Goal: Communication & Community: Answer question/provide support

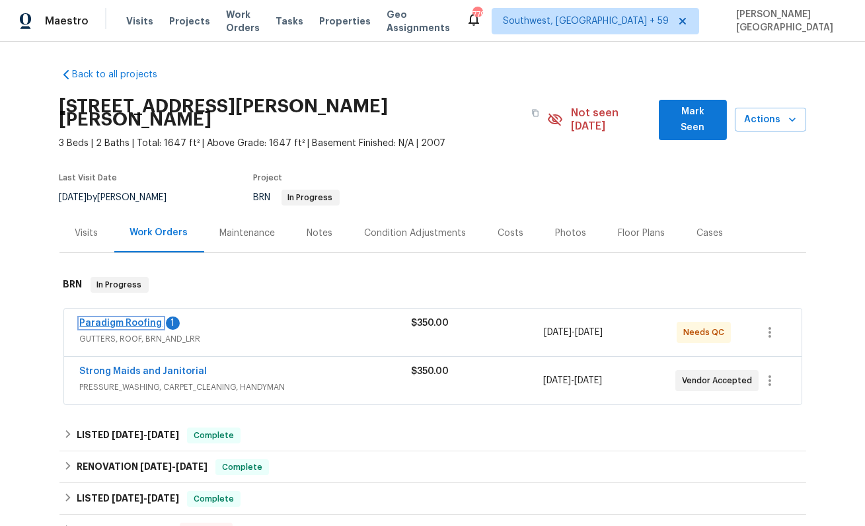
click at [145, 318] on link "Paradigm Roofing" at bounding box center [121, 322] width 83 height 9
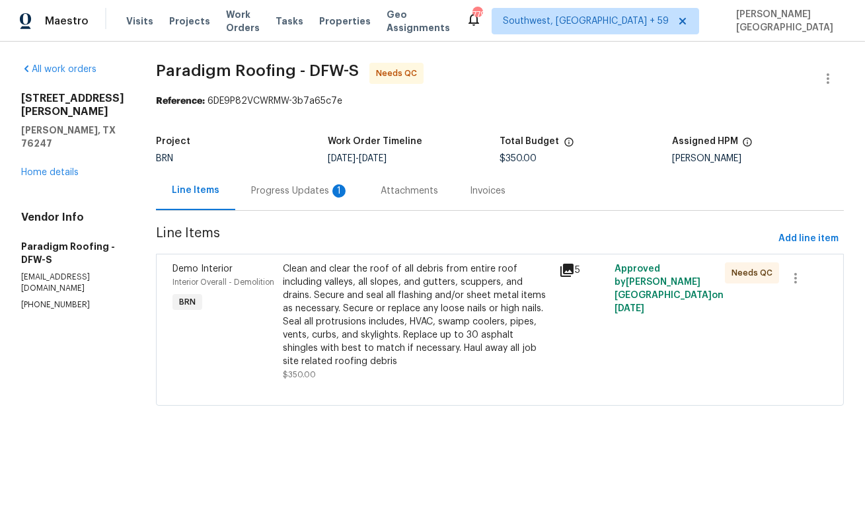
click at [301, 205] on div "Progress Updates 1" at bounding box center [299, 190] width 129 height 39
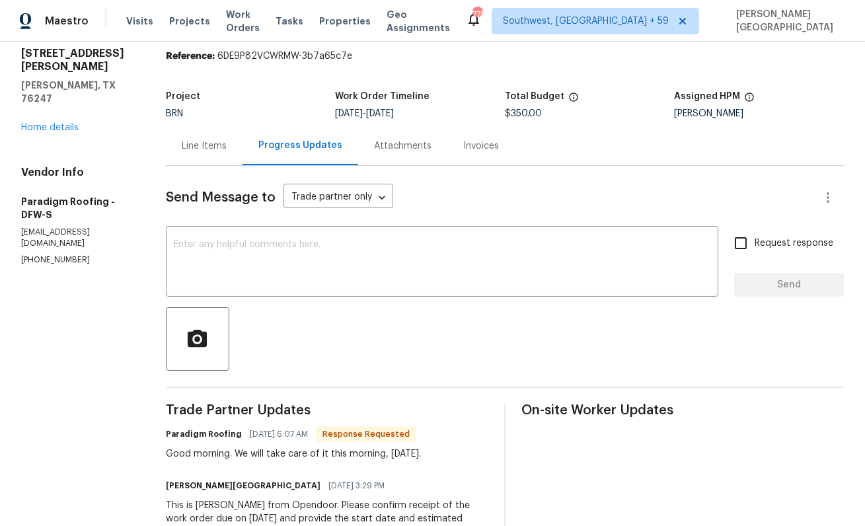
scroll to position [48, 0]
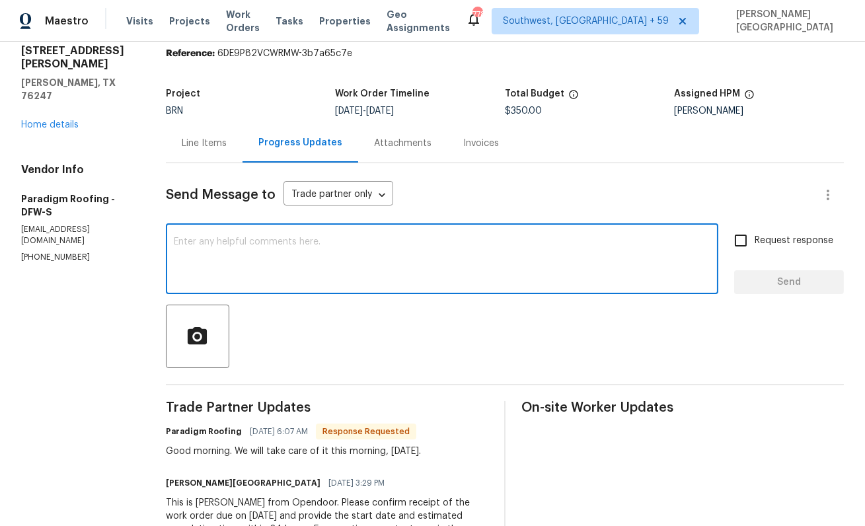
click at [250, 267] on textarea at bounding box center [442, 260] width 536 height 46
type textarea "Thank you, Is it completed?"
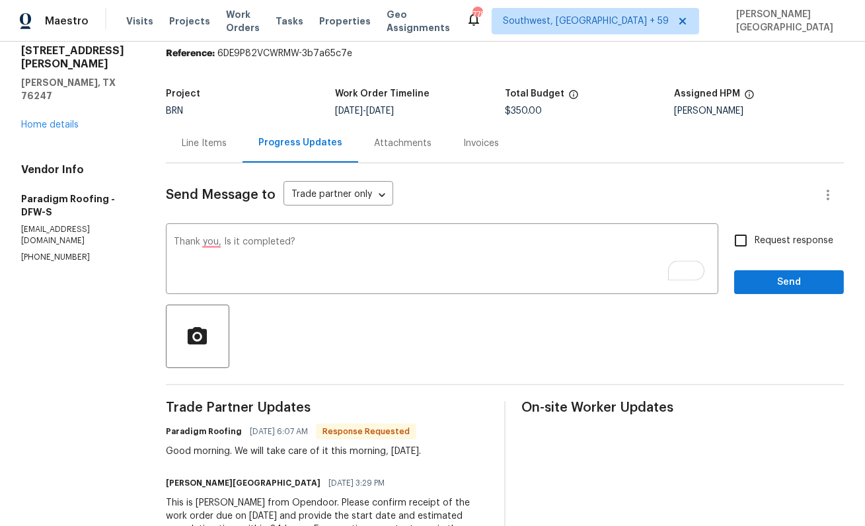
click at [781, 236] on span "Request response" at bounding box center [793, 241] width 79 height 14
click at [754, 236] on input "Request response" at bounding box center [741, 241] width 28 height 28
checkbox input "true"
click at [783, 271] on button "Send" at bounding box center [789, 282] width 110 height 24
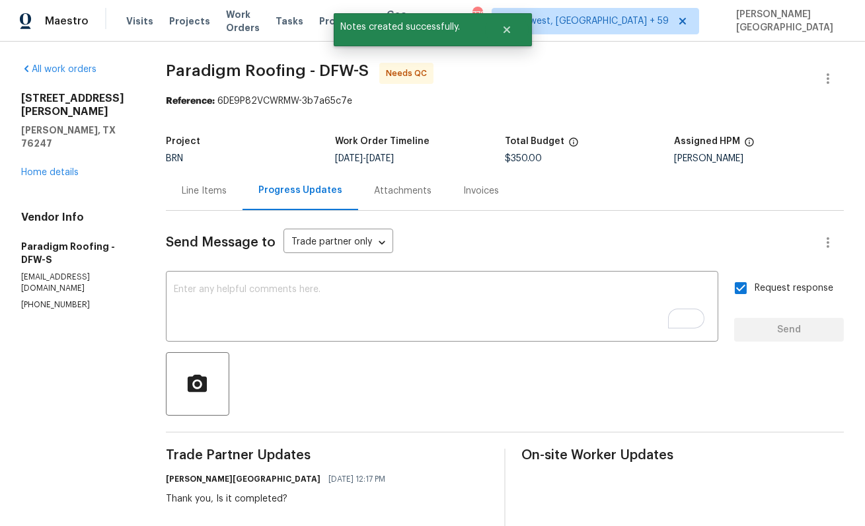
click at [218, 190] on div "Line Items" at bounding box center [204, 190] width 45 height 13
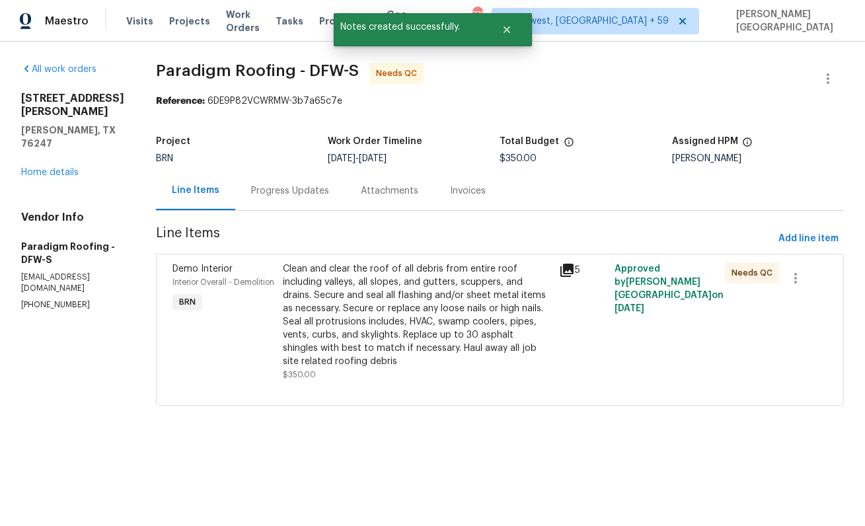
click at [454, 304] on div "Clean and clear the roof of all debris from entire roof including valleys, all …" at bounding box center [417, 315] width 268 height 106
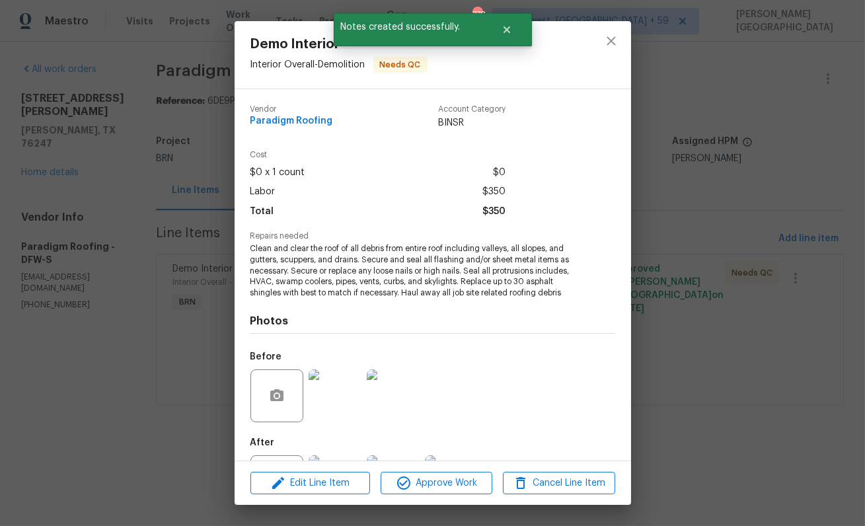
scroll to position [61, 0]
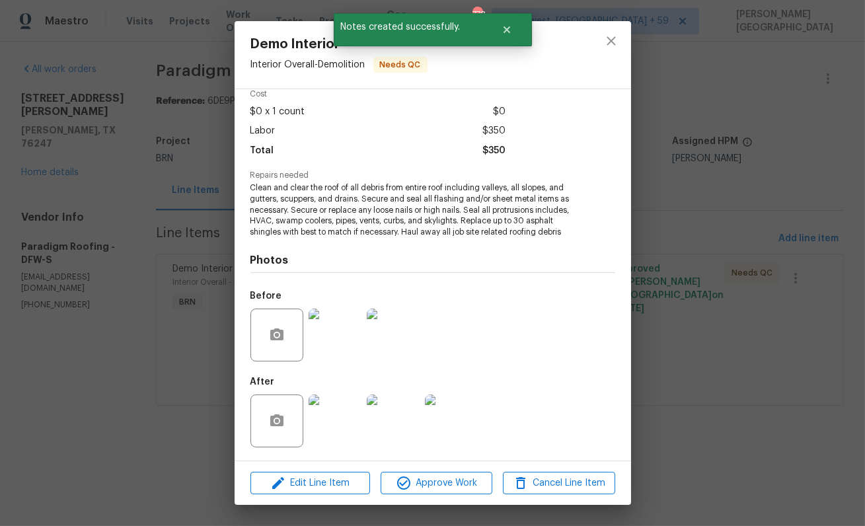
click at [347, 343] on img at bounding box center [334, 334] width 53 height 53
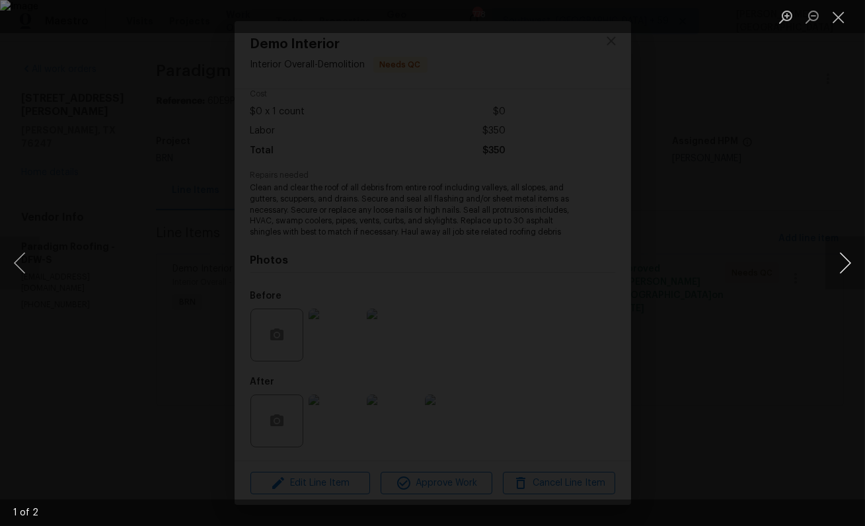
click at [843, 258] on button "Next image" at bounding box center [845, 262] width 40 height 53
click at [838, 189] on div "Lightbox" at bounding box center [432, 263] width 865 height 526
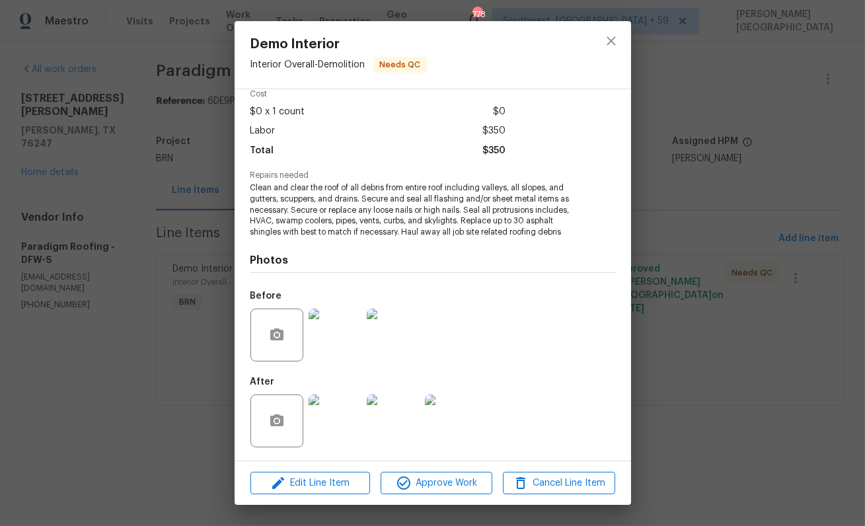
click at [339, 422] on img at bounding box center [334, 420] width 53 height 53
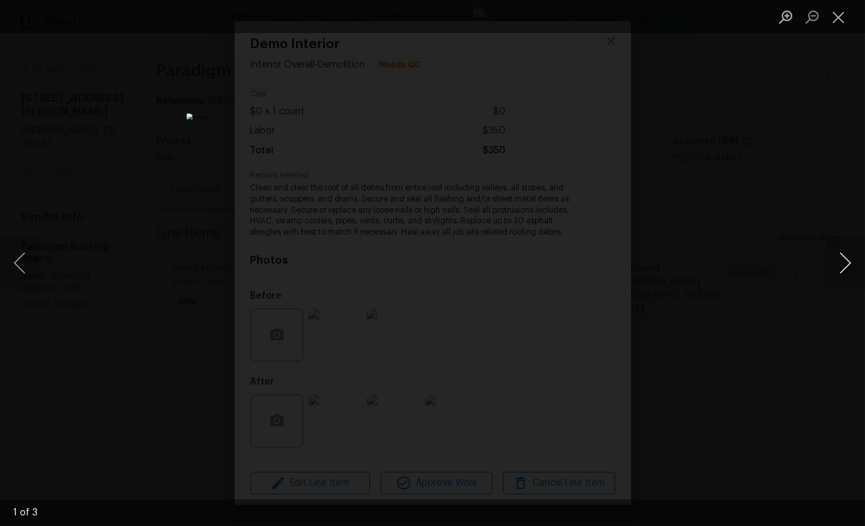
click at [849, 257] on button "Next image" at bounding box center [845, 262] width 40 height 53
click at [821, 207] on div "Lightbox" at bounding box center [432, 263] width 865 height 526
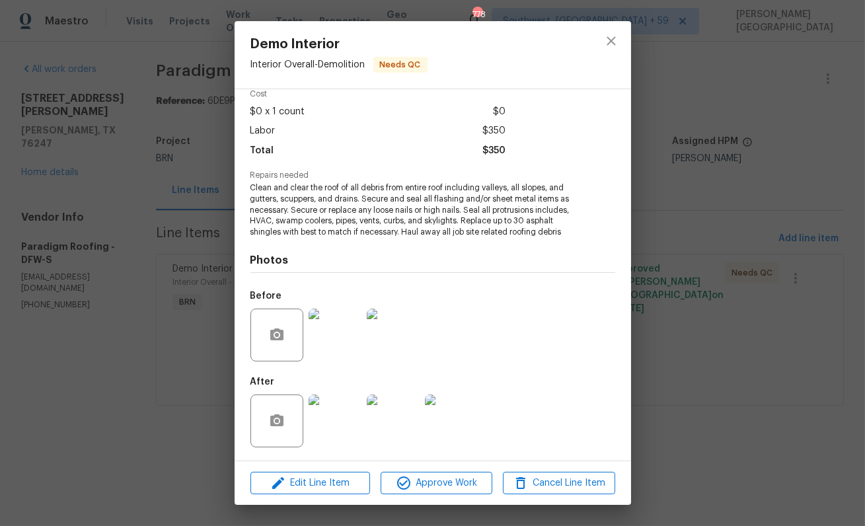
click at [352, 335] on img at bounding box center [334, 334] width 53 height 53
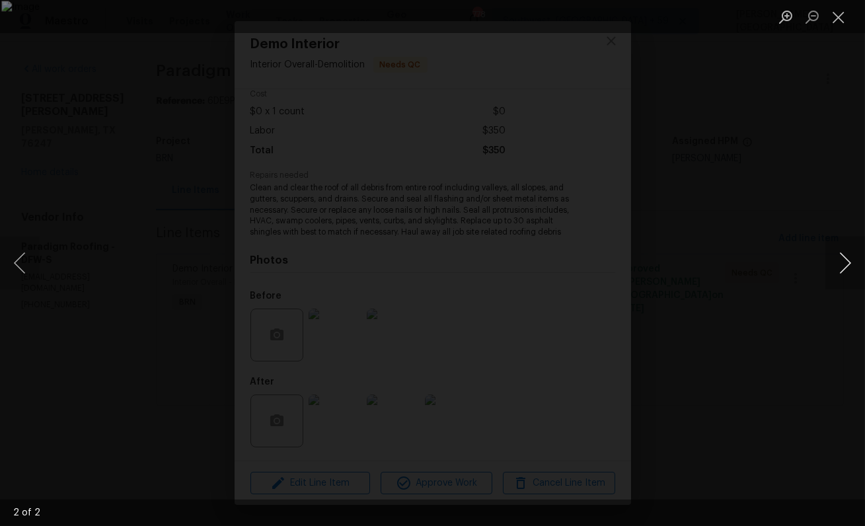
click at [848, 256] on button "Next image" at bounding box center [845, 262] width 40 height 53
click at [796, 267] on div "Lightbox" at bounding box center [432, 263] width 865 height 526
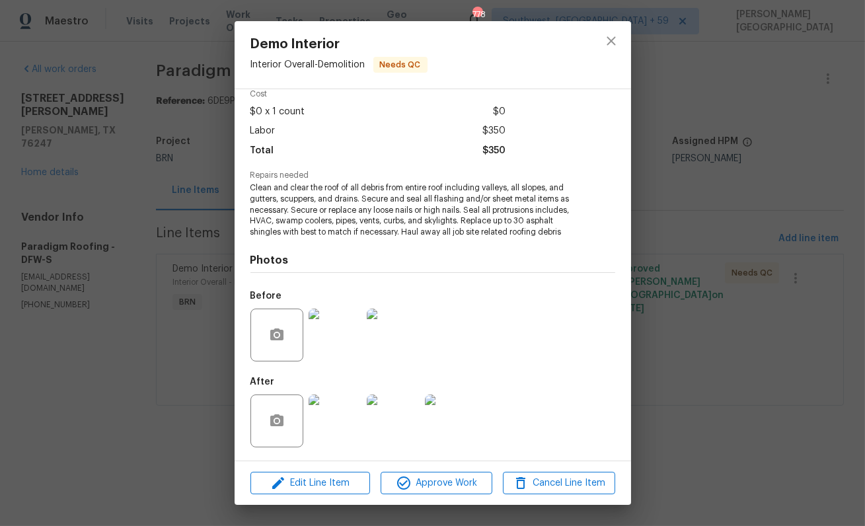
click at [330, 418] on img at bounding box center [334, 420] width 53 height 53
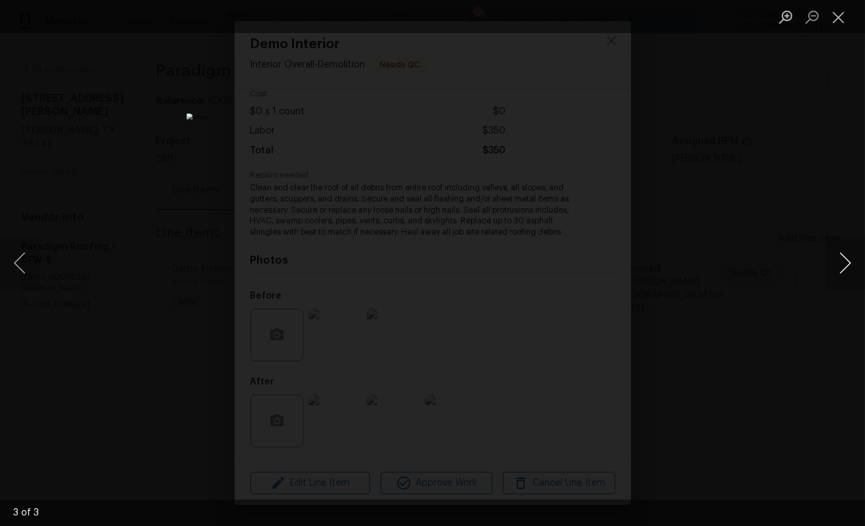
click at [847, 263] on button "Next image" at bounding box center [845, 262] width 40 height 53
click at [768, 244] on div "Lightbox" at bounding box center [432, 263] width 865 height 526
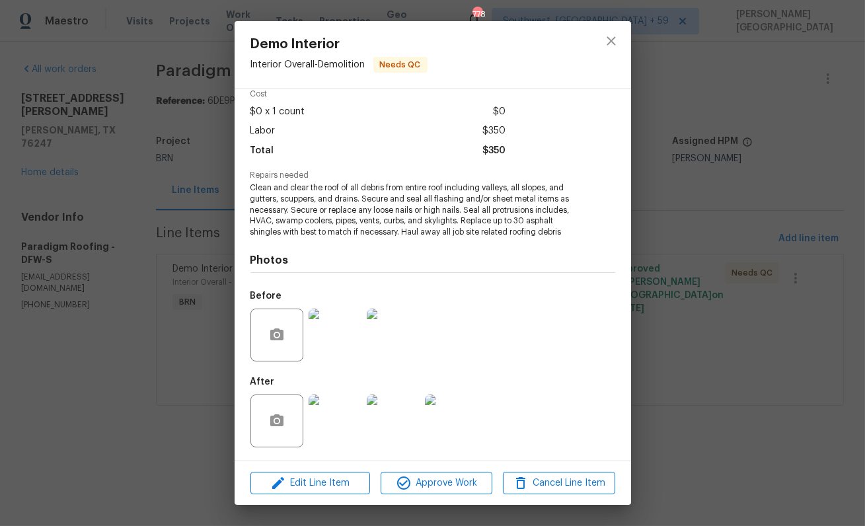
click at [330, 311] on img at bounding box center [334, 334] width 53 height 53
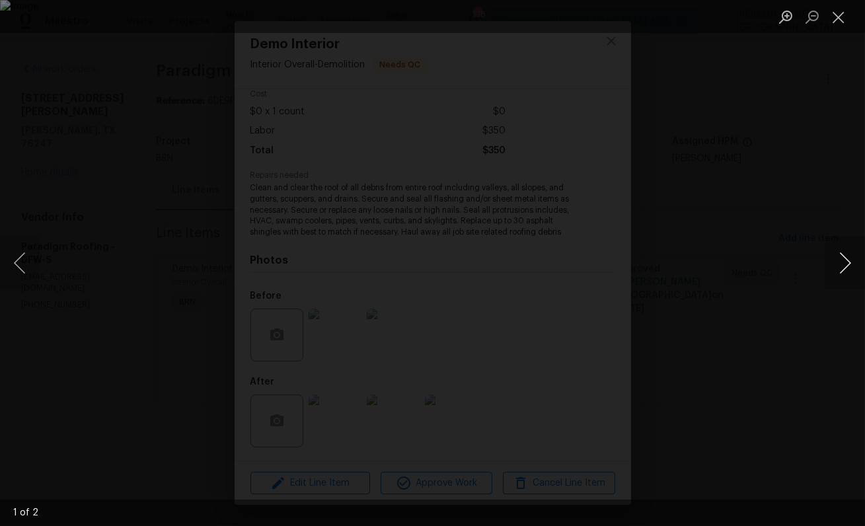
click at [848, 256] on button "Next image" at bounding box center [845, 262] width 40 height 53
click at [864, 126] on div "Lightbox" at bounding box center [432, 263] width 865 height 526
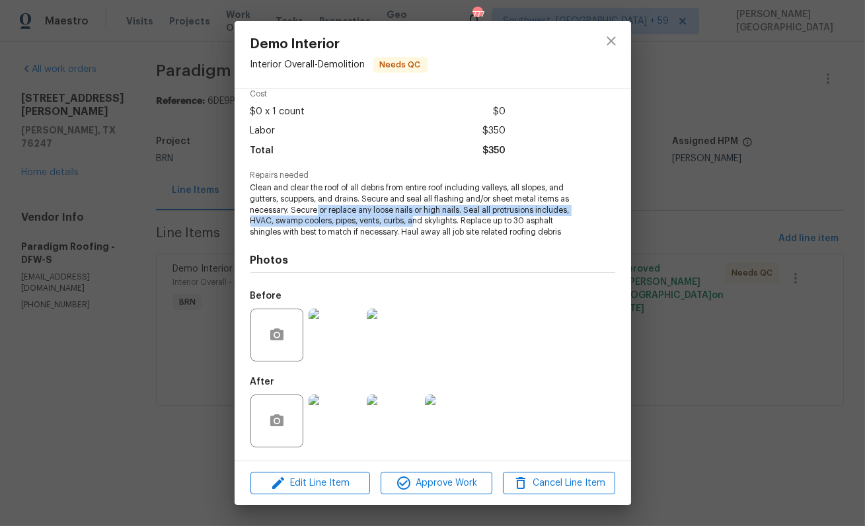
drag, startPoint x: 316, startPoint y: 213, endPoint x: 416, endPoint y: 216, distance: 100.4
click at [416, 216] on span "Clean and clear the roof of all debris from entire roof including valleys, all …" at bounding box center [414, 209] width 328 height 55
click at [412, 219] on span "Clean and clear the roof of all debris from entire roof including valleys, all …" at bounding box center [414, 209] width 328 height 55
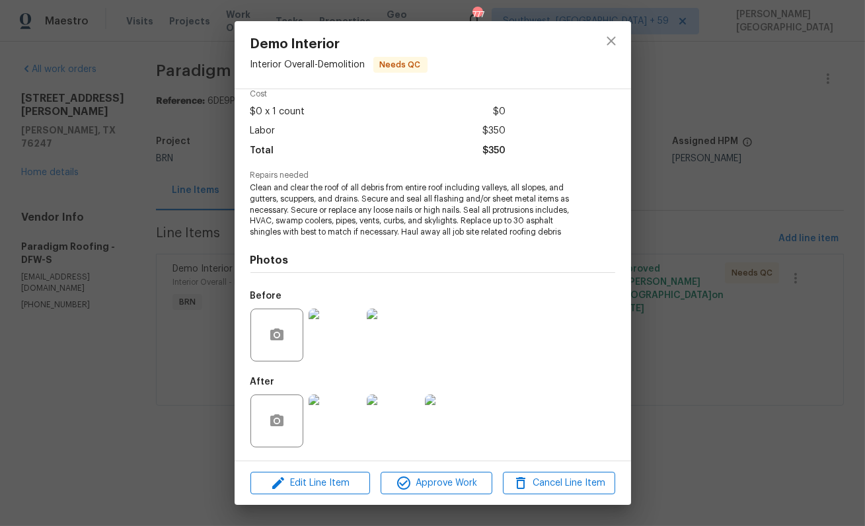
click at [334, 344] on img at bounding box center [334, 334] width 53 height 53
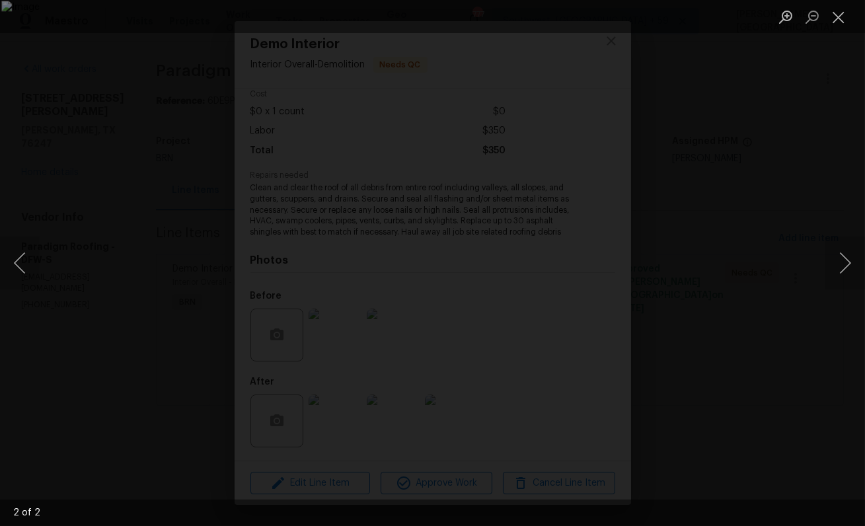
click at [820, 142] on div "Lightbox" at bounding box center [432, 263] width 865 height 526
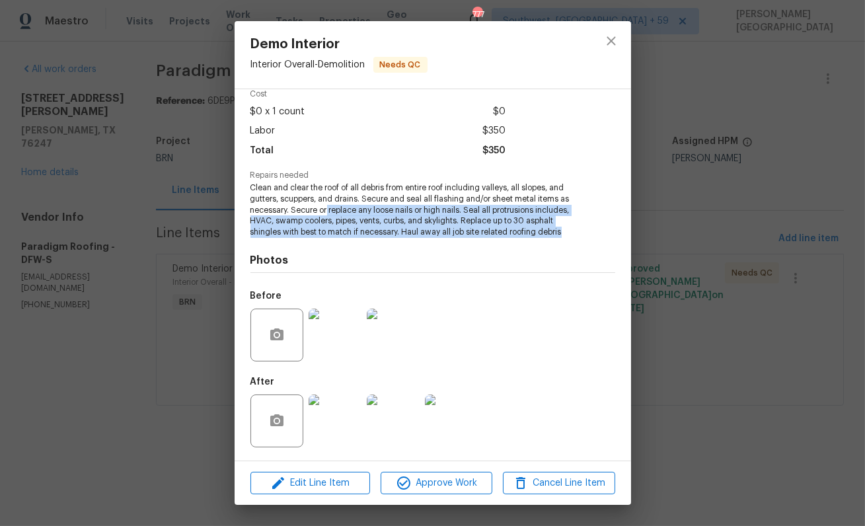
drag, startPoint x: 560, startPoint y: 234, endPoint x: 326, endPoint y: 207, distance: 235.4
click at [326, 207] on span "Clean and clear the roof of all debris from entire roof including valleys, all …" at bounding box center [414, 209] width 328 height 55
click at [349, 318] on img at bounding box center [334, 334] width 53 height 53
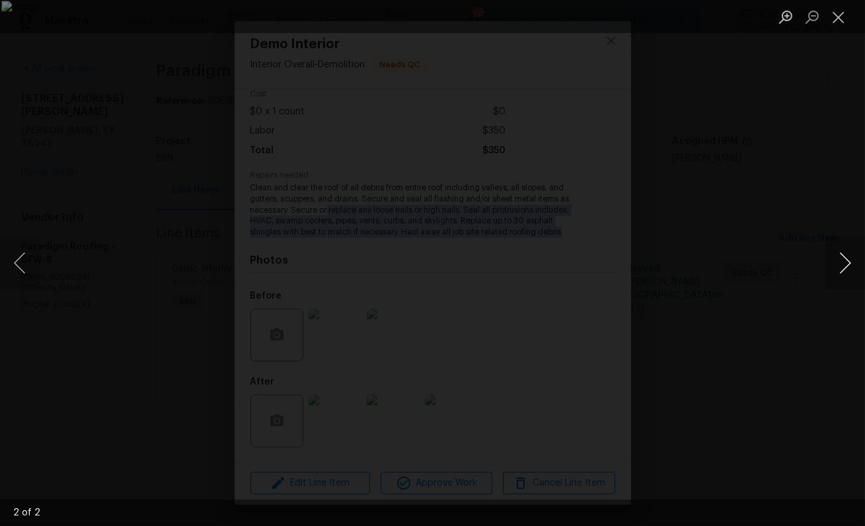
click at [839, 256] on button "Next image" at bounding box center [845, 262] width 40 height 53
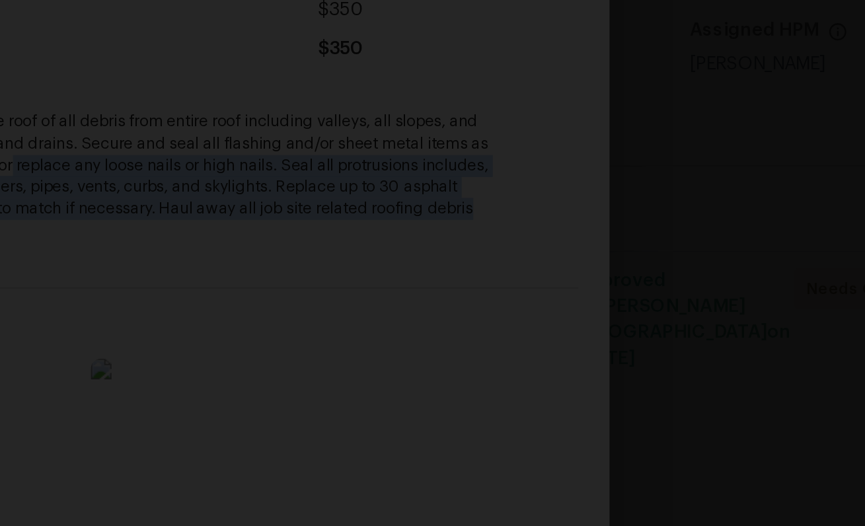
scroll to position [0, 0]
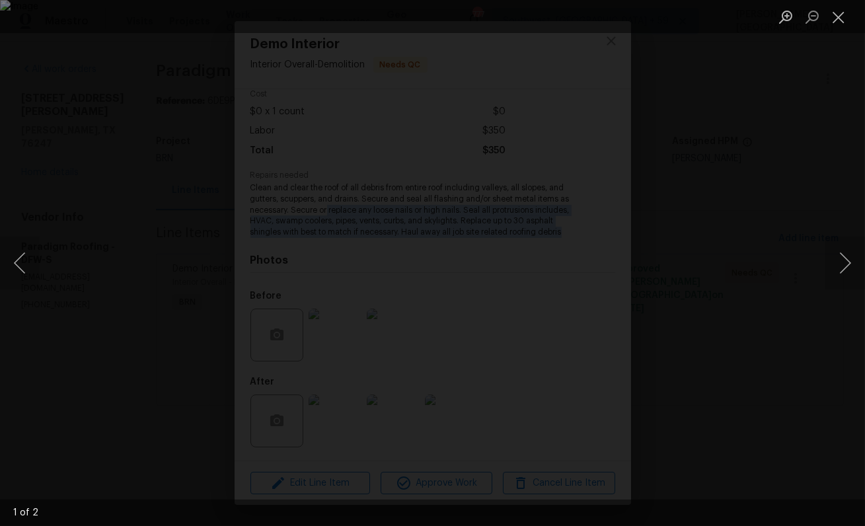
click at [789, 134] on div "Lightbox" at bounding box center [432, 263] width 865 height 526
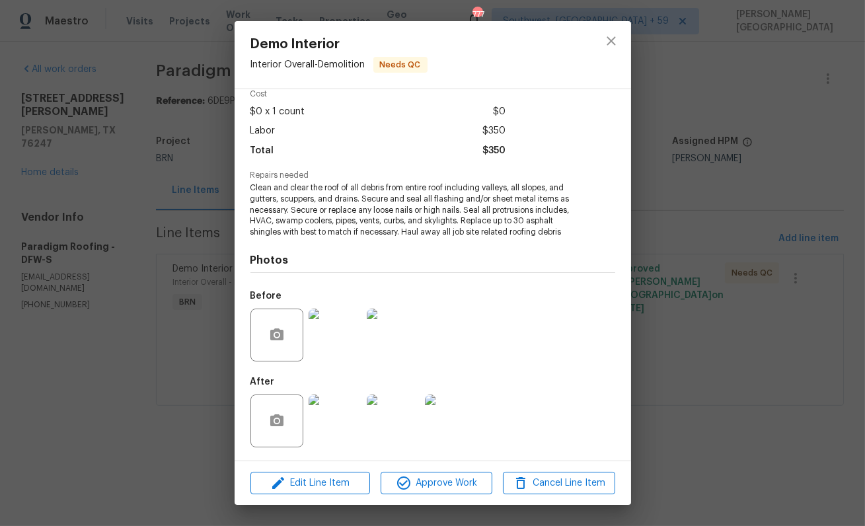
click at [145, 376] on div "Demo Interior Interior Overall - Demolition Needs QC Vendor Paradigm Roofing Ac…" at bounding box center [432, 263] width 865 height 526
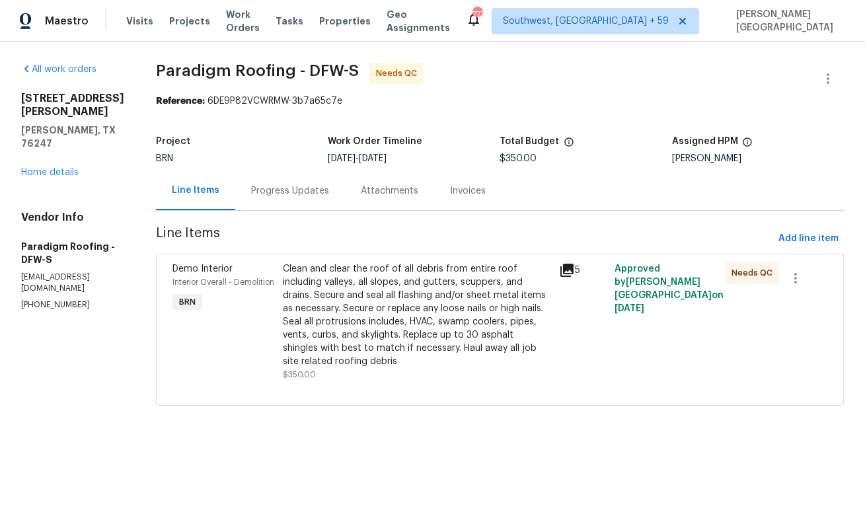
click at [274, 195] on div "Progress Updates" at bounding box center [290, 190] width 78 height 13
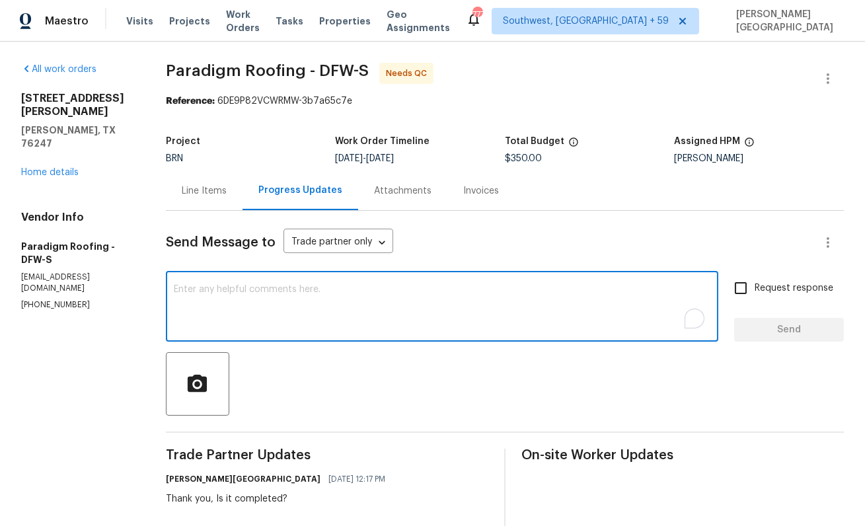
click at [262, 316] on textarea "To enrich screen reader interactions, please activate Accessibility in Grammarl…" at bounding box center [442, 308] width 536 height 46
type textarea "C"
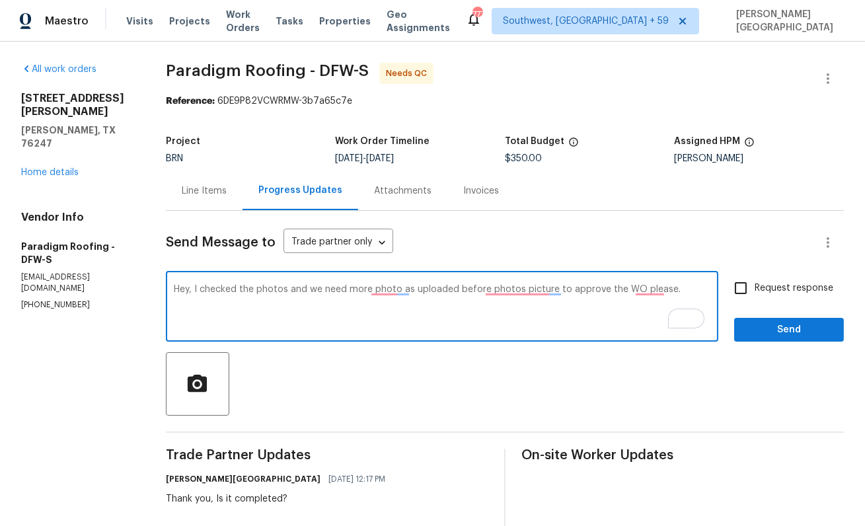
paste textarea ", and we need more “before” photos uploaded in order to approve the WO, please."
type textarea "Hey, I checked the photos, and we need more “before” photos uploaded in order t…"
click at [754, 291] on input "Request response" at bounding box center [741, 288] width 28 height 28
checkbox input "true"
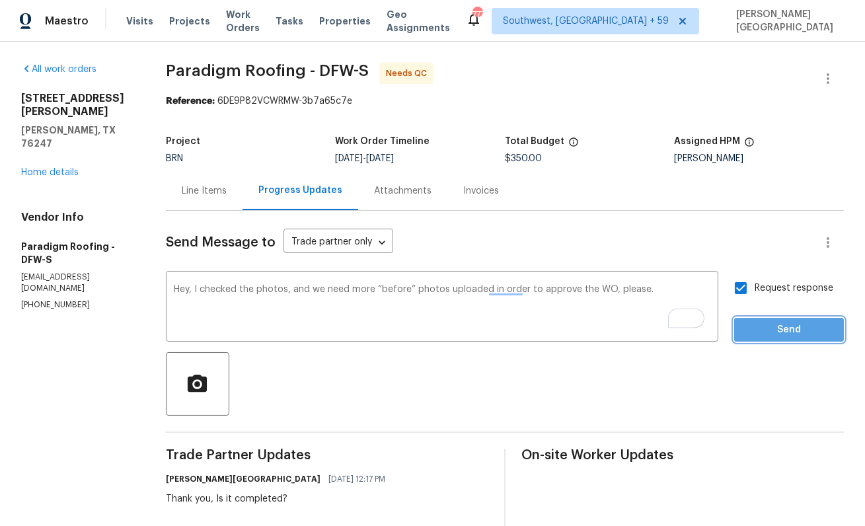
click at [769, 322] on span "Send" at bounding box center [788, 330] width 89 height 17
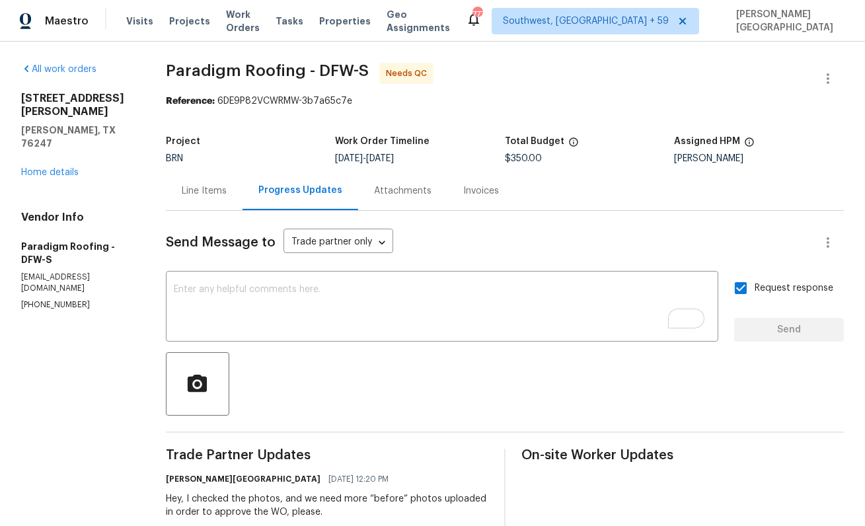
click at [68, 140] on div "16624 J Cheshier Ct Justin, TX 76247 Home details" at bounding box center [77, 135] width 113 height 87
click at [72, 168] on link "Home details" at bounding box center [49, 172] width 57 height 9
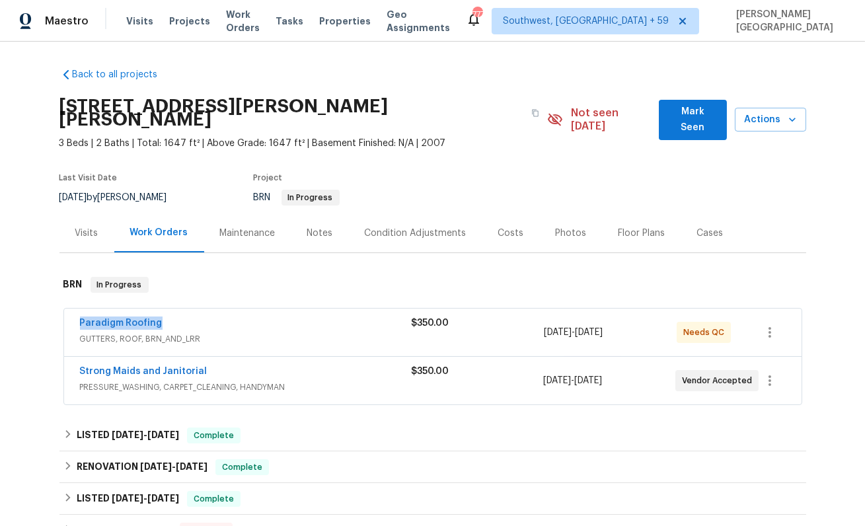
drag, startPoint x: 166, startPoint y: 304, endPoint x: 85, endPoint y: 303, distance: 81.9
click at [85, 316] on div "Paradigm Roofing" at bounding box center [246, 324] width 332 height 16
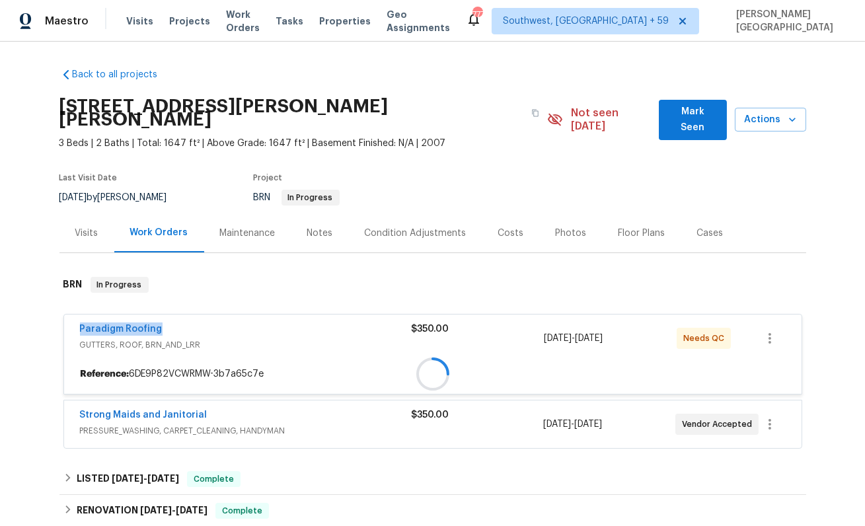
copy link "Paradigm Roofing"
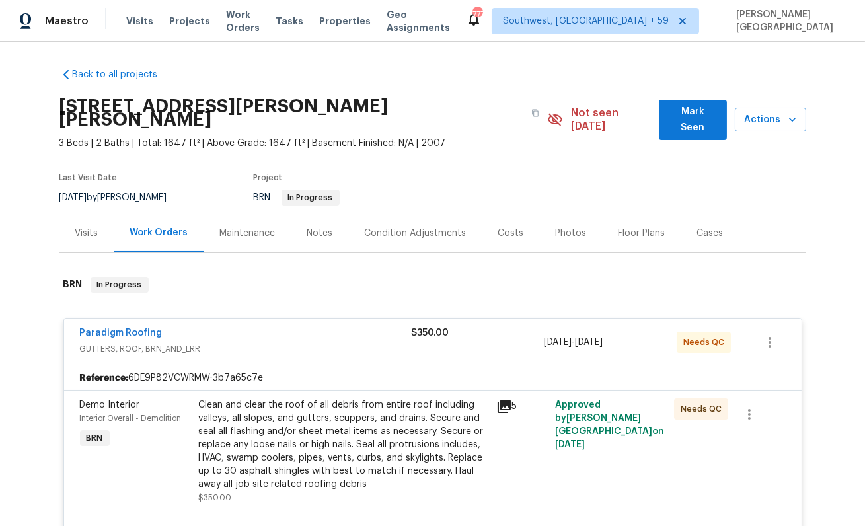
click at [149, 226] on div "Work Orders" at bounding box center [159, 232] width 58 height 13
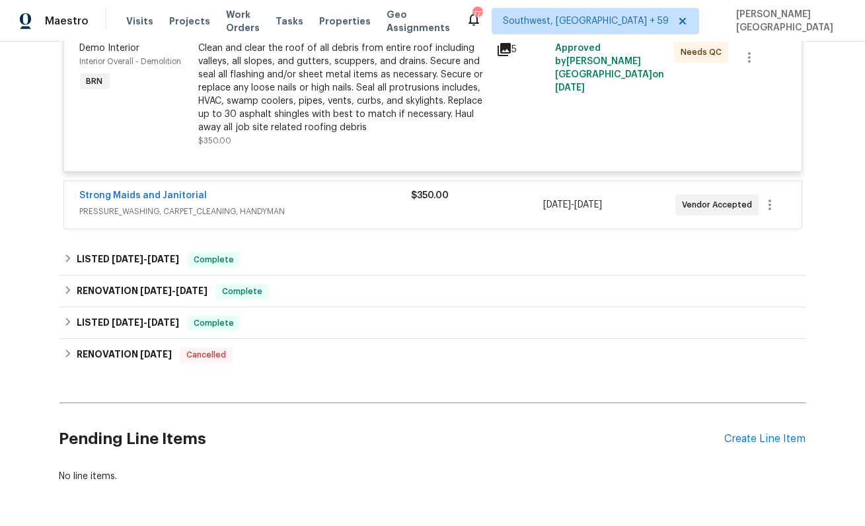
scroll to position [386, 0]
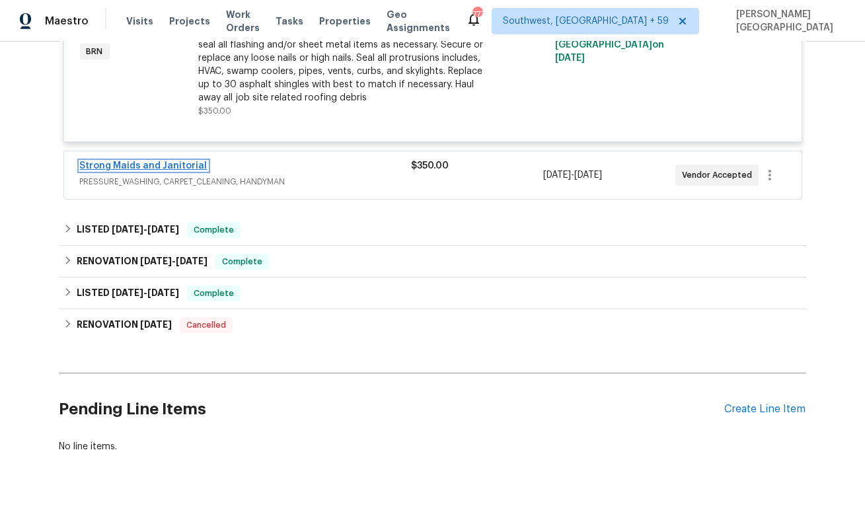
click at [156, 161] on link "Strong Maids and Janitorial" at bounding box center [143, 165] width 127 height 9
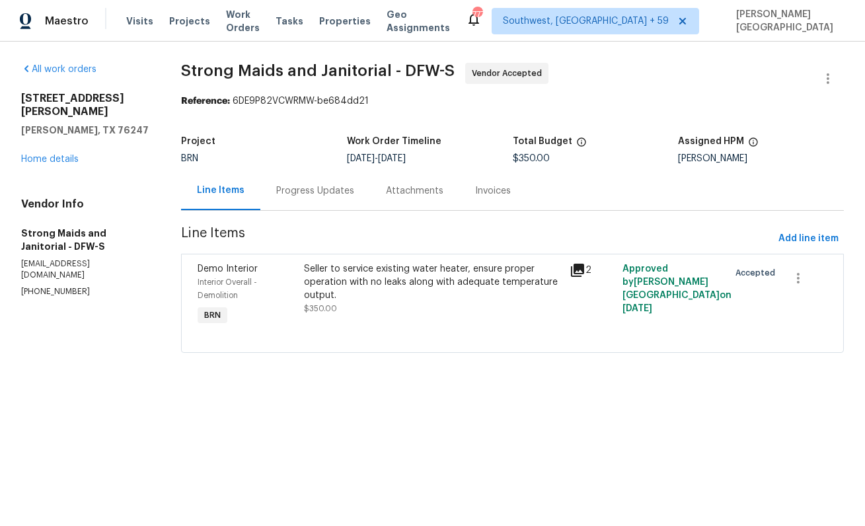
click at [290, 203] on div "Progress Updates" at bounding box center [315, 190] width 110 height 39
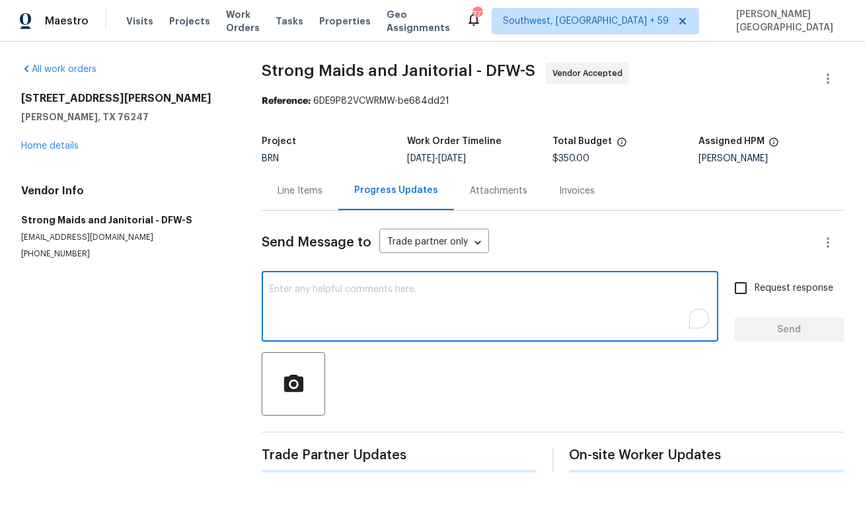
click at [300, 303] on textarea "To enrich screen reader interactions, please activate Accessibility in Grammarl…" at bounding box center [490, 308] width 441 height 46
paste textarea "Thanks for accepting the WO. Please provide the timeline soon?"
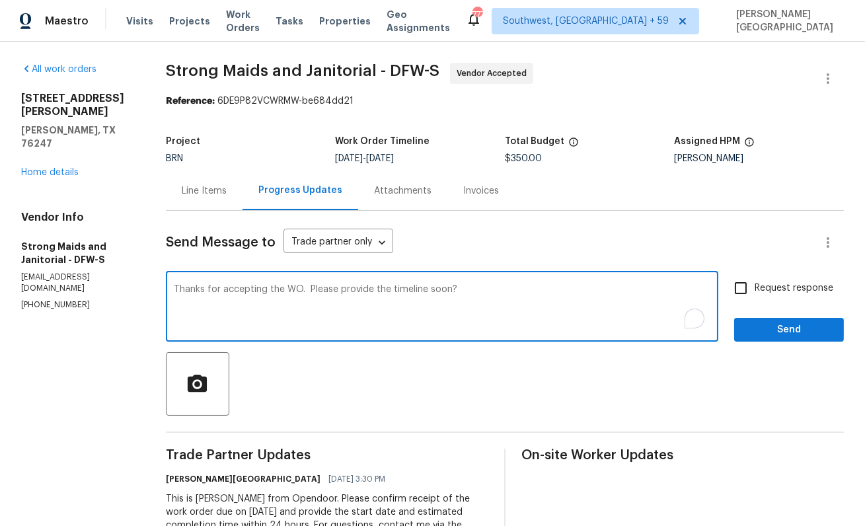
type textarea "Thanks for accepting the WO. Please provide the timeline soon?"
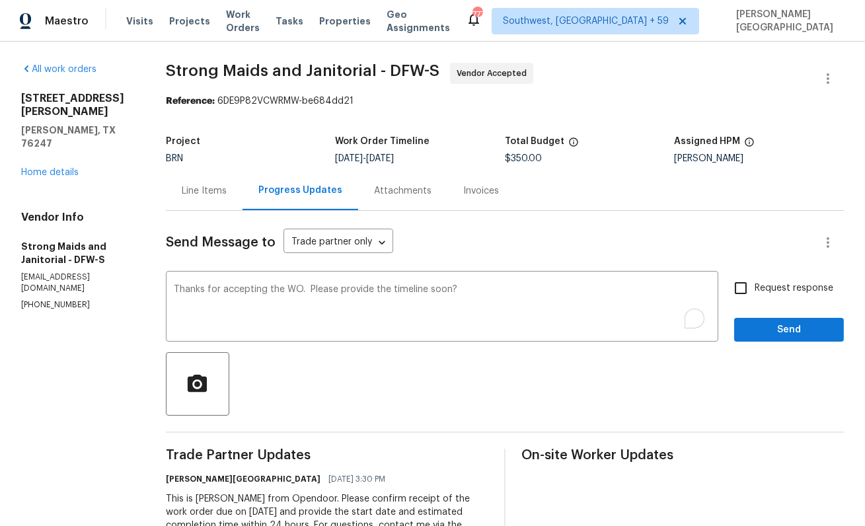
click at [778, 288] on span "Request response" at bounding box center [793, 288] width 79 height 14
click at [754, 288] on input "Request response" at bounding box center [741, 288] width 28 height 28
checkbox input "true"
click at [778, 340] on button "Send" at bounding box center [789, 330] width 110 height 24
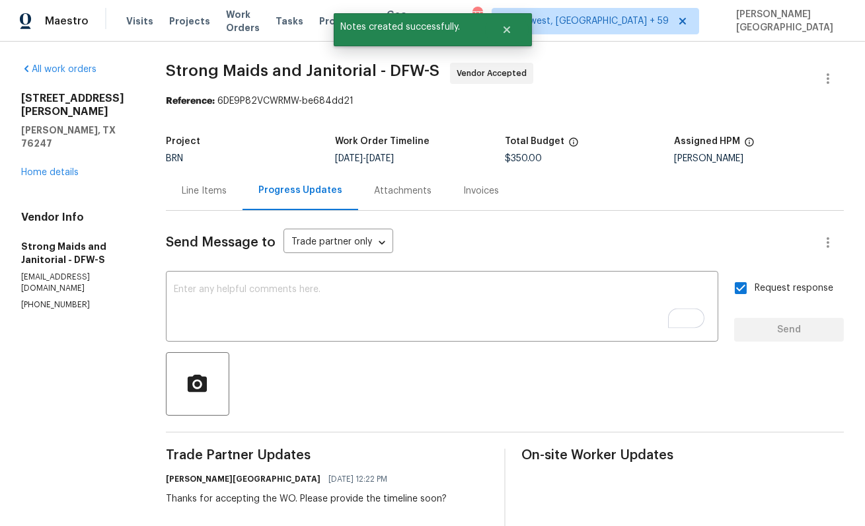
click at [209, 59] on div "All work orders 16624 J Cheshier Ct Justin, TX 76247 Home details Vendor Info S…" at bounding box center [432, 338] width 865 height 592
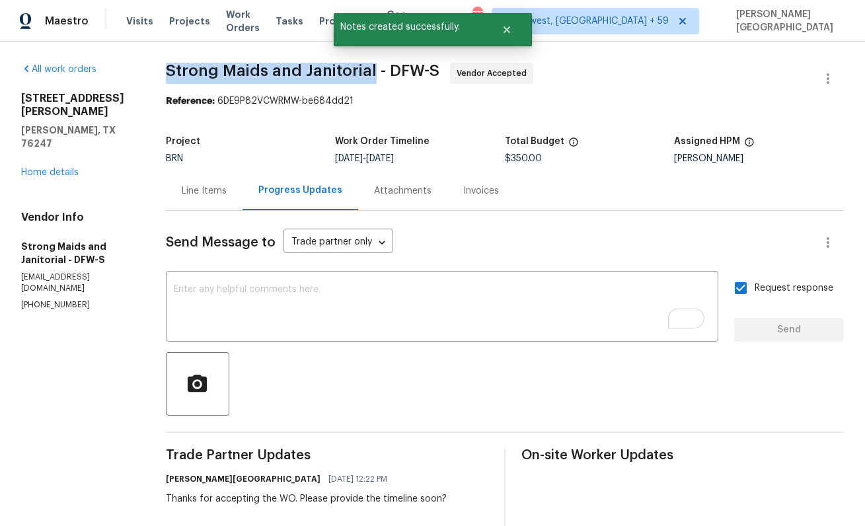
click at [314, 73] on span "Strong Maids and Janitorial - DFW-S" at bounding box center [302, 71] width 273 height 16
copy span "Strong Maids and Janitorial"
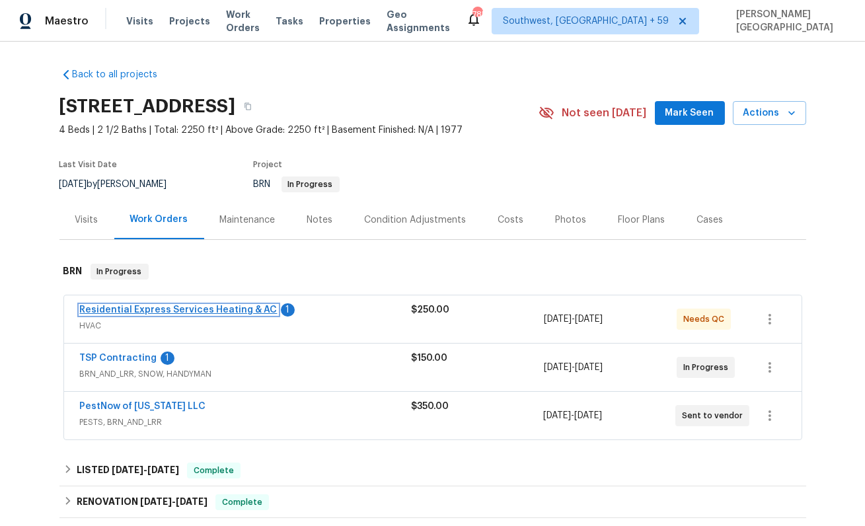
click at [225, 308] on link "Residential Express Services Heating & AC" at bounding box center [179, 309] width 198 height 9
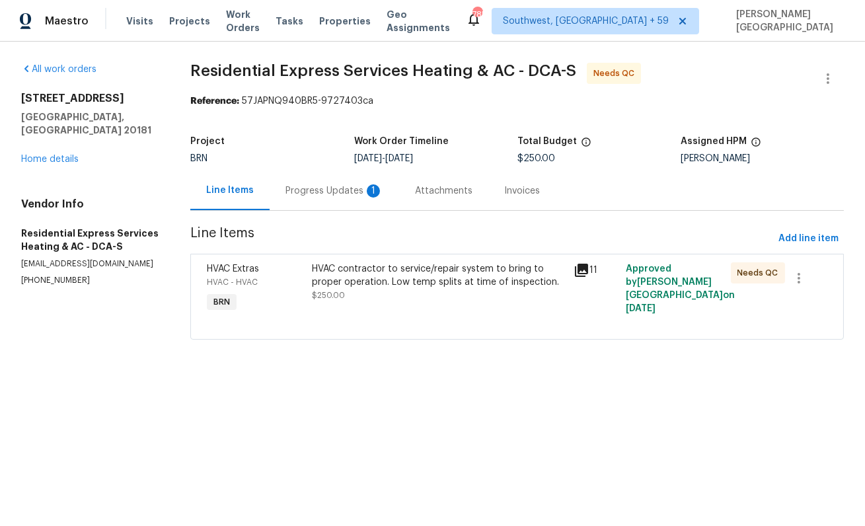
click at [337, 179] on div "Progress Updates 1" at bounding box center [334, 190] width 129 height 39
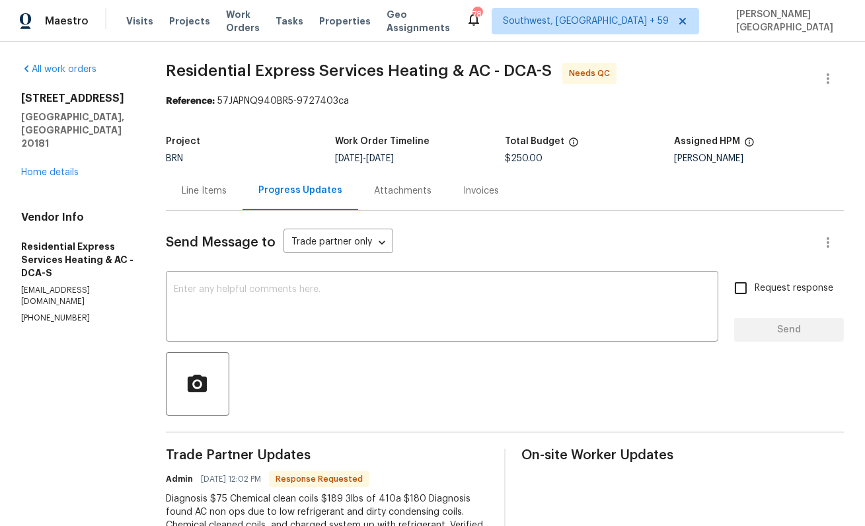
click at [211, 196] on div "Line Items" at bounding box center [204, 190] width 45 height 13
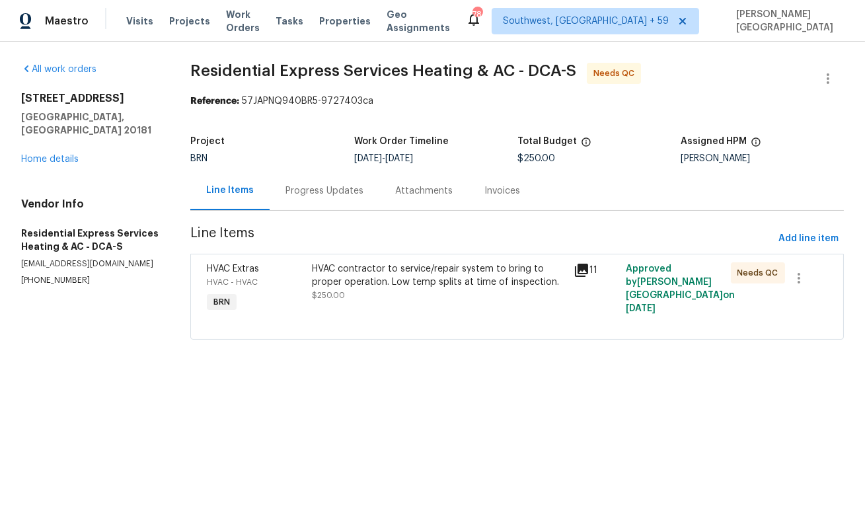
click at [389, 287] on div "HVAC contractor to service/repair system to bring to proper operation. Low temp…" at bounding box center [439, 275] width 254 height 26
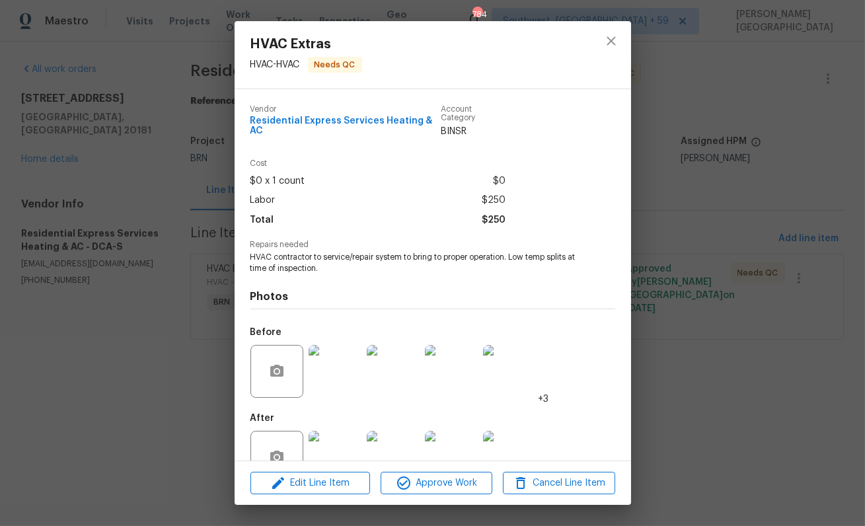
scroll to position [28, 0]
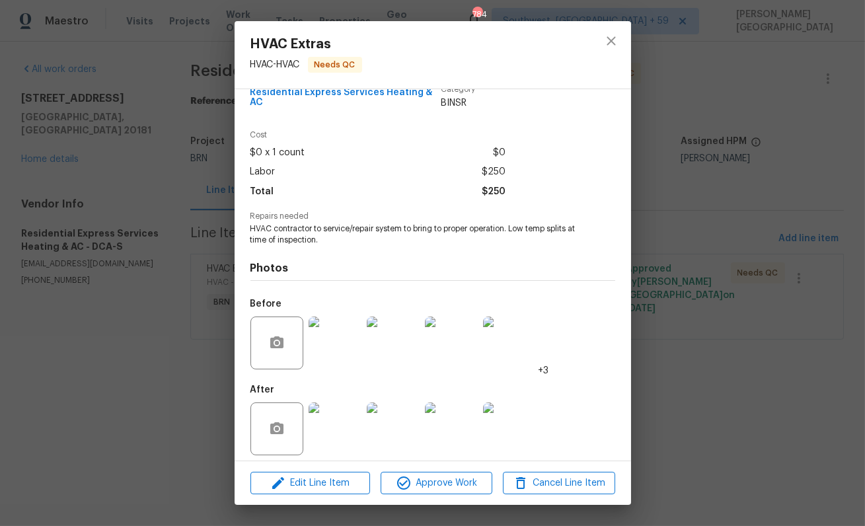
click at [332, 411] on img at bounding box center [334, 428] width 53 height 53
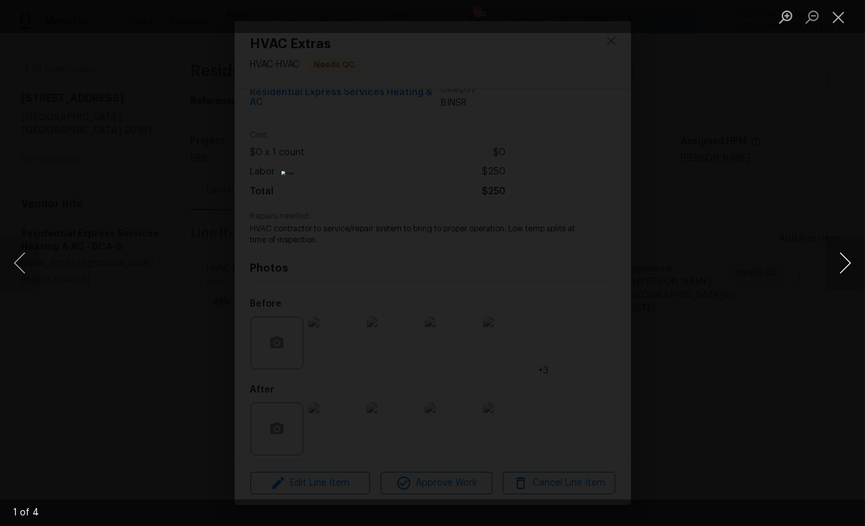
click at [839, 268] on button "Next image" at bounding box center [845, 262] width 40 height 53
click at [840, 268] on button "Next image" at bounding box center [845, 262] width 40 height 53
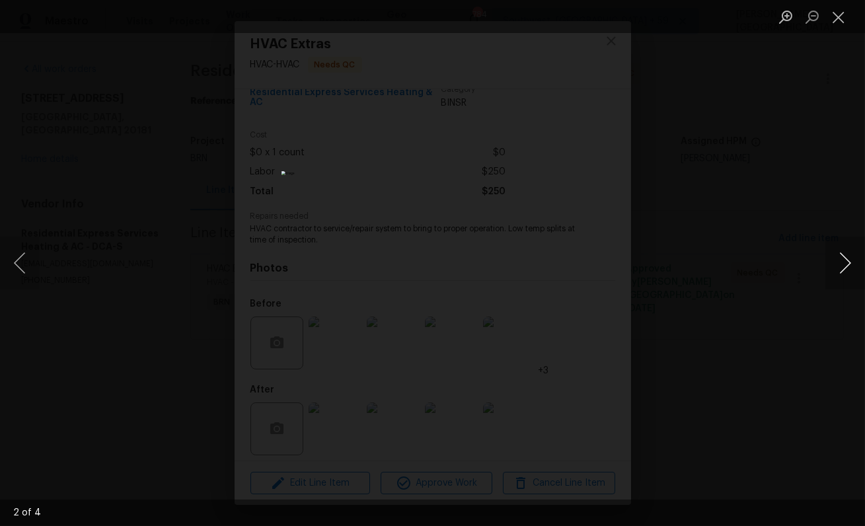
click at [840, 268] on button "Next image" at bounding box center [845, 262] width 40 height 53
click at [840, 270] on button "Next image" at bounding box center [845, 262] width 40 height 53
click at [764, 262] on div "Lightbox" at bounding box center [432, 263] width 865 height 526
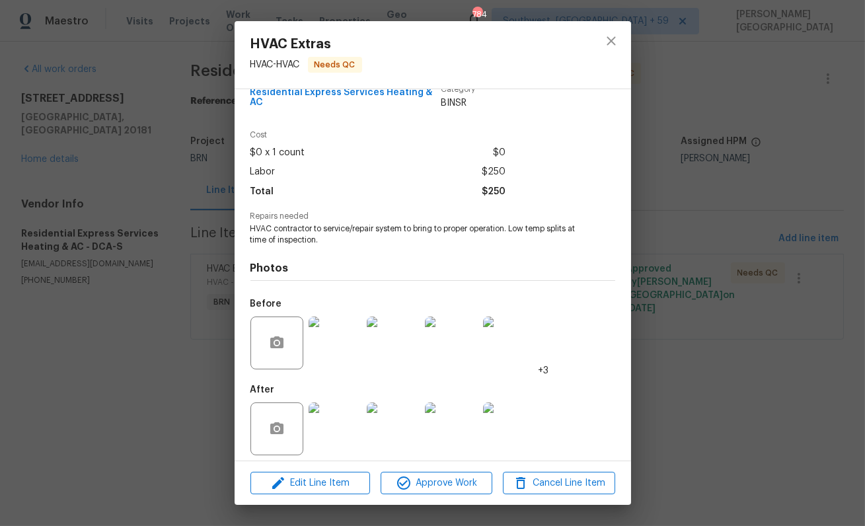
click at [121, 376] on div "HVAC Extras HVAC - HVAC Needs QC Vendor Residential Express Services Heating & …" at bounding box center [432, 263] width 865 height 526
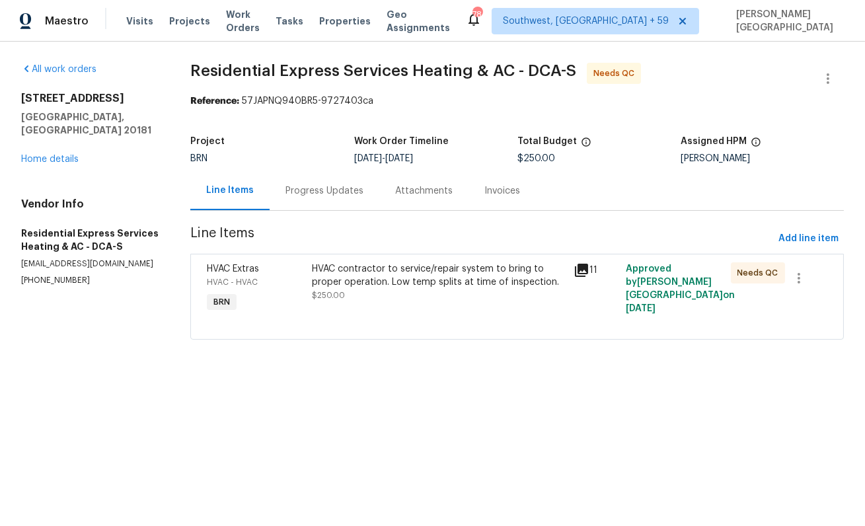
click at [324, 188] on div "Progress Updates" at bounding box center [324, 190] width 78 height 13
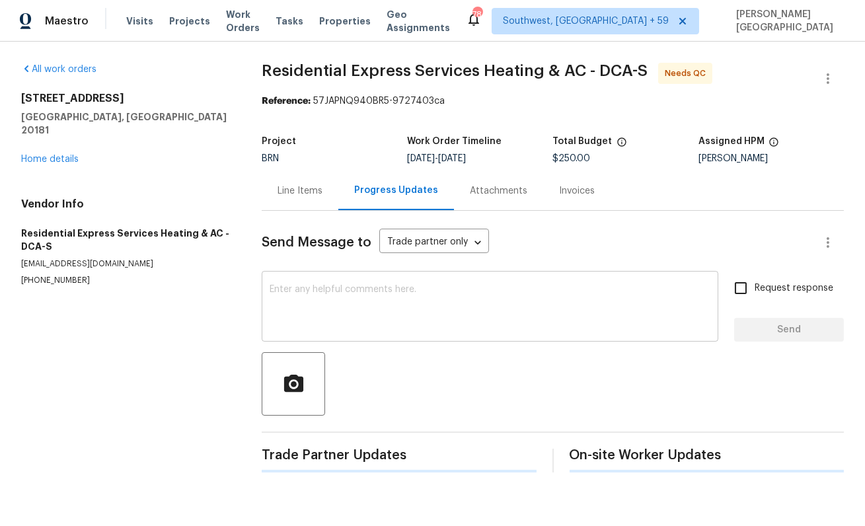
click at [304, 314] on textarea at bounding box center [490, 308] width 441 height 46
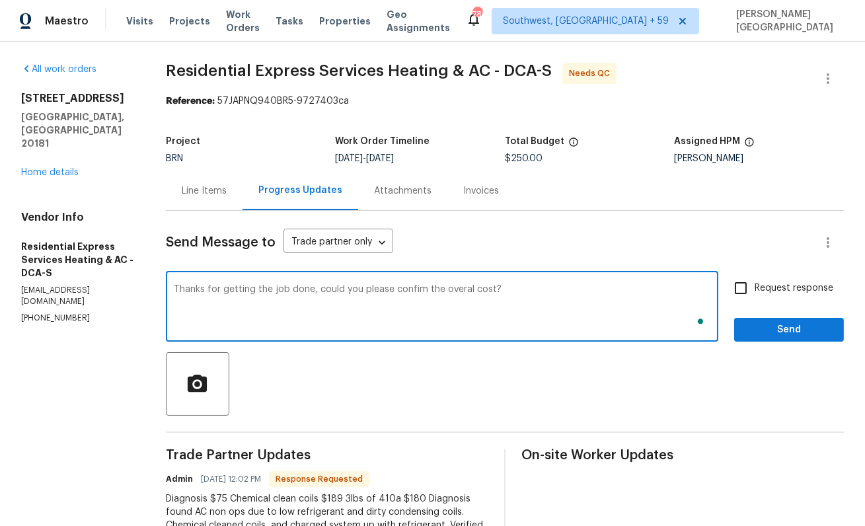
type textarea "Thanks for getting the job done, could you please confim the overal cost?"
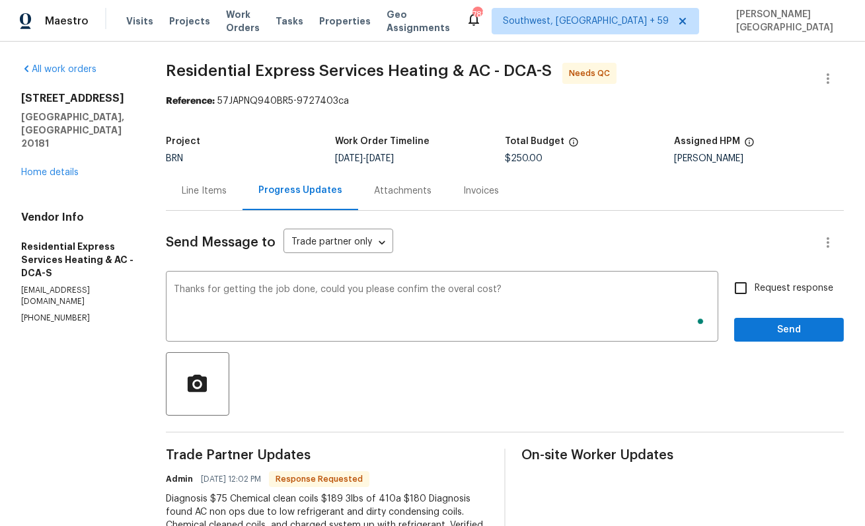
drag, startPoint x: 777, startPoint y: 287, endPoint x: 777, endPoint y: 330, distance: 42.9
click at [777, 287] on span "Request response" at bounding box center [793, 288] width 79 height 14
click at [754, 287] on input "Request response" at bounding box center [741, 288] width 28 height 28
checkbox input "true"
click at [777, 340] on button "Send" at bounding box center [789, 330] width 110 height 24
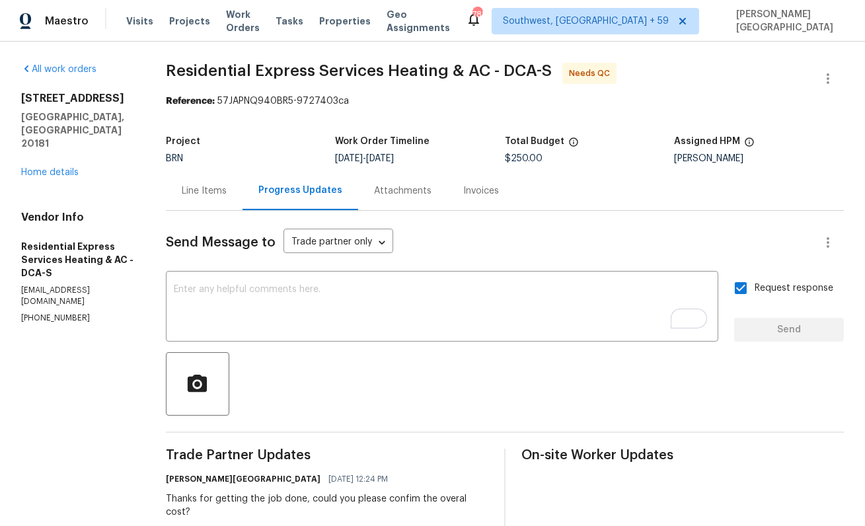
click at [212, 71] on span "Residential Express Services Heating & AC - DCA-S" at bounding box center [359, 71] width 386 height 16
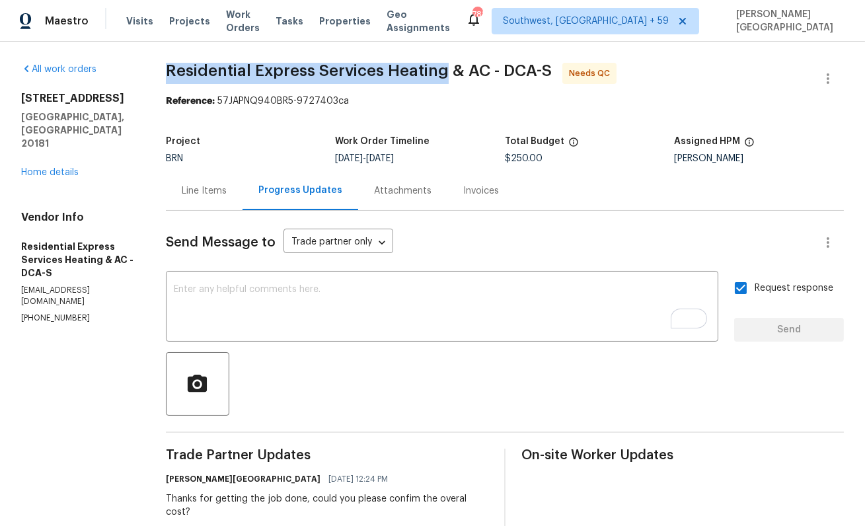
click at [415, 67] on span "Residential Express Services Heating & AC - DCA-S" at bounding box center [359, 71] width 386 height 16
copy span "Residential Express Services Heating"
click at [36, 168] on link "Home details" at bounding box center [49, 172] width 57 height 9
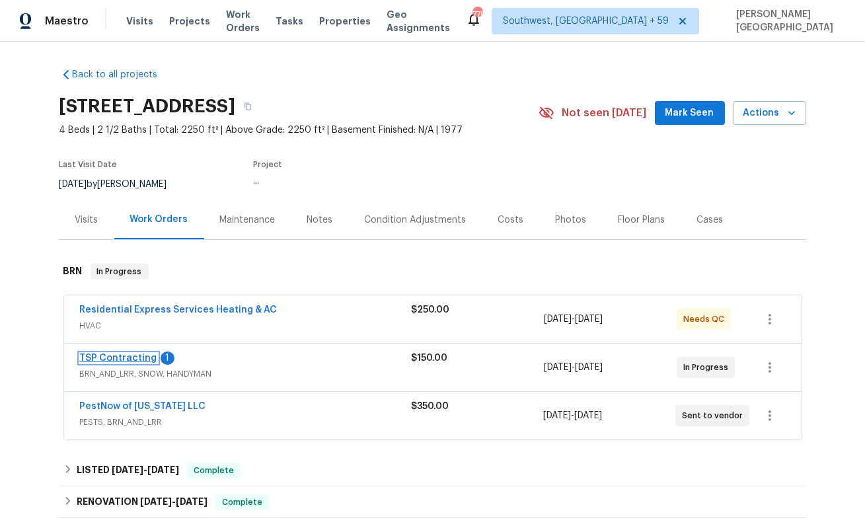
click at [137, 355] on link "TSP Contracting" at bounding box center [118, 357] width 77 height 9
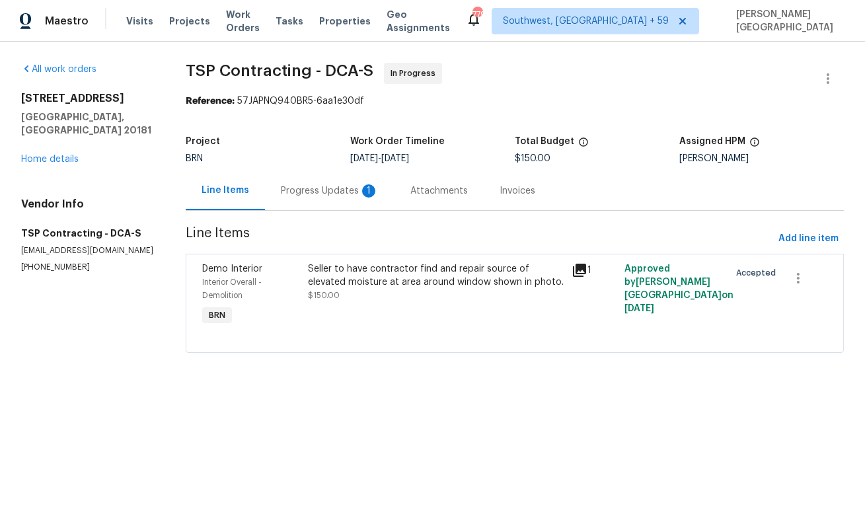
click at [336, 190] on div "Progress Updates 1" at bounding box center [330, 190] width 98 height 13
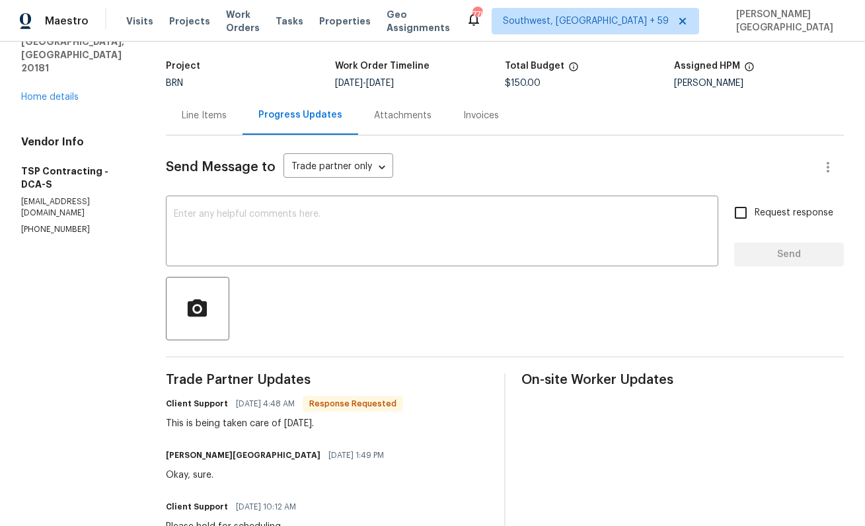
scroll to position [40, 0]
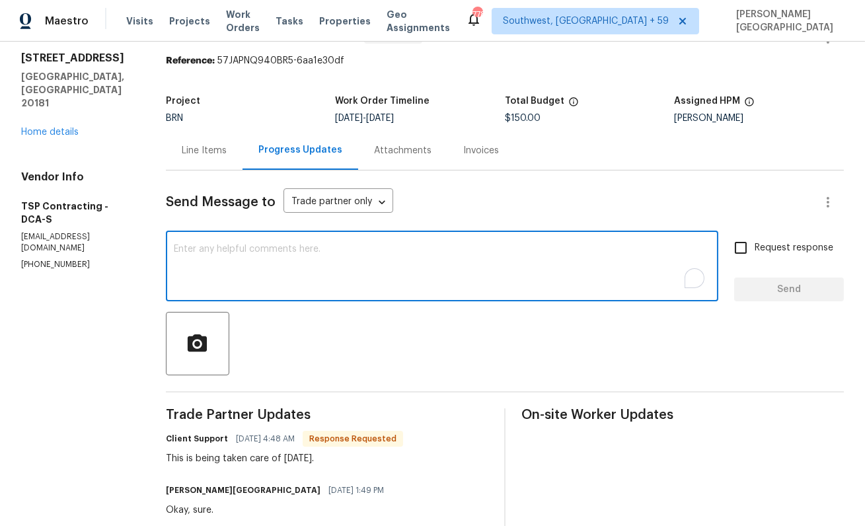
click at [229, 273] on textarea "To enrich screen reader interactions, please activate Accessibility in Grammarl…" at bounding box center [442, 267] width 536 height 46
type textarea "Perfect, thanks for the update."
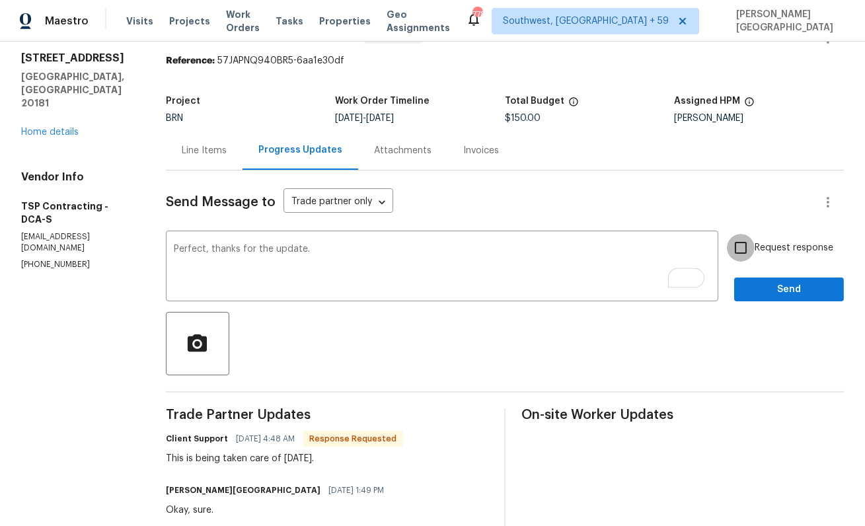
click at [753, 254] on input "Request response" at bounding box center [741, 248] width 28 height 28
checkbox input "true"
click at [772, 285] on span "Send" at bounding box center [788, 289] width 89 height 17
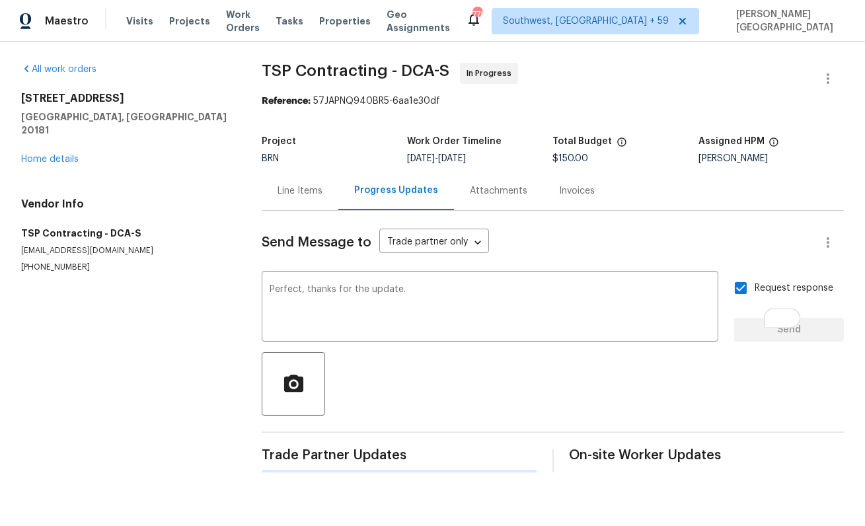
scroll to position [0, 0]
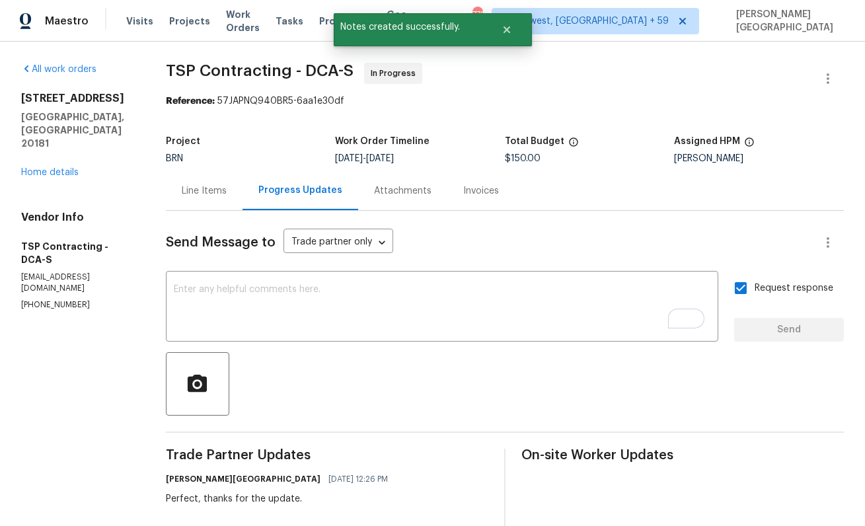
click at [169, 67] on div "All work orders 11094 Round Hill Dr Nokesville, VA 20181 Home details Vendor In…" at bounding box center [432, 415] width 865 height 746
click at [223, 73] on span "TSP Contracting - DCA-S" at bounding box center [260, 71] width 188 height 16
copy span "TSP Contracting"
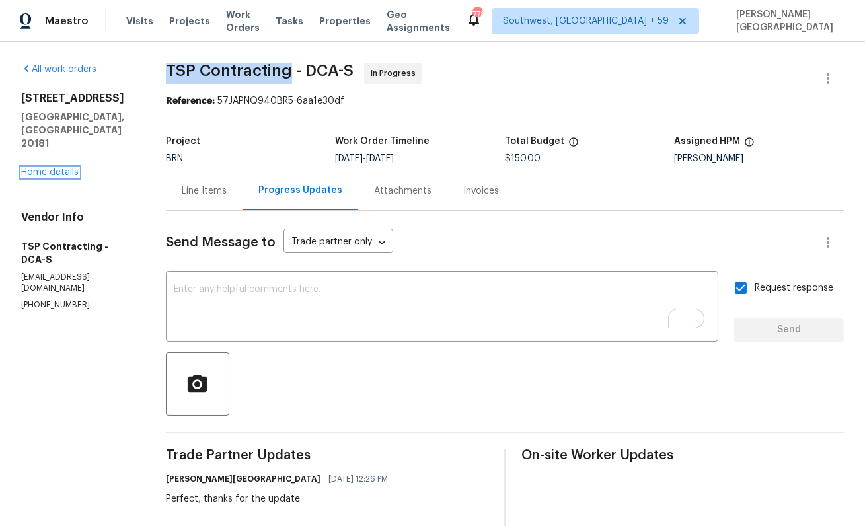
click at [55, 168] on link "Home details" at bounding box center [49, 172] width 57 height 9
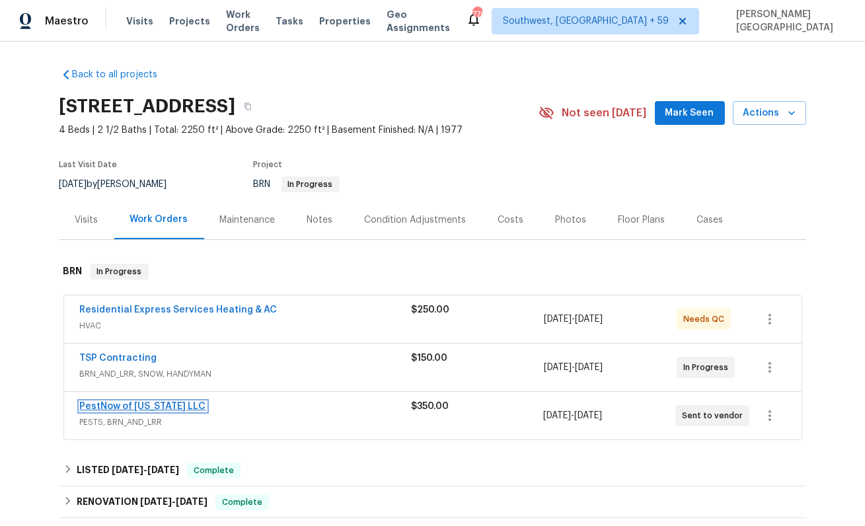
click at [134, 402] on link "PestNow of Virginia LLC" at bounding box center [143, 406] width 126 height 9
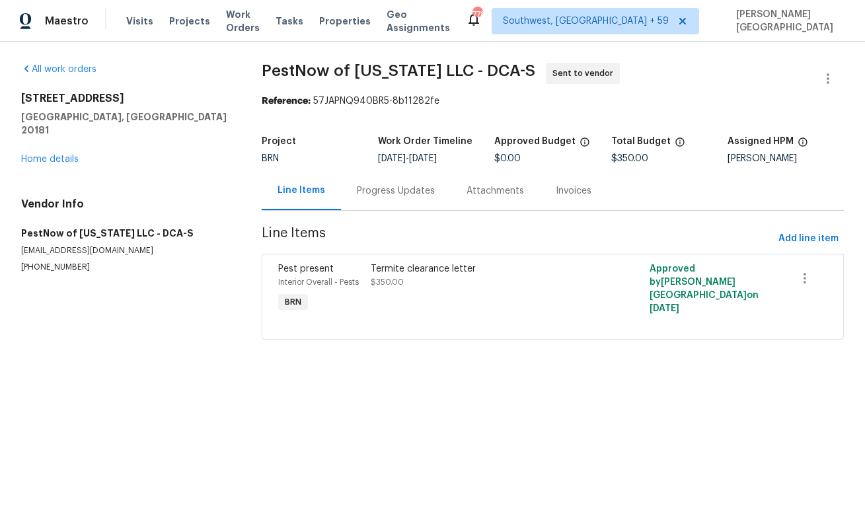
click at [57, 260] on section "All work orders 11094 Round Hill Dr Nokesville, VA 20181 Home details Vendor In…" at bounding box center [125, 209] width 209 height 293
click at [57, 262] on p "(877) 284-2466" at bounding box center [125, 267] width 209 height 11
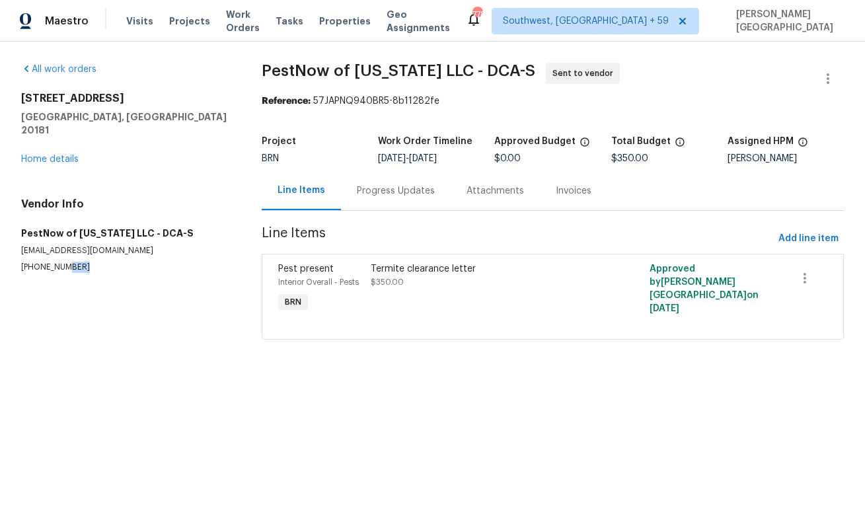
click at [57, 262] on p "(877) 284-2466" at bounding box center [125, 267] width 209 height 11
copy p "(877) 284-2466"
click at [408, 198] on div "Progress Updates" at bounding box center [396, 190] width 110 height 39
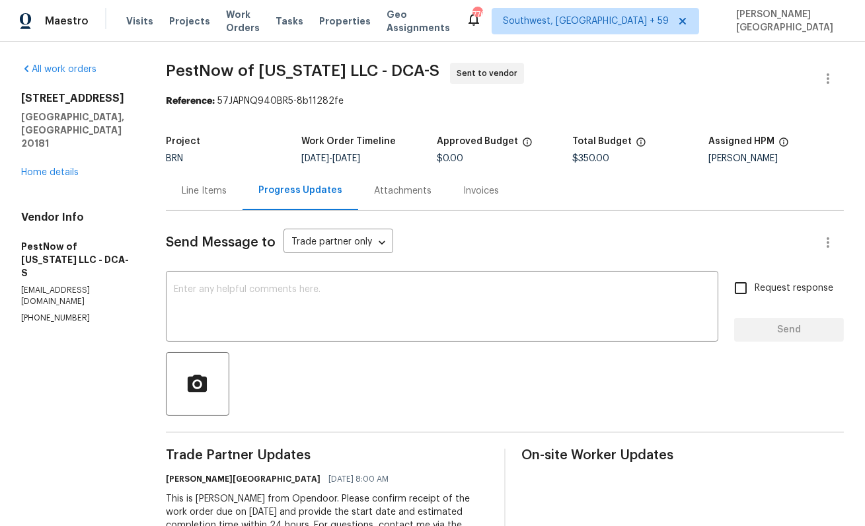
click at [197, 66] on span "PestNow of Virginia LLC - DCA-S" at bounding box center [302, 71] width 273 height 16
click at [283, 66] on span "PestNow of Virginia LLC - DCA-S" at bounding box center [302, 71] width 273 height 16
copy span "PestNow of Virginia"
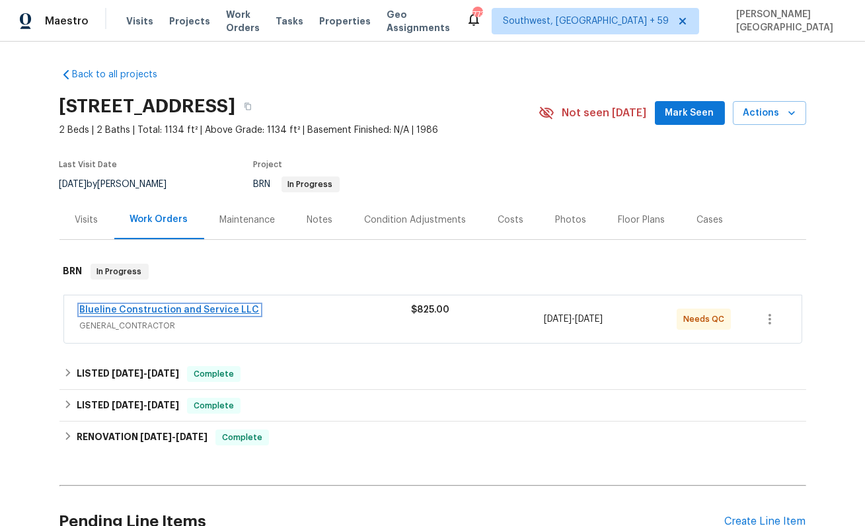
click at [139, 307] on link "Blueline Construction and Service LLC" at bounding box center [170, 309] width 180 height 9
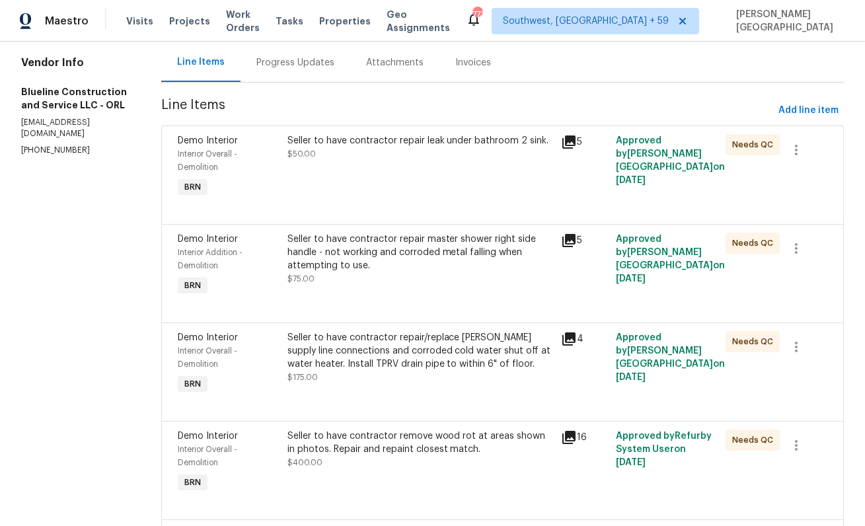
scroll to position [67, 0]
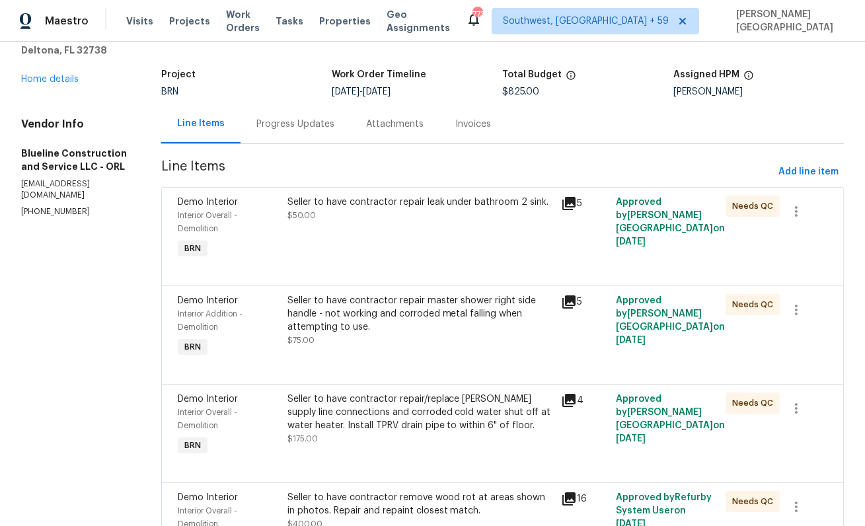
click at [320, 129] on div "Progress Updates" at bounding box center [295, 124] width 78 height 13
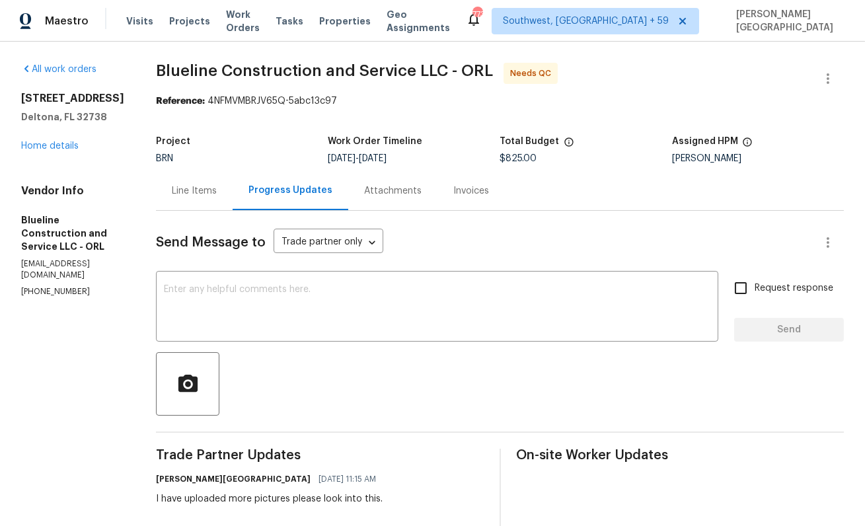
click at [200, 199] on div "Line Items" at bounding box center [194, 190] width 77 height 39
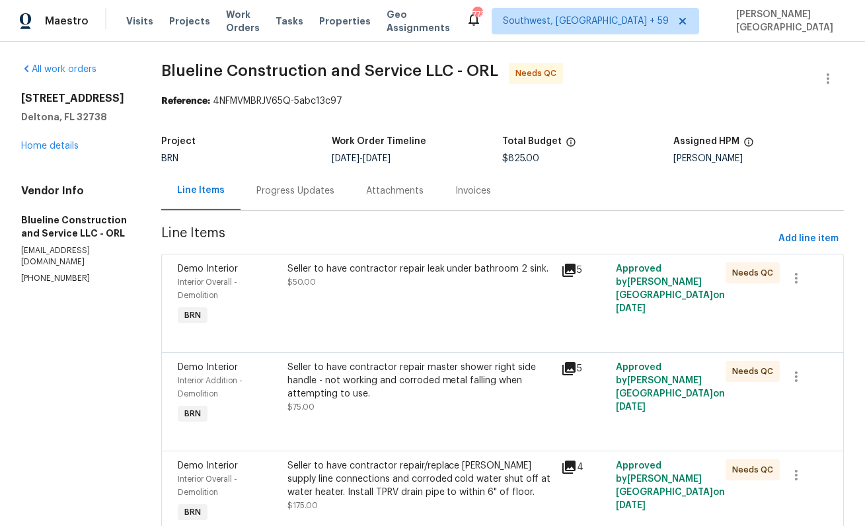
click at [361, 295] on div "Seller to have contractor repair leak under bathroom 2 sink. $50.00" at bounding box center [420, 295] width 274 height 74
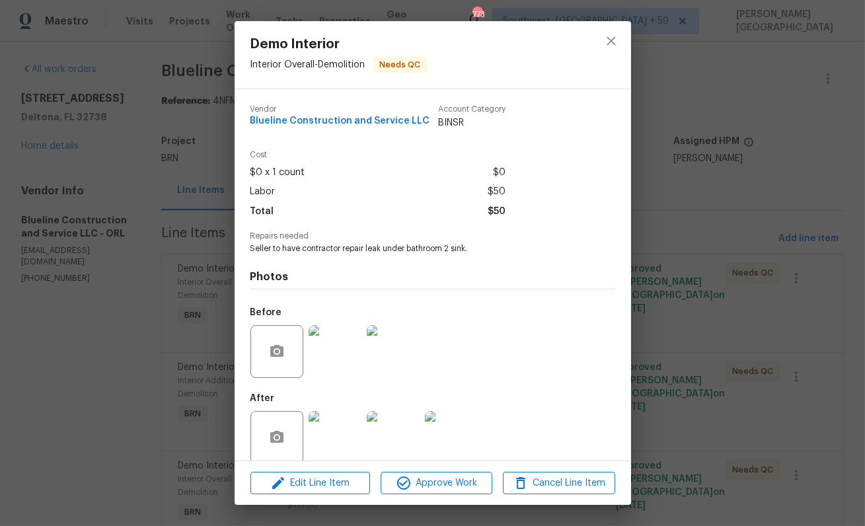
click at [341, 346] on img at bounding box center [334, 351] width 53 height 53
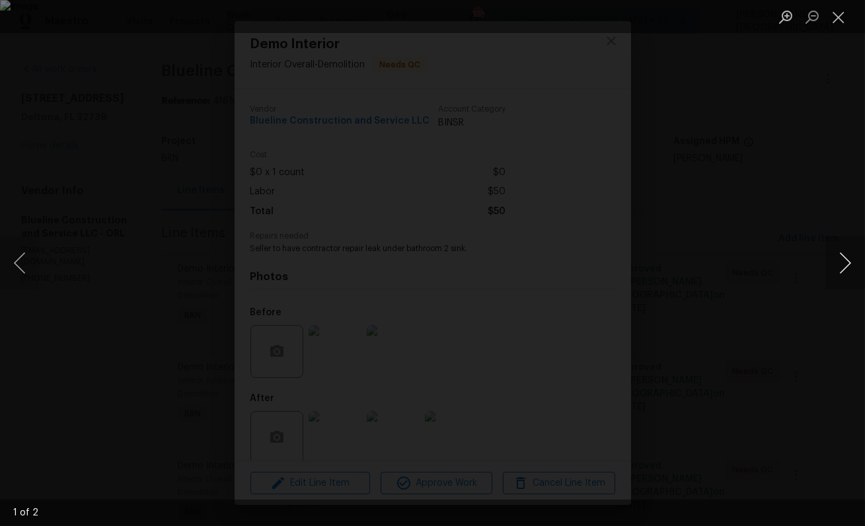
click at [847, 265] on button "Next image" at bounding box center [845, 262] width 40 height 53
click at [842, 207] on div "Lightbox" at bounding box center [432, 263] width 865 height 526
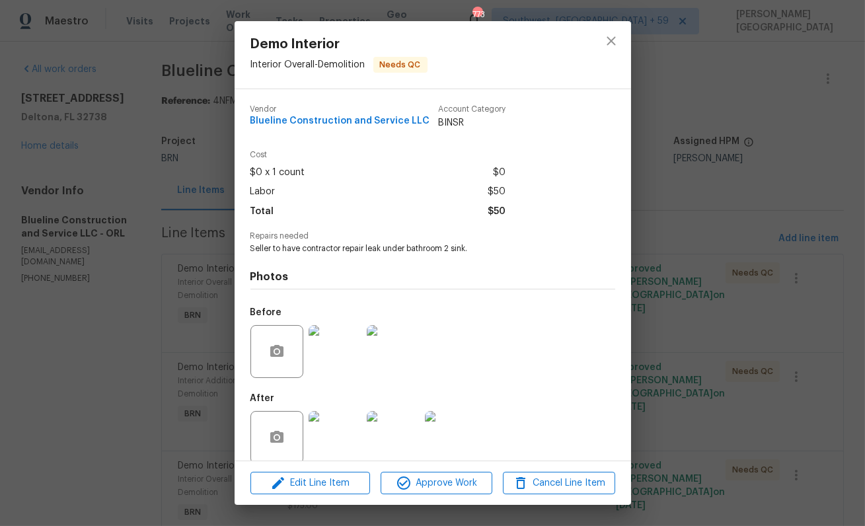
click at [355, 446] on img at bounding box center [334, 437] width 53 height 53
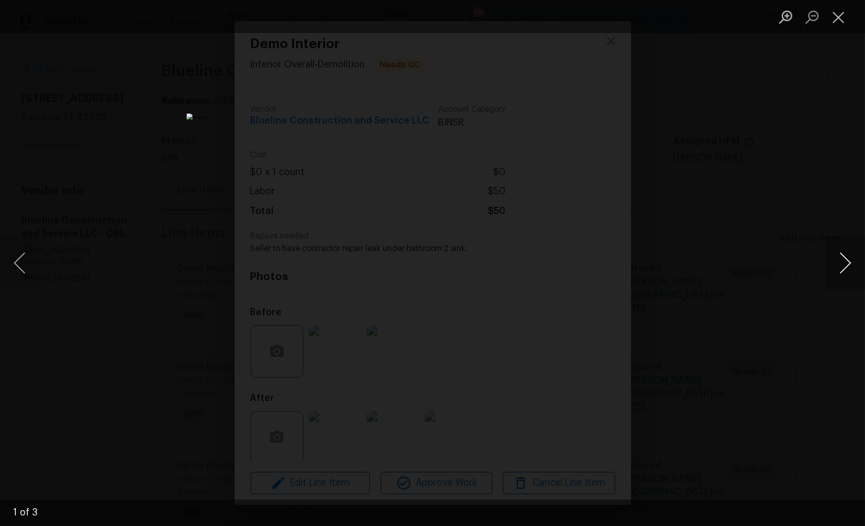
click at [840, 273] on button "Next image" at bounding box center [845, 262] width 40 height 53
click at [799, 203] on div "Lightbox" at bounding box center [432, 263] width 865 height 526
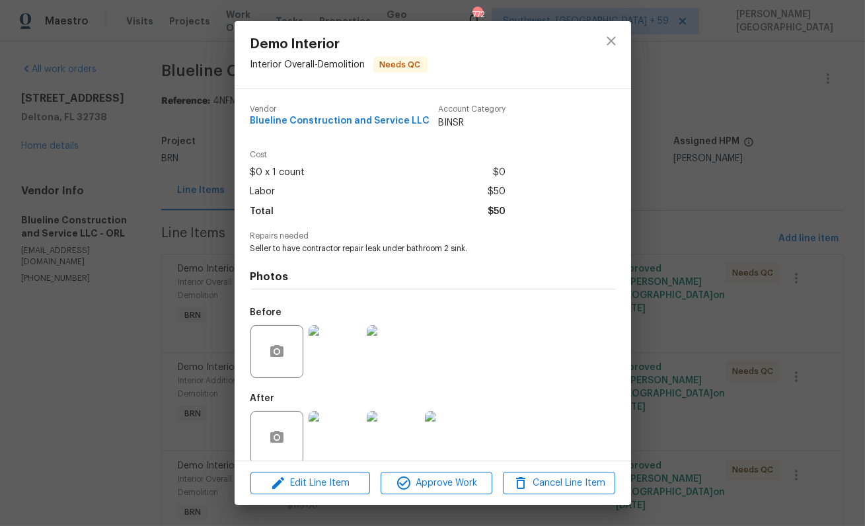
click at [750, 160] on div "Demo Interior Interior Overall - Demolition Needs QC Vendor Blueline Constructi…" at bounding box center [432, 263] width 865 height 526
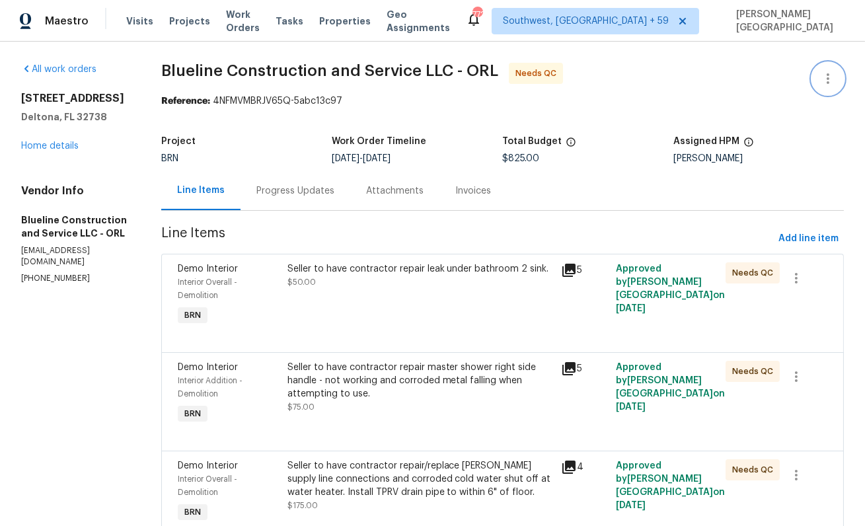
click at [823, 81] on icon "button" at bounding box center [828, 79] width 16 height 16
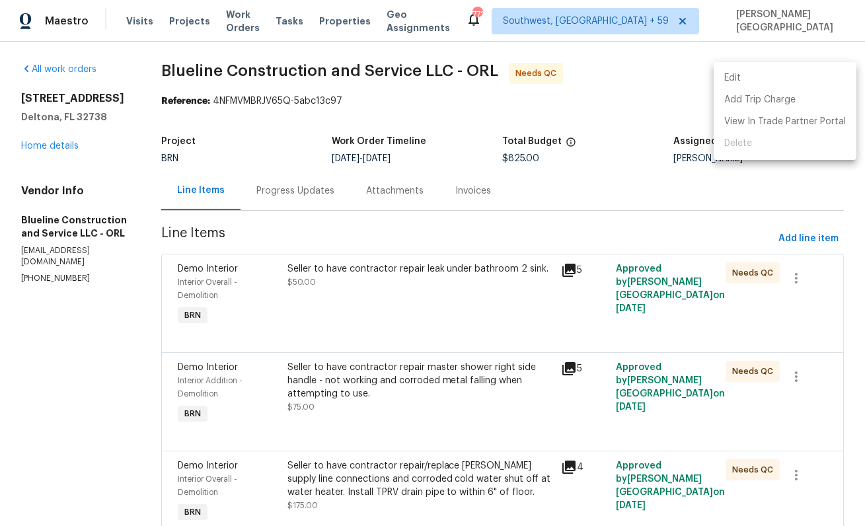
click at [765, 79] on li "Edit" at bounding box center [784, 78] width 143 height 22
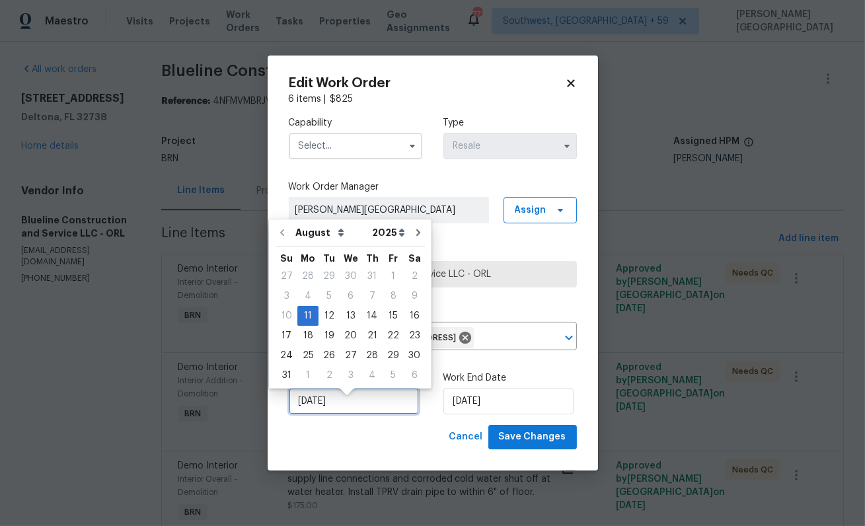
click at [330, 414] on input "8/11/2025" at bounding box center [354, 401] width 130 height 26
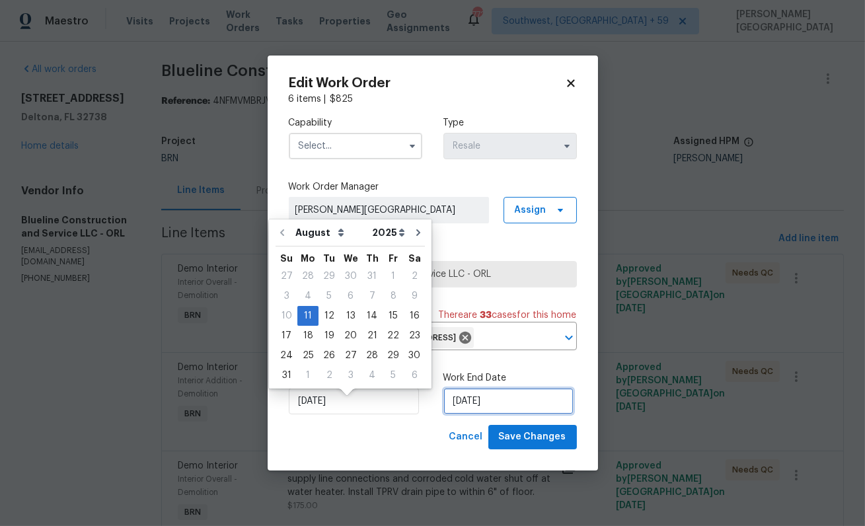
click at [502, 414] on input "8/14/2025" at bounding box center [508, 401] width 130 height 26
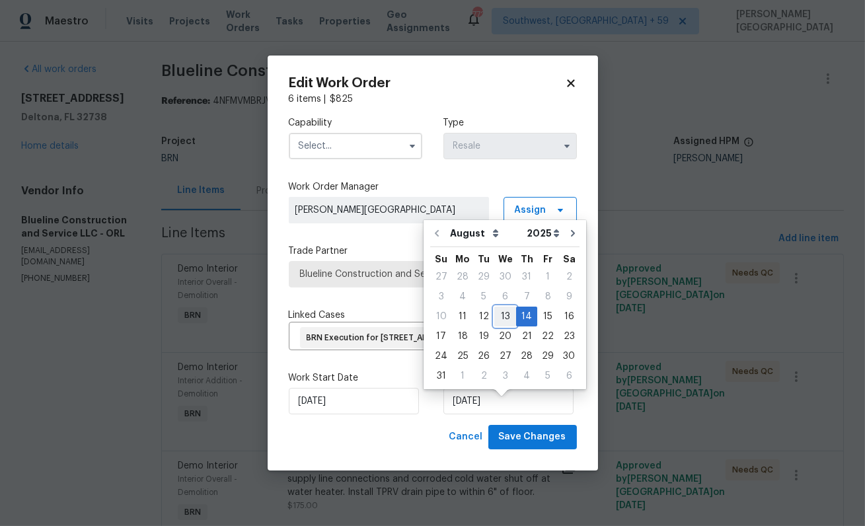
click at [498, 318] on div "13" at bounding box center [505, 316] width 22 height 18
type input "8/13/2025"
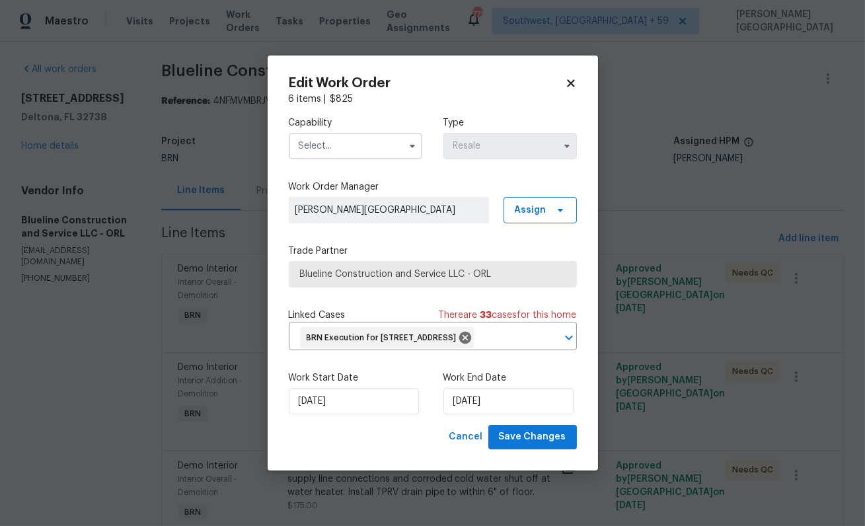
click at [390, 133] on input "text" at bounding box center [355, 146] width 133 height 26
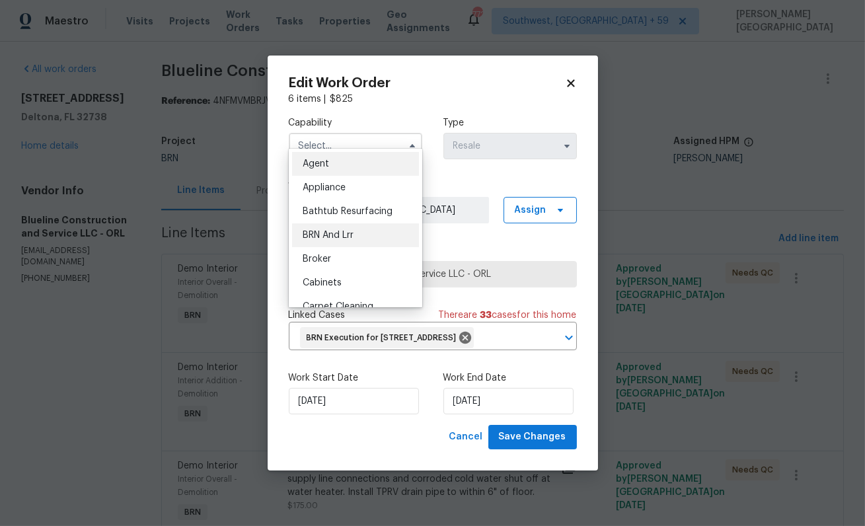
click at [316, 235] on span "BRN And Lrr" at bounding box center [328, 235] width 51 height 9
type input "BRN And Lrr"
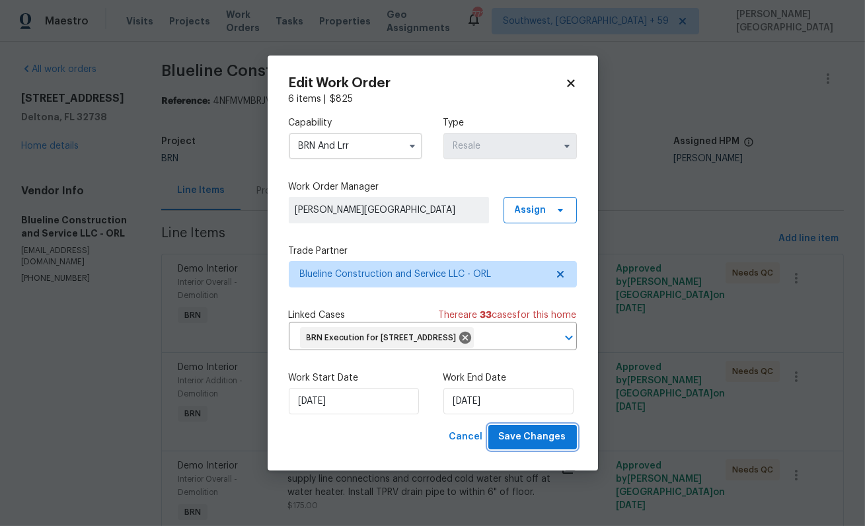
click at [532, 449] on button "Save Changes" at bounding box center [532, 437] width 89 height 24
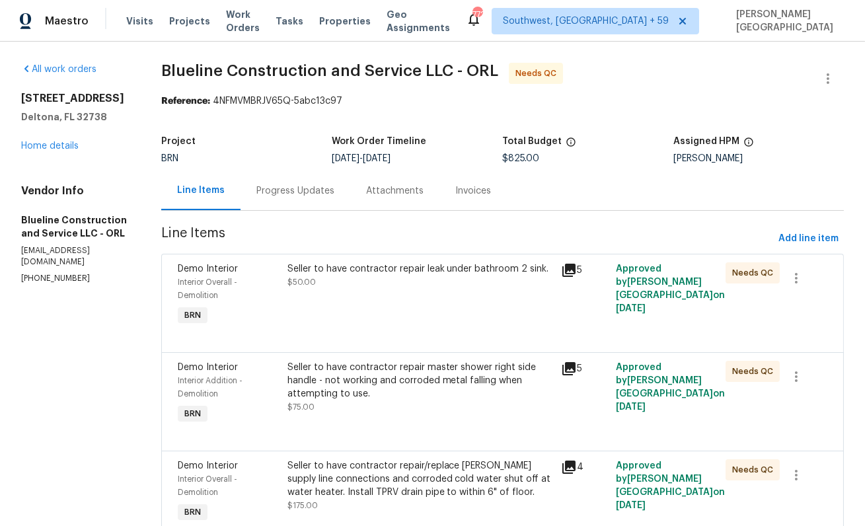
click at [398, 301] on div "Seller to have contractor repair leak under bathroom 2 sink. $50.00" at bounding box center [420, 295] width 274 height 74
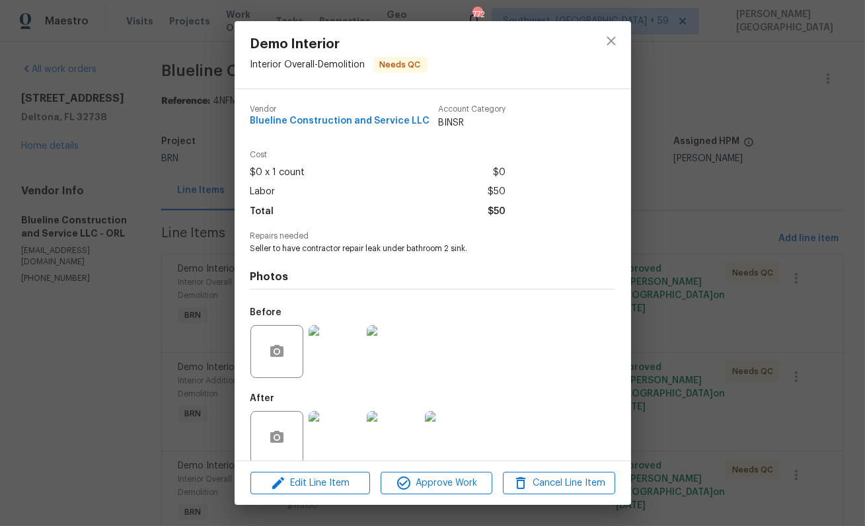
scroll to position [17, 0]
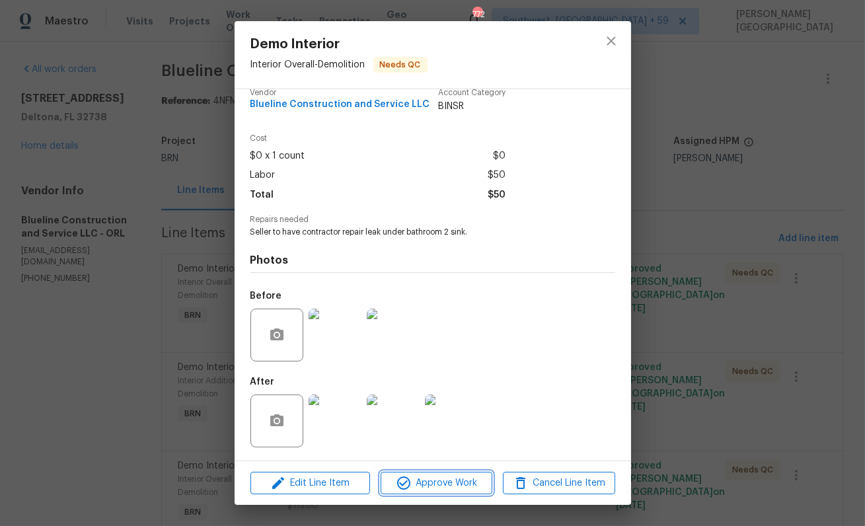
click at [424, 476] on span "Approve Work" at bounding box center [436, 483] width 104 height 17
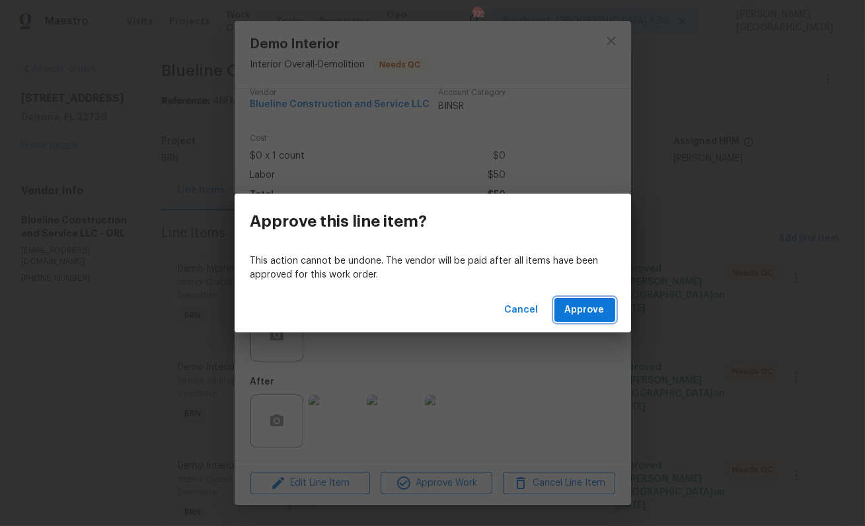
click at [579, 312] on span "Approve" at bounding box center [585, 310] width 40 height 17
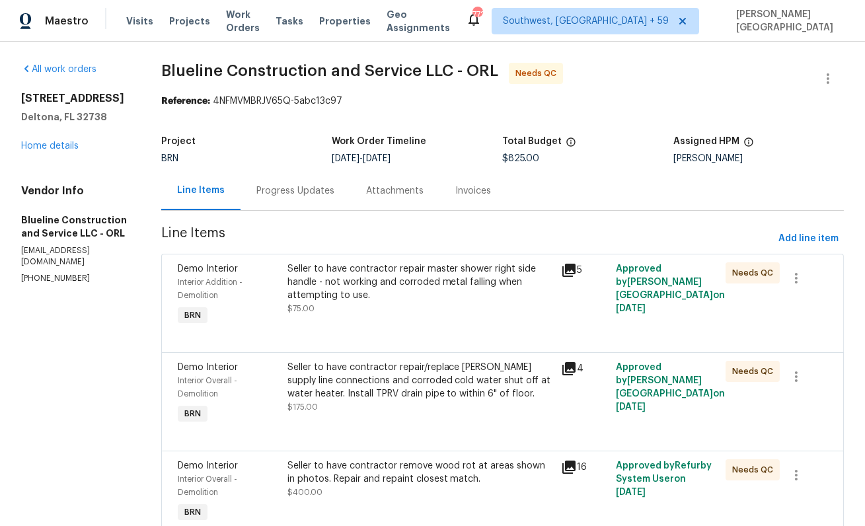
click at [425, 292] on div "Seller to have contractor repair master shower right side handle - not working …" at bounding box center [420, 282] width 266 height 40
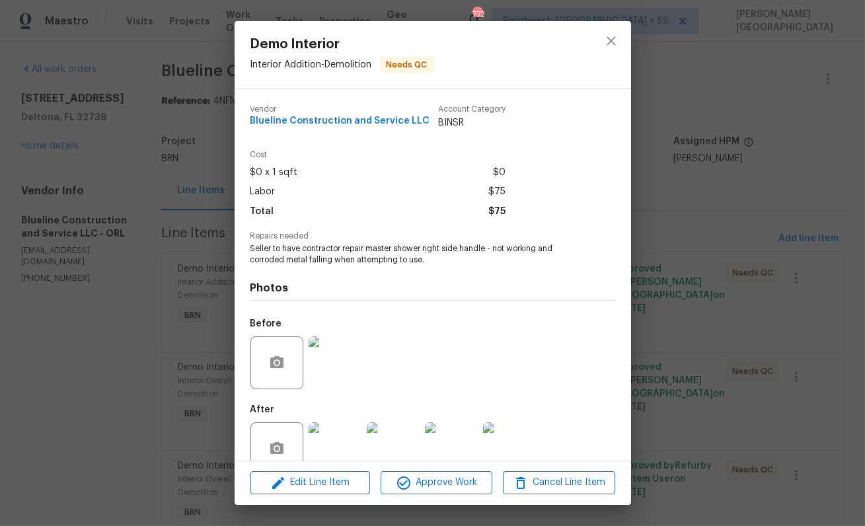
scroll to position [1, 0]
click at [326, 353] on img at bounding box center [334, 362] width 53 height 53
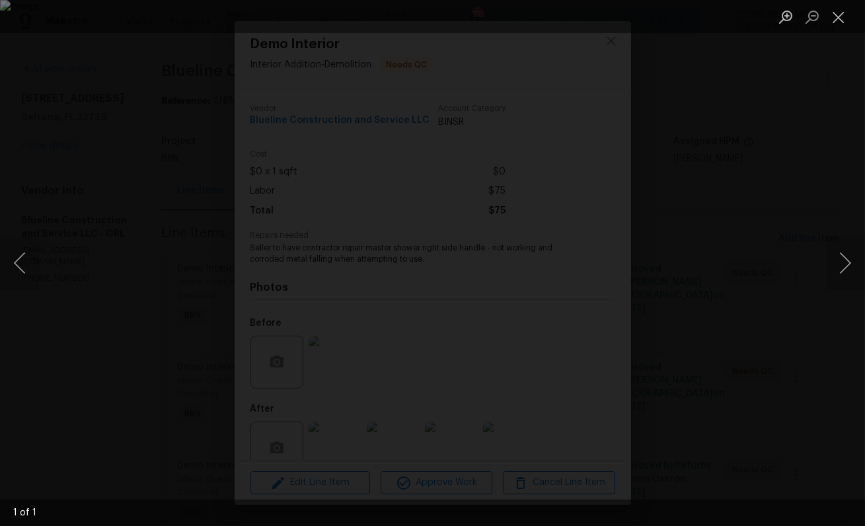
click at [827, 148] on div "Lightbox" at bounding box center [432, 263] width 865 height 526
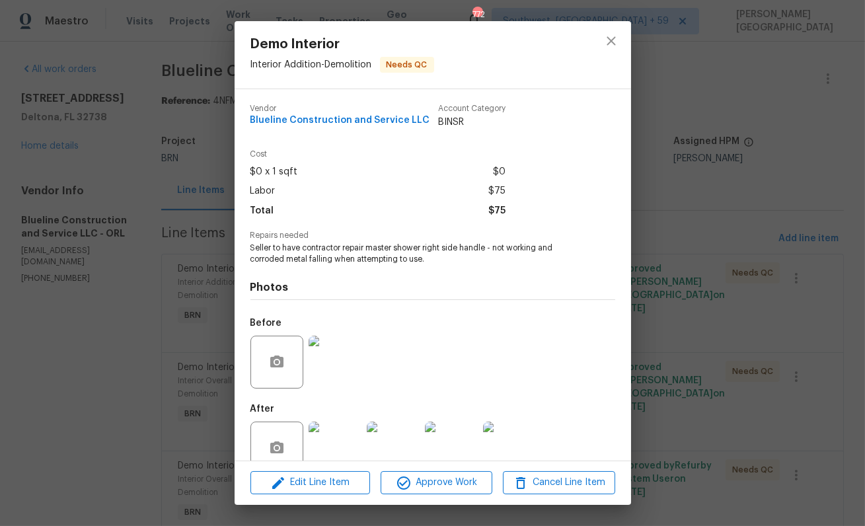
click at [331, 447] on img at bounding box center [334, 447] width 53 height 53
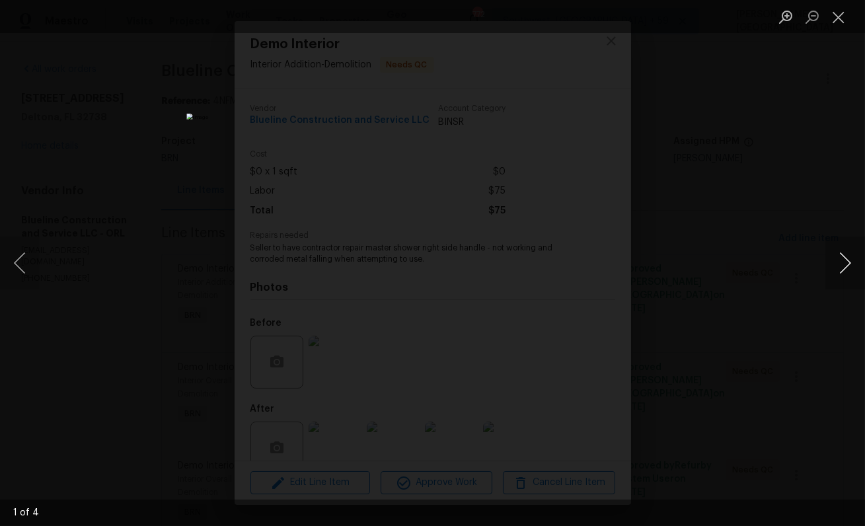
click at [841, 278] on button "Next image" at bounding box center [845, 262] width 40 height 53
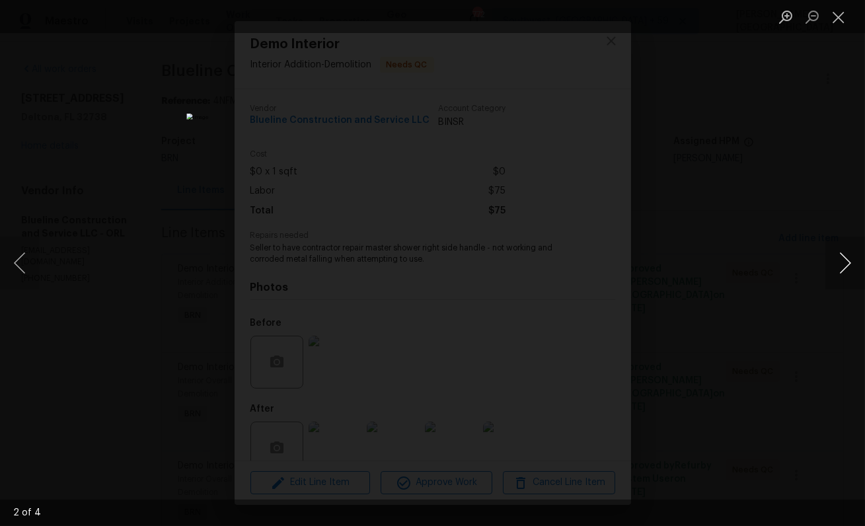
click at [841, 278] on button "Next image" at bounding box center [845, 262] width 40 height 53
click at [810, 190] on div "Lightbox" at bounding box center [432, 263] width 865 height 526
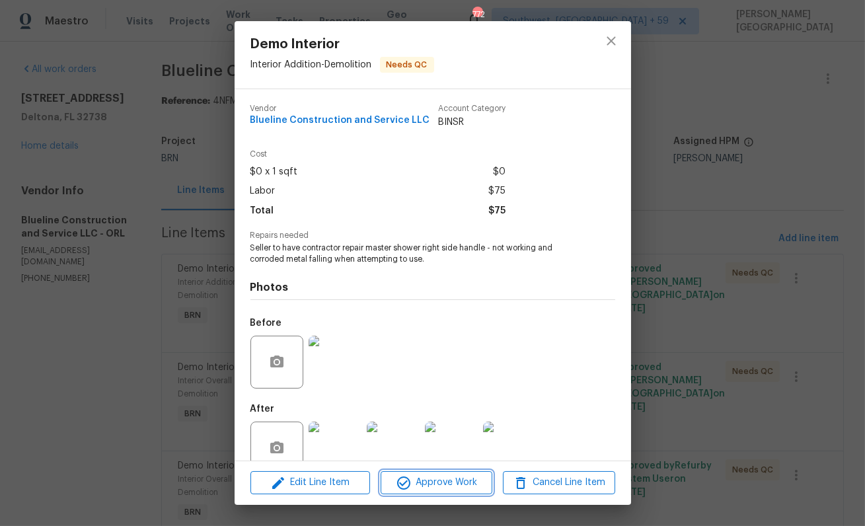
click at [435, 477] on span "Approve Work" at bounding box center [436, 482] width 104 height 17
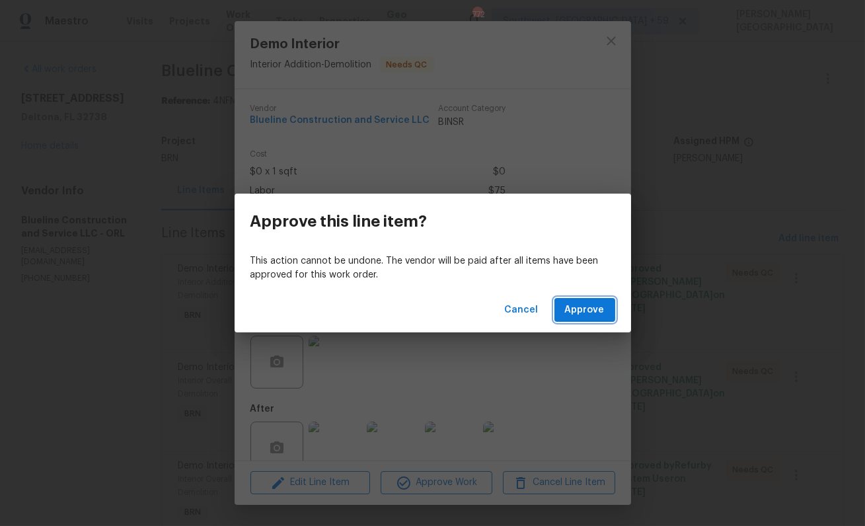
click at [584, 303] on span "Approve" at bounding box center [585, 310] width 40 height 17
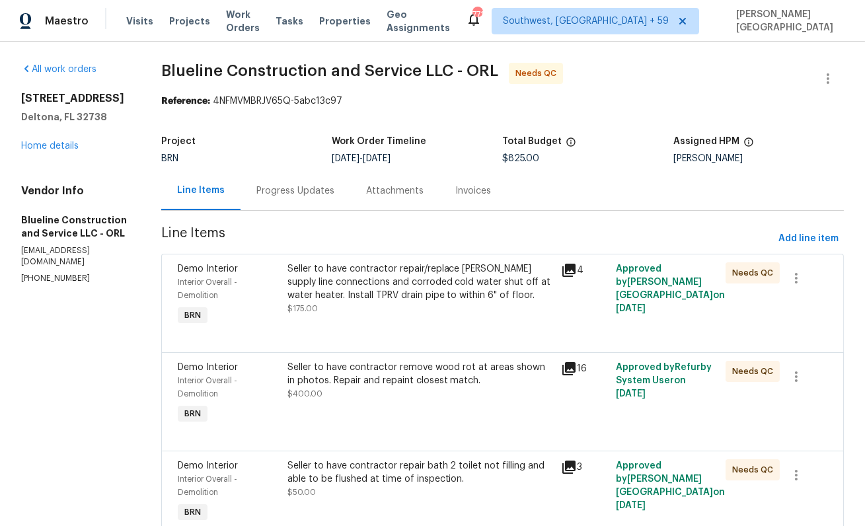
click at [447, 299] on div "Seller to have contractor repair/replace rusty supply line connections and corr…" at bounding box center [420, 282] width 266 height 40
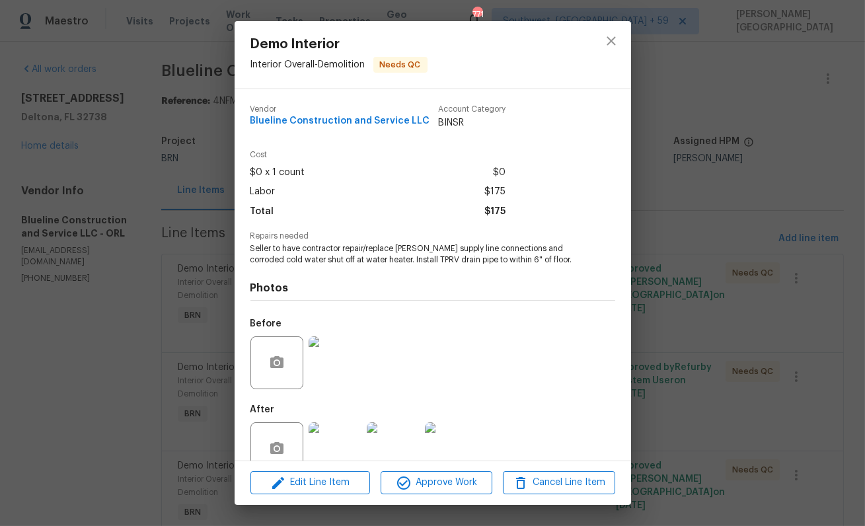
scroll to position [28, 0]
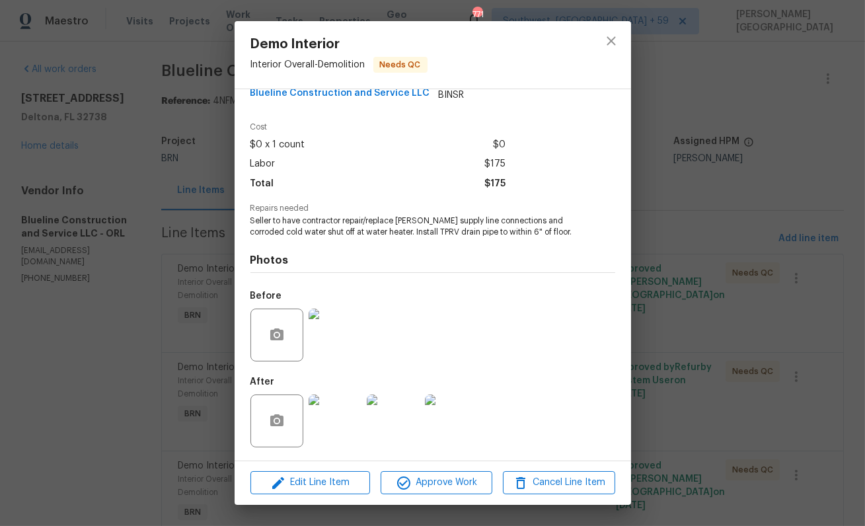
click at [345, 335] on img at bounding box center [334, 334] width 53 height 53
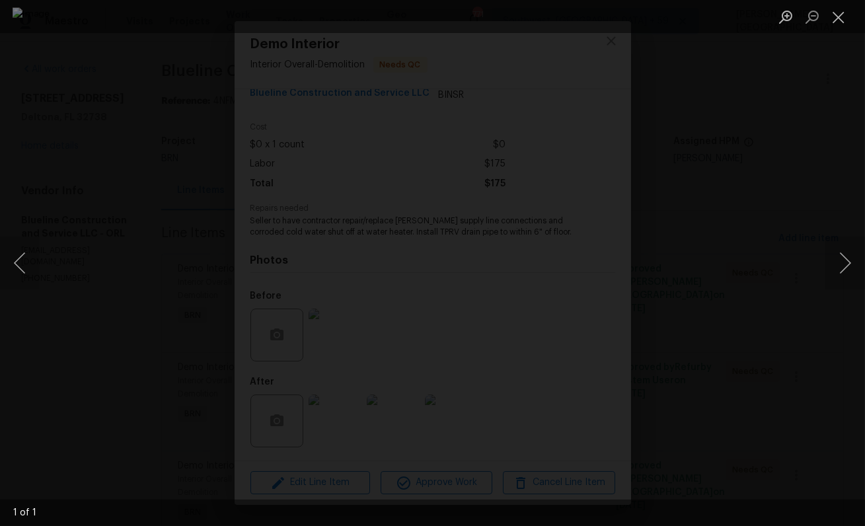
click at [766, 181] on div "Lightbox" at bounding box center [432, 263] width 865 height 526
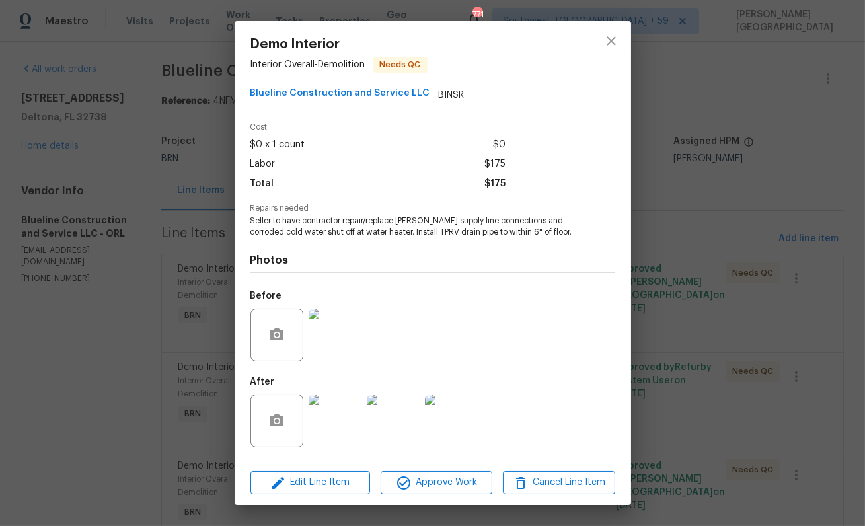
click at [346, 402] on img at bounding box center [334, 420] width 53 height 53
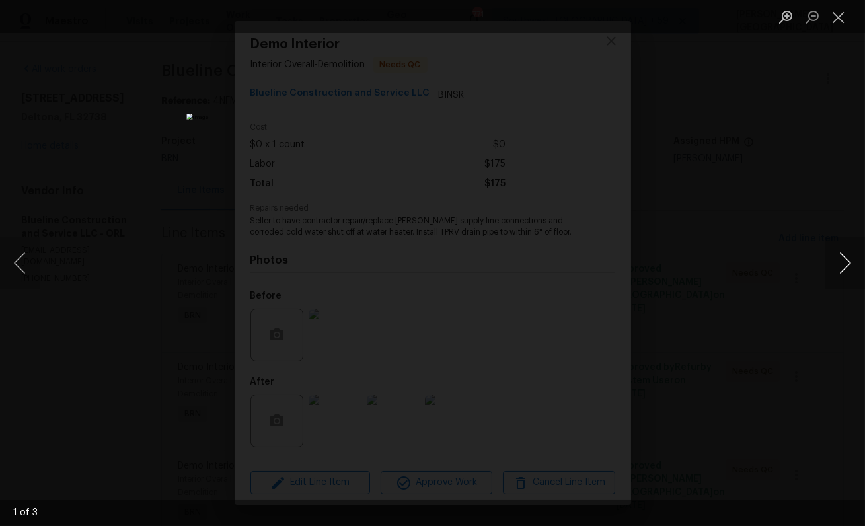
click at [842, 268] on button "Next image" at bounding box center [845, 262] width 40 height 53
click at [830, 201] on div "Lightbox" at bounding box center [432, 263] width 865 height 526
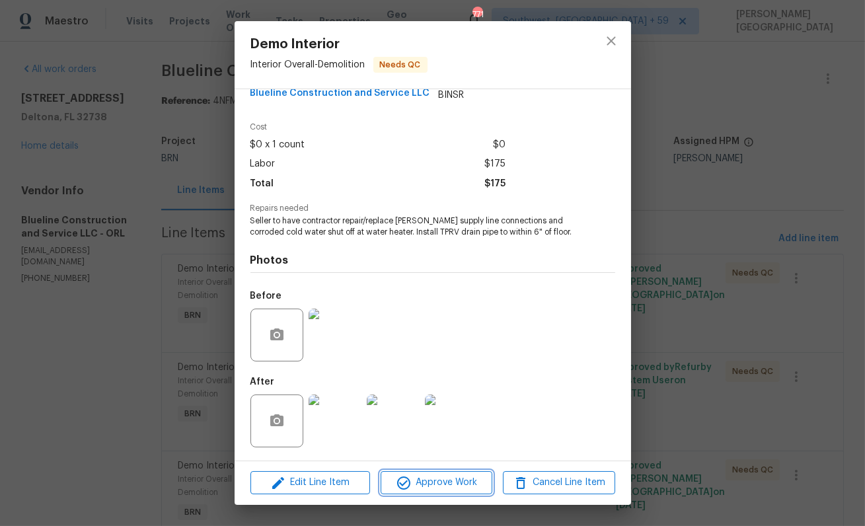
click at [463, 474] on button "Approve Work" at bounding box center [436, 482] width 112 height 23
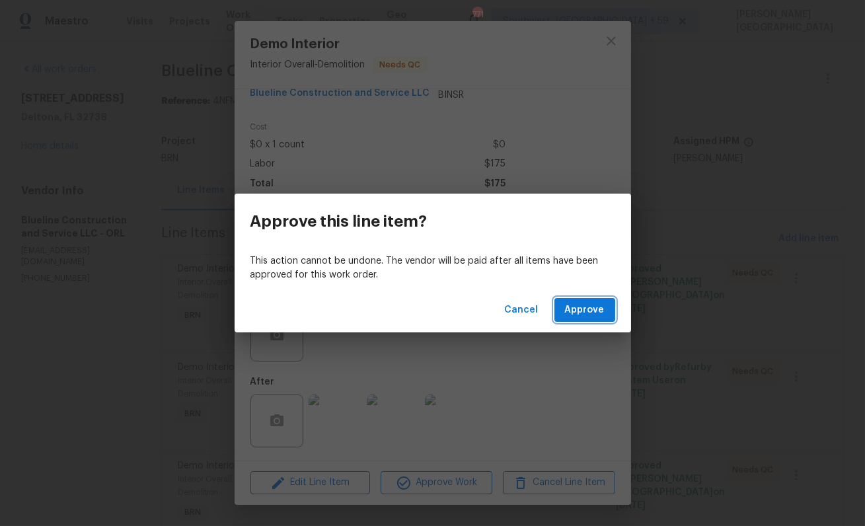
click at [565, 308] on button "Approve" at bounding box center [584, 310] width 61 height 24
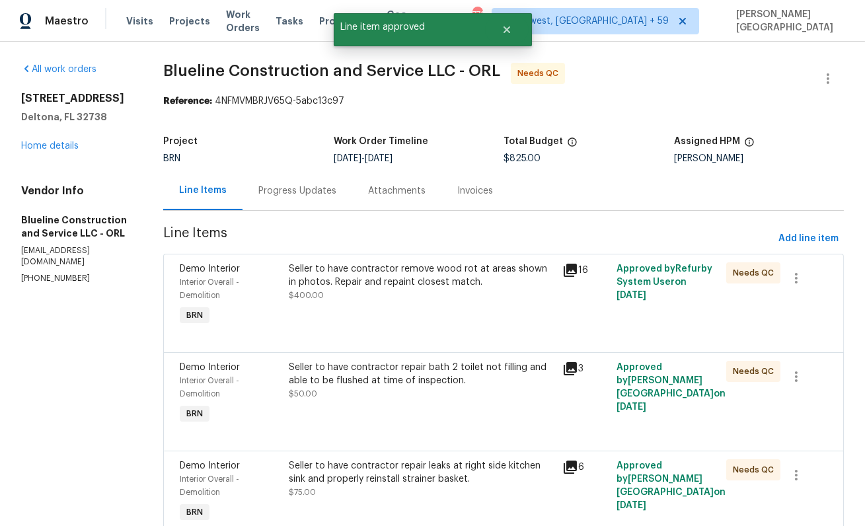
click at [307, 198] on div "Progress Updates" at bounding box center [297, 190] width 78 height 13
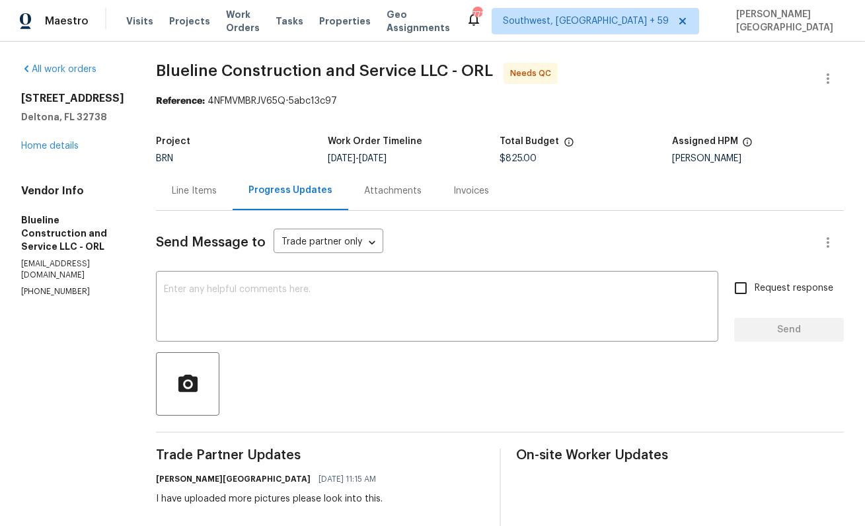
click at [208, 192] on div "Line Items" at bounding box center [194, 190] width 45 height 13
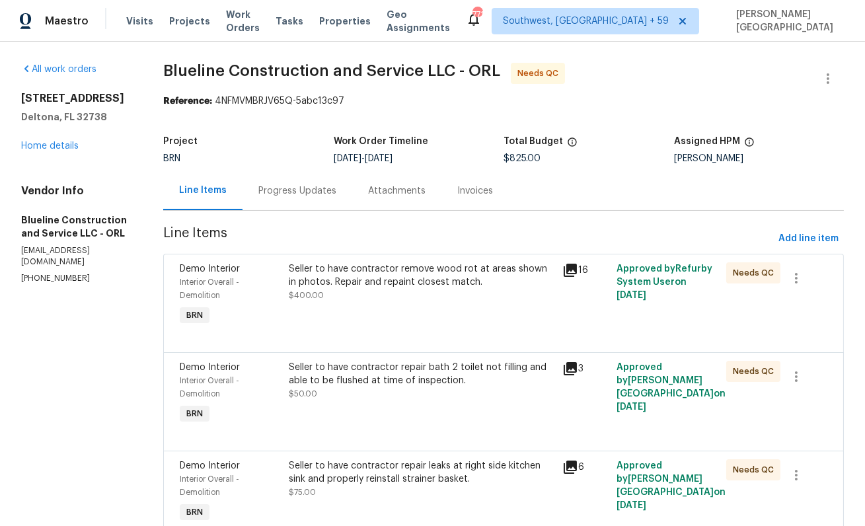
click at [406, 304] on div "Seller to have contractor remove wood rot at areas shown in photos. Repair and …" at bounding box center [421, 295] width 273 height 74
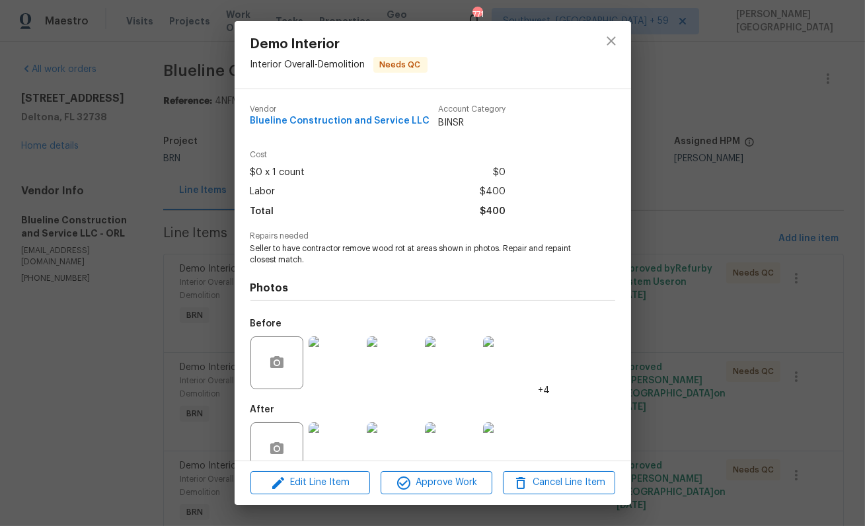
scroll to position [28, 0]
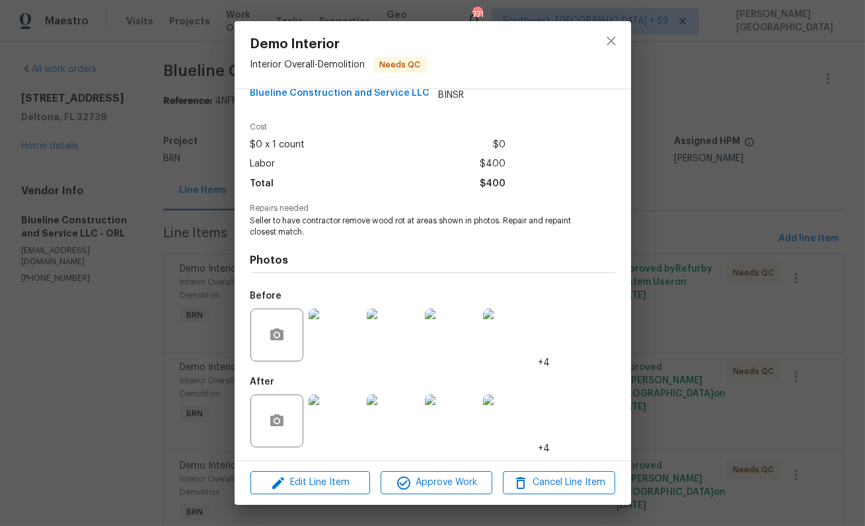
click at [331, 404] on img at bounding box center [334, 420] width 53 height 53
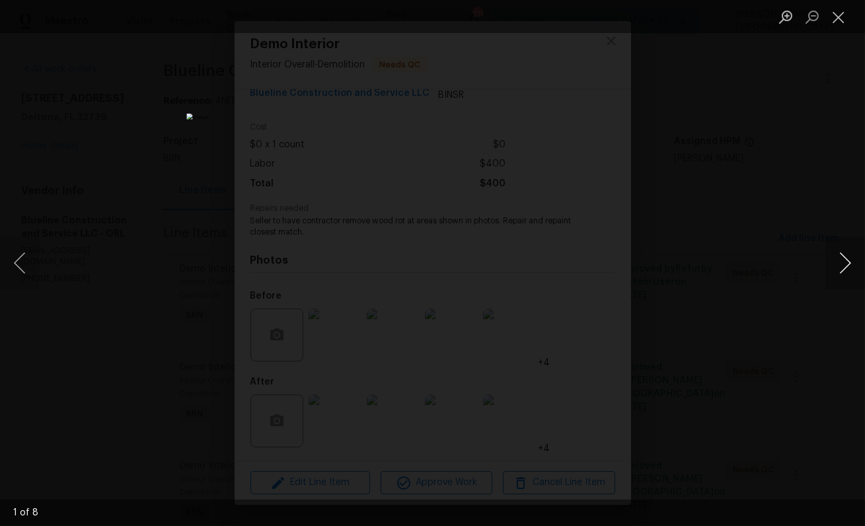
click at [838, 267] on button "Next image" at bounding box center [845, 262] width 40 height 53
click at [840, 270] on button "Next image" at bounding box center [845, 262] width 40 height 53
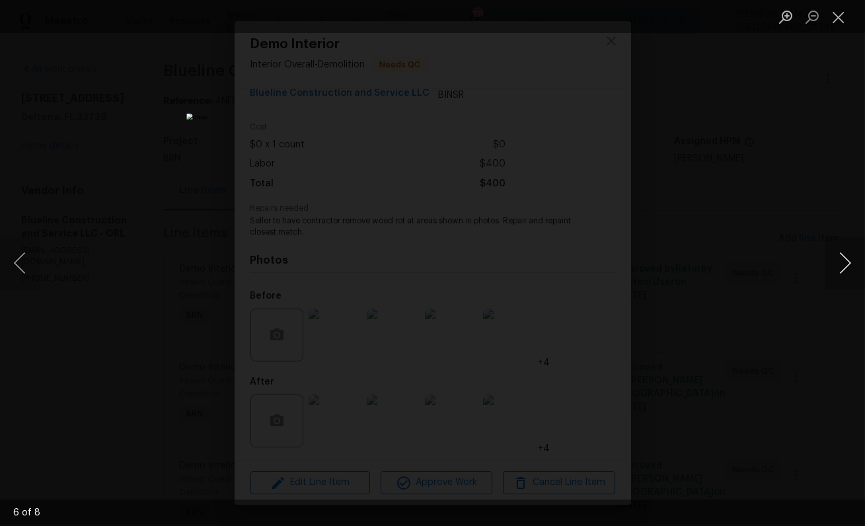
click at [840, 270] on button "Next image" at bounding box center [845, 262] width 40 height 53
click at [840, 271] on button "Next image" at bounding box center [845, 262] width 40 height 53
click at [787, 202] on div "Lightbox" at bounding box center [432, 263] width 865 height 526
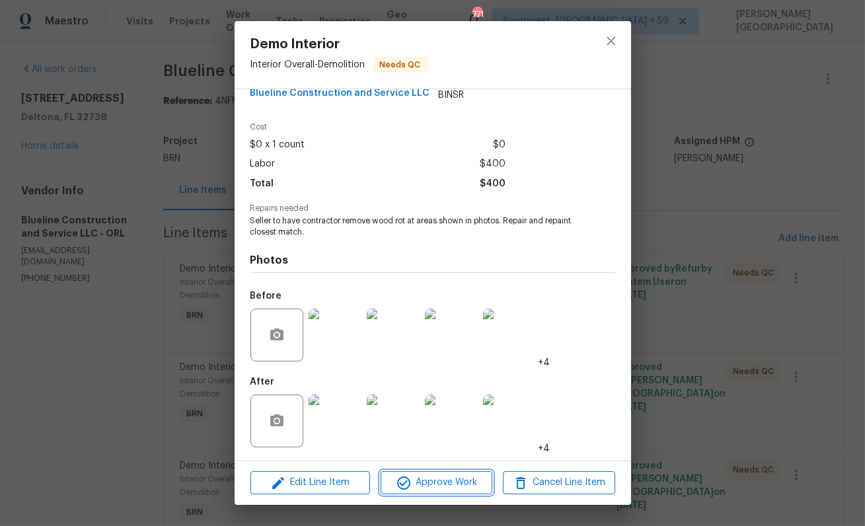
click at [425, 481] on span "Approve Work" at bounding box center [436, 482] width 104 height 17
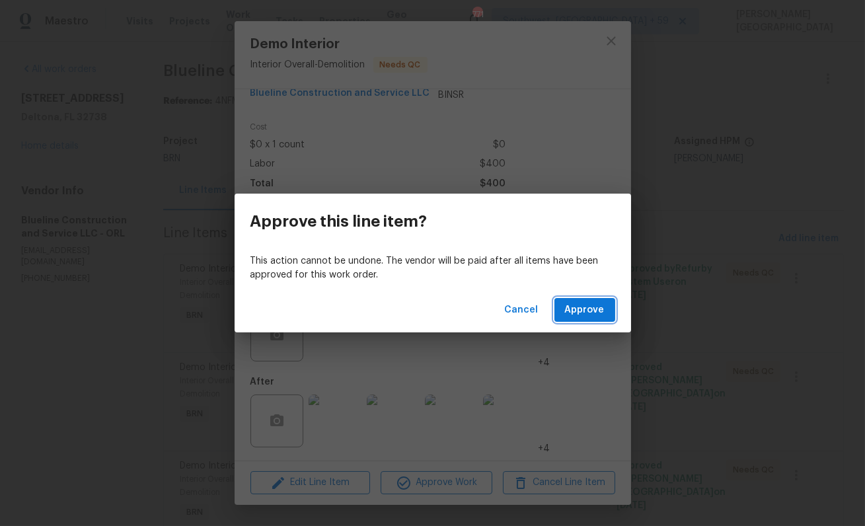
click at [568, 317] on span "Approve" at bounding box center [585, 310] width 40 height 17
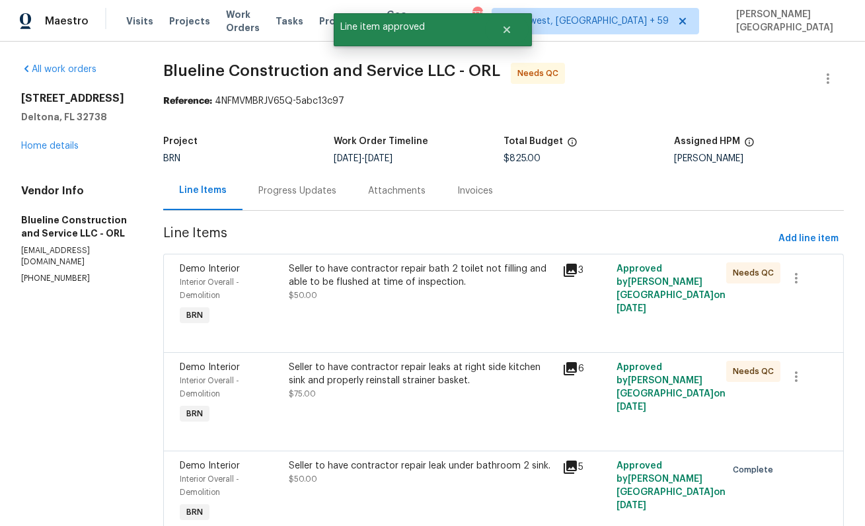
click at [414, 288] on div "Seller to have contractor repair bath 2 toilet not filling and able to be flush…" at bounding box center [421, 275] width 265 height 26
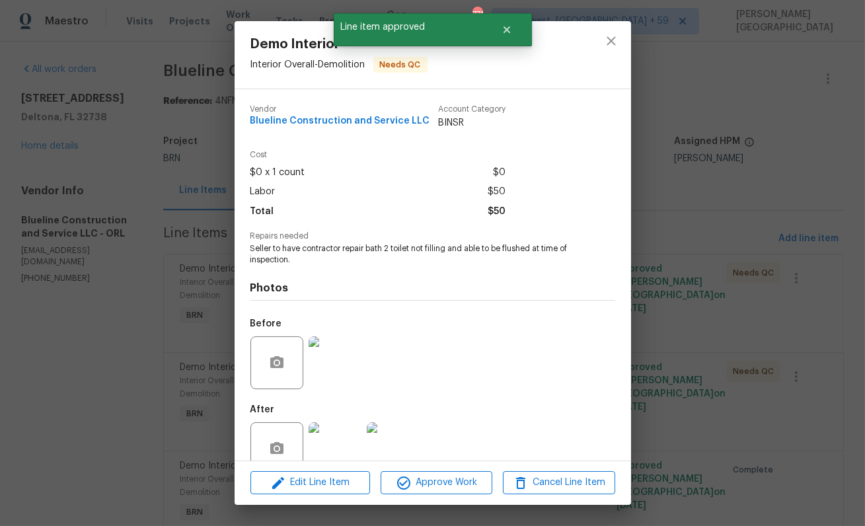
click at [330, 357] on img at bounding box center [334, 362] width 53 height 53
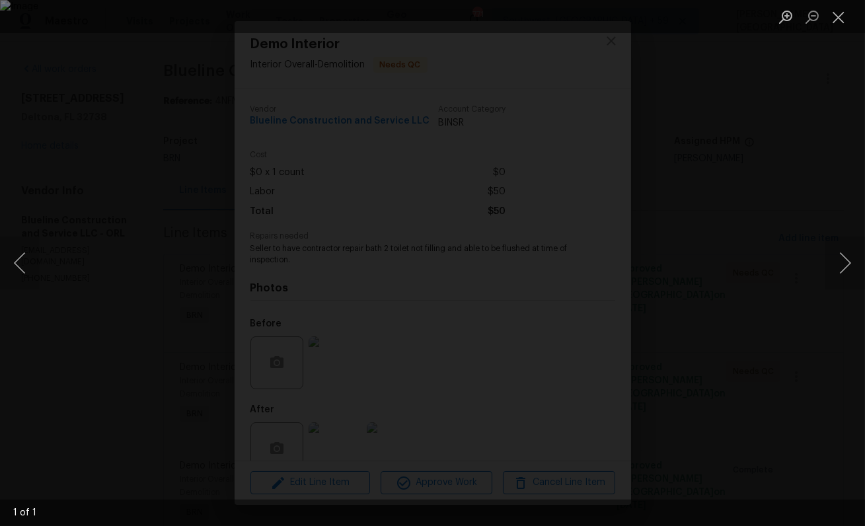
click at [807, 199] on div "Lightbox" at bounding box center [432, 263] width 865 height 526
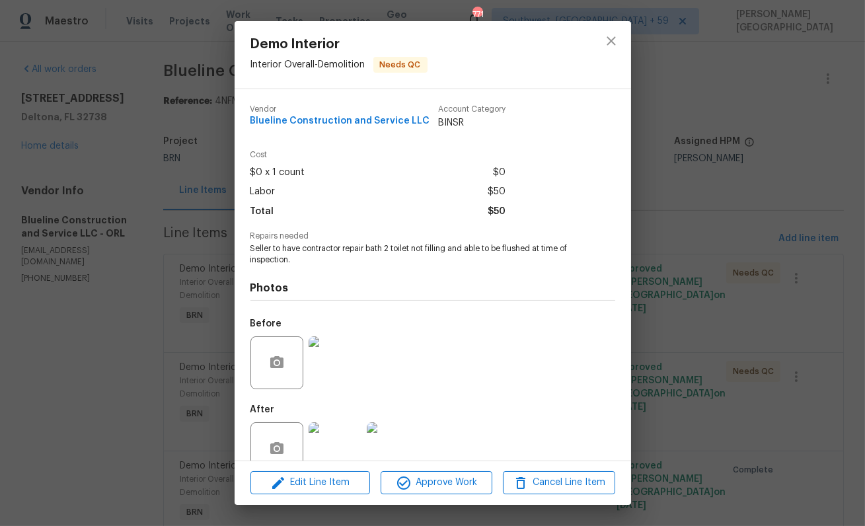
click at [340, 444] on img at bounding box center [334, 448] width 53 height 53
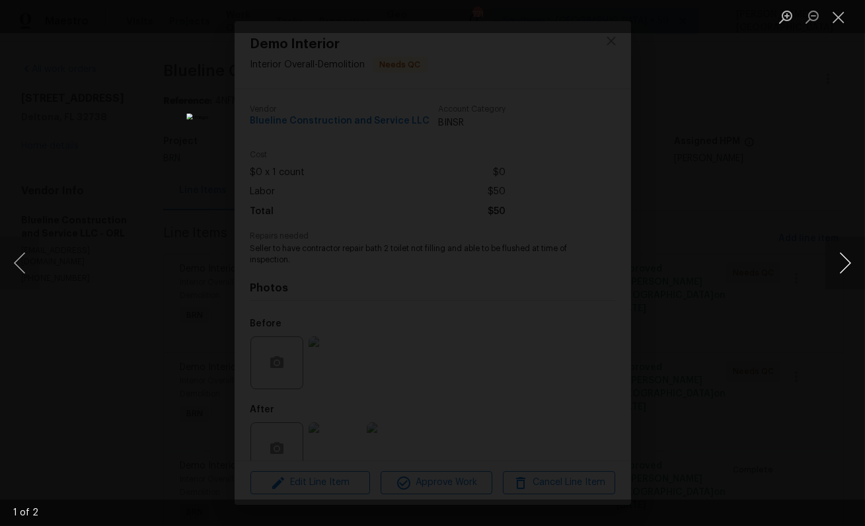
click at [844, 261] on button "Next image" at bounding box center [845, 262] width 40 height 53
click at [826, 186] on div "Lightbox" at bounding box center [432, 263] width 865 height 526
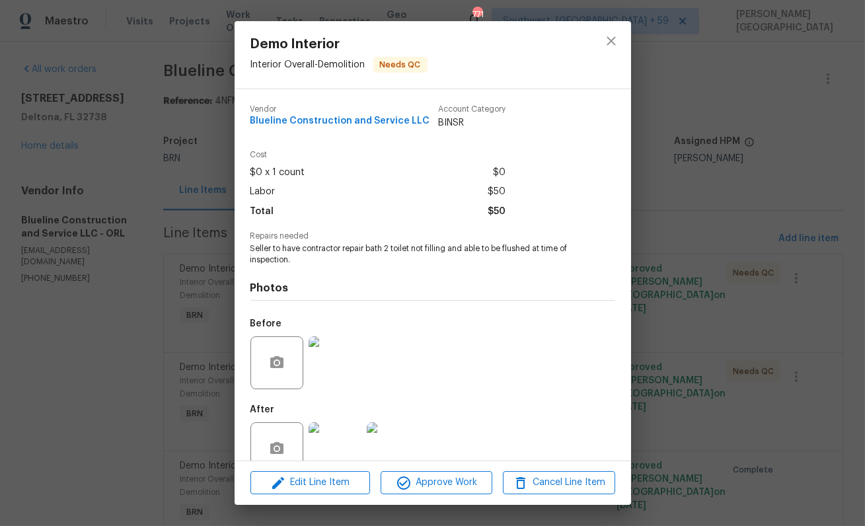
click at [433, 495] on div "Edit Line Item Approve Work Cancel Line Item" at bounding box center [433, 482] width 396 height 44
click at [458, 471] on div "Edit Line Item Approve Work Cancel Line Item" at bounding box center [433, 482] width 396 height 44
click at [458, 484] on span "Approve Work" at bounding box center [436, 482] width 104 height 17
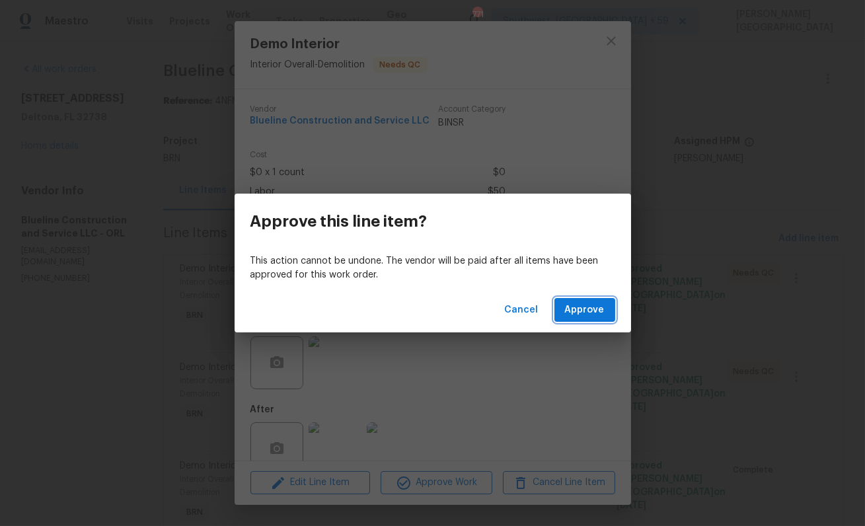
click at [583, 308] on span "Approve" at bounding box center [585, 310] width 40 height 17
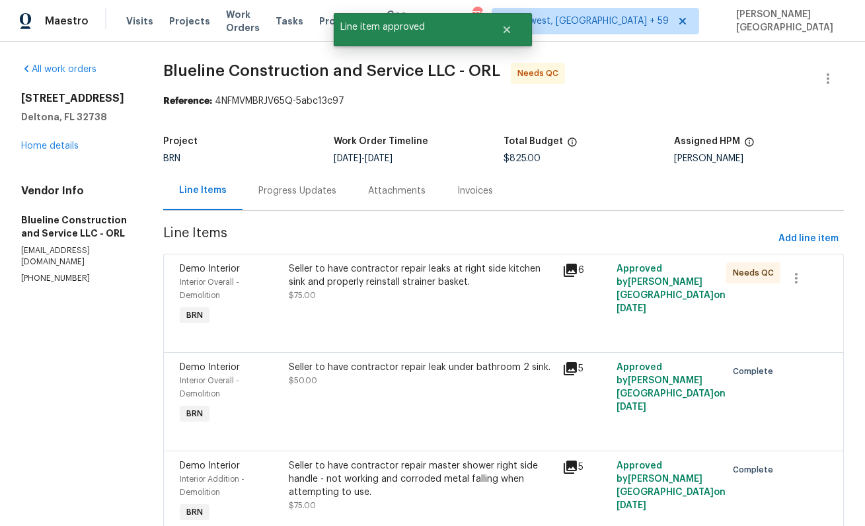
click at [423, 303] on div "Seller to have contractor repair leaks at right side kitchen sink and properly …" at bounding box center [421, 295] width 273 height 74
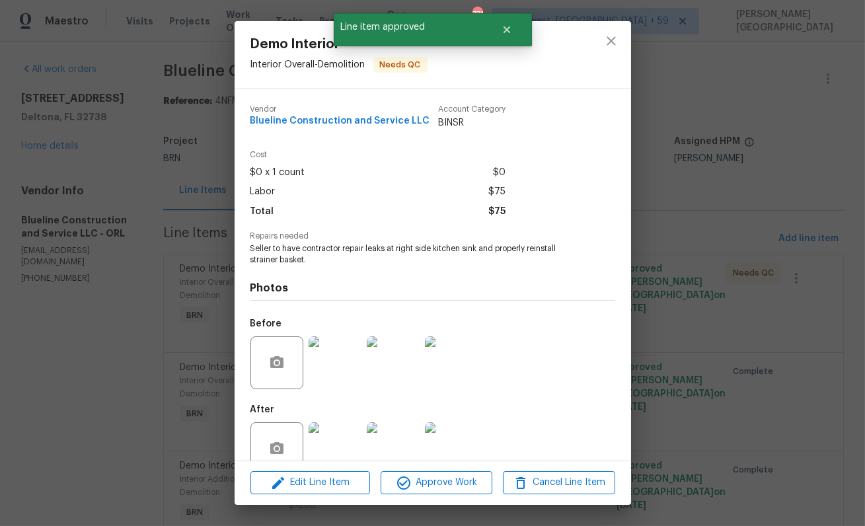
click at [342, 357] on img at bounding box center [334, 362] width 53 height 53
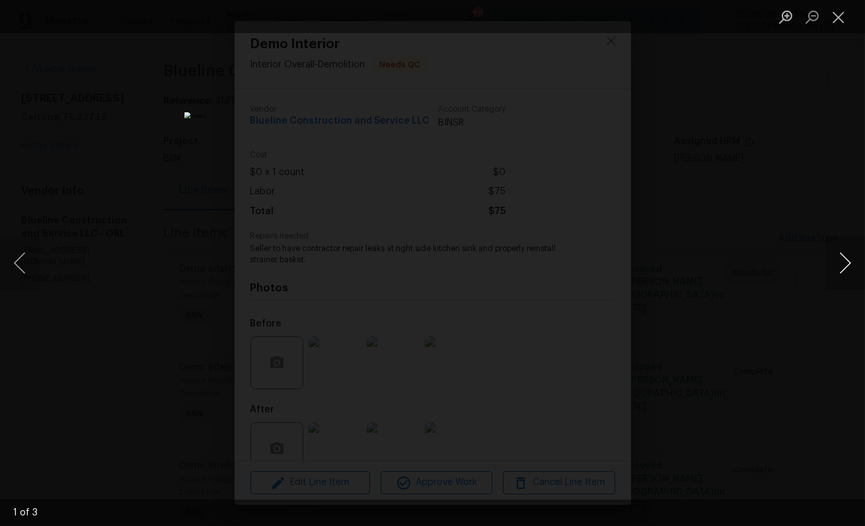
click at [838, 268] on button "Next image" at bounding box center [845, 262] width 40 height 53
click at [849, 203] on div "Lightbox" at bounding box center [432, 263] width 865 height 526
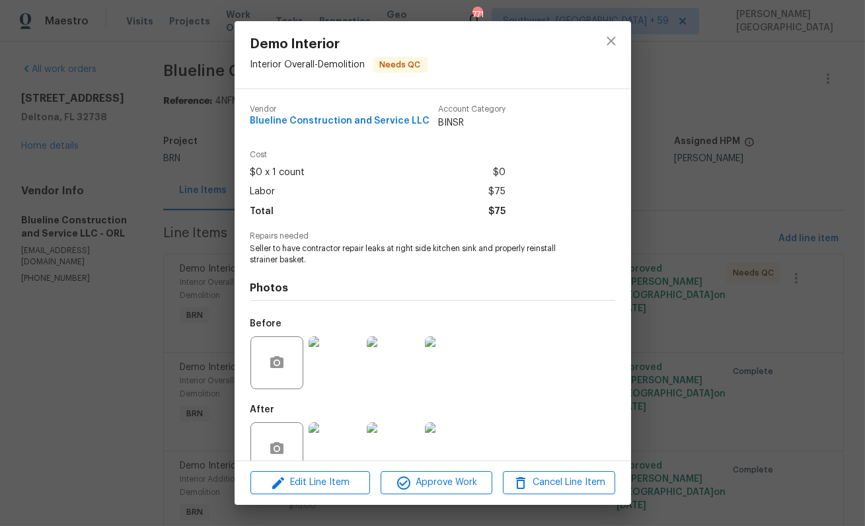
click at [326, 456] on img at bounding box center [334, 448] width 53 height 53
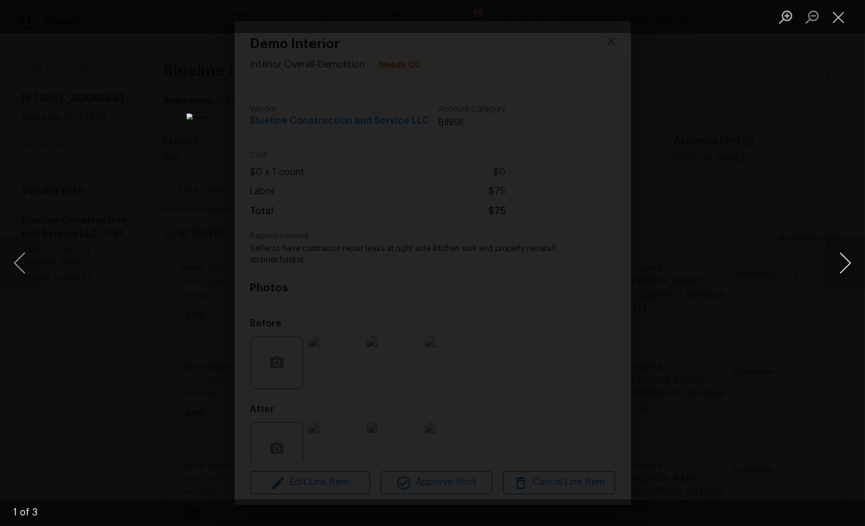
click at [846, 260] on button "Next image" at bounding box center [845, 262] width 40 height 53
click at [824, 159] on div "Lightbox" at bounding box center [432, 263] width 865 height 526
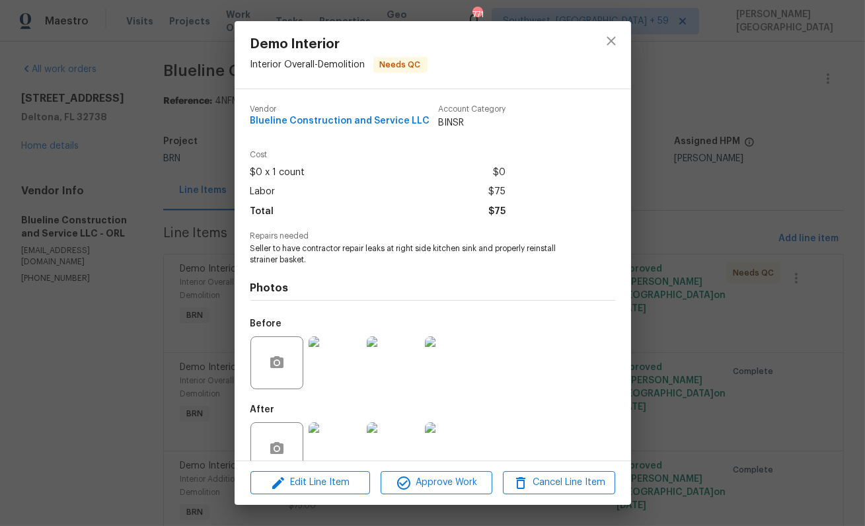
click at [456, 495] on div "Edit Line Item Approve Work Cancel Line Item" at bounding box center [433, 482] width 396 height 44
click at [456, 480] on span "Approve Work" at bounding box center [436, 482] width 104 height 17
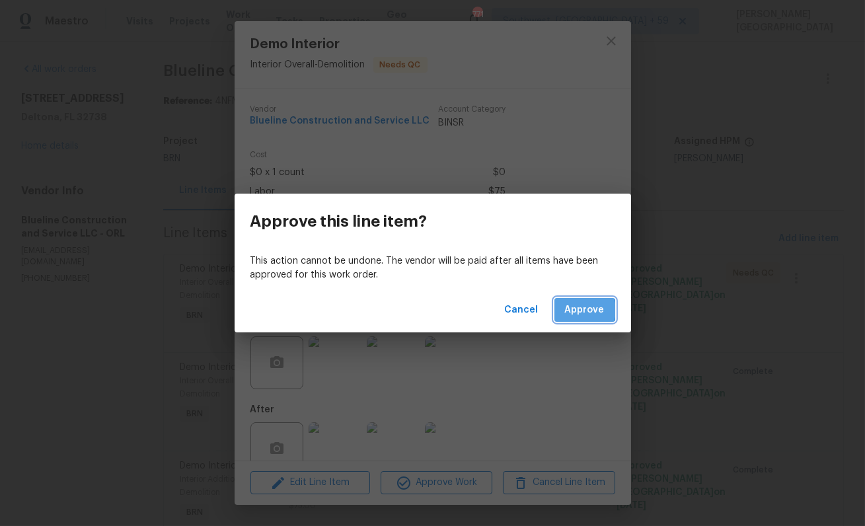
click at [579, 310] on span "Approve" at bounding box center [585, 310] width 40 height 17
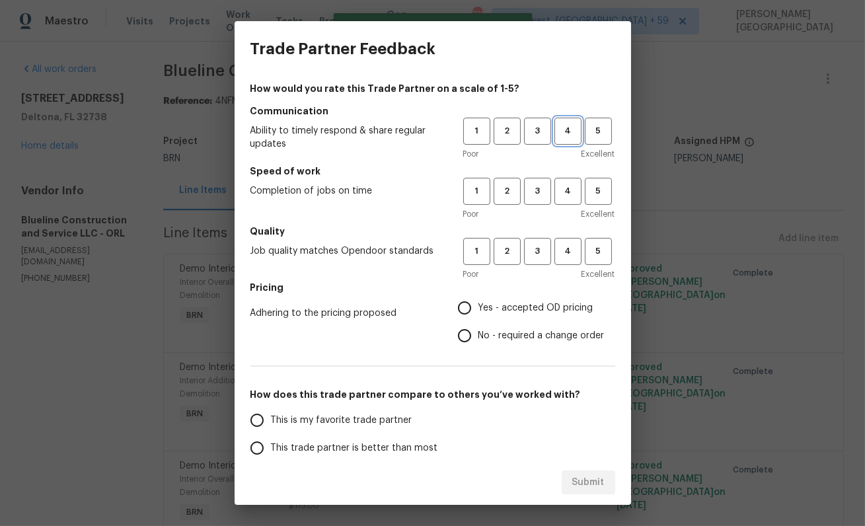
drag, startPoint x: 567, startPoint y: 131, endPoint x: 567, endPoint y: 150, distance: 18.5
click at [567, 131] on span "4" at bounding box center [568, 131] width 24 height 15
click at [567, 193] on span "4" at bounding box center [568, 191] width 24 height 15
click at [565, 244] on span "4" at bounding box center [568, 251] width 24 height 15
click at [486, 303] on span "Yes - accepted OD pricing" at bounding box center [535, 308] width 115 height 14
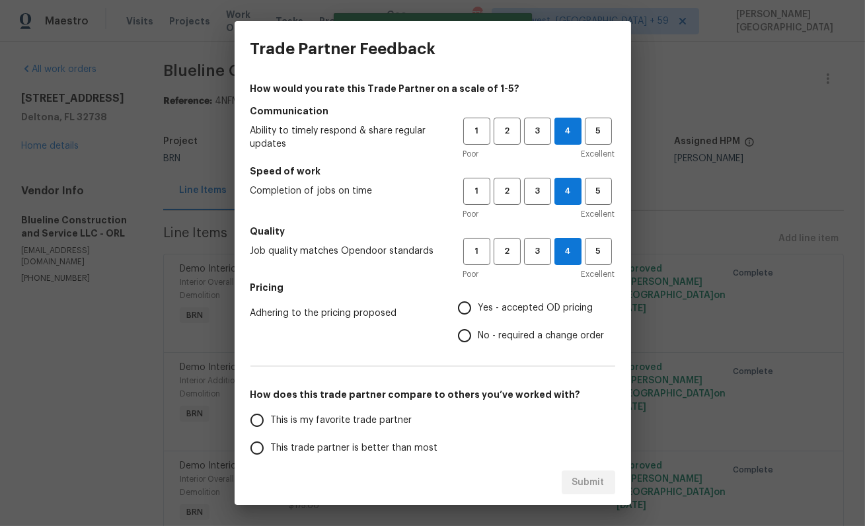
click at [478, 303] on input "Yes - accepted OD pricing" at bounding box center [465, 308] width 28 height 28
radio input "true"
click at [379, 441] on span "This trade partner is better than most" at bounding box center [354, 448] width 167 height 14
click at [271, 441] on input "This trade partner is better than most" at bounding box center [257, 448] width 28 height 28
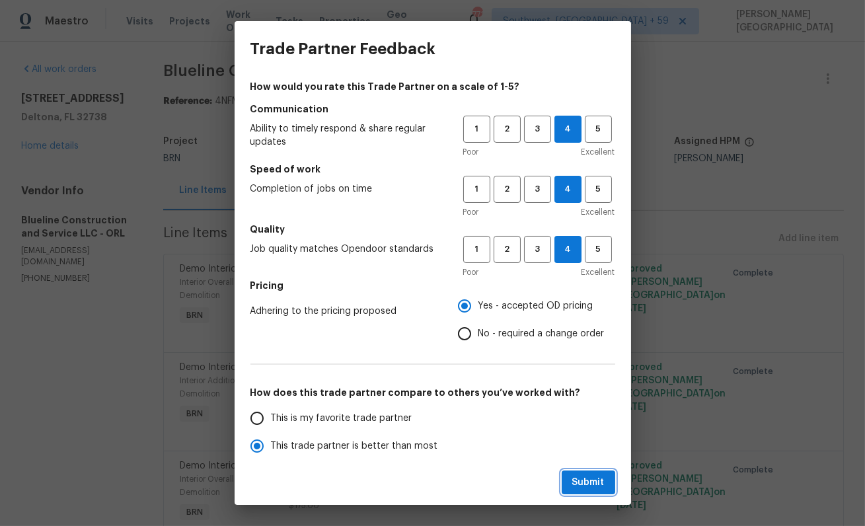
click at [583, 481] on span "Submit" at bounding box center [588, 482] width 32 height 17
radio input "true"
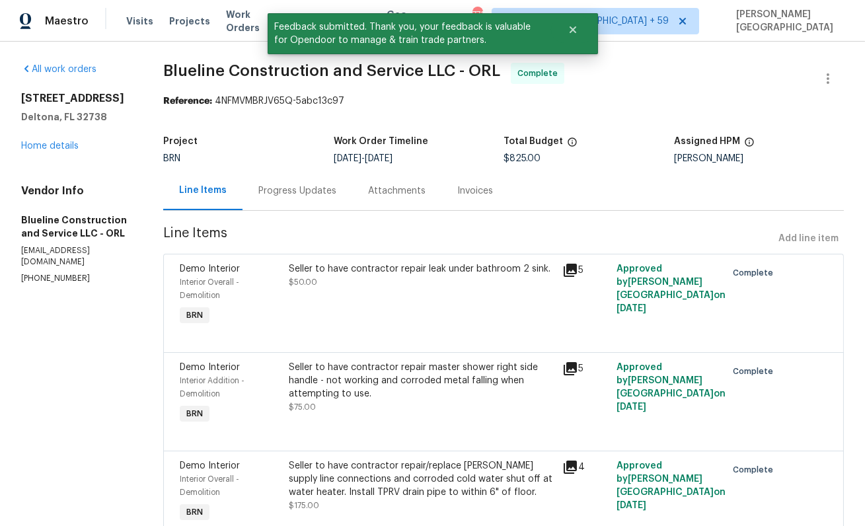
click at [326, 202] on div "Progress Updates" at bounding box center [297, 190] width 110 height 39
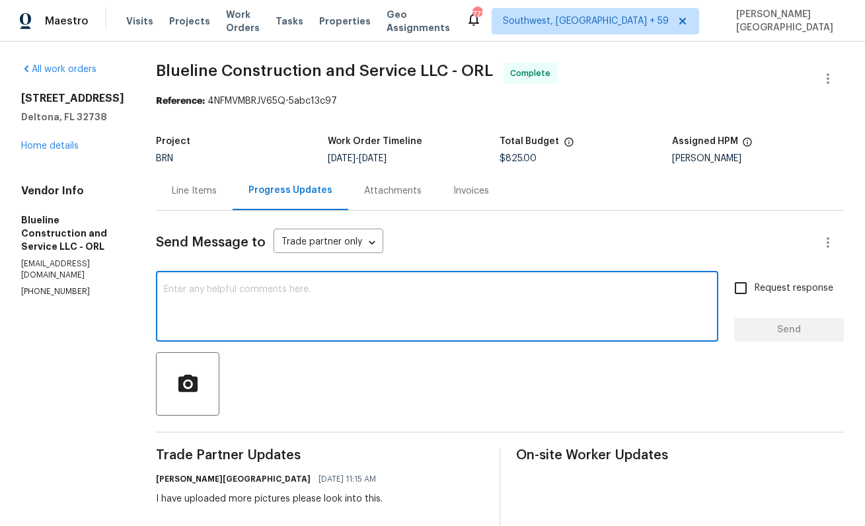
click at [207, 291] on textarea at bounding box center [437, 308] width 546 height 46
paste textarea "WO is approved, Please upload the detailed paid invoice under invoice section. …"
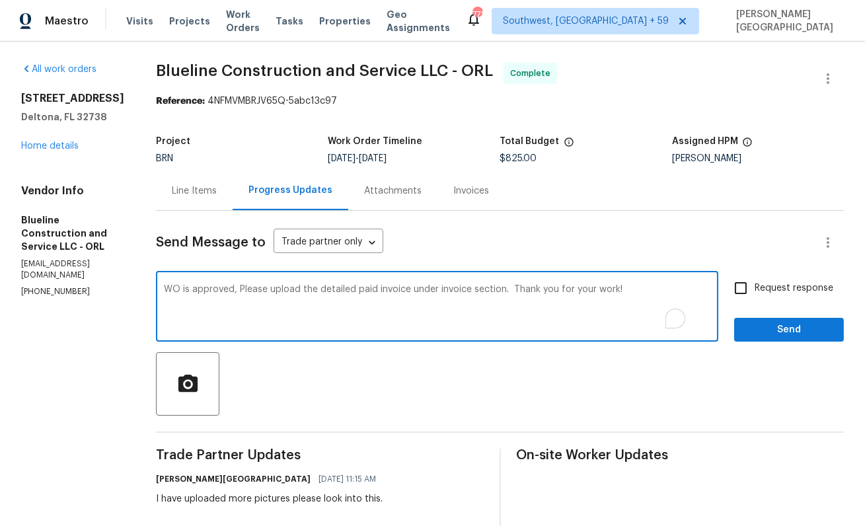
type textarea "WO is approved, Please upload the detailed paid invoice under invoice section. …"
click at [762, 289] on span "Request response" at bounding box center [793, 288] width 79 height 14
click at [754, 289] on input "Request response" at bounding box center [741, 288] width 28 height 28
checkbox input "true"
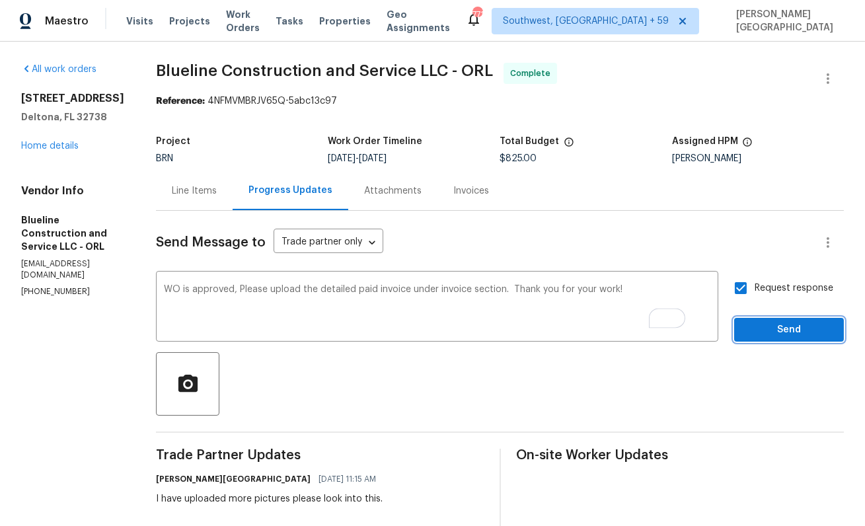
click at [772, 328] on span "Send" at bounding box center [788, 330] width 89 height 17
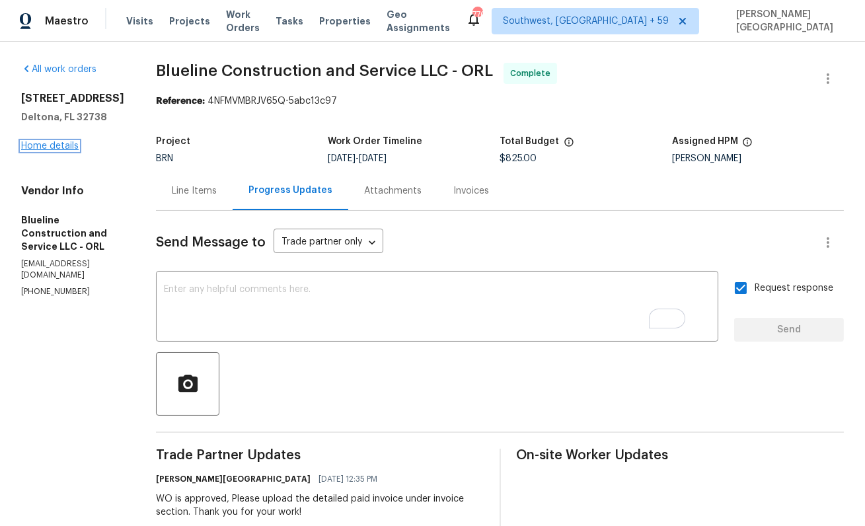
click at [71, 147] on link "Home details" at bounding box center [49, 145] width 57 height 9
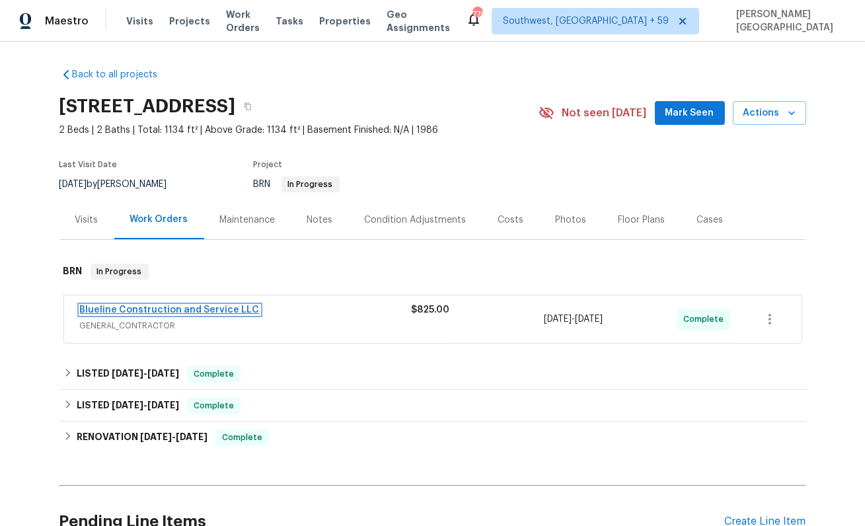
click at [205, 311] on link "Blueline Construction and Service LLC" at bounding box center [170, 309] width 180 height 9
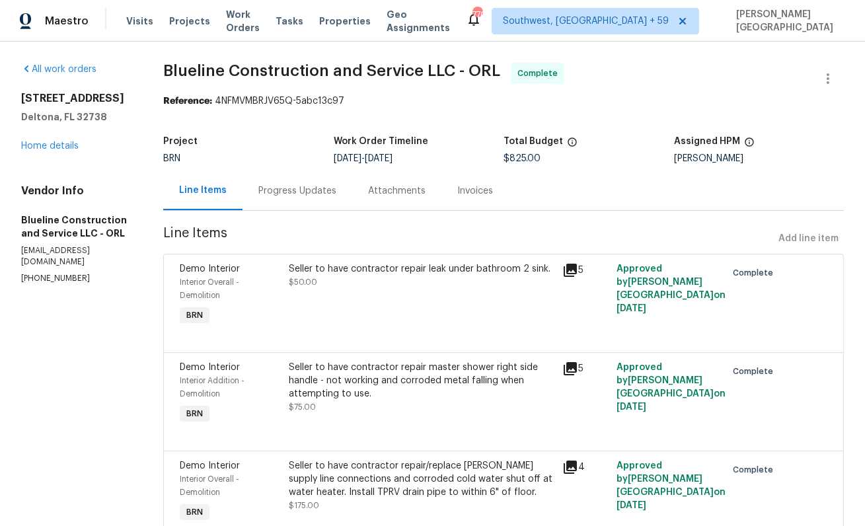
click at [485, 198] on div "Invoices" at bounding box center [474, 190] width 67 height 39
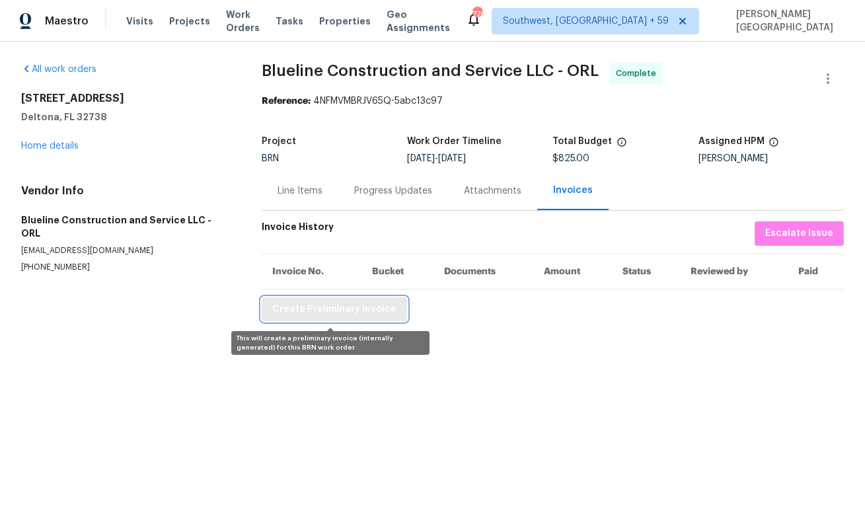
click at [297, 306] on span "Create Preliminary Invoice" at bounding box center [334, 309] width 124 height 17
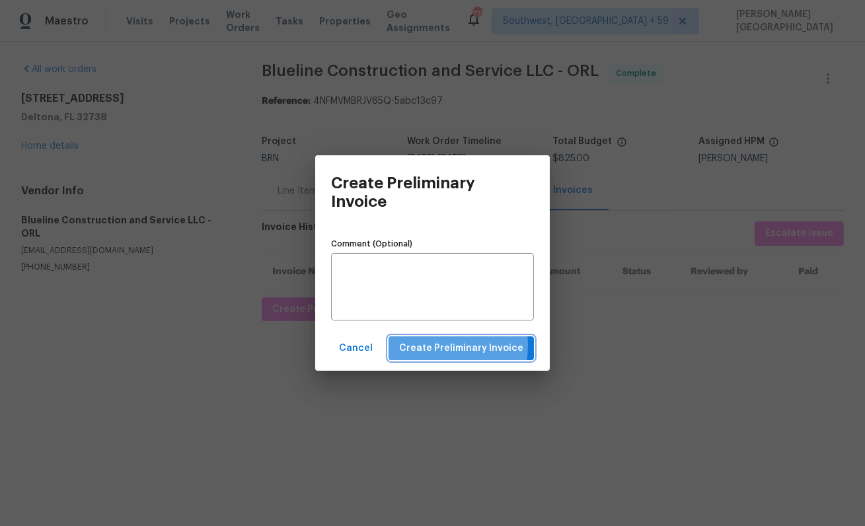
click at [423, 345] on span "Create Preliminary Invoice" at bounding box center [461, 348] width 124 height 17
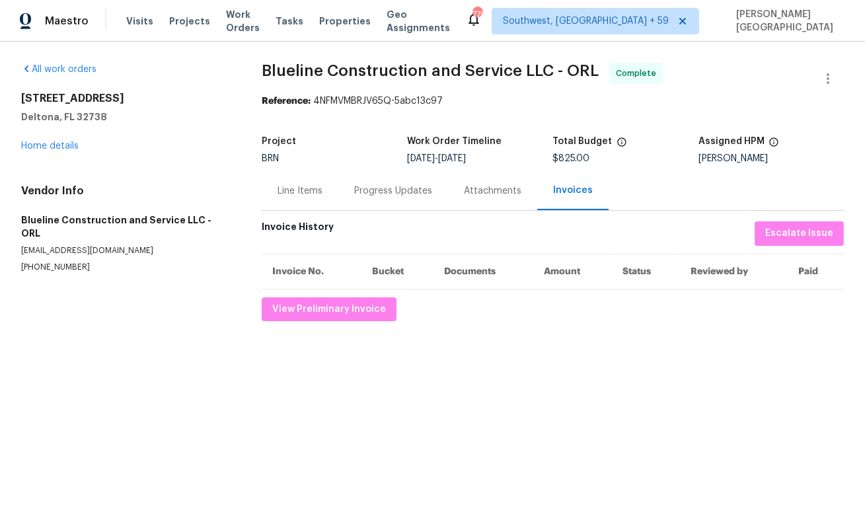
click at [300, 188] on div "Line Items" at bounding box center [299, 190] width 45 height 13
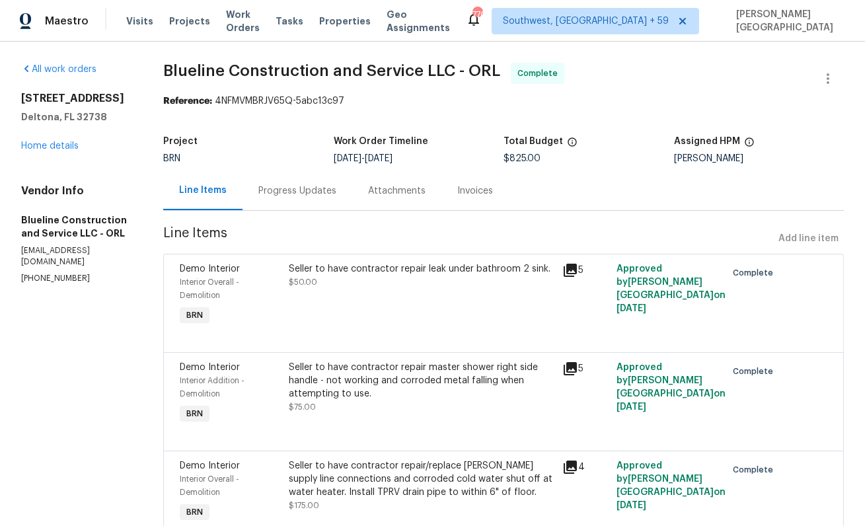
click at [205, 81] on span "Blueline Construction and Service LLC - ORL Complete" at bounding box center [487, 79] width 649 height 32
click at [431, 60] on div "All work orders 511 Cloudcroft Dr Deltona, FL 32738 Home details Vendor Info Bl…" at bounding box center [432, 462] width 865 height 840
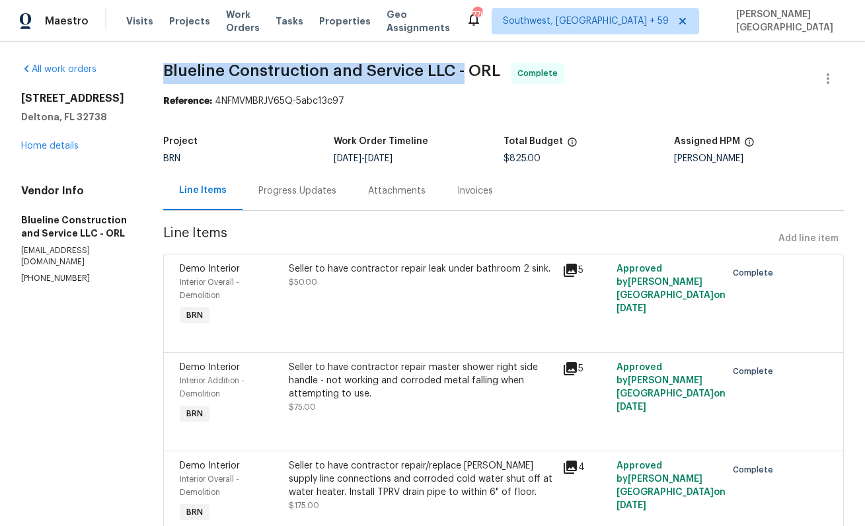
click at [473, 70] on span "Blueline Construction and Service LLC - ORL" at bounding box center [331, 71] width 337 height 16
copy span "Blueline Construction and Service LLC -"
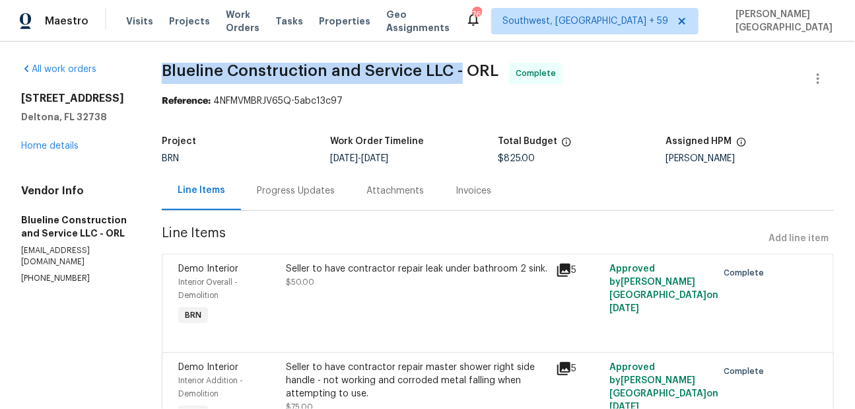
scroll to position [132, 0]
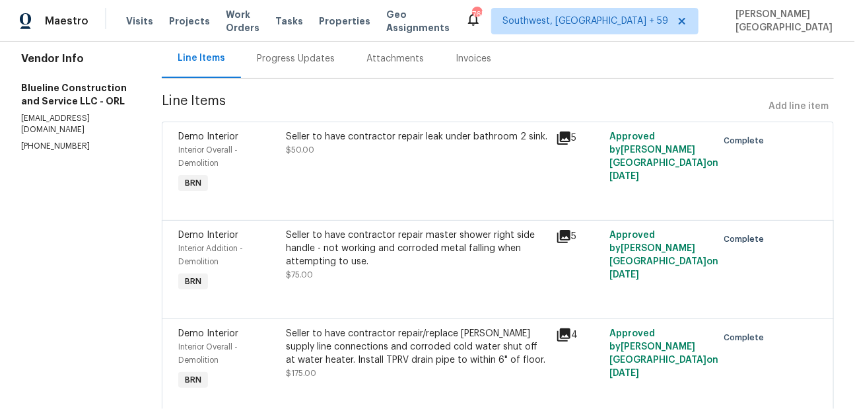
click at [315, 154] on span "$50.00" at bounding box center [301, 150] width 28 height 8
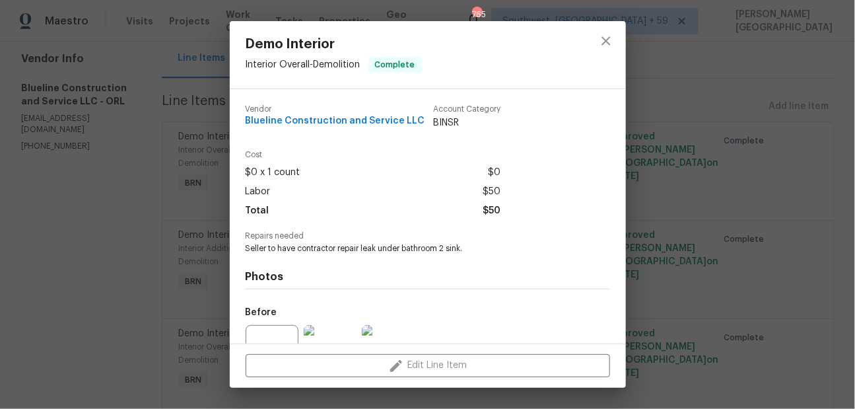
click at [302, 246] on span "Seller to have contractor repair leak under bathroom 2 sink." at bounding box center [410, 248] width 328 height 11
copy span "Seller to have contractor repair leak under bathroom 2 sink."
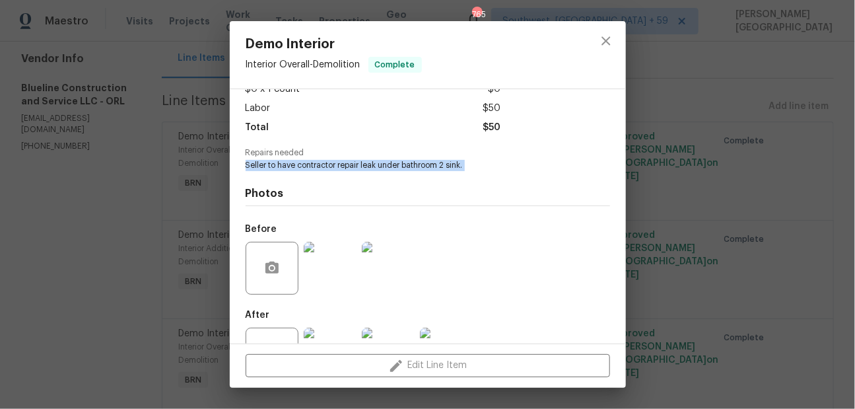
scroll to position [133, 0]
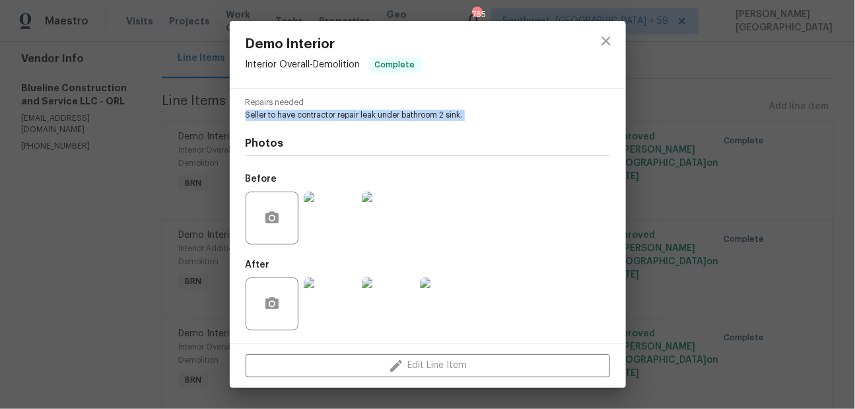
click at [330, 213] on img at bounding box center [330, 218] width 53 height 53
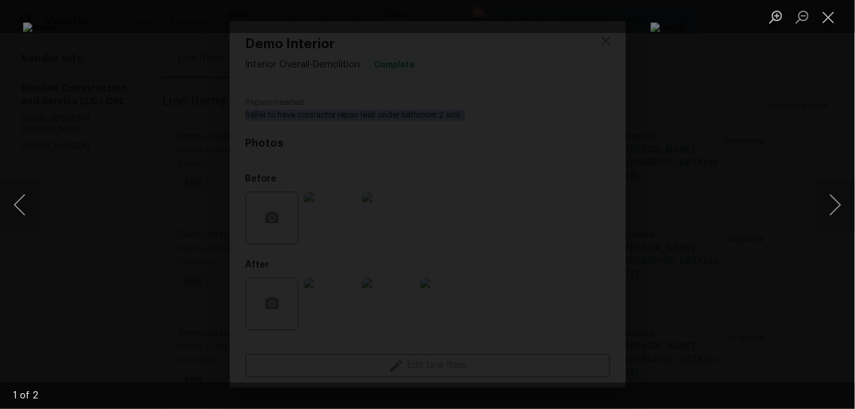
click at [733, 182] on div "Lightbox" at bounding box center [427, 204] width 855 height 409
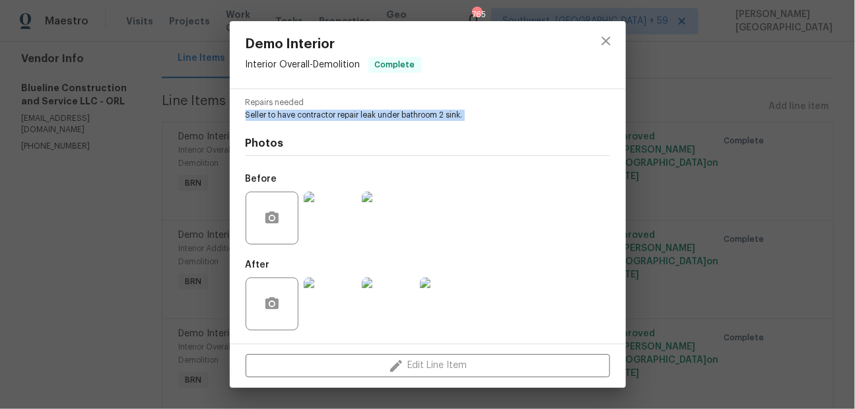
click at [379, 294] on img at bounding box center [388, 303] width 53 height 53
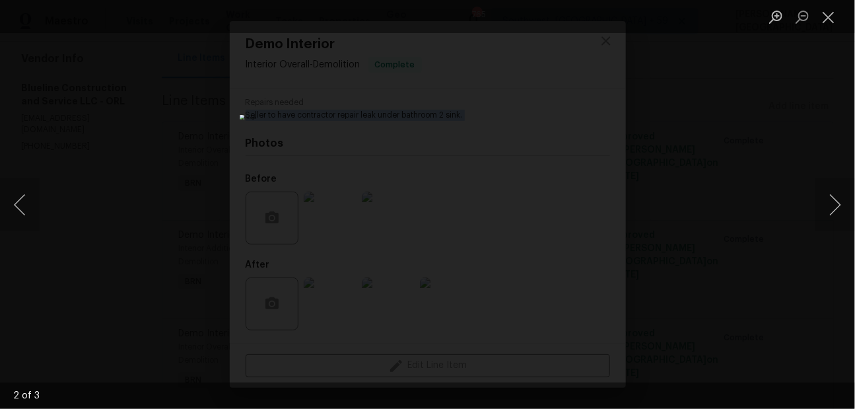
click at [694, 102] on div "Lightbox" at bounding box center [427, 204] width 855 height 409
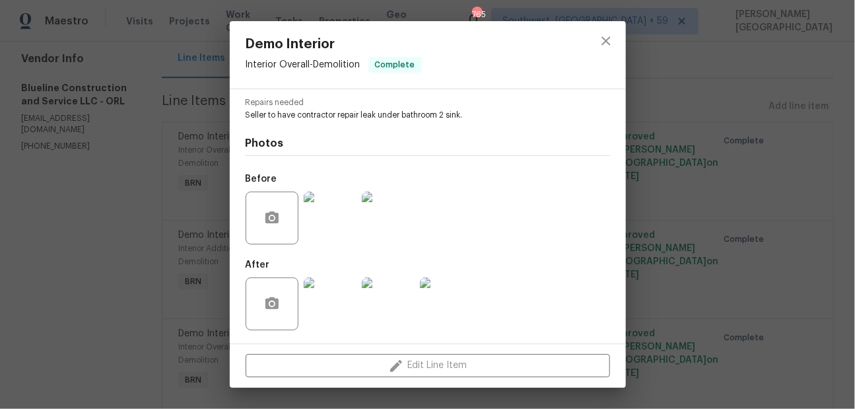
click at [675, 141] on div "Demo Interior Interior Overall - Demolition Complete Vendor Blueline Constructi…" at bounding box center [427, 204] width 855 height 409
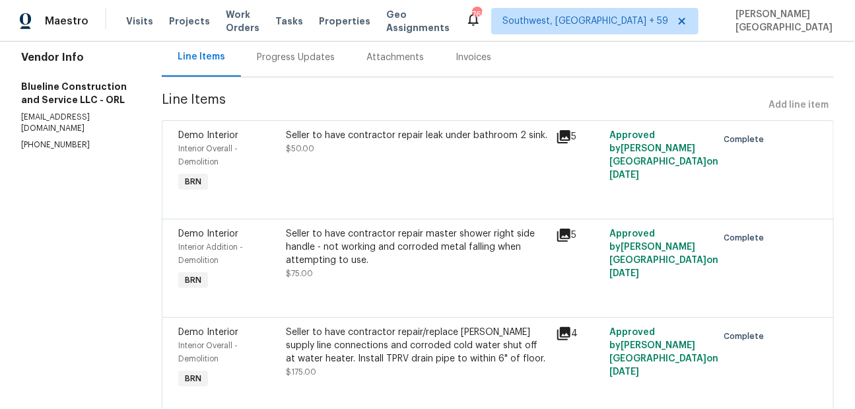
click at [320, 248] on div "Seller to have contractor repair master shower right side handle - not working …" at bounding box center [418, 247] width 262 height 40
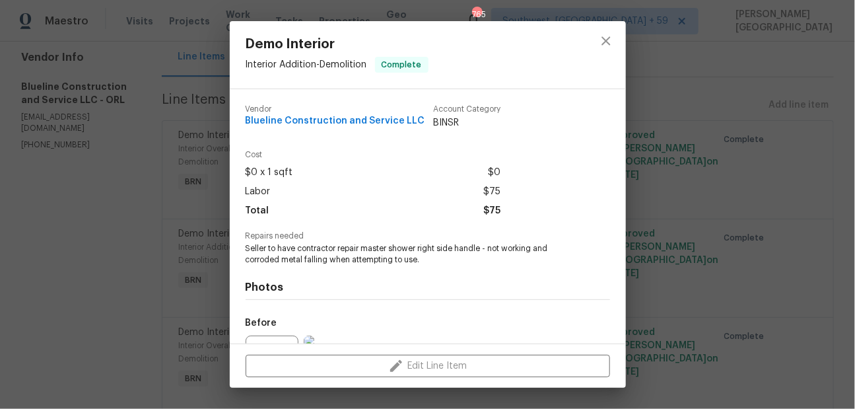
click at [323, 264] on span "Seller to have contractor repair master shower right side handle - not working …" at bounding box center [410, 254] width 328 height 22
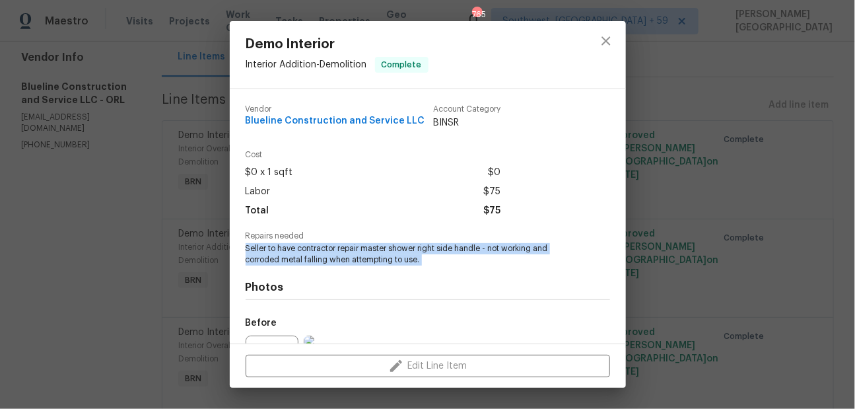
click at [323, 264] on span "Seller to have contractor repair master shower right side handle - not working …" at bounding box center [410, 254] width 328 height 22
copy span "Seller to have contractor repair master shower right side handle - not working …"
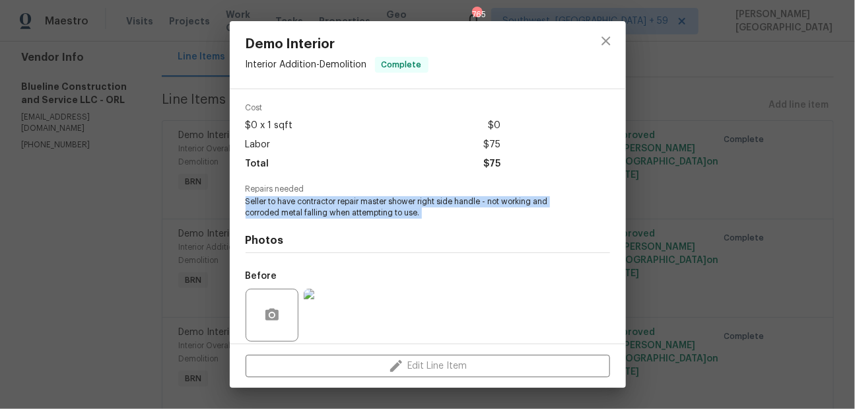
scroll to position [145, 0]
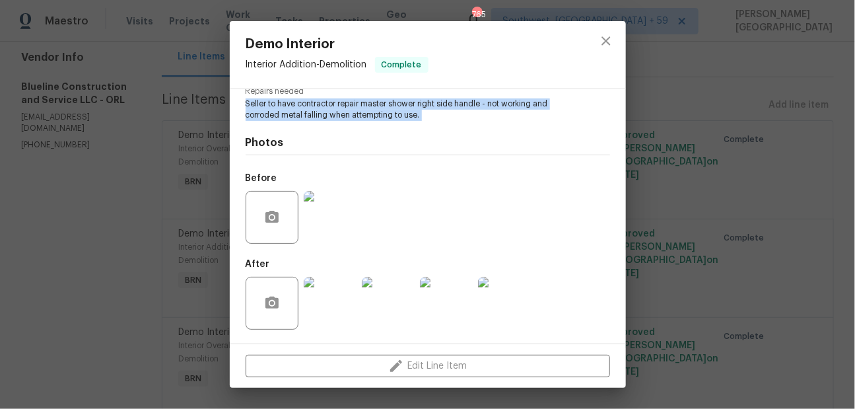
click at [329, 222] on img at bounding box center [330, 217] width 53 height 53
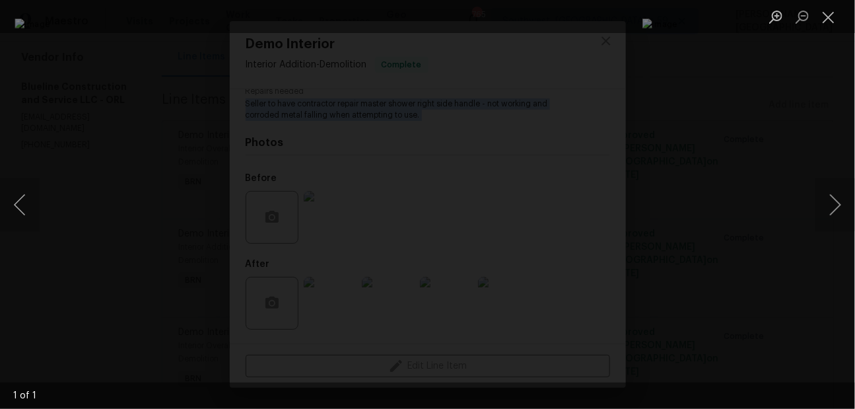
click at [538, 54] on div "Lightbox" at bounding box center [427, 204] width 855 height 409
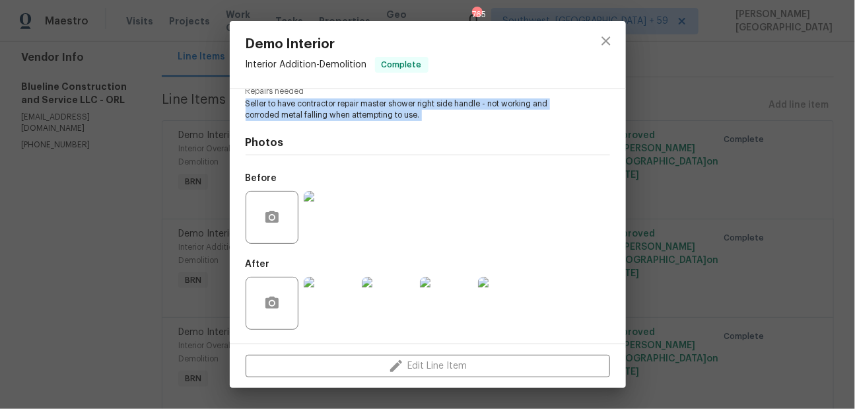
click at [373, 293] on img at bounding box center [388, 303] width 53 height 53
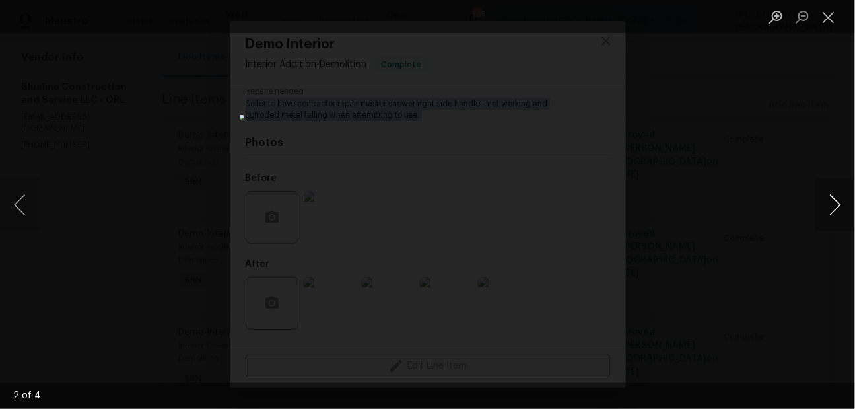
click at [836, 205] on button "Next image" at bounding box center [836, 204] width 40 height 53
click at [836, 207] on button "Next image" at bounding box center [836, 204] width 40 height 53
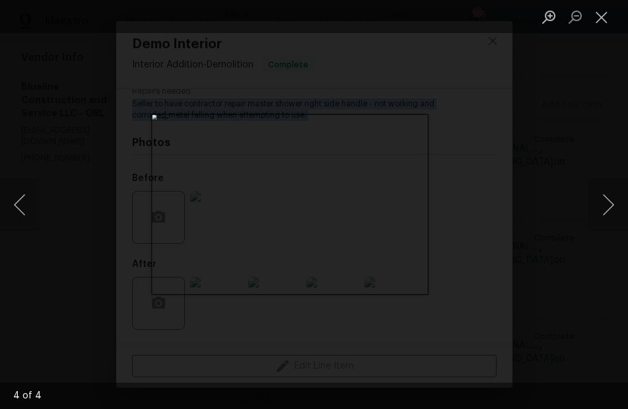
click at [577, 194] on div "Lightbox" at bounding box center [314, 204] width 628 height 409
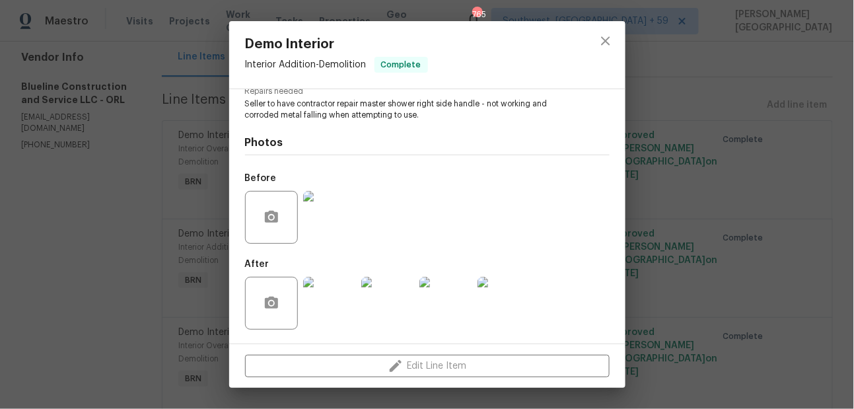
click at [742, 102] on div "Demo Interior Interior Addition - Demolition Complete Vendor Blueline Construct…" at bounding box center [427, 204] width 854 height 409
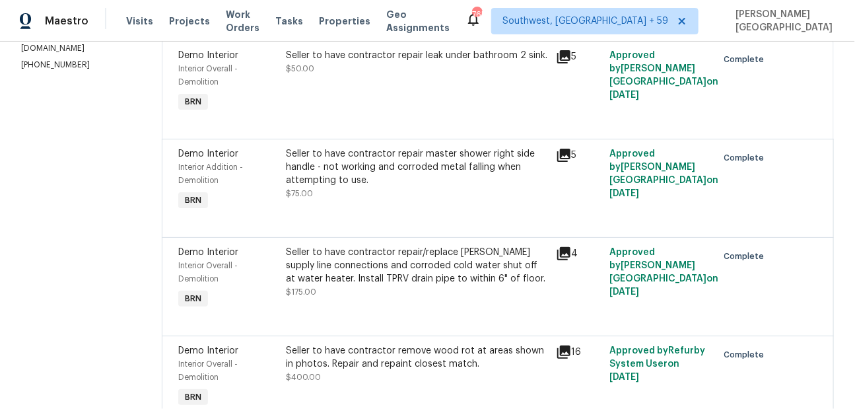
scroll to position [320, 0]
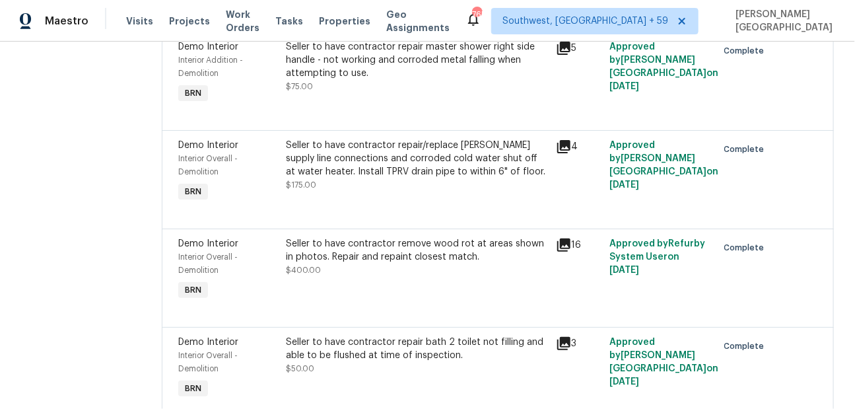
click at [352, 186] on div "Seller to have contractor repair/replace rusty supply line connections and corr…" at bounding box center [418, 165] width 262 height 53
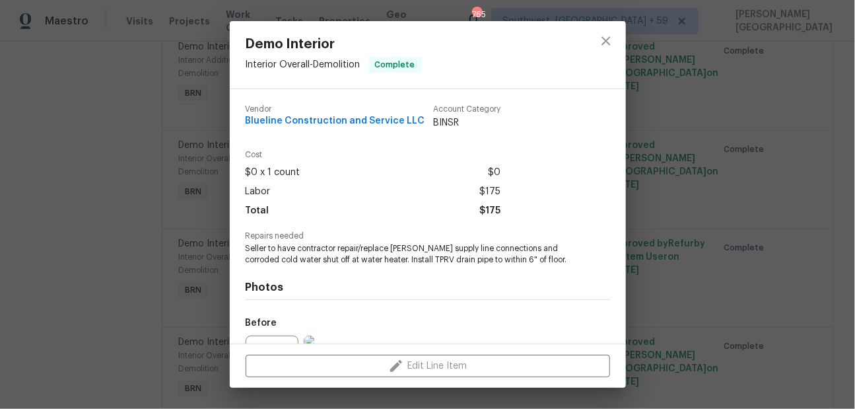
click at [330, 252] on span "Seller to have contractor repair/replace rusty supply line connections and corr…" at bounding box center [410, 254] width 328 height 22
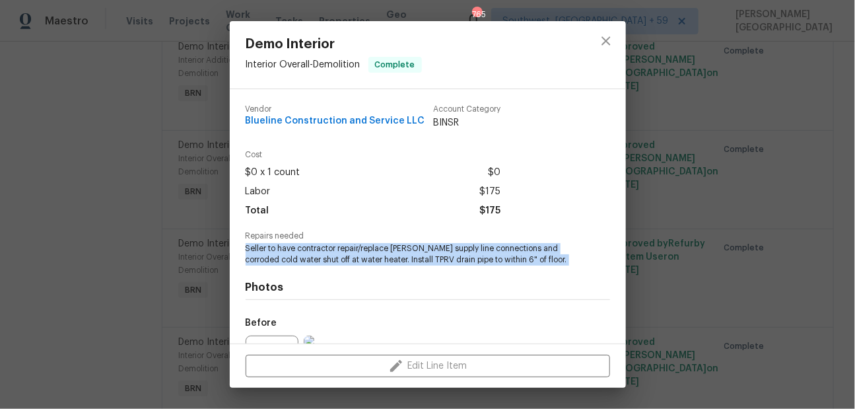
click at [330, 252] on span "Seller to have contractor repair/replace rusty supply line connections and corr…" at bounding box center [410, 254] width 328 height 22
copy span "Seller to have contractor repair/replace rusty supply line connections and corr…"
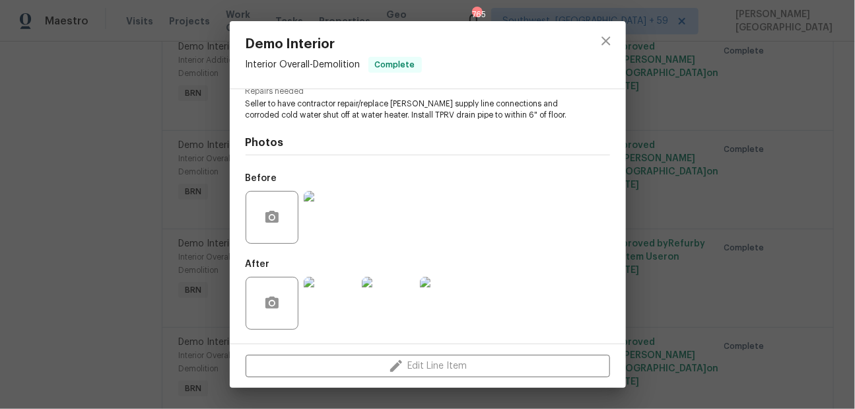
click at [345, 244] on div at bounding box center [330, 217] width 58 height 69
click at [338, 227] on img at bounding box center [330, 217] width 53 height 53
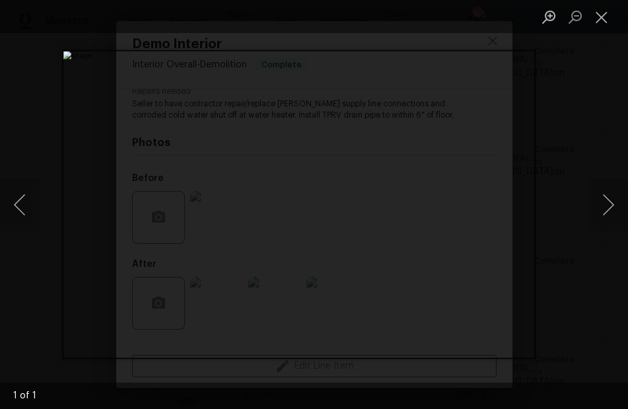
click at [613, 141] on div "Lightbox" at bounding box center [314, 204] width 628 height 409
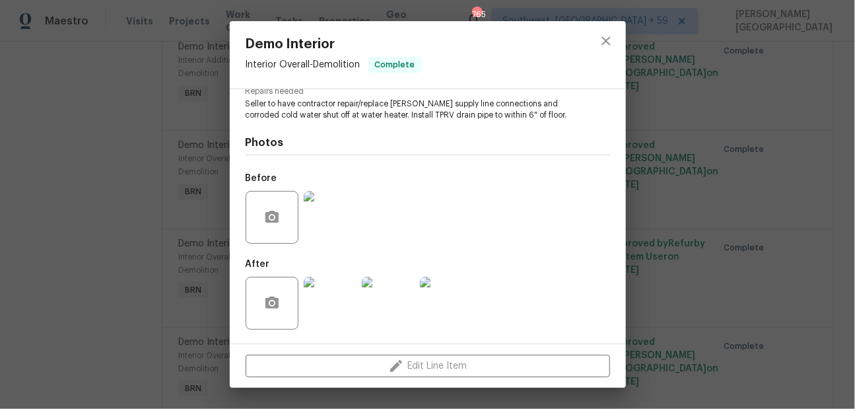
click at [393, 303] on img at bounding box center [388, 303] width 53 height 53
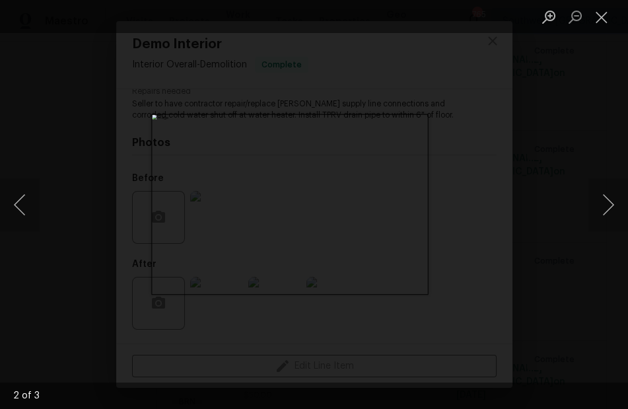
click at [557, 204] on div "Lightbox" at bounding box center [314, 204] width 628 height 409
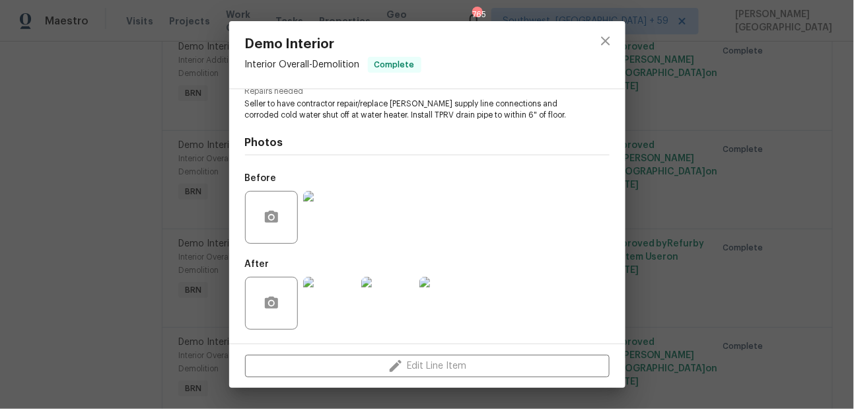
click at [738, 100] on div "Demo Interior Interior Overall - Demolition Complete Vendor Blueline Constructi…" at bounding box center [427, 204] width 854 height 409
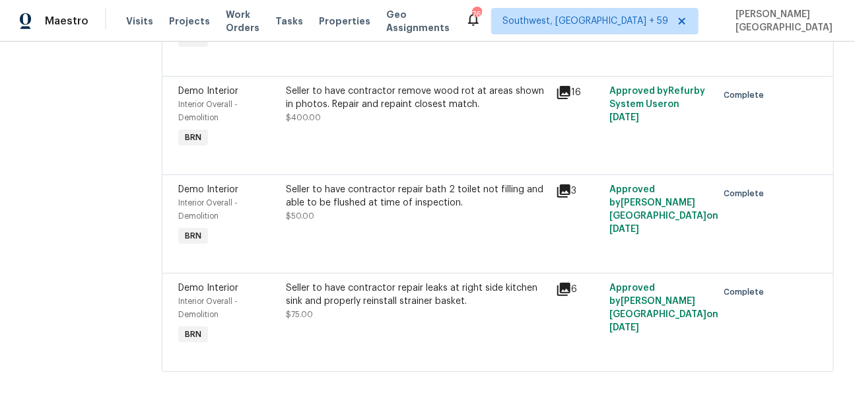
scroll to position [476, 0]
click at [378, 108] on div "Seller to have contractor remove wood rot at areas shown in photos. Repair and …" at bounding box center [418, 98] width 262 height 26
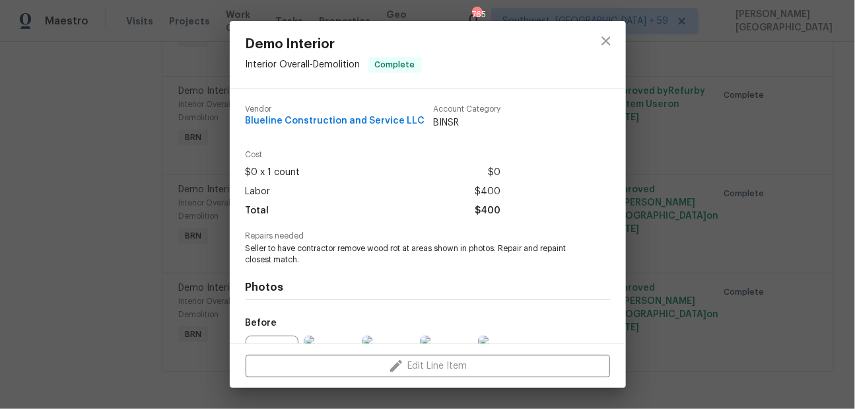
click at [291, 256] on span "Seller to have contractor remove wood rot at areas shown in photos. Repair and …" at bounding box center [410, 254] width 328 height 22
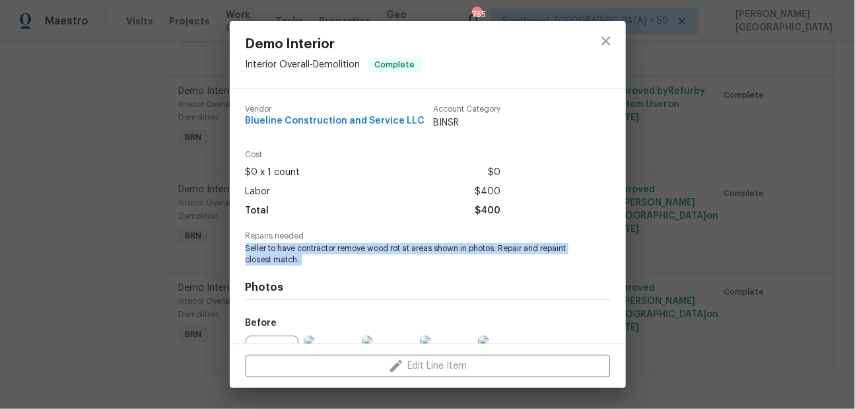
click at [291, 256] on span "Seller to have contractor remove wood rot at areas shown in photos. Repair and …" at bounding box center [410, 254] width 328 height 22
copy span "Seller to have contractor remove wood rot at areas shown in photos. Repair and …"
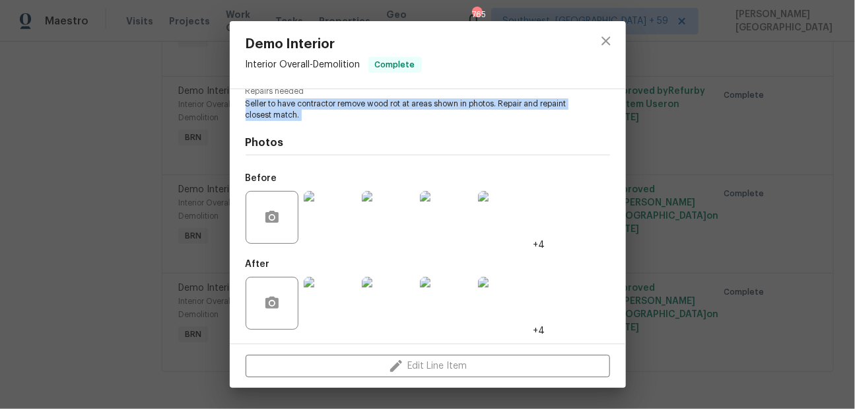
click at [371, 226] on img at bounding box center [388, 217] width 53 height 53
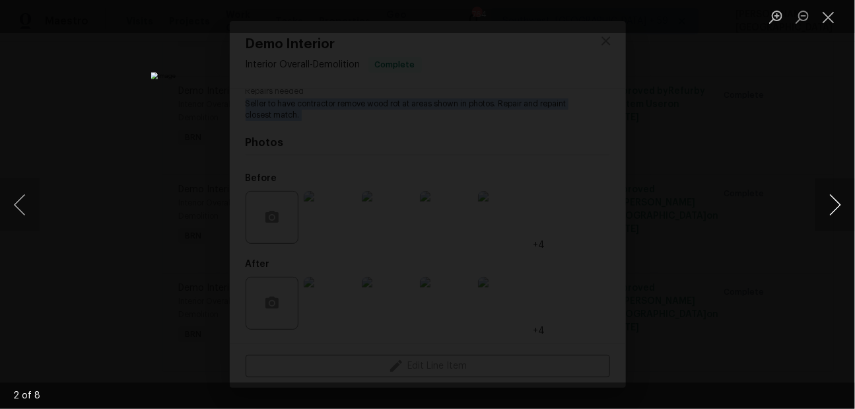
click at [840, 212] on button "Next image" at bounding box center [836, 204] width 40 height 53
click at [830, 206] on button "Next image" at bounding box center [836, 204] width 40 height 53
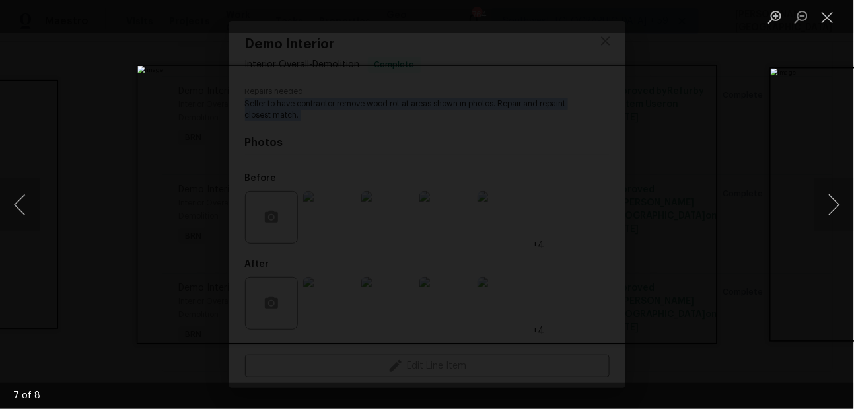
click at [677, 129] on div "Lightbox" at bounding box center [427, 204] width 854 height 409
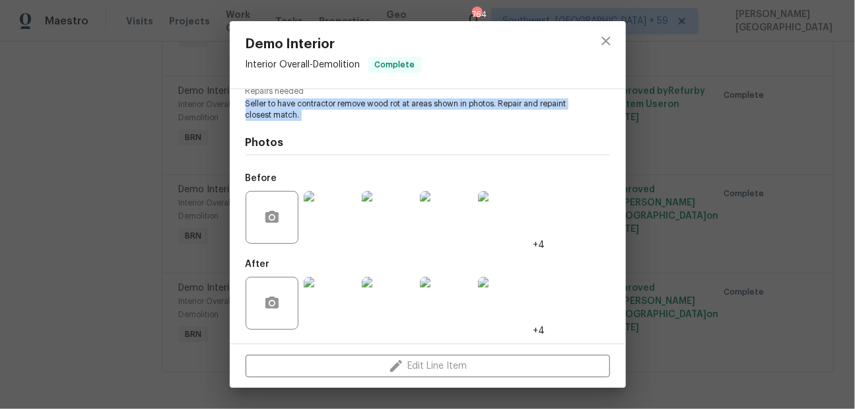
click at [382, 287] on img at bounding box center [388, 303] width 53 height 53
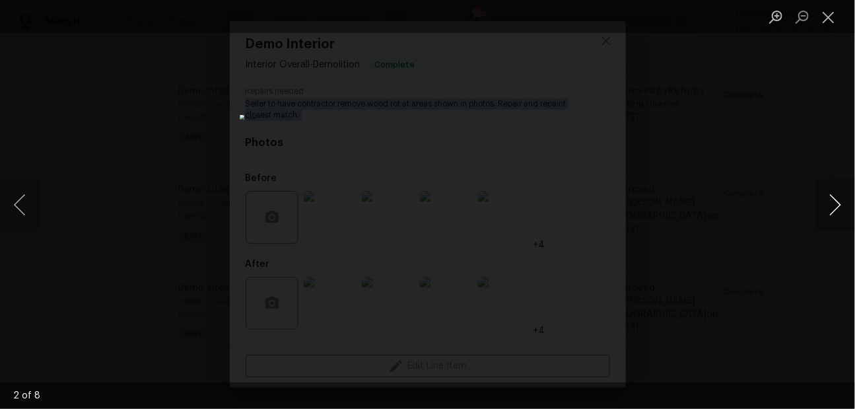
click at [836, 219] on button "Next image" at bounding box center [836, 204] width 40 height 53
click at [831, 211] on button "Next image" at bounding box center [836, 204] width 40 height 53
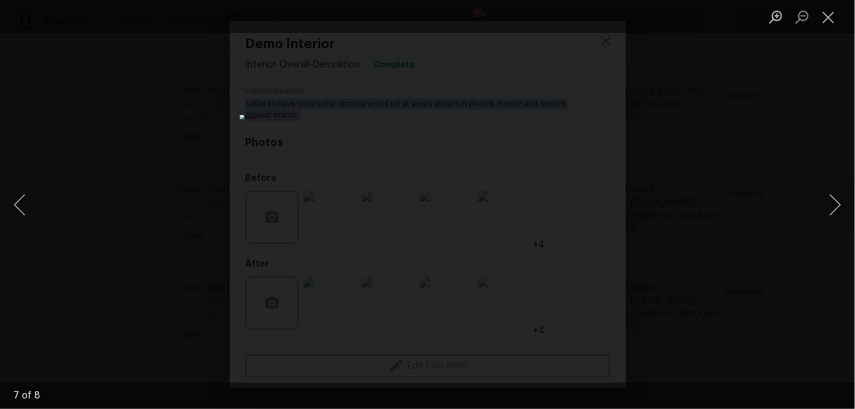
click at [709, 166] on div "Lightbox" at bounding box center [427, 204] width 855 height 409
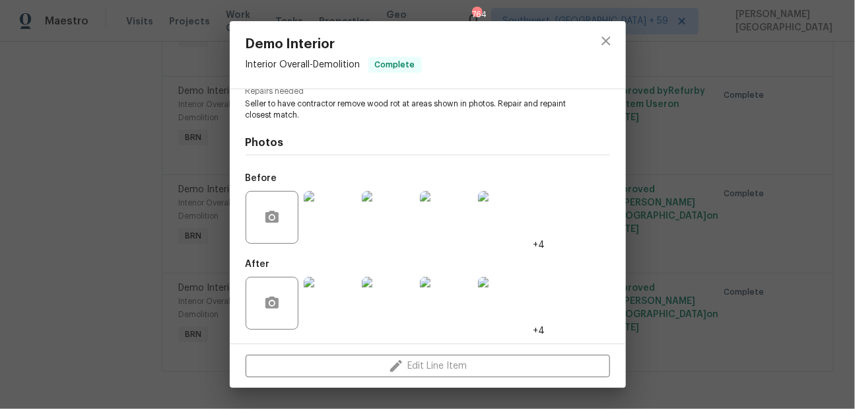
click at [629, 263] on div "Demo Interior Interior Overall - Demolition Complete Vendor Blueline Constructi…" at bounding box center [427, 204] width 855 height 409
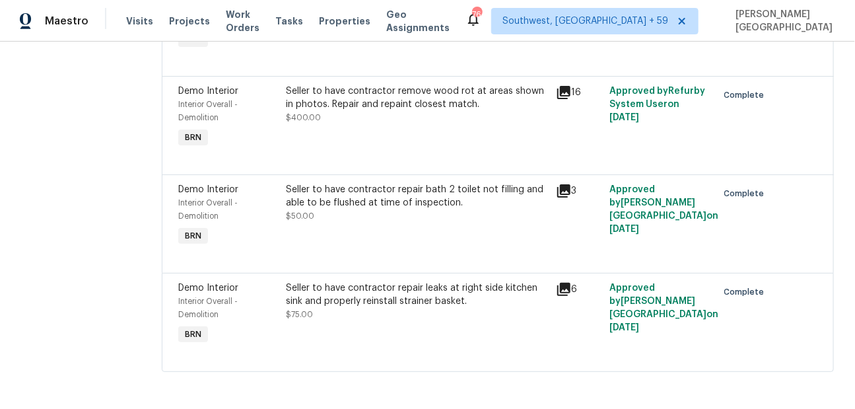
click at [423, 174] on div "Demo Interior Interior Overall - Demolition BRN Seller to have contractor repai…" at bounding box center [498, 76] width 672 height 591
click at [431, 193] on div "Seller to have contractor repair bath 2 toilet not filling and able to be flush…" at bounding box center [418, 196] width 262 height 26
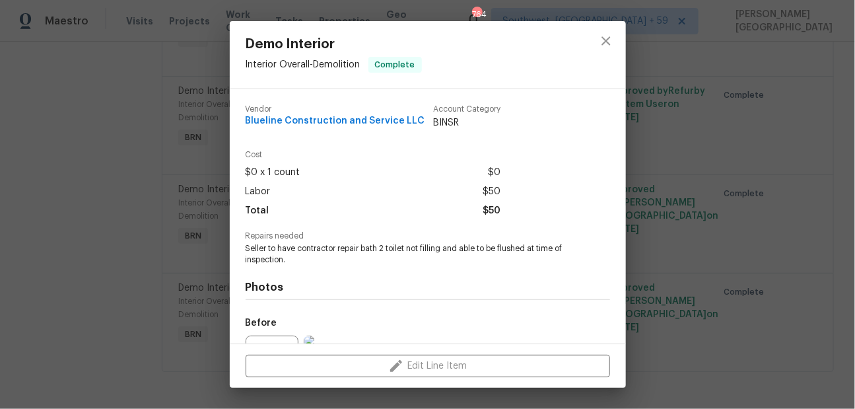
click at [365, 257] on span "Seller to have contractor repair bath 2 toilet not filling and able to be flush…" at bounding box center [410, 254] width 328 height 22
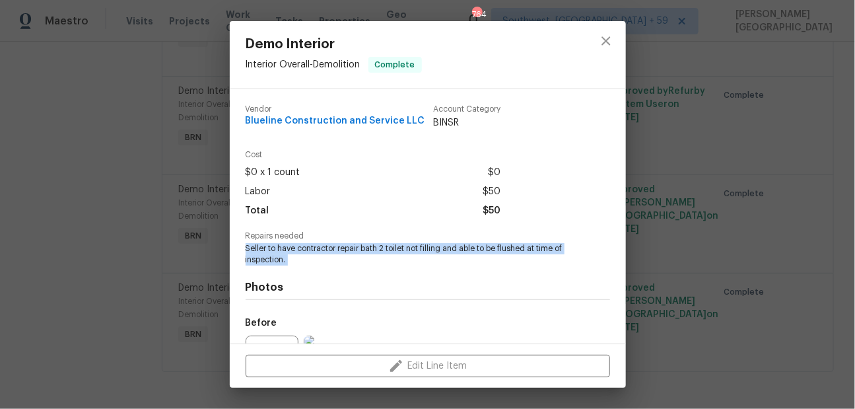
click at [365, 257] on span "Seller to have contractor repair bath 2 toilet not filling and able to be flush…" at bounding box center [410, 254] width 328 height 22
copy span "Seller to have contractor repair bath 2 toilet not filling and able to be flush…"
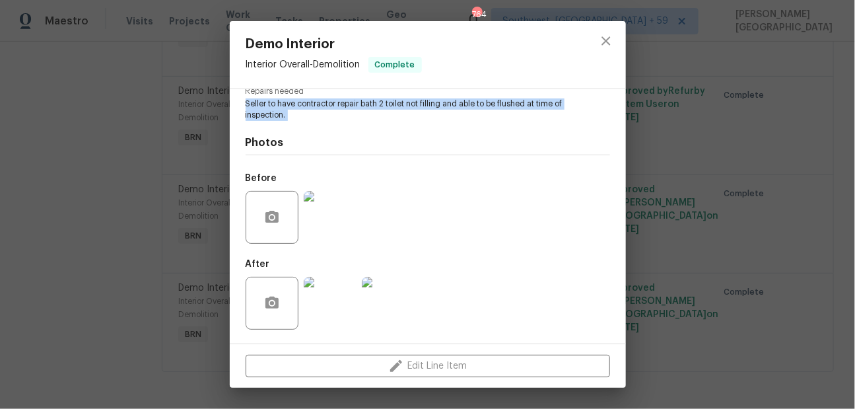
click at [349, 224] on img at bounding box center [330, 217] width 53 height 53
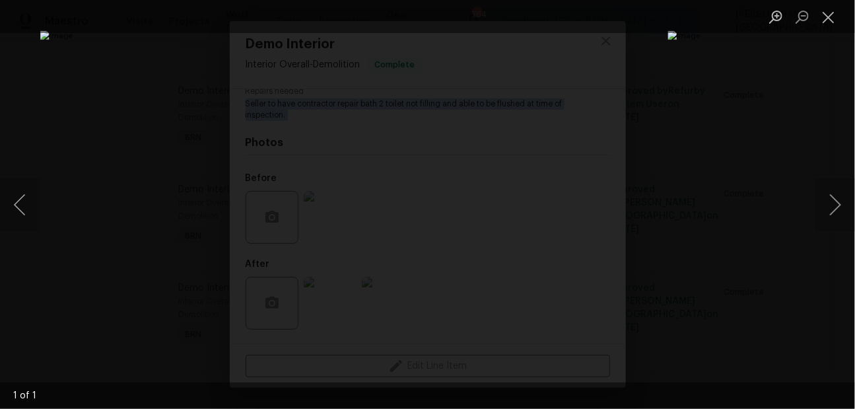
click at [753, 89] on div "Lightbox" at bounding box center [427, 204] width 855 height 409
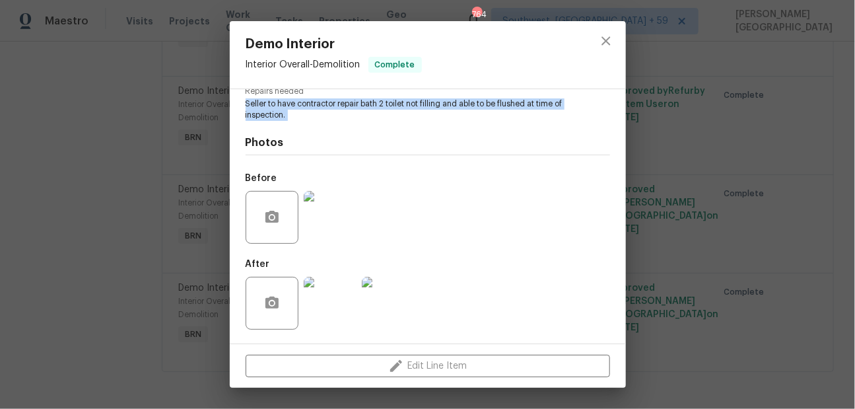
click at [328, 306] on img at bounding box center [330, 303] width 53 height 53
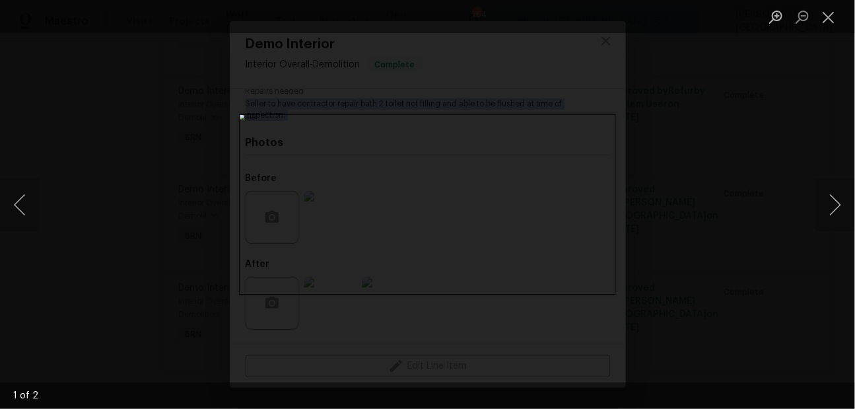
click at [670, 139] on div "Lightbox" at bounding box center [427, 204] width 855 height 409
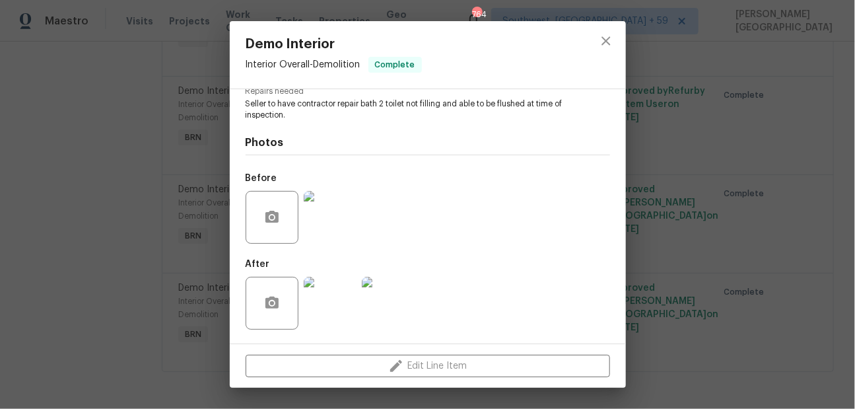
click at [670, 139] on div "Demo Interior Interior Overall - Demolition Complete Vendor Blueline Constructi…" at bounding box center [427, 204] width 855 height 409
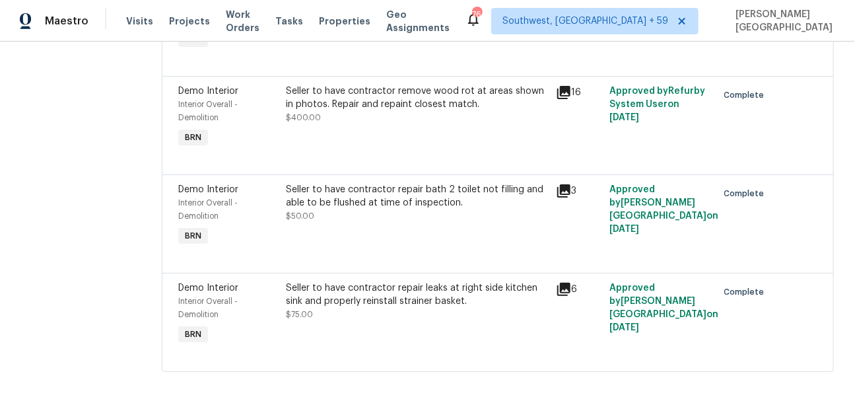
scroll to position [476, 0]
click at [393, 283] on div "Seller to have contractor repair leaks at right side kitchen sink and properly …" at bounding box center [418, 294] width 262 height 26
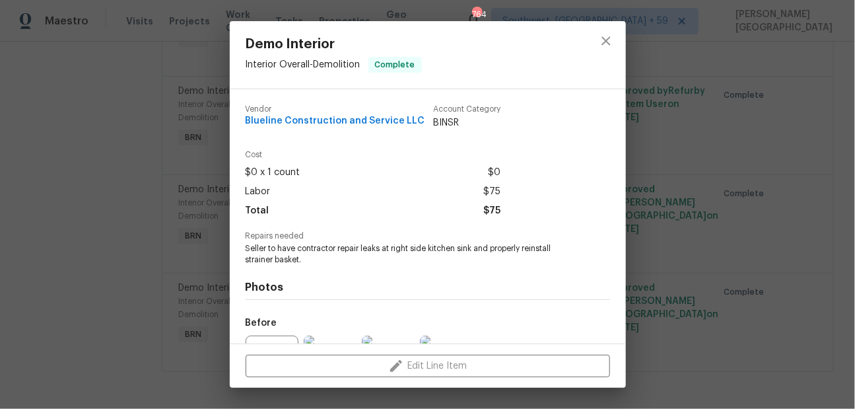
click at [334, 251] on span "Seller to have contractor repair leaks at right side kitchen sink and properly …" at bounding box center [410, 254] width 328 height 22
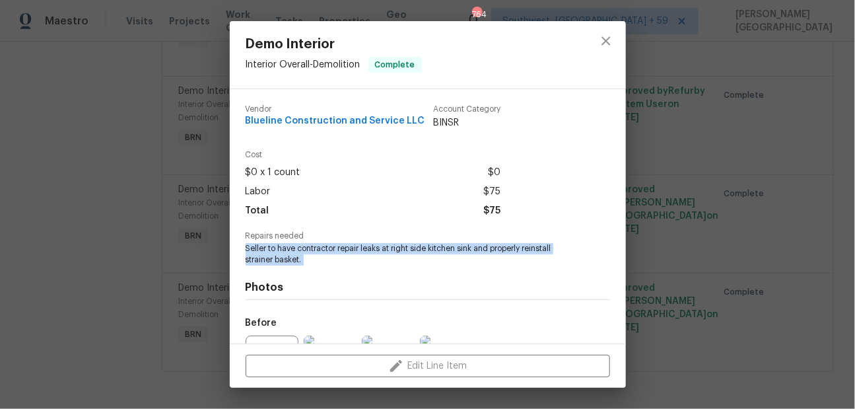
click at [334, 251] on span "Seller to have contractor repair leaks at right side kitchen sink and properly …" at bounding box center [410, 254] width 328 height 22
copy span "Seller to have contractor repair leaks at right side kitchen sink and properly …"
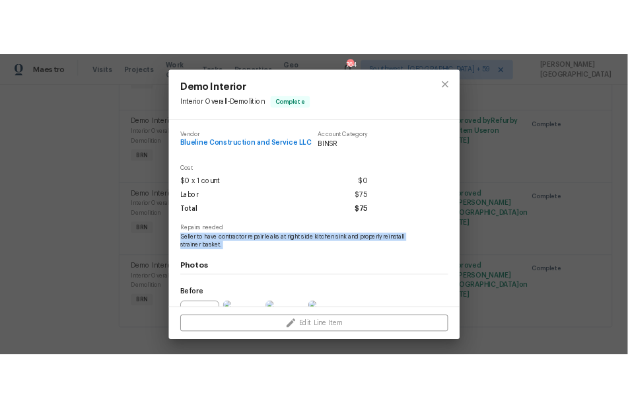
scroll to position [145, 0]
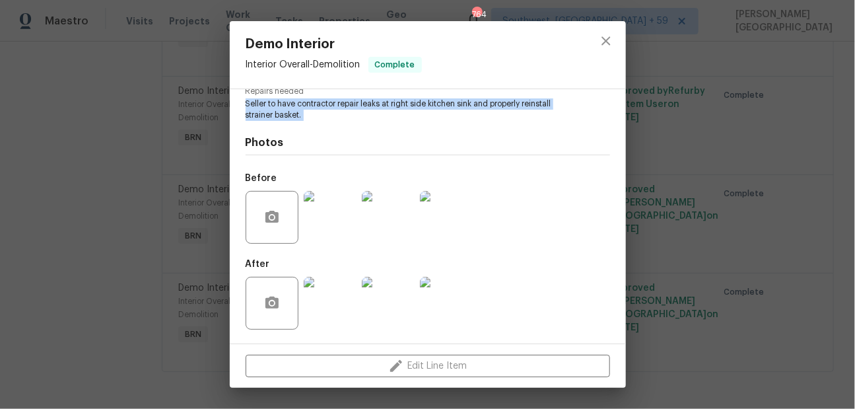
click at [392, 227] on img at bounding box center [388, 217] width 53 height 53
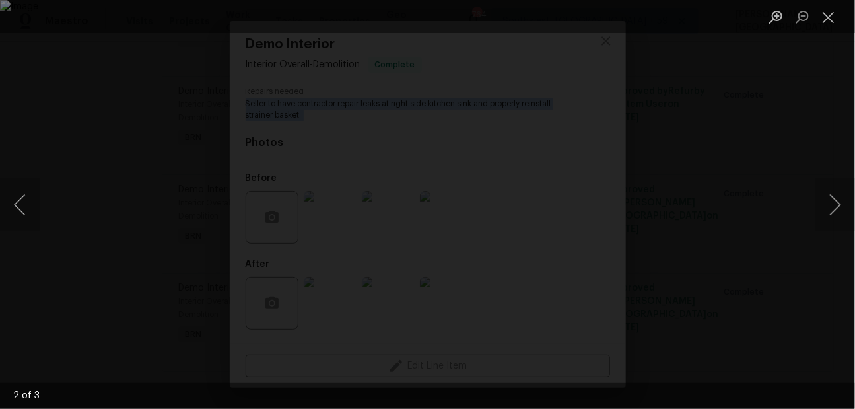
click at [708, 42] on div "Lightbox" at bounding box center [427, 204] width 855 height 409
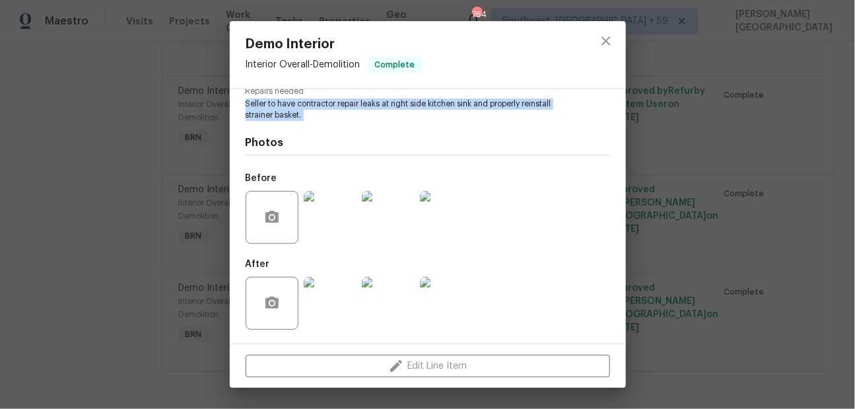
click at [380, 308] on img at bounding box center [388, 303] width 53 height 53
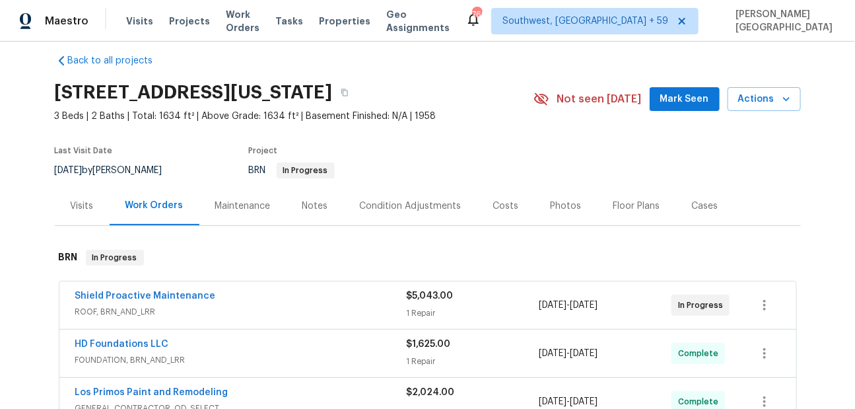
scroll to position [24, 0]
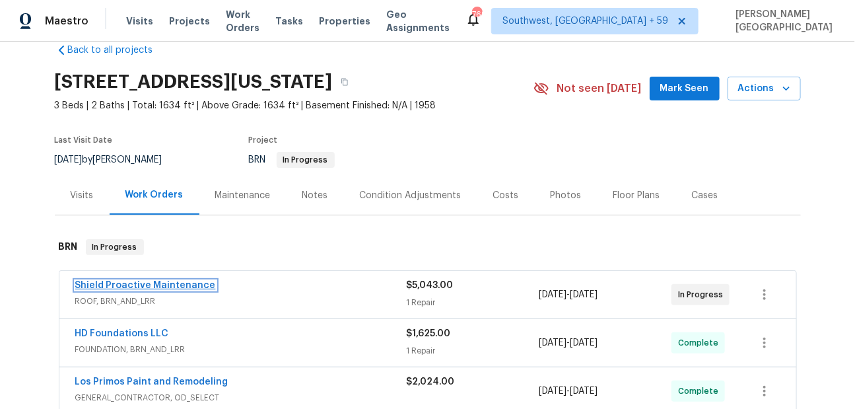
click at [174, 283] on link "Shield Proactive Maintenance" at bounding box center [145, 285] width 141 height 9
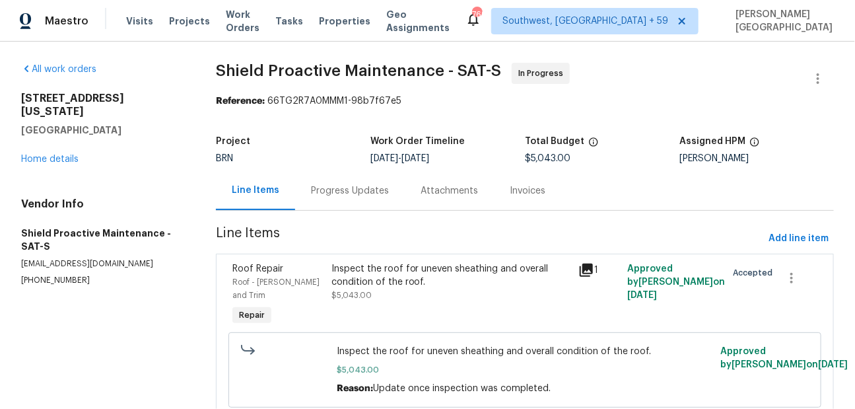
click at [334, 188] on div "Progress Updates" at bounding box center [350, 190] width 78 height 13
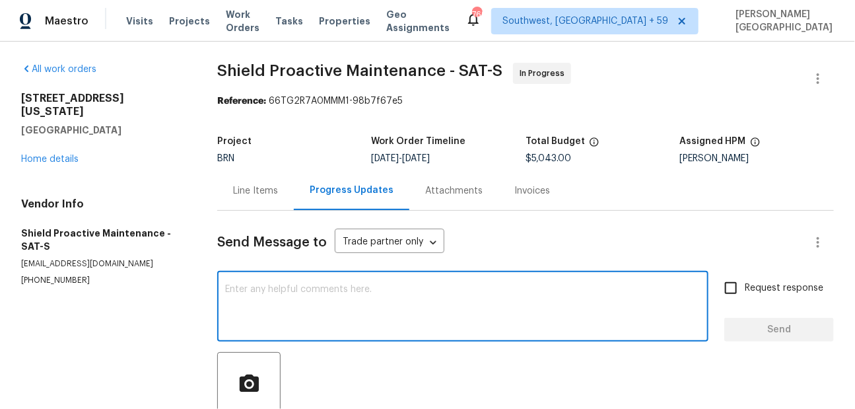
click at [298, 296] on textarea at bounding box center [463, 308] width 476 height 46
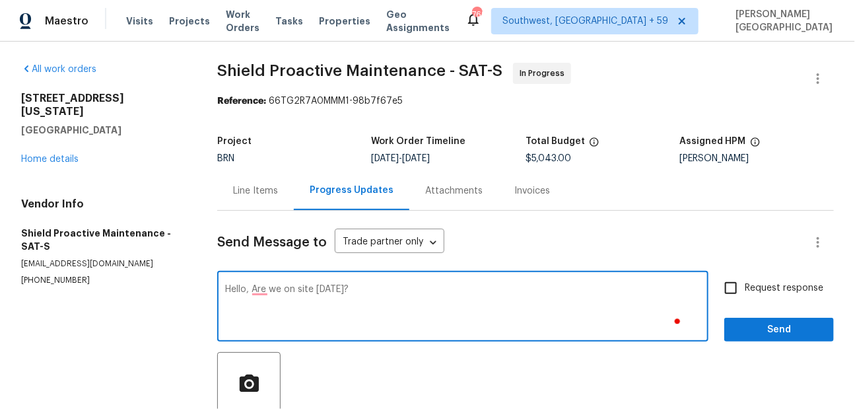
type textarea "Hello, Are we on site today?"
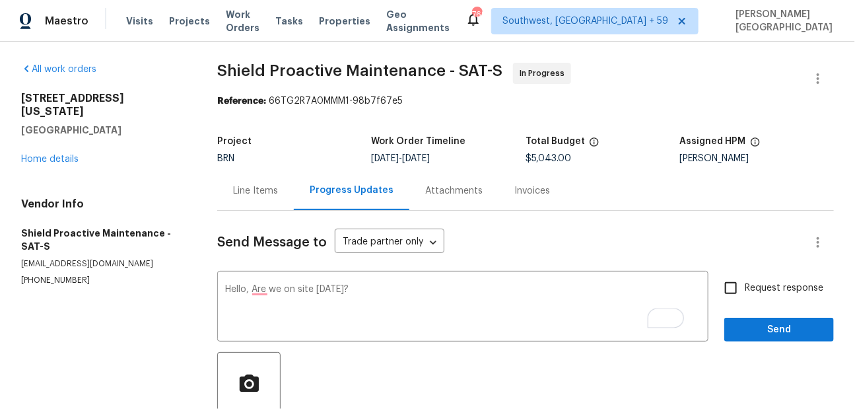
click at [762, 288] on span "Request response" at bounding box center [784, 288] width 79 height 14
click at [745, 288] on input "Request response" at bounding box center [731, 288] width 28 height 28
checkbox input "true"
click at [771, 328] on span "Send" at bounding box center [779, 330] width 89 height 17
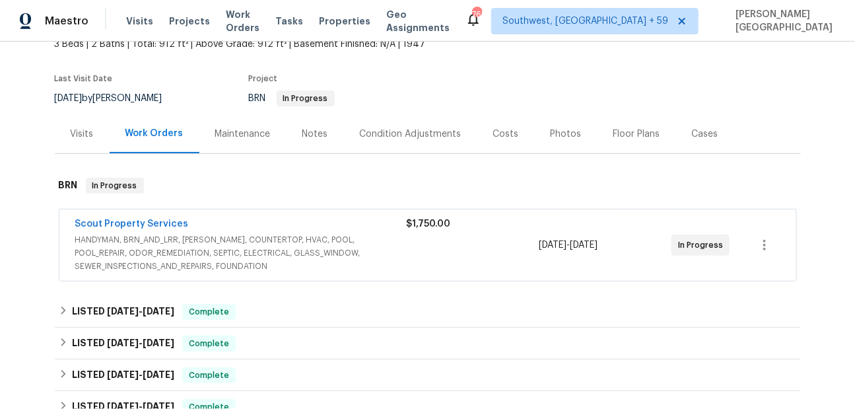
scroll to position [104, 0]
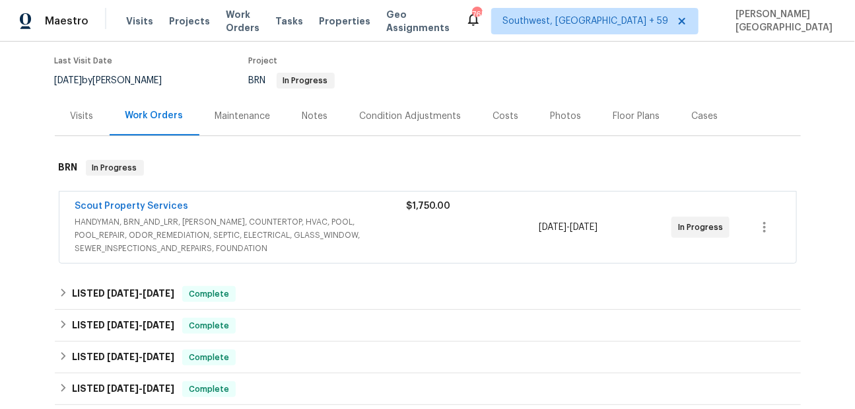
click at [161, 198] on div "Scout Property Services HANDYMAN, BRN_AND_LRR, WELLS, COUNTERTOP, HVAC, POOL, P…" at bounding box center [427, 227] width 737 height 71
click at [161, 203] on link "Scout Property Services" at bounding box center [132, 205] width 114 height 9
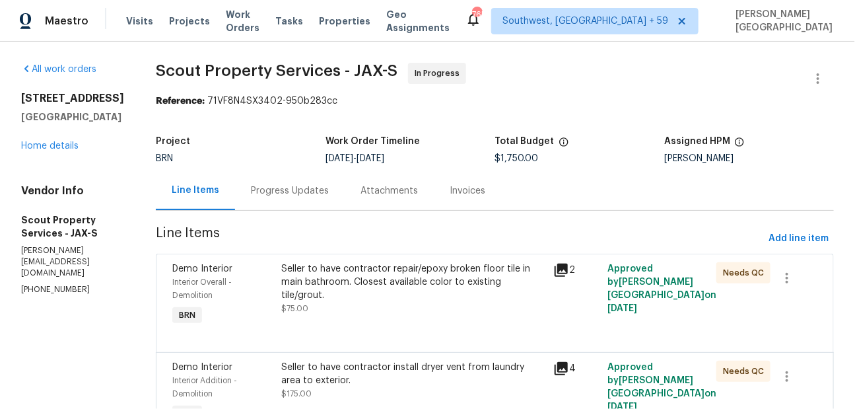
click at [287, 195] on div "Progress Updates" at bounding box center [290, 190] width 78 height 13
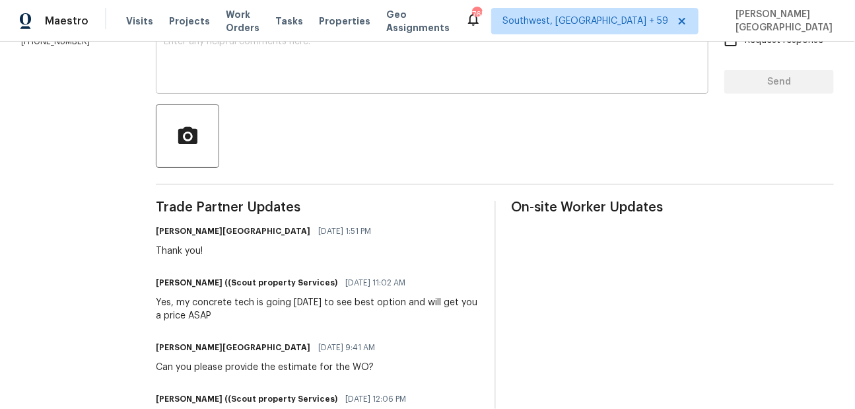
scroll to position [16, 0]
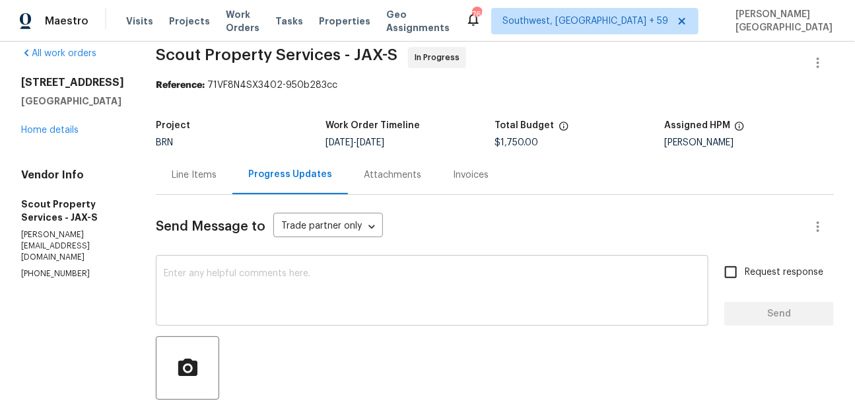
click at [218, 269] on textarea at bounding box center [432, 292] width 537 height 46
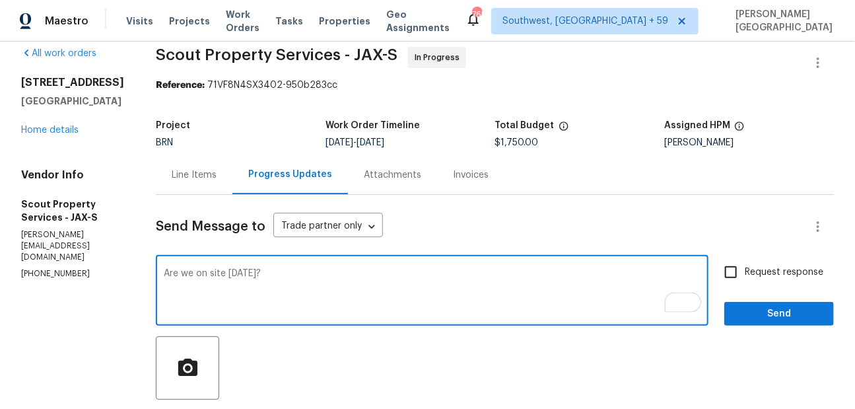
type textarea "Are we on site today?"
click at [756, 275] on span "Request response" at bounding box center [784, 273] width 79 height 14
click at [745, 275] on input "Request response" at bounding box center [731, 272] width 28 height 28
checkbox input "true"
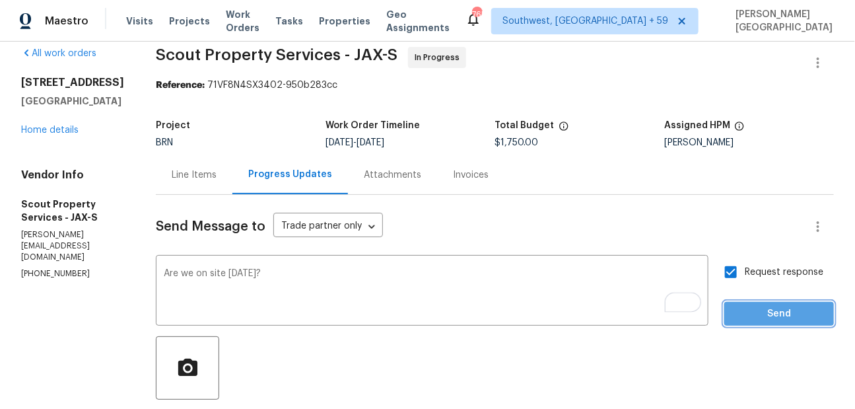
click at [772, 313] on span "Send" at bounding box center [779, 314] width 89 height 17
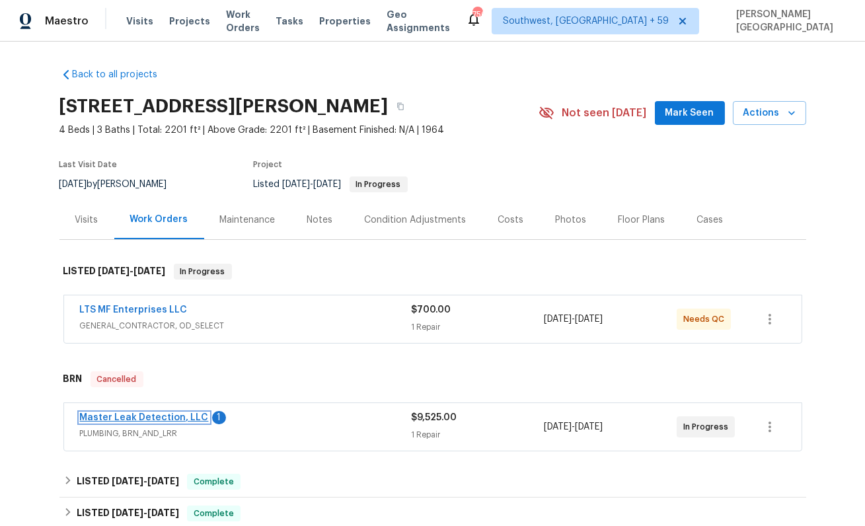
click at [146, 419] on link "Master Leak Detection, LLC" at bounding box center [144, 417] width 129 height 9
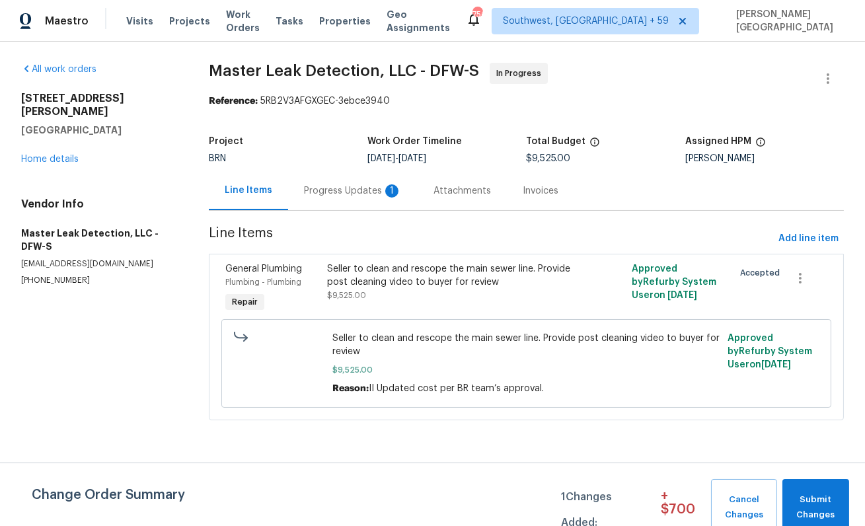
click at [359, 201] on div "Progress Updates 1" at bounding box center [352, 190] width 129 height 39
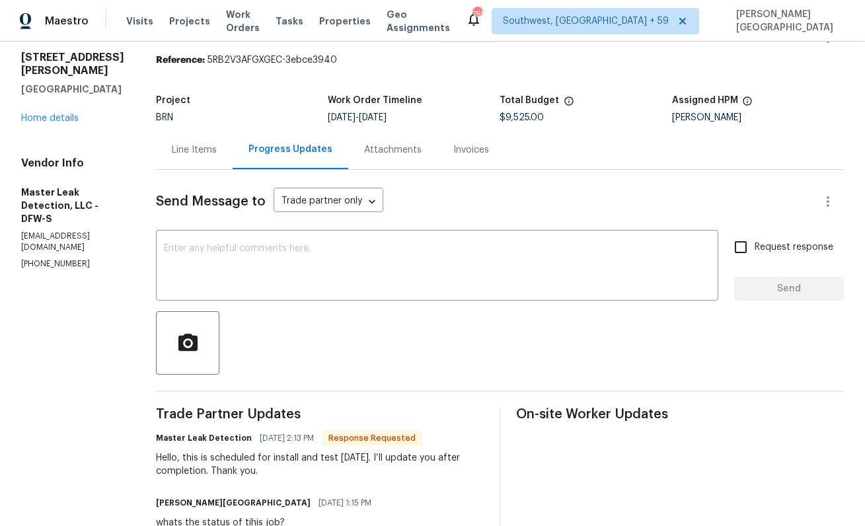
scroll to position [51, 0]
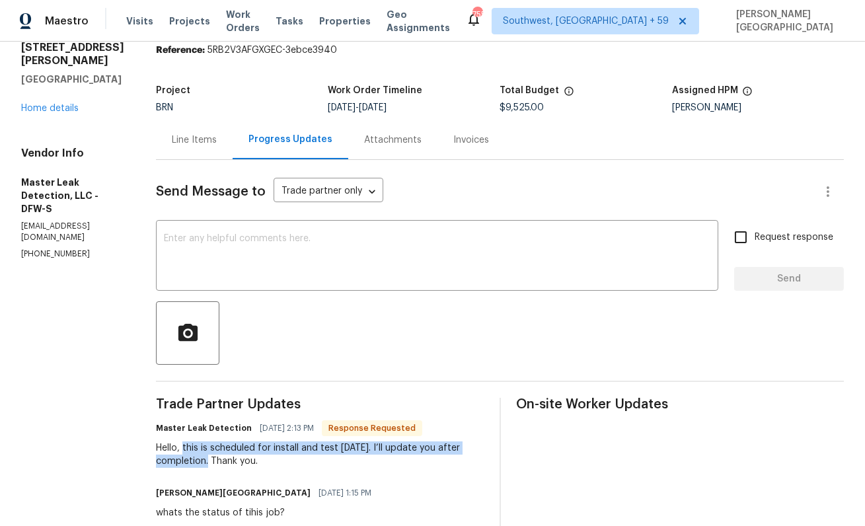
drag, startPoint x: 196, startPoint y: 447, endPoint x: 214, endPoint y: 456, distance: 20.1
click at [214, 456] on div "Hello, this is scheduled for install and test [DATE]. I’ll update you after com…" at bounding box center [320, 454] width 328 height 26
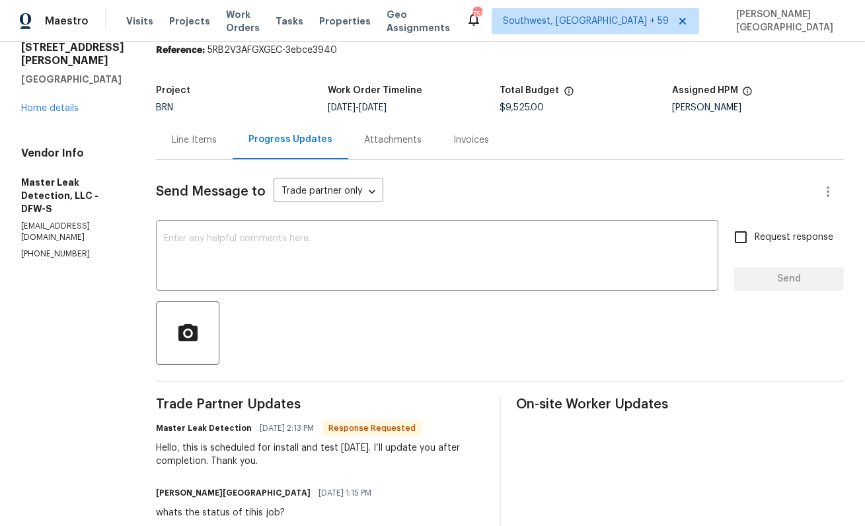
click at [223, 458] on div "Hello, this is scheduled for install and test [DATE]. I’ll update you after com…" at bounding box center [320, 454] width 328 height 26
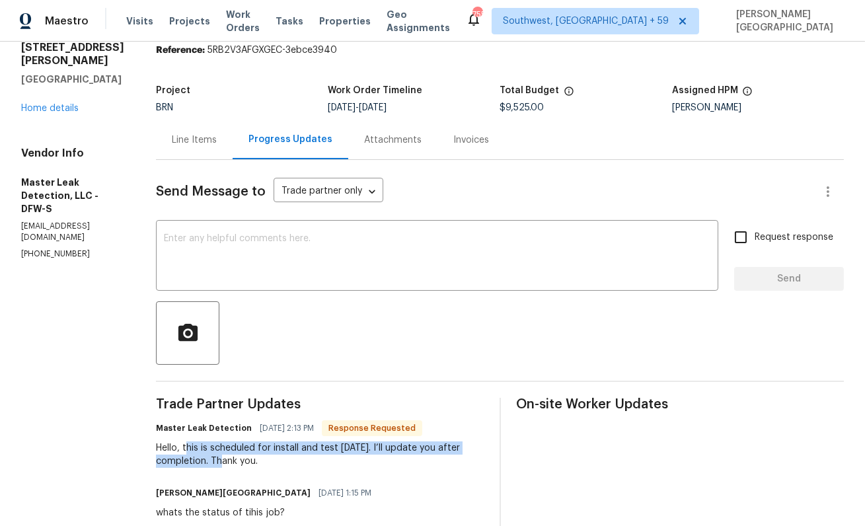
drag, startPoint x: 223, startPoint y: 461, endPoint x: 197, endPoint y: 443, distance: 31.3
click at [197, 444] on div "Hello, this is scheduled for install and test [DATE]. I’ll update you after com…" at bounding box center [320, 454] width 328 height 26
copy div "this is scheduled for install and test [DATE]. I’ll update you after completion."
click at [216, 264] on textarea at bounding box center [437, 257] width 546 height 46
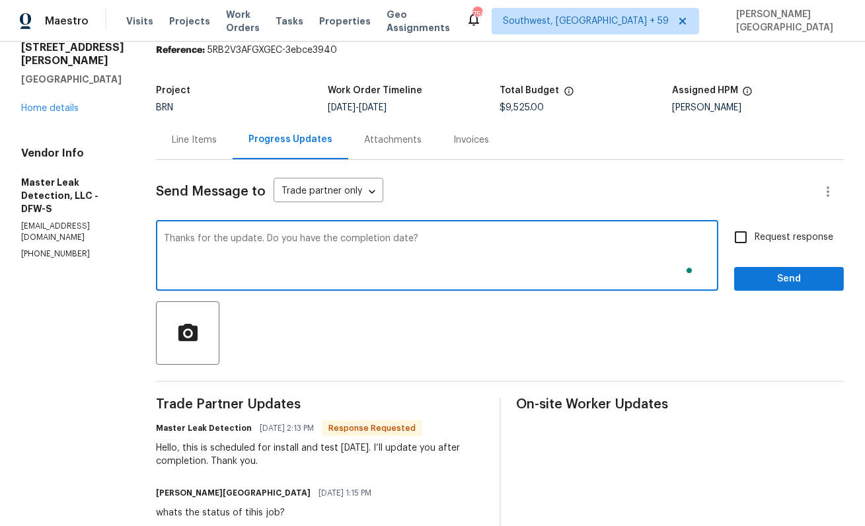
type textarea "Thanks for the update. Do you have the completion date?"
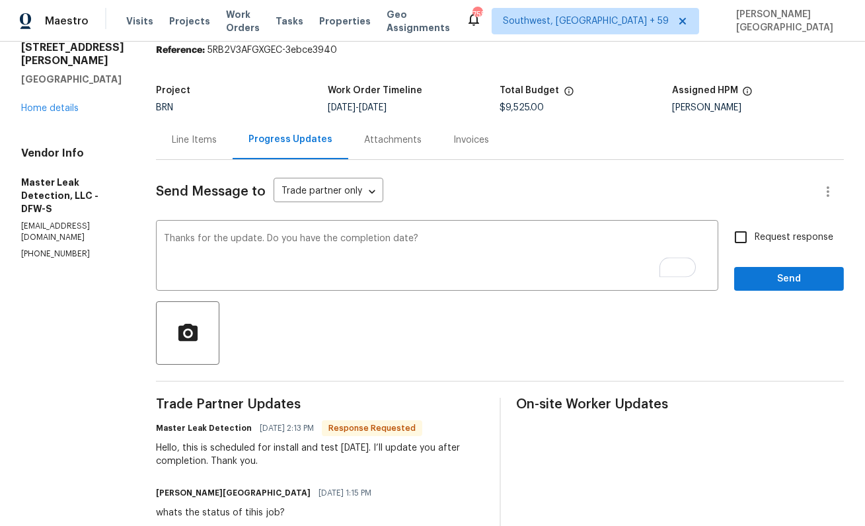
click at [797, 240] on span "Request response" at bounding box center [793, 238] width 79 height 14
click at [754, 240] on input "Request response" at bounding box center [741, 237] width 28 height 28
checkbox input "true"
click at [798, 276] on span "Send" at bounding box center [788, 279] width 89 height 17
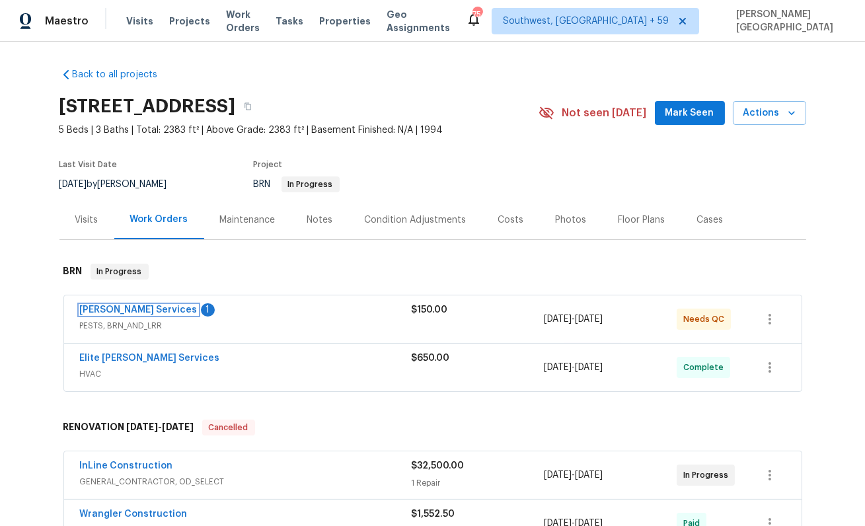
click at [123, 306] on link "[PERSON_NAME] Services" at bounding box center [139, 309] width 118 height 9
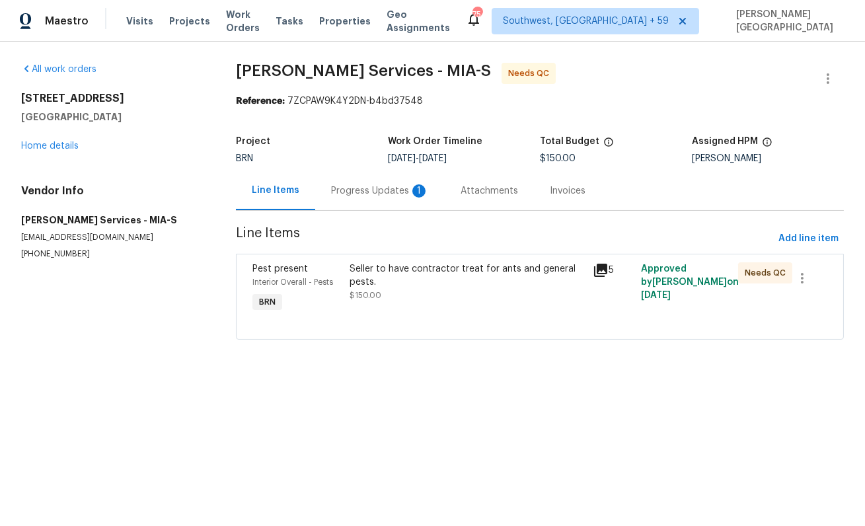
click at [388, 200] on div "Progress Updates 1" at bounding box center [379, 190] width 129 height 39
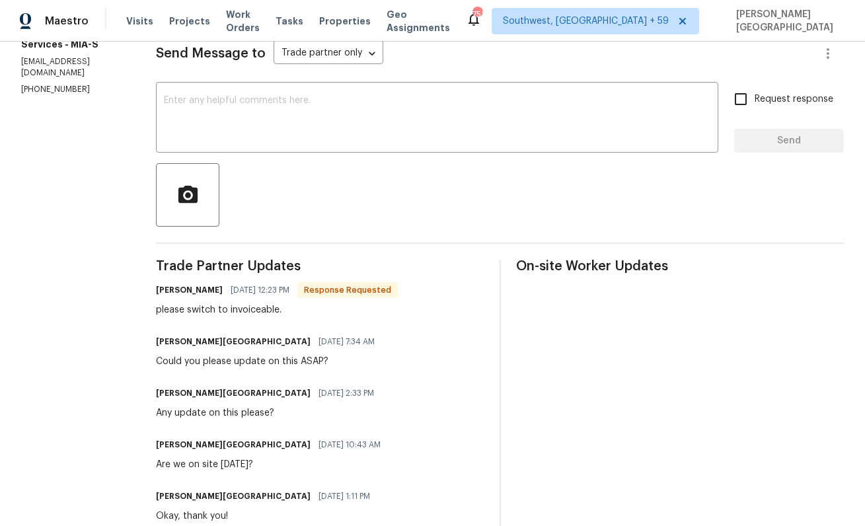
scroll to position [18, 0]
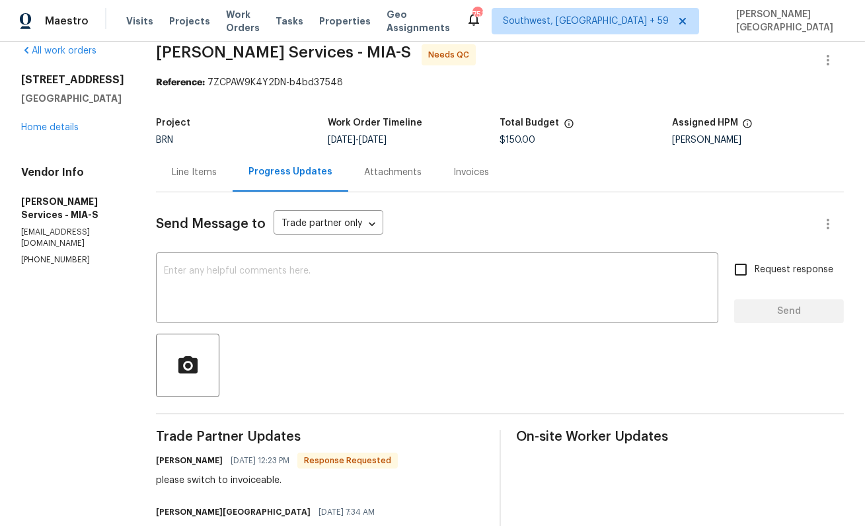
click at [217, 173] on div "Line Items" at bounding box center [194, 172] width 45 height 13
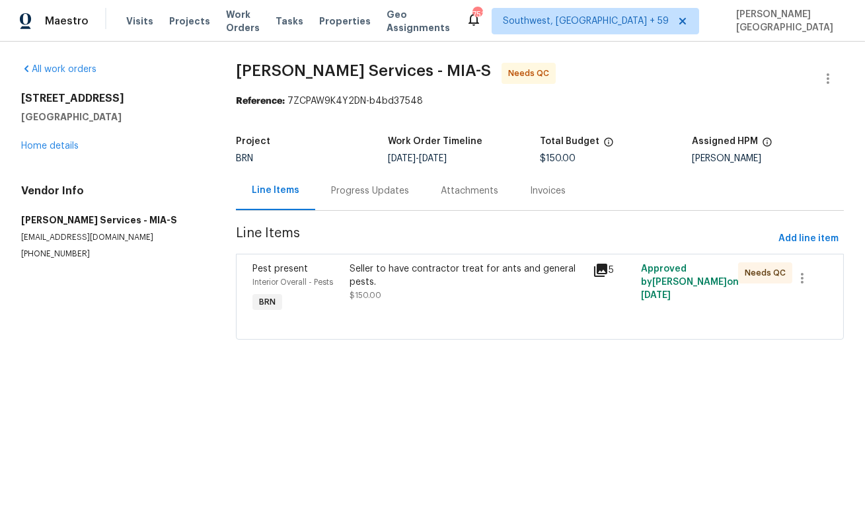
click at [408, 303] on div "Seller to have contractor treat for ants and general pests. $150.00" at bounding box center [466, 288] width 242 height 61
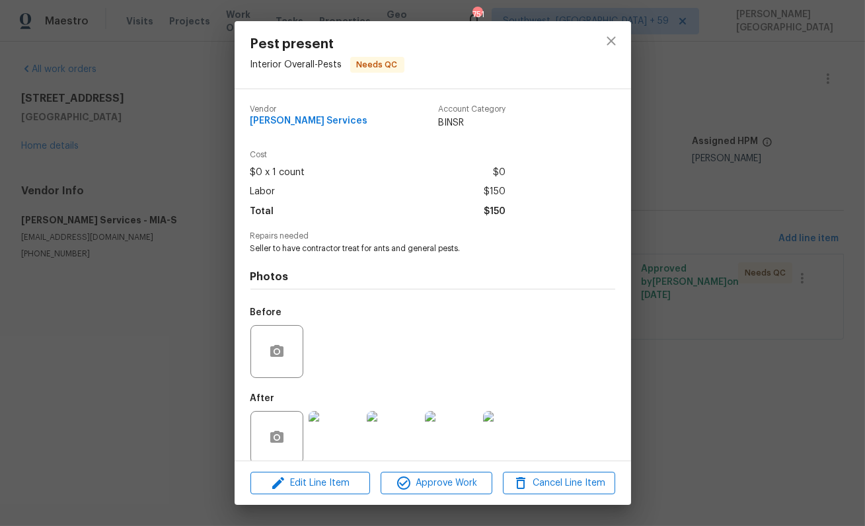
click at [338, 435] on img at bounding box center [334, 437] width 53 height 53
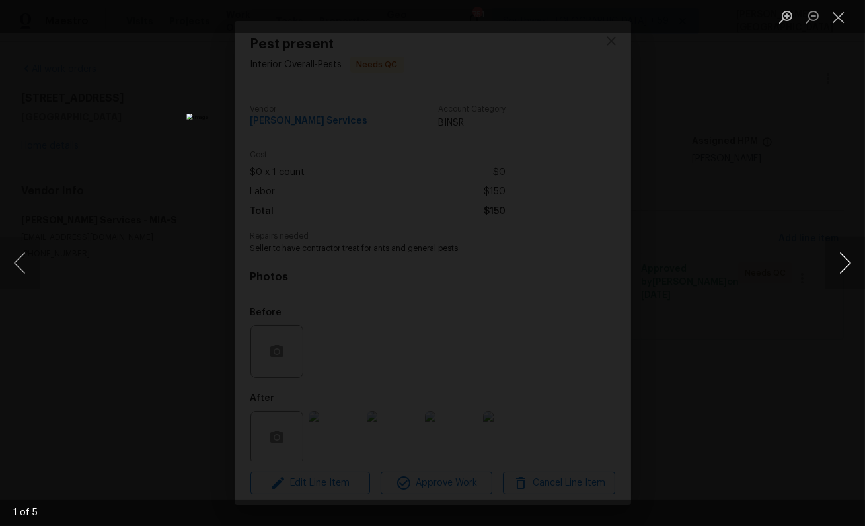
click at [851, 271] on button "Next image" at bounding box center [845, 262] width 40 height 53
click at [850, 272] on button "Next image" at bounding box center [845, 262] width 40 height 53
click at [809, 209] on div "Lightbox" at bounding box center [432, 263] width 865 height 526
click at [800, 209] on div "Lightbox" at bounding box center [432, 263] width 865 height 526
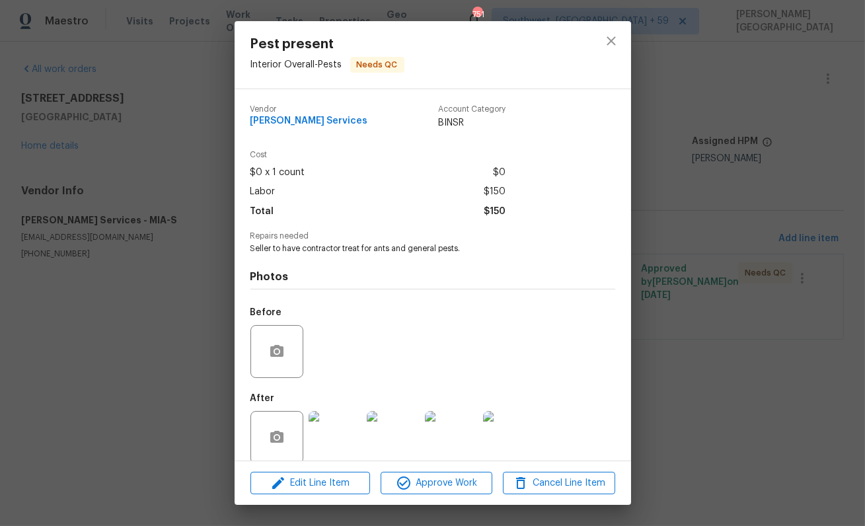
click at [735, 223] on div "Pest present Interior Overall - Pests Needs QC Vendor [PERSON_NAME] Services Ac…" at bounding box center [432, 263] width 865 height 526
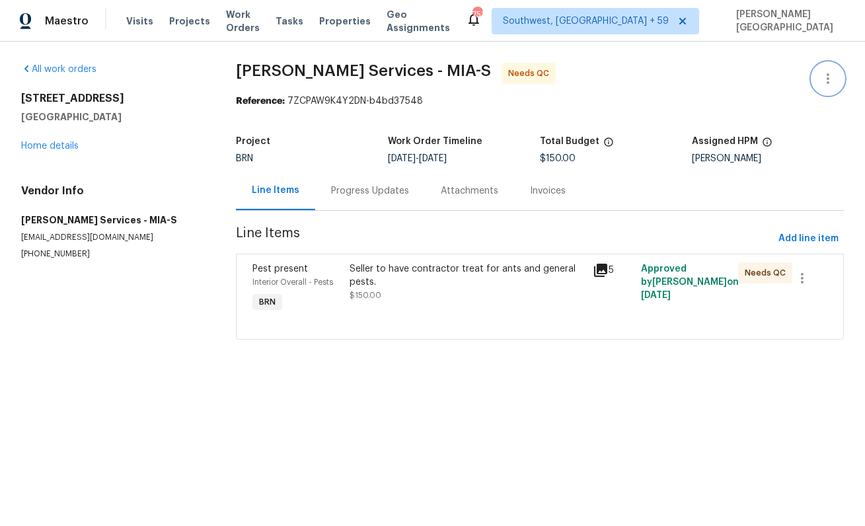
click at [838, 80] on button "button" at bounding box center [828, 79] width 32 height 32
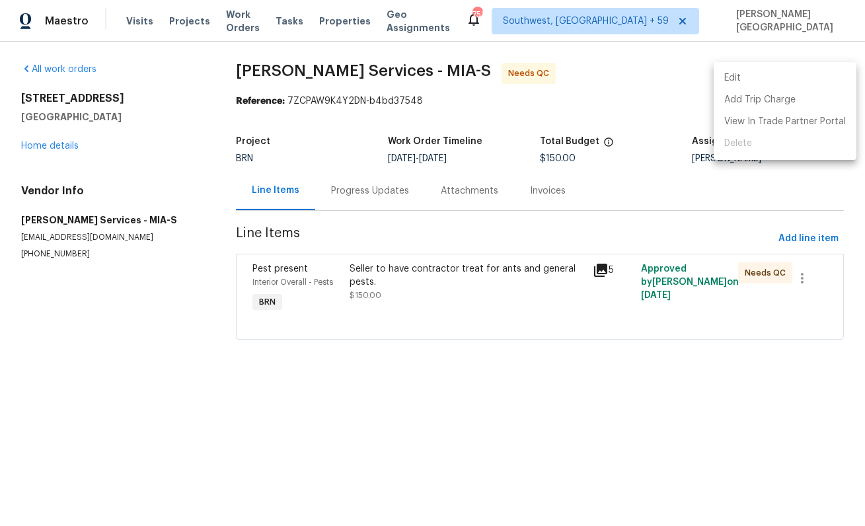
click at [789, 76] on li "Edit" at bounding box center [784, 78] width 143 height 22
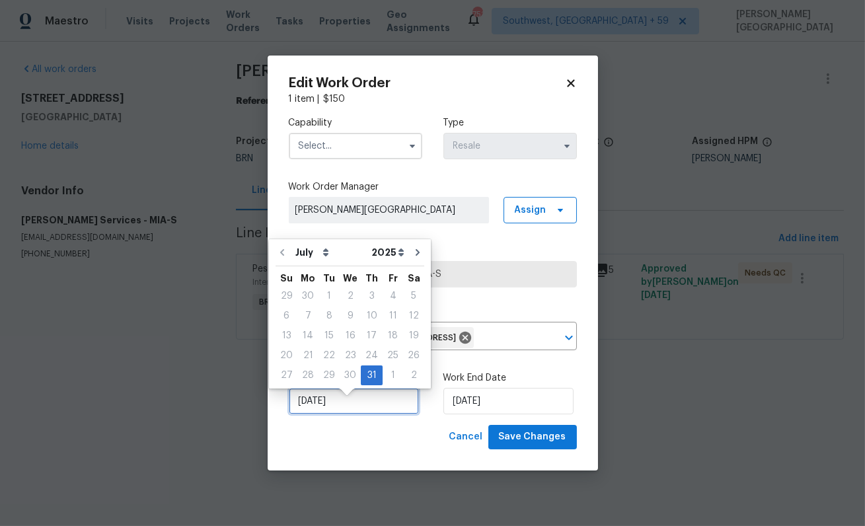
click at [365, 414] on input "[DATE]" at bounding box center [354, 401] width 130 height 26
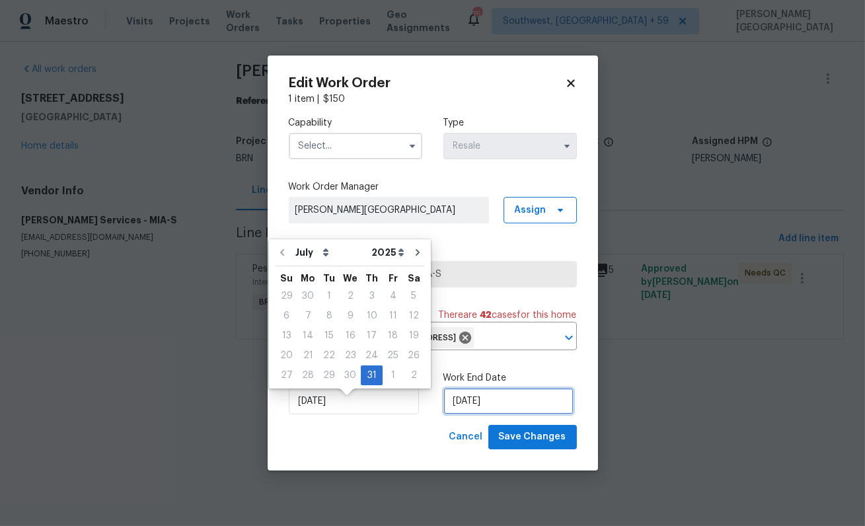
select select "7"
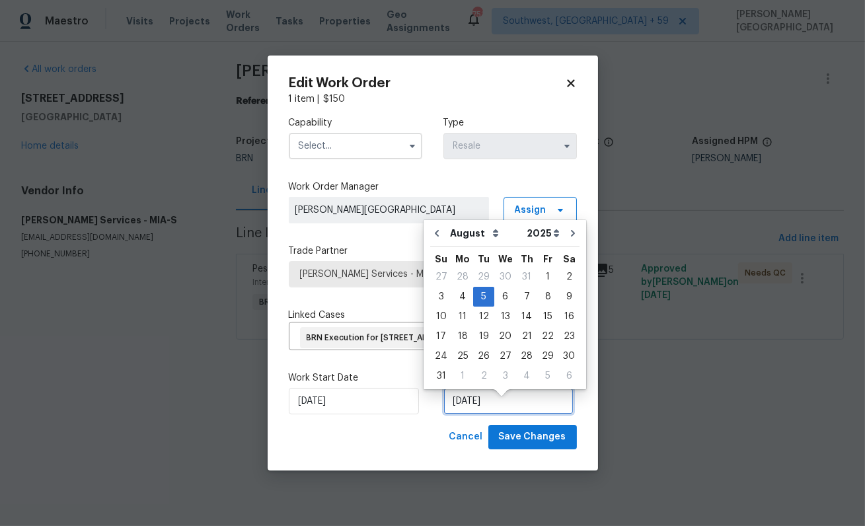
click at [464, 414] on input "[DATE]" at bounding box center [508, 401] width 130 height 26
click at [503, 314] on div "13" at bounding box center [505, 316] width 22 height 18
type input "[DATE]"
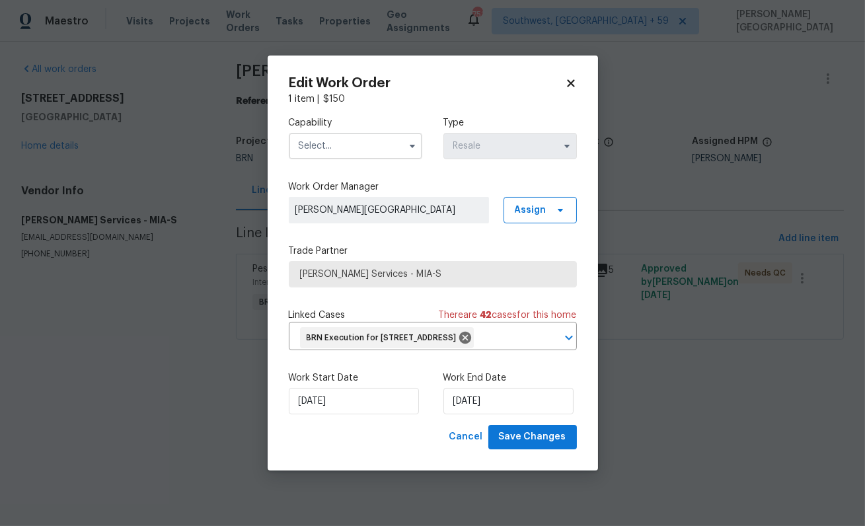
click at [335, 149] on div "Capability Type Resale" at bounding box center [433, 138] width 288 height 64
click at [335, 142] on input "text" at bounding box center [355, 146] width 133 height 26
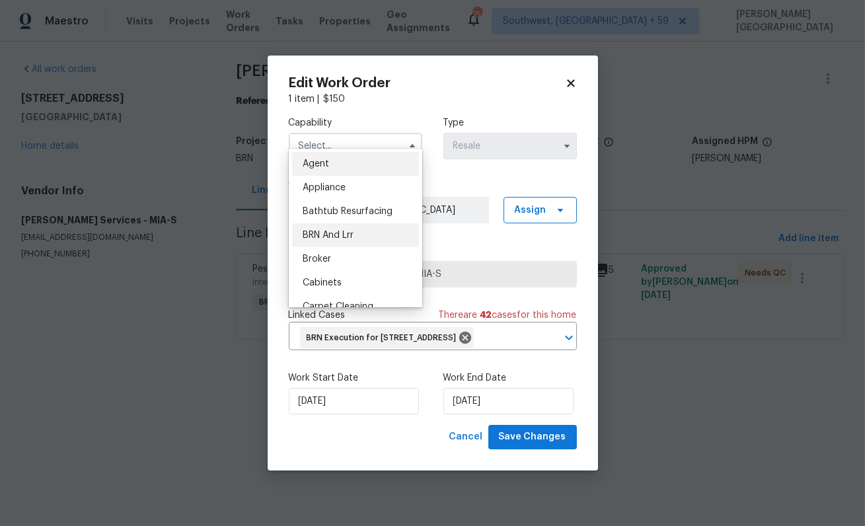
click at [346, 236] on span "BRN And Lrr" at bounding box center [328, 235] width 51 height 9
type input "BRN And Lrr"
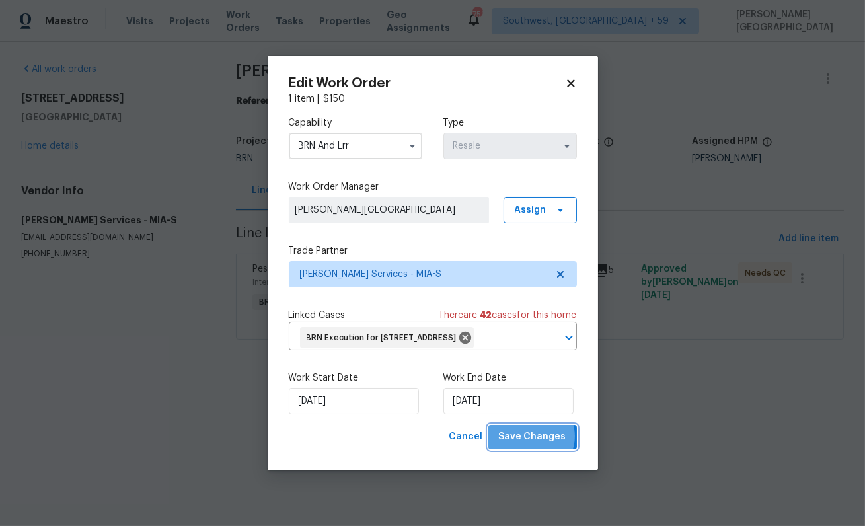
click at [534, 445] on span "Save Changes" at bounding box center [532, 437] width 67 height 17
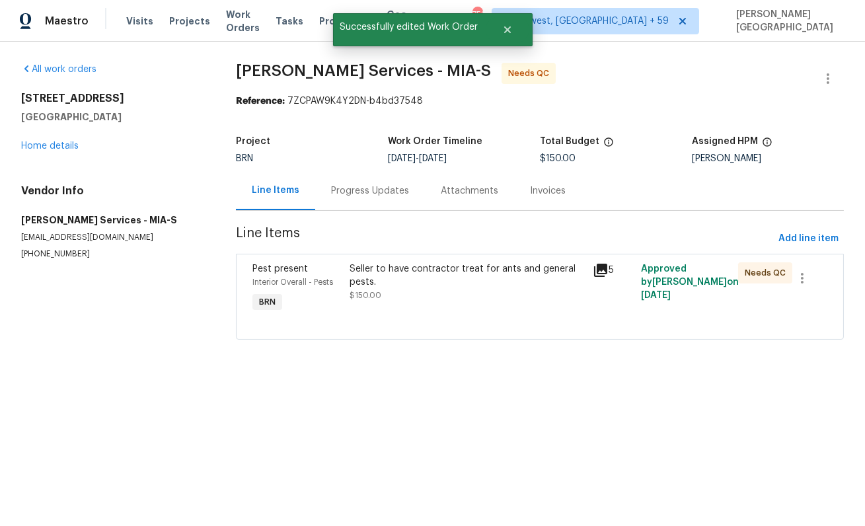
click at [382, 192] on div "Progress Updates" at bounding box center [370, 190] width 78 height 13
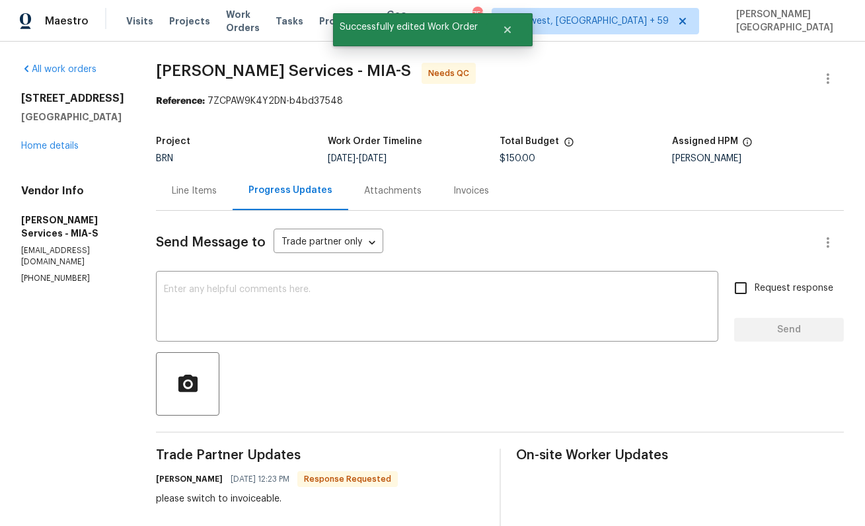
click at [233, 180] on div "Line Items" at bounding box center [194, 190] width 77 height 39
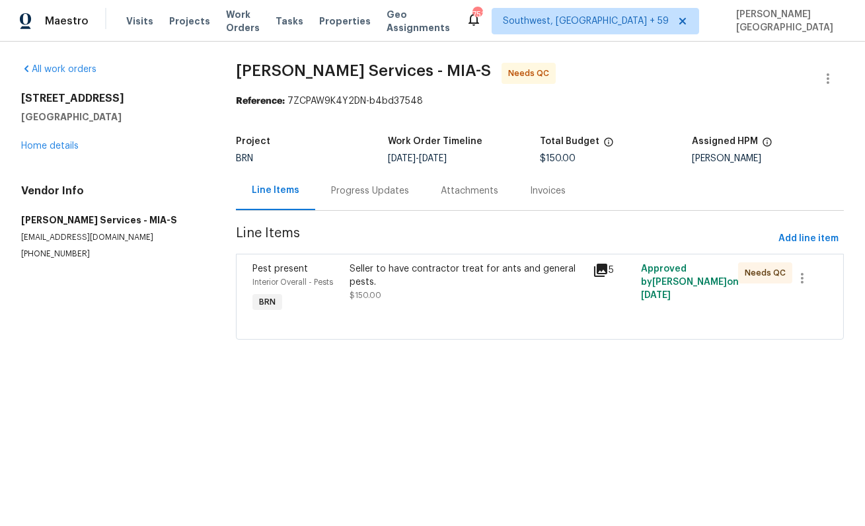
click at [399, 285] on div "Seller to have contractor treat for ants and general pests." at bounding box center [466, 275] width 235 height 26
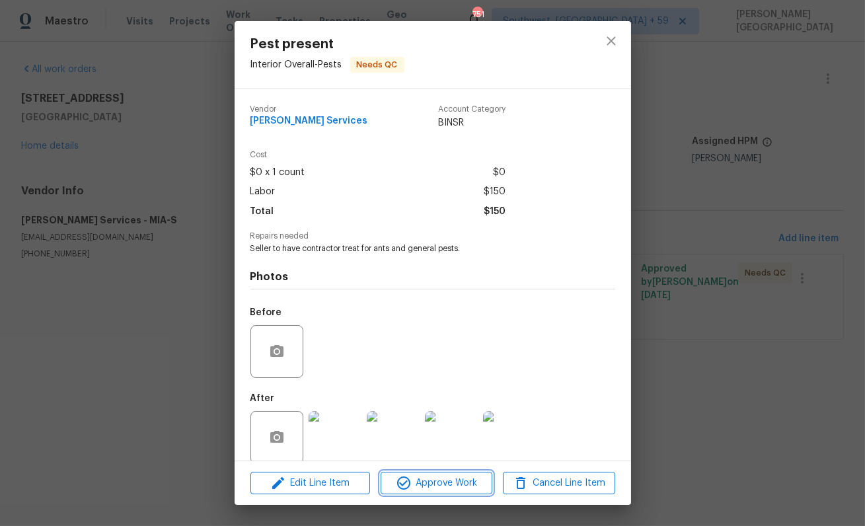
click at [435, 488] on span "Approve Work" at bounding box center [436, 483] width 104 height 17
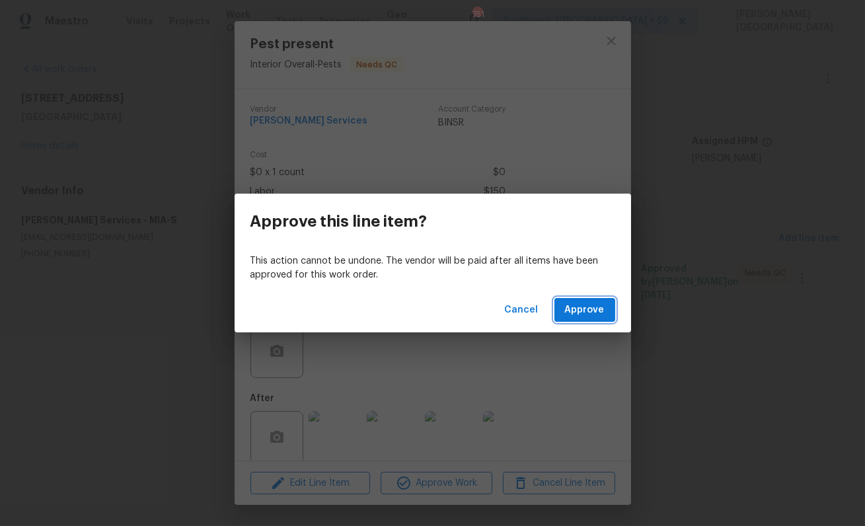
click at [560, 307] on button "Approve" at bounding box center [584, 310] width 61 height 24
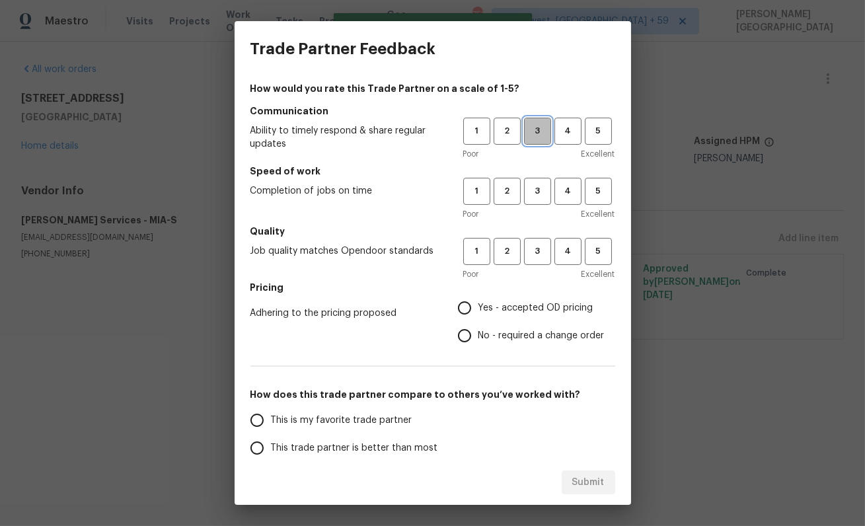
click at [539, 132] on span "3" at bounding box center [537, 131] width 24 height 15
click at [539, 192] on span "3" at bounding box center [537, 191] width 24 height 15
click at [539, 241] on button "3" at bounding box center [537, 251] width 27 height 27
click at [505, 303] on span "Yes - accepted OD pricing" at bounding box center [535, 308] width 115 height 14
click at [478, 303] on input "Yes - accepted OD pricing" at bounding box center [465, 308] width 28 height 28
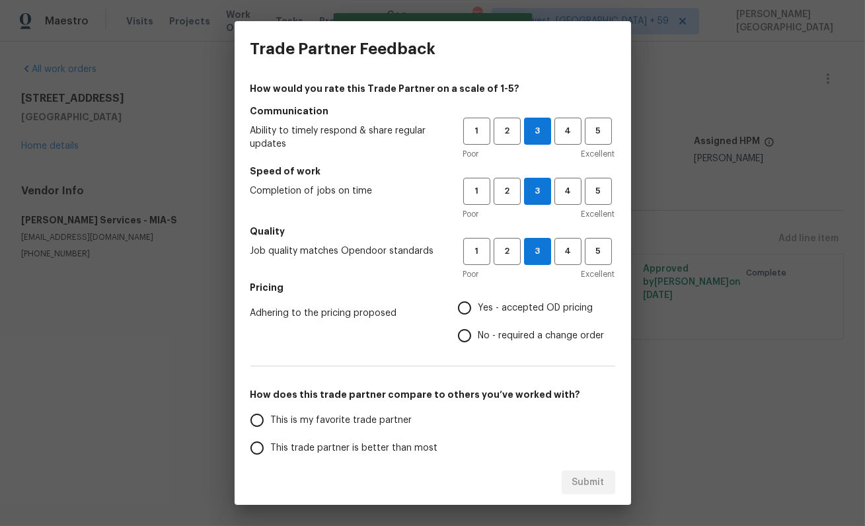
radio input "true"
click at [302, 435] on label "This trade partner is better than most" at bounding box center [347, 448] width 209 height 28
click at [271, 435] on input "This trade partner is better than most" at bounding box center [257, 448] width 28 height 28
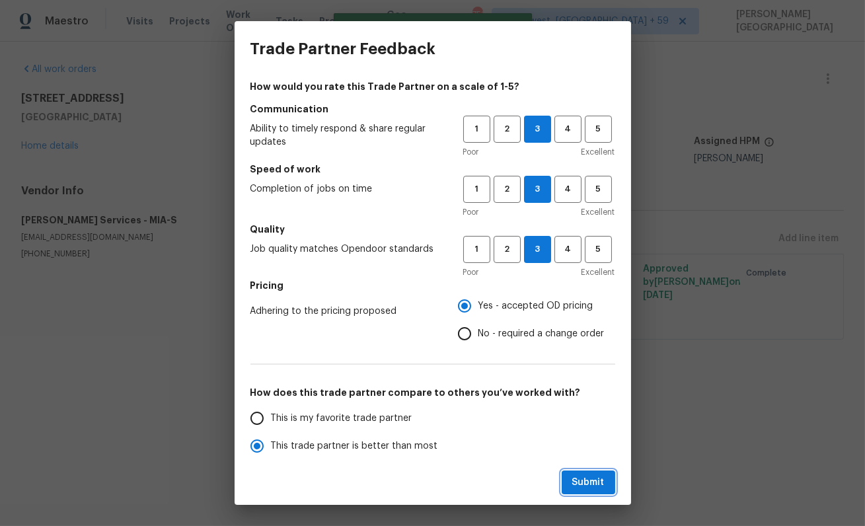
click at [605, 471] on button "Submit" at bounding box center [588, 482] width 54 height 24
radio input "true"
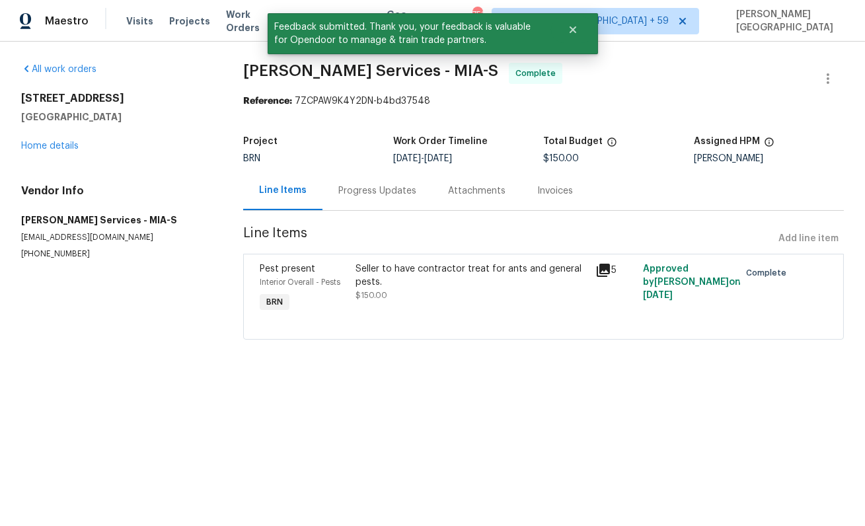
click at [381, 197] on div "Progress Updates" at bounding box center [377, 190] width 78 height 13
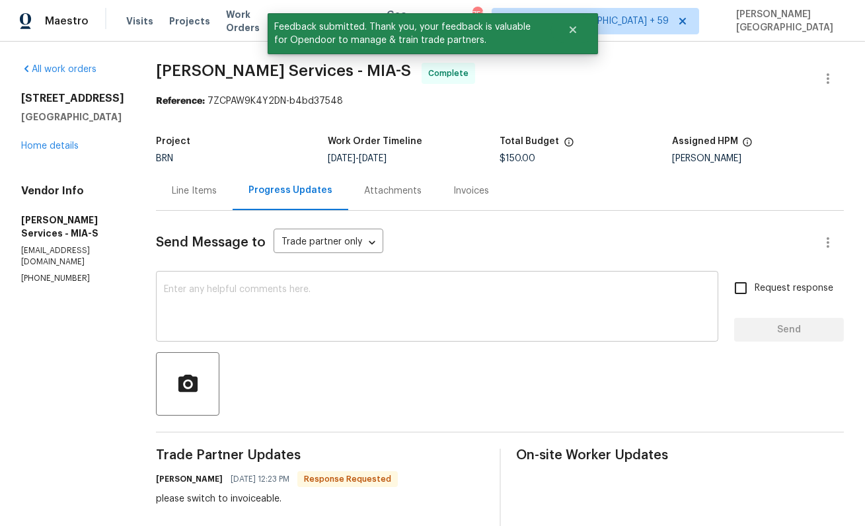
click at [289, 307] on textarea at bounding box center [437, 308] width 546 height 46
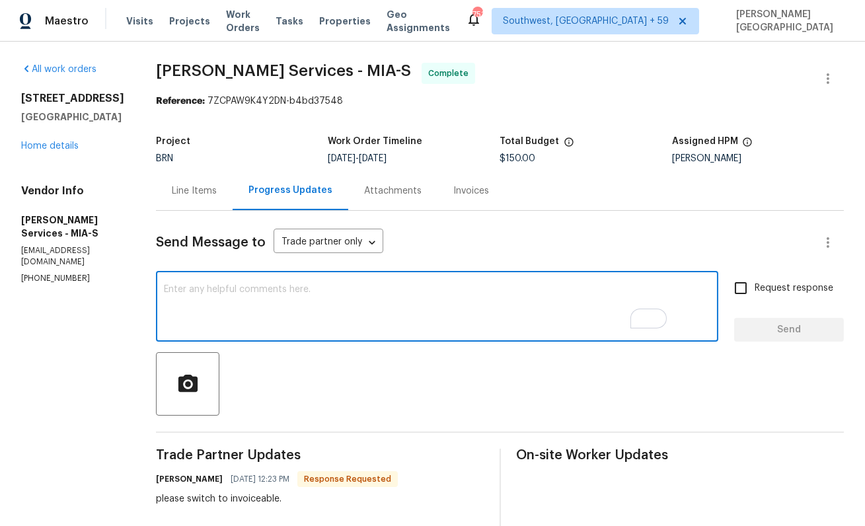
paste textarea "WO is approved, Please upload the detailed paid invoice under invoice section. …"
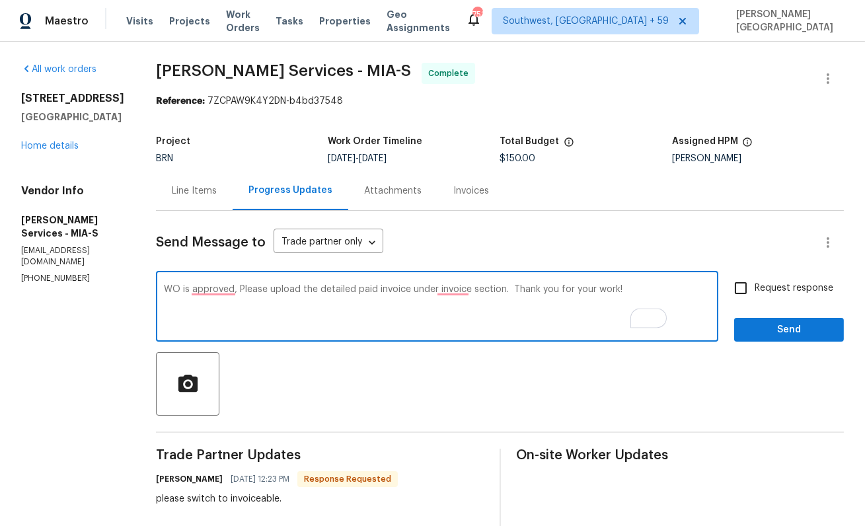
type textarea "WO is approved, Please upload the detailed paid invoice under invoice section. …"
click at [762, 287] on span "Request response" at bounding box center [793, 288] width 79 height 14
click at [754, 287] on input "Request response" at bounding box center [741, 288] width 28 height 28
checkbox input "true"
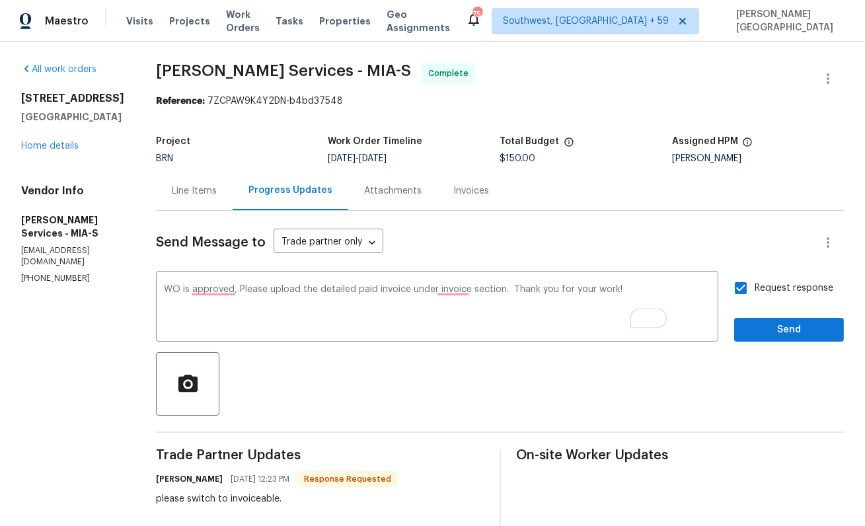
click at [776, 332] on span "Send" at bounding box center [788, 330] width 89 height 17
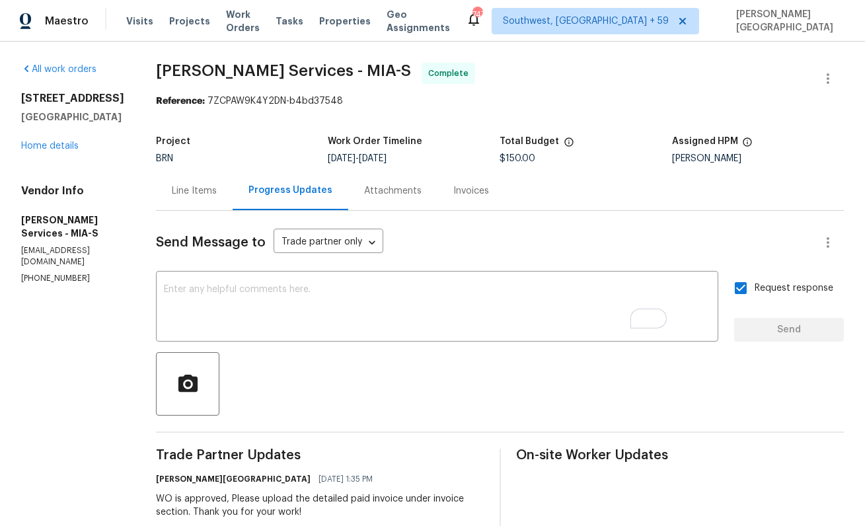
click at [513, 404] on div at bounding box center [500, 383] width 688 height 63
click at [419, 459] on span "Trade Partner Updates" at bounding box center [320, 455] width 328 height 13
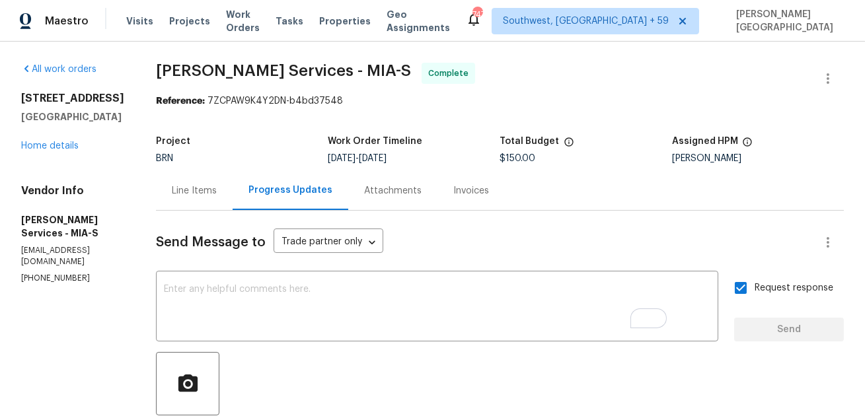
click at [489, 195] on div "Invoices" at bounding box center [471, 190] width 36 height 13
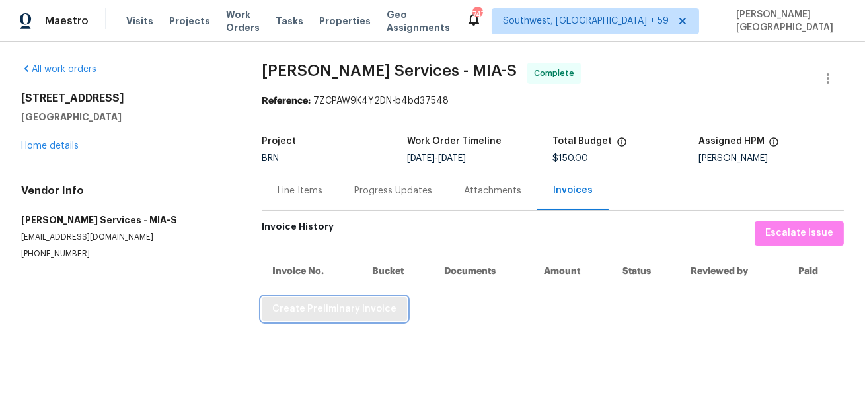
click at [335, 307] on span "Create Preliminary Invoice" at bounding box center [334, 309] width 124 height 17
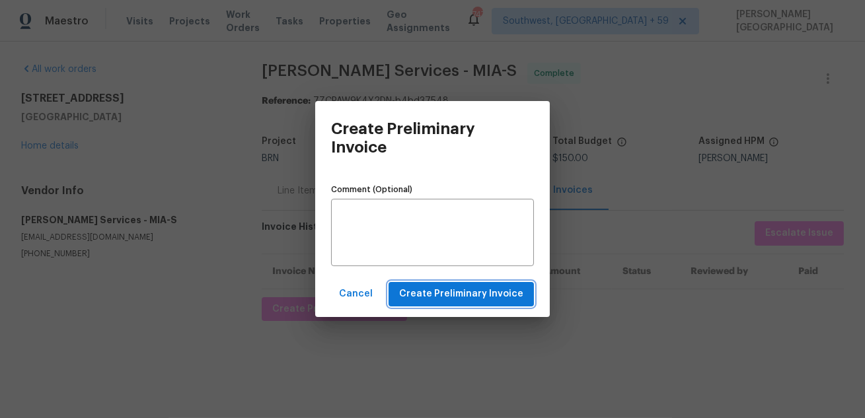
click at [463, 294] on span "Create Preliminary Invoice" at bounding box center [461, 294] width 124 height 17
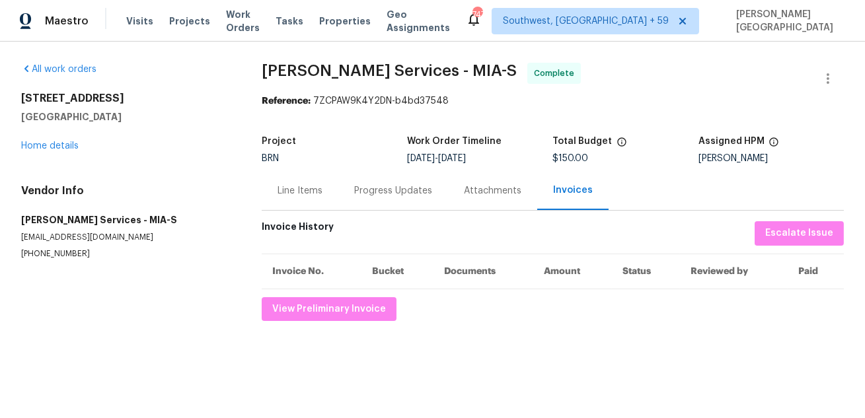
click at [292, 65] on span "[PERSON_NAME] Services - MIA-S" at bounding box center [389, 71] width 255 height 16
click at [367, 65] on span "[PERSON_NAME] Services - MIA-S" at bounding box center [389, 71] width 255 height 16
copy span "[PERSON_NAME] Services"
click at [295, 194] on div "Line Items" at bounding box center [299, 190] width 45 height 13
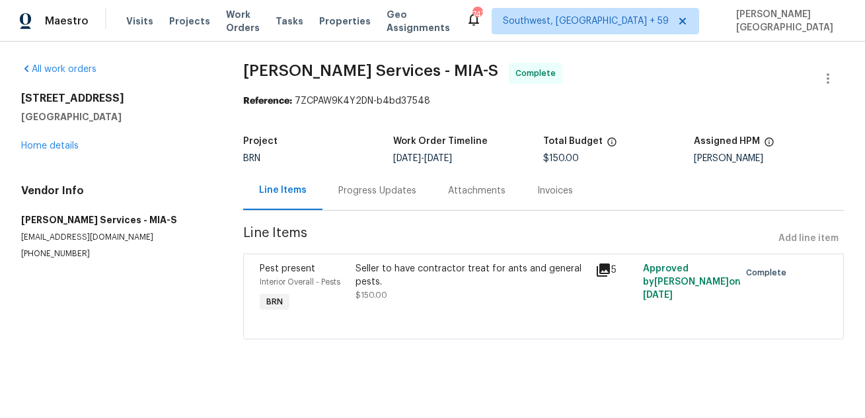
click at [369, 273] on div "Seller to have contractor treat for ants and general pests." at bounding box center [471, 275] width 232 height 26
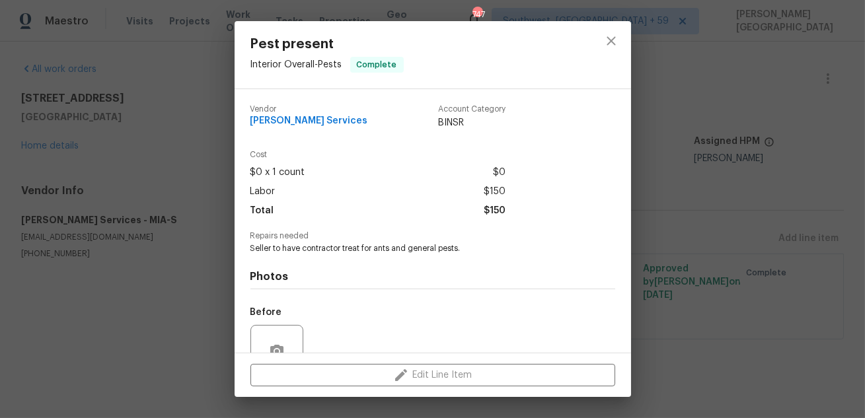
click at [340, 242] on div "Repairs needed Seller to have contractor treat for ants and general pests." at bounding box center [432, 243] width 365 height 22
click at [344, 252] on span "Seller to have contractor treat for ants and general pests." at bounding box center [414, 248] width 328 height 11
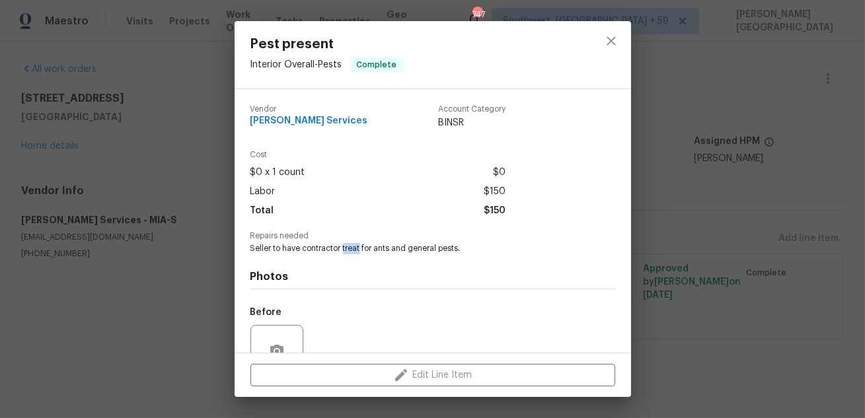
click at [344, 252] on span "Seller to have contractor treat for ants and general pests." at bounding box center [414, 248] width 328 height 11
copy span "Seller to have contractor treat for ants and general pests."
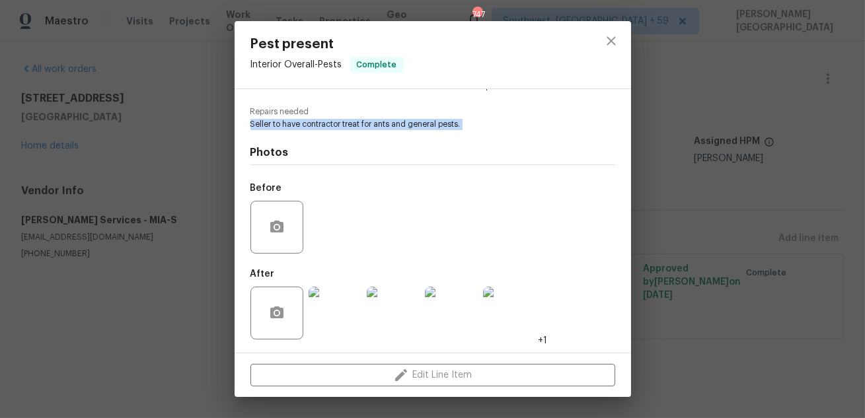
click at [394, 316] on img at bounding box center [393, 313] width 53 height 53
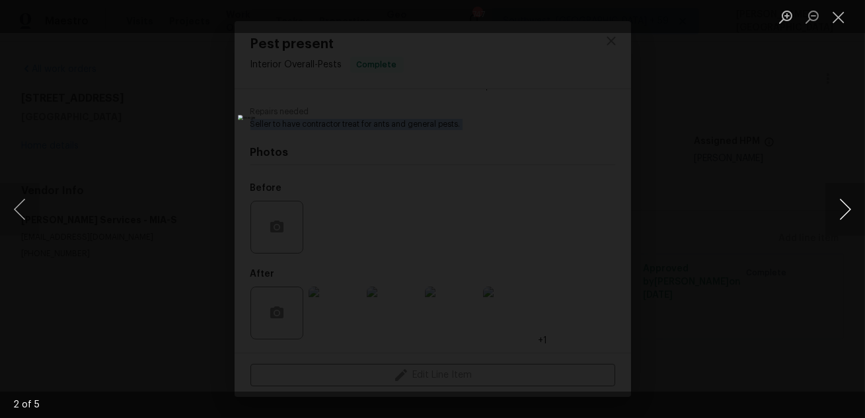
click at [828, 217] on button "Next image" at bounding box center [845, 209] width 40 height 53
click at [828, 218] on button "Next image" at bounding box center [845, 209] width 40 height 53
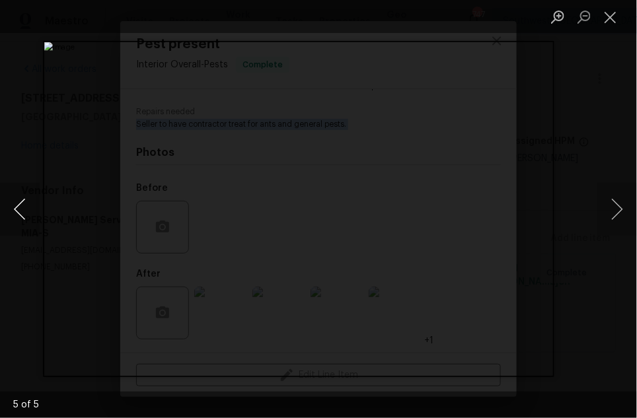
click at [13, 207] on button "Previous image" at bounding box center [20, 209] width 40 height 53
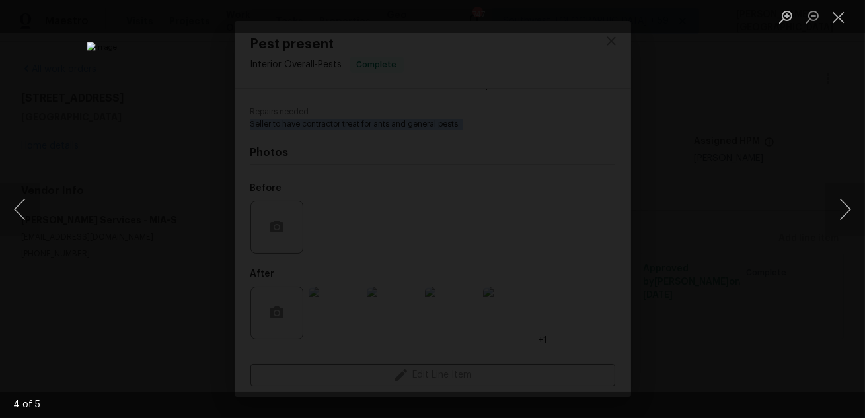
click at [791, 105] on div "Lightbox" at bounding box center [432, 209] width 865 height 418
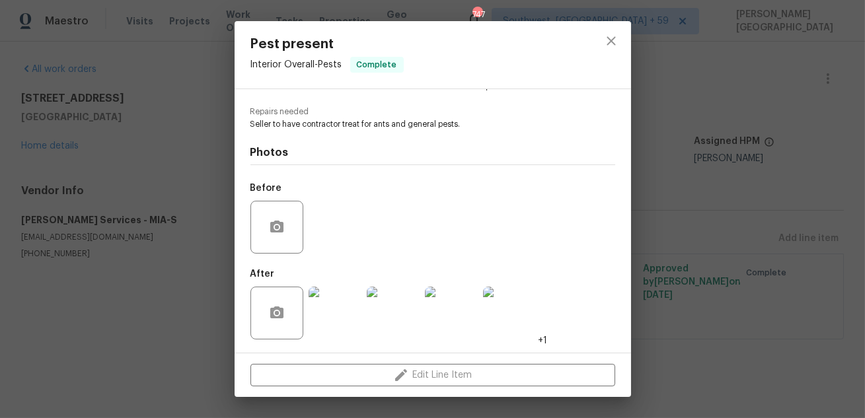
click at [720, 105] on div "Pest present Interior Overall - Pests Complete Vendor [PERSON_NAME] Services Ac…" at bounding box center [432, 209] width 865 height 418
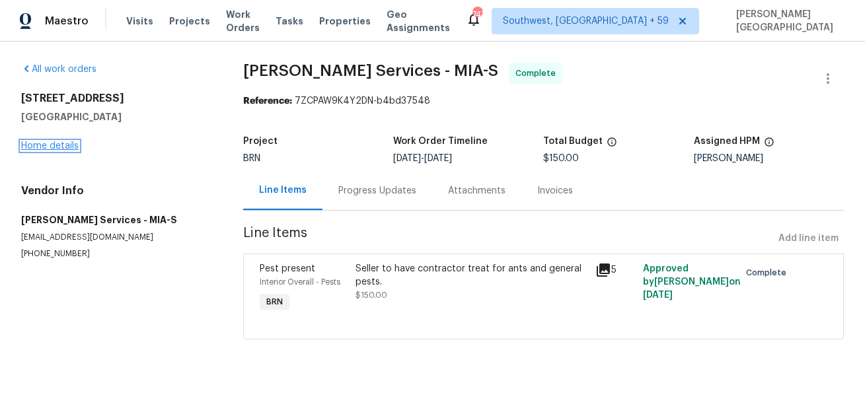
click at [50, 144] on link "Home details" at bounding box center [49, 145] width 57 height 9
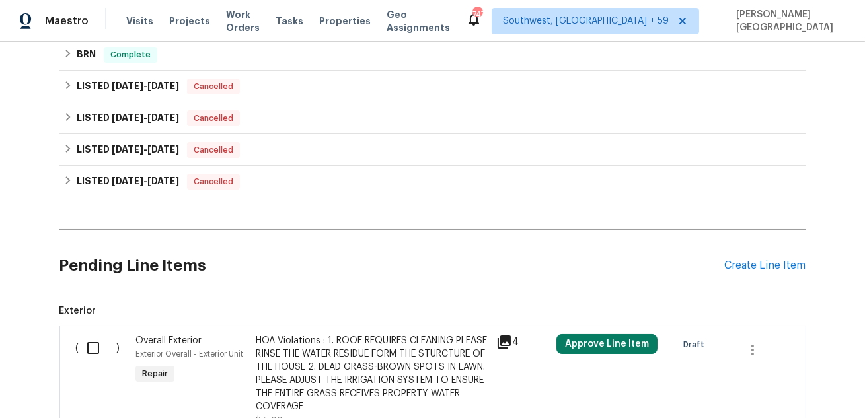
scroll to position [908, 0]
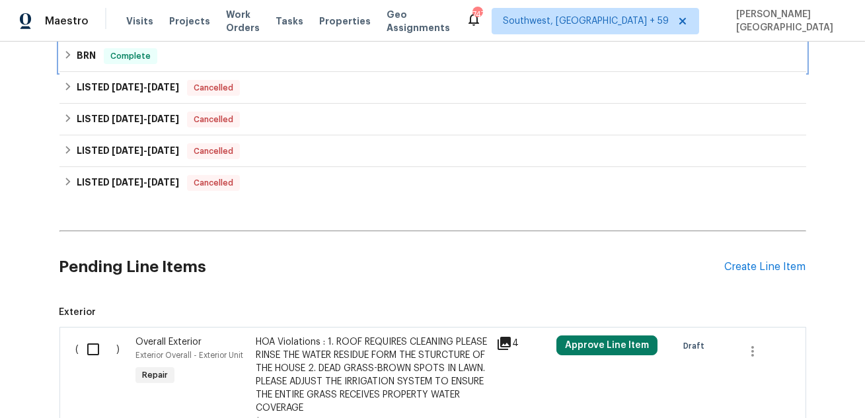
click at [82, 61] on h6 "BRN" at bounding box center [86, 56] width 19 height 16
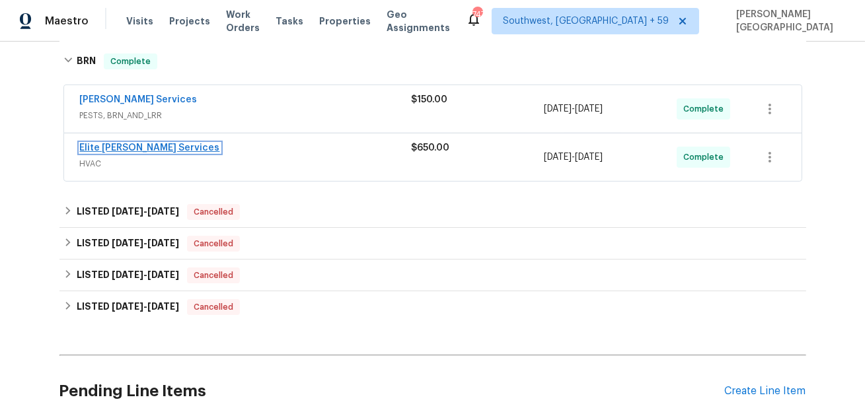
click at [130, 146] on link "Elite [PERSON_NAME] Services" at bounding box center [150, 147] width 140 height 9
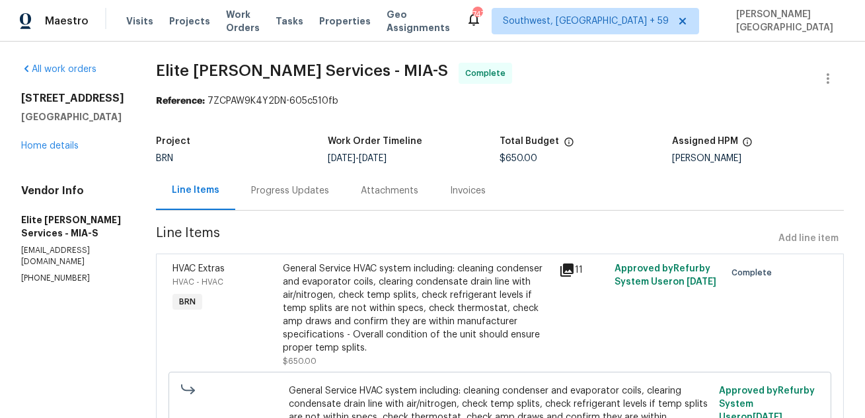
click at [488, 203] on div "Invoices" at bounding box center [467, 190] width 67 height 39
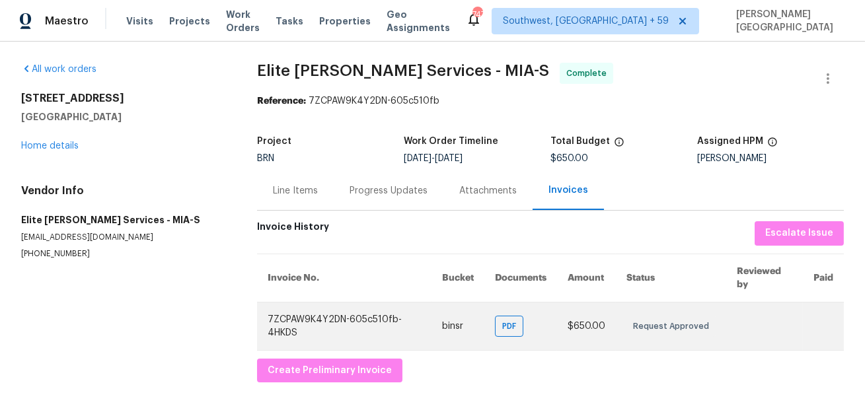
click at [511, 314] on td "PDF" at bounding box center [520, 326] width 73 height 48
click at [514, 322] on span "PDF" at bounding box center [511, 326] width 19 height 13
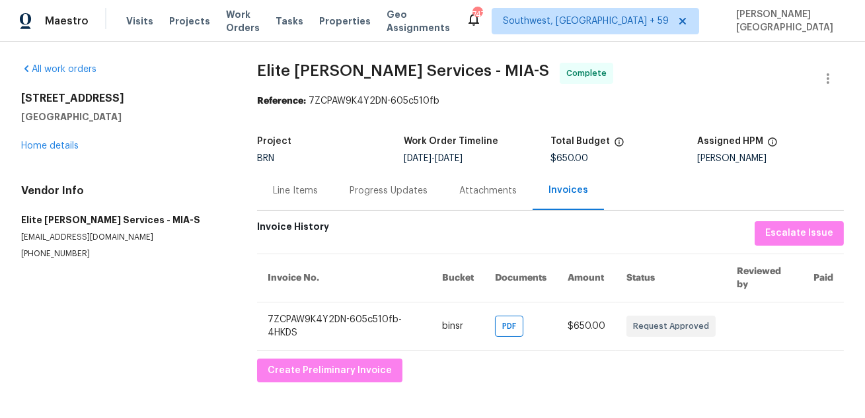
click at [279, 63] on span "Elite [PERSON_NAME] Services - MIA-S" at bounding box center [403, 71] width 292 height 16
click at [277, 65] on span "Elite [PERSON_NAME] Services - MIA-S" at bounding box center [403, 71] width 292 height 16
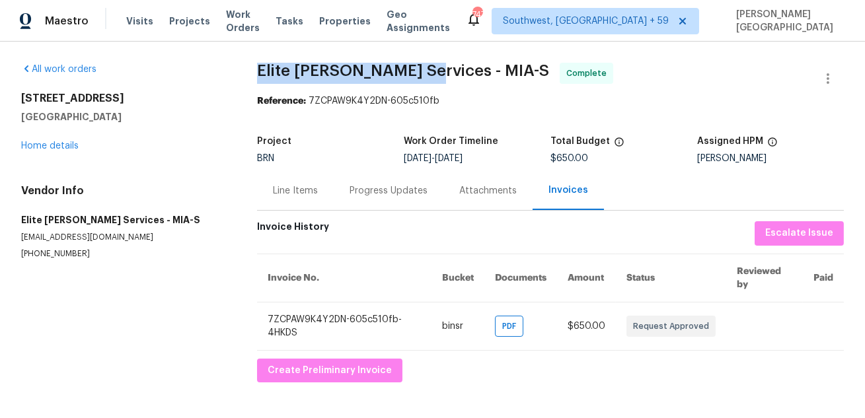
click at [388, 67] on span "Elite [PERSON_NAME] Services - MIA-S" at bounding box center [403, 71] width 292 height 16
copy span "Elite [PERSON_NAME] Services"
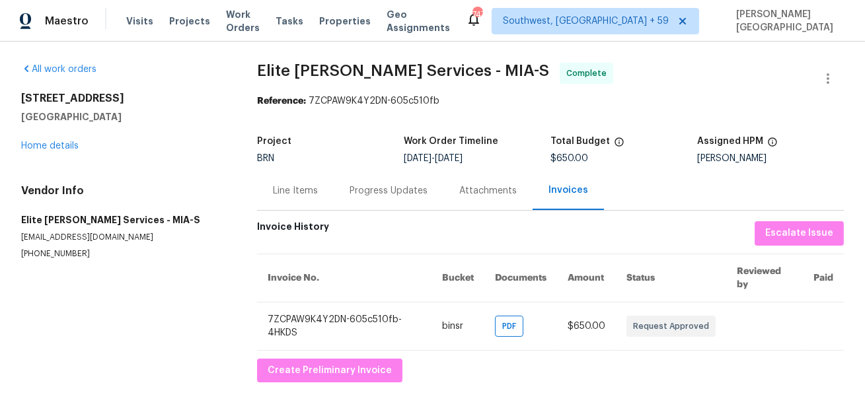
click at [303, 203] on div "Line Items" at bounding box center [295, 190] width 77 height 39
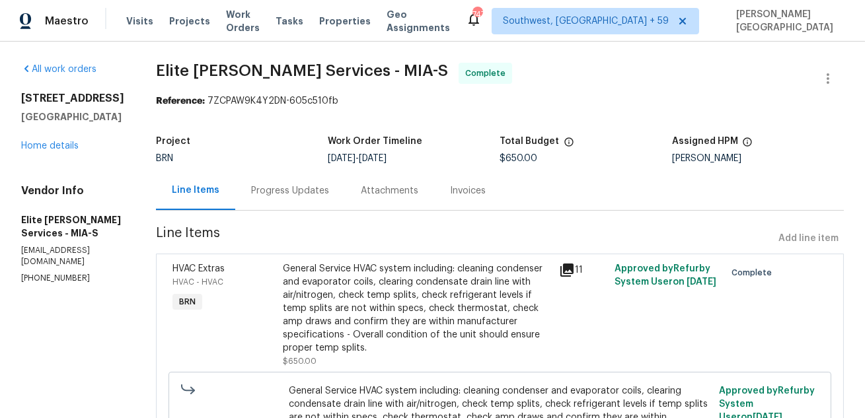
scroll to position [118, 0]
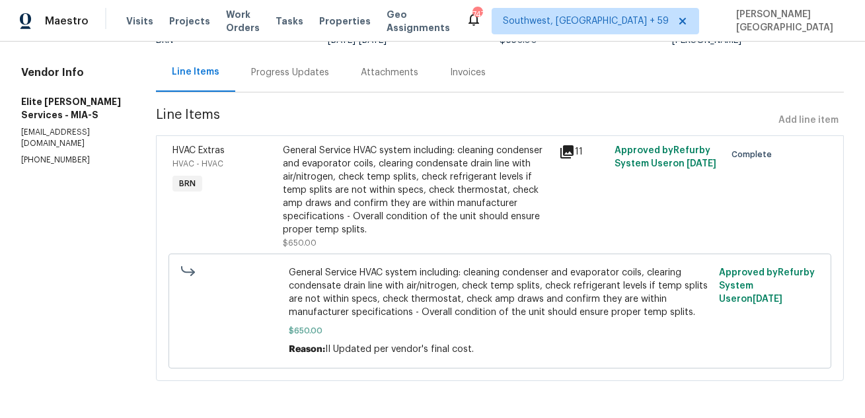
click at [385, 184] on div "General Service HVAC system including: cleaning condenser and evaporator coils,…" at bounding box center [417, 190] width 268 height 92
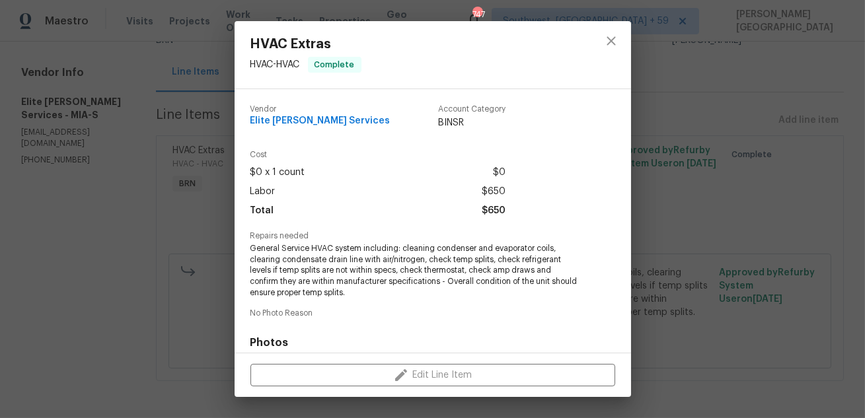
click at [310, 296] on span "General Service HVAC system including: cleaning condenser and evaporator coils,…" at bounding box center [414, 270] width 328 height 55
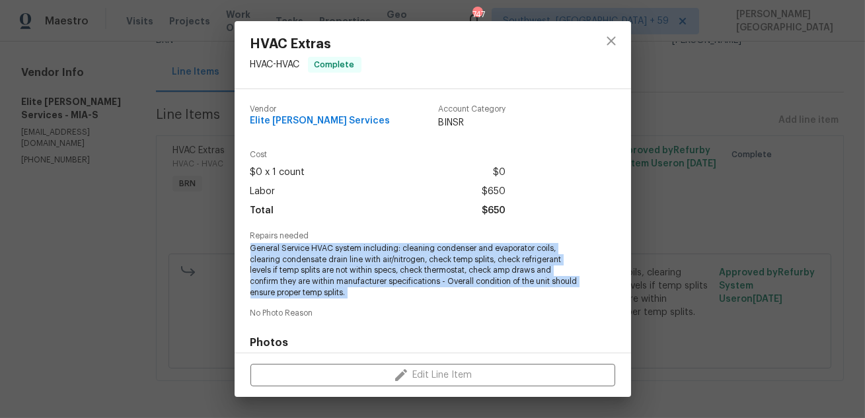
click at [310, 296] on span "General Service HVAC system including: cleaning condenser and evaporator coils,…" at bounding box center [414, 270] width 328 height 55
copy span "General Service HVAC system including: cleaning condenser and evaporator coils,…"
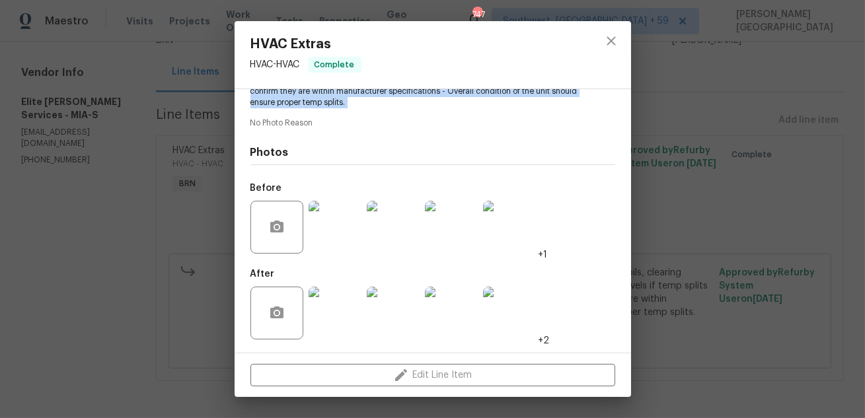
click at [396, 238] on img at bounding box center [393, 227] width 53 height 53
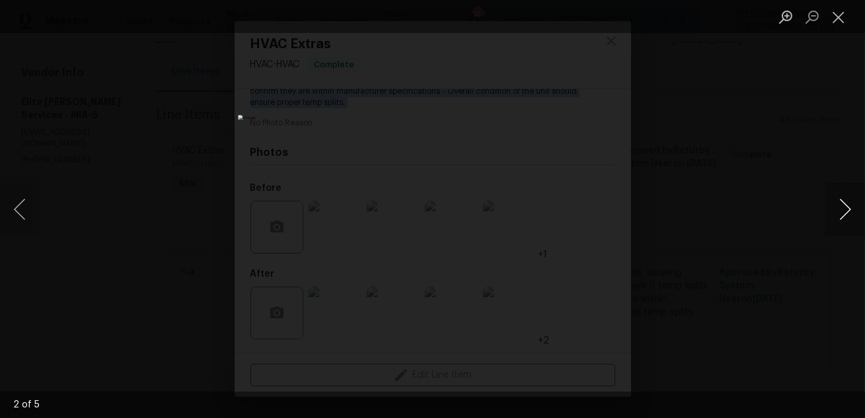
click at [844, 199] on button "Next image" at bounding box center [845, 209] width 40 height 53
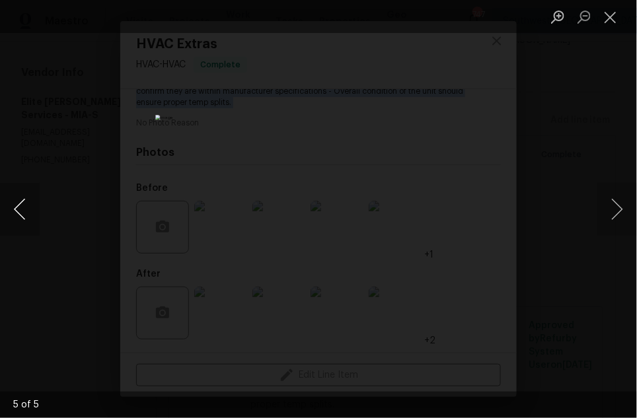
click at [20, 207] on button "Previous image" at bounding box center [20, 209] width 40 height 53
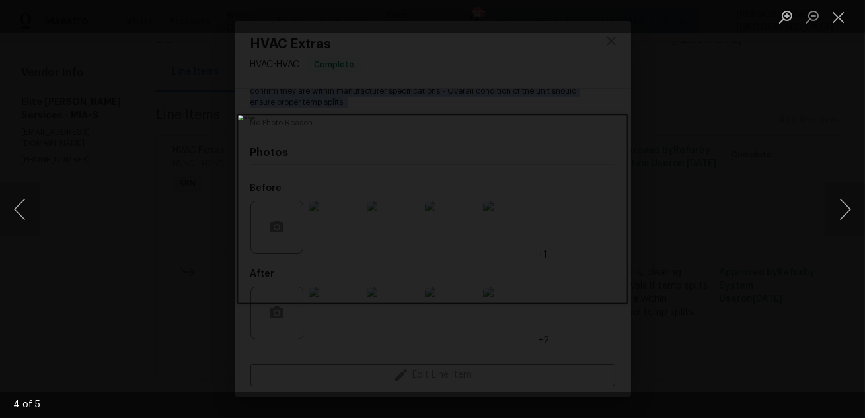
click at [793, 130] on div "Lightbox" at bounding box center [432, 209] width 865 height 418
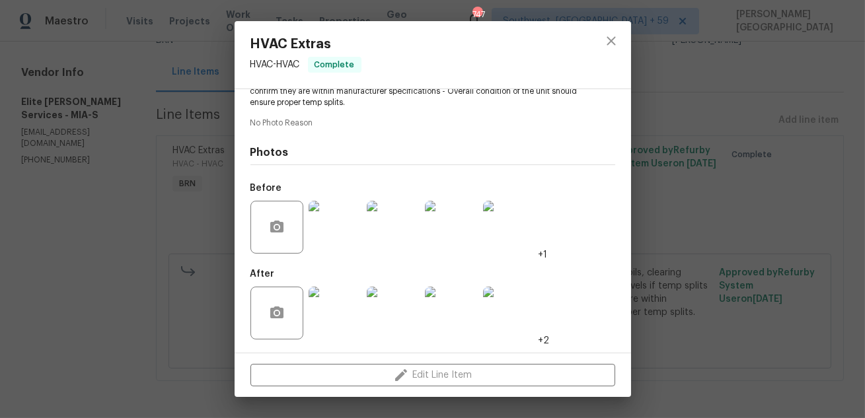
click at [793, 132] on div "HVAC Extras HVAC - HVAC Complete Vendor Elite [PERSON_NAME] Services Account Ca…" at bounding box center [432, 209] width 865 height 418
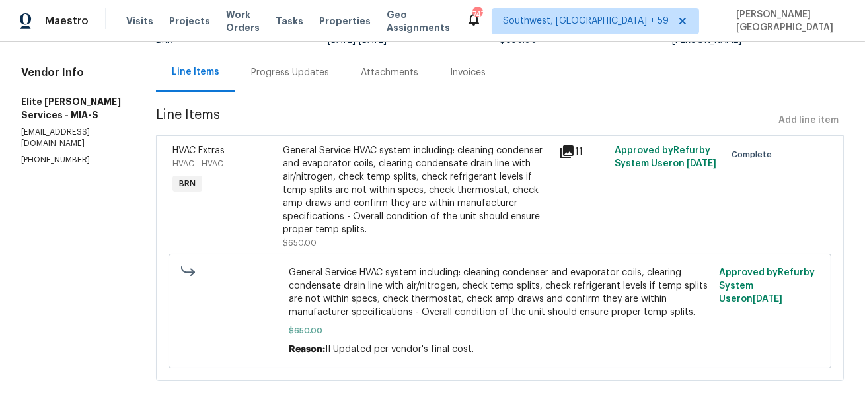
click at [396, 208] on div "General Service HVAC system including: cleaning condenser and evaporator coils,…" at bounding box center [417, 190] width 268 height 92
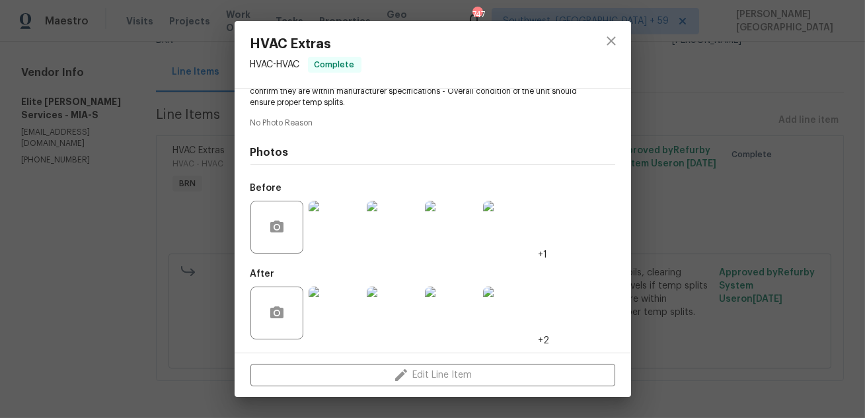
click at [386, 320] on img at bounding box center [393, 313] width 53 height 53
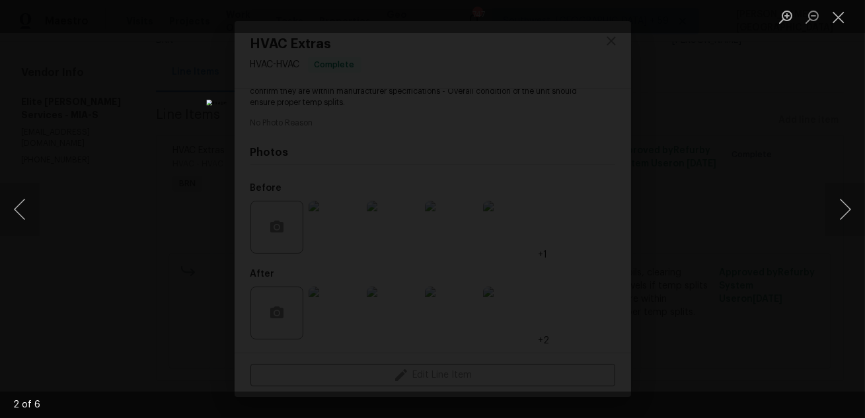
click at [857, 179] on div "Lightbox" at bounding box center [432, 209] width 865 height 418
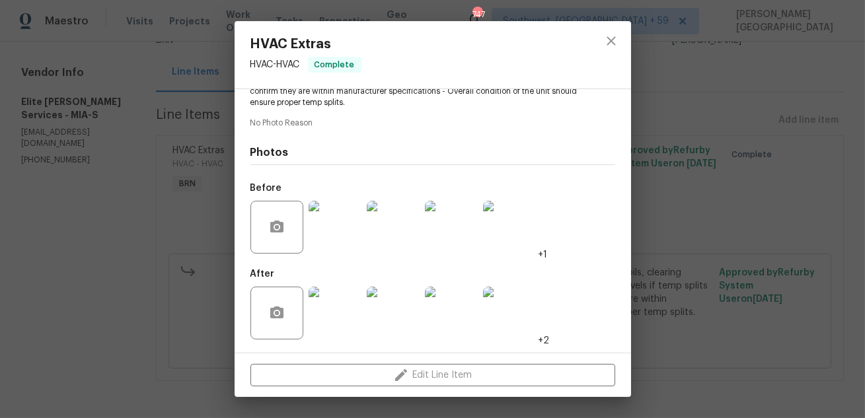
click at [437, 331] on img at bounding box center [451, 313] width 53 height 53
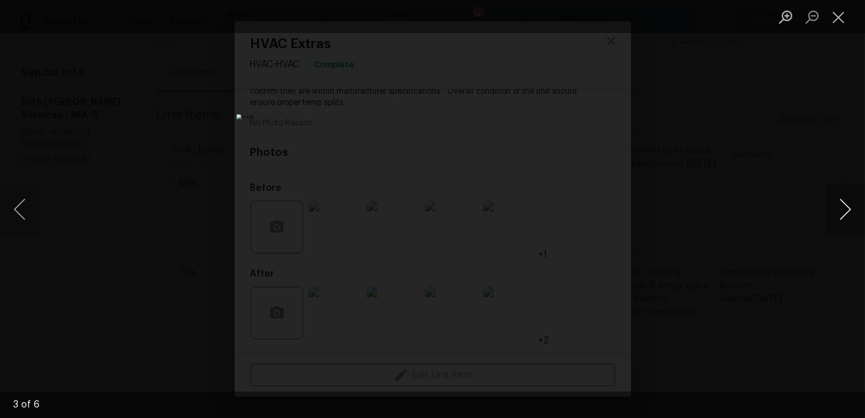
click at [847, 208] on button "Next image" at bounding box center [845, 209] width 40 height 53
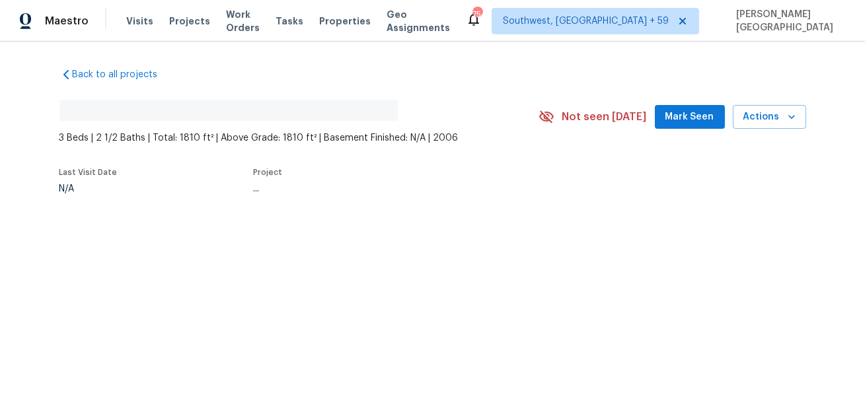
click at [15, 266] on div "Back to all projects No address found 3 Beds | 2 1/2 Baths | Total: 1810 ft² | …" at bounding box center [432, 161] width 865 height 239
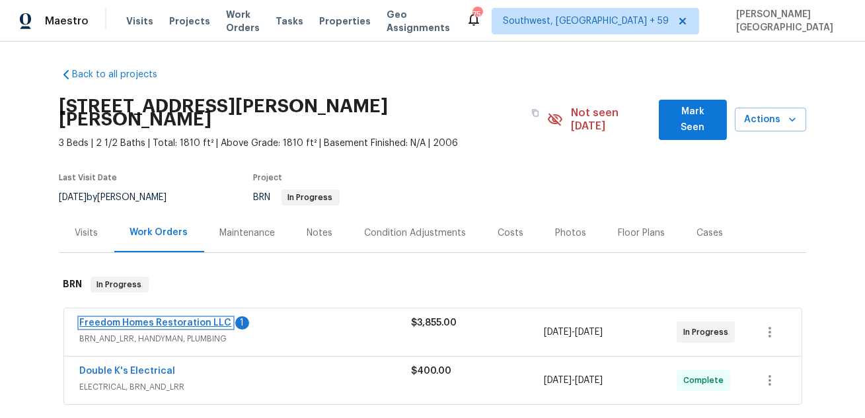
click at [209, 318] on link "Freedom Homes Restoration LLC" at bounding box center [156, 322] width 152 height 9
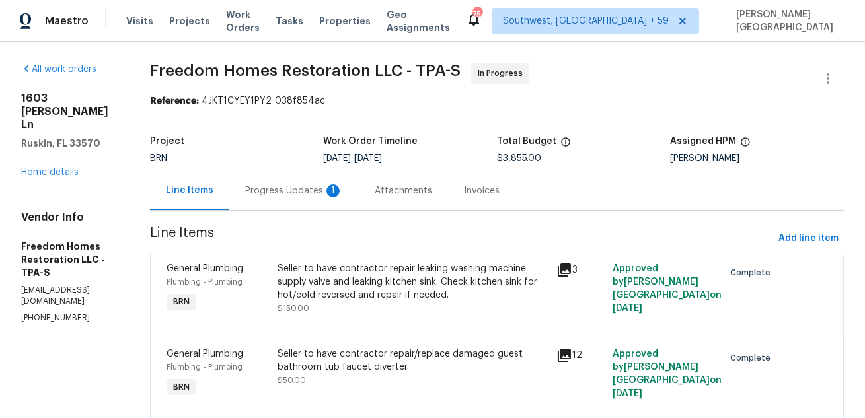
click at [328, 190] on div "Progress Updates 1" at bounding box center [294, 190] width 98 height 13
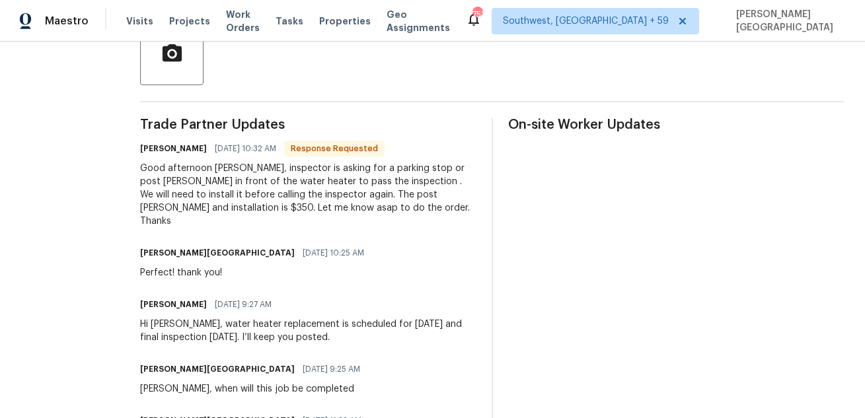
scroll to position [317, 0]
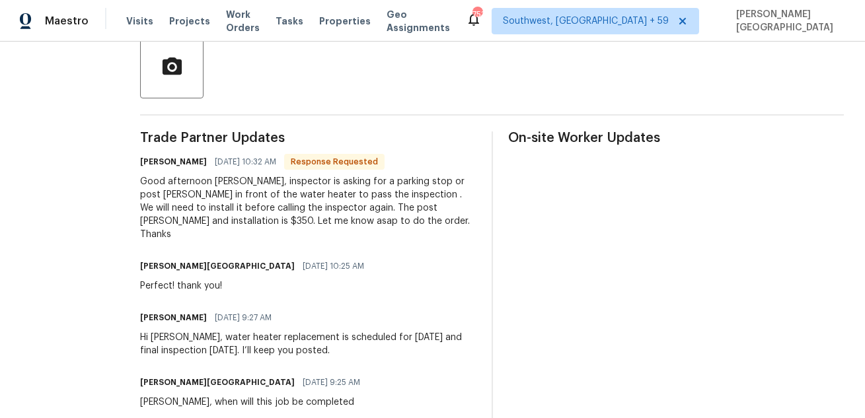
click at [178, 224] on div "Good afternoon [PERSON_NAME], inspector is asking for a parking stop or post [P…" at bounding box center [308, 208] width 336 height 66
copy div "350"
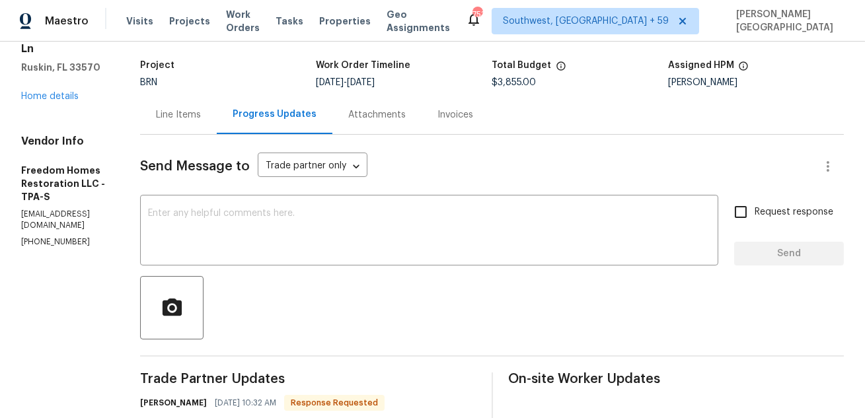
scroll to position [86, 0]
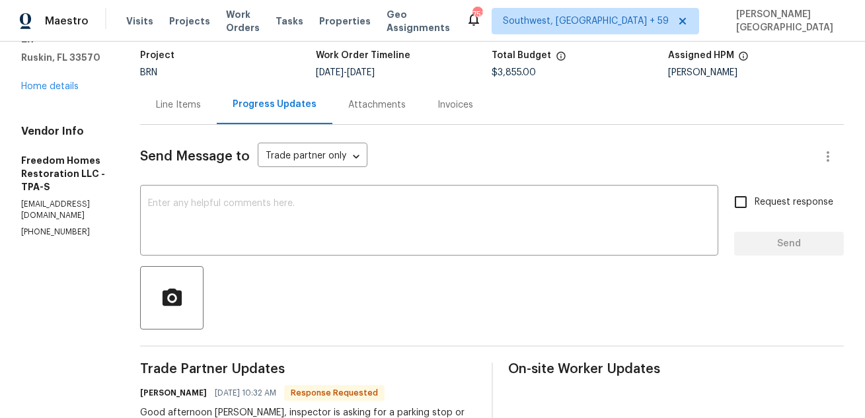
click at [182, 106] on div "Line Items" at bounding box center [178, 104] width 45 height 13
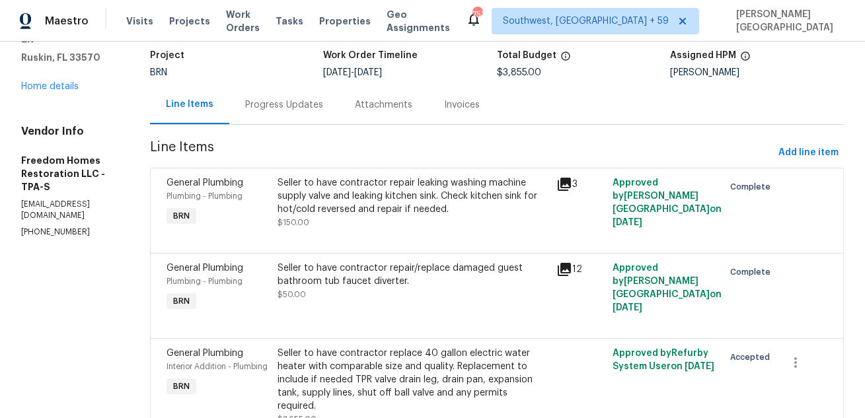
click at [399, 297] on div "Seller to have contractor repair/replace damaged guest bathroom tub faucet dive…" at bounding box center [412, 282] width 271 height 40
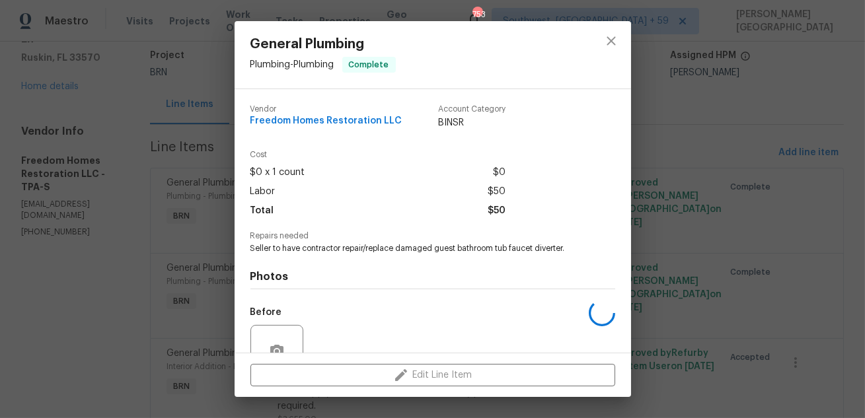
click at [399, 297] on div "Photos Before After" at bounding box center [432, 362] width 365 height 217
click at [795, 260] on div "General Plumbing Plumbing - Plumbing Complete Vendor Freedom Homes Restoration …" at bounding box center [432, 209] width 865 height 418
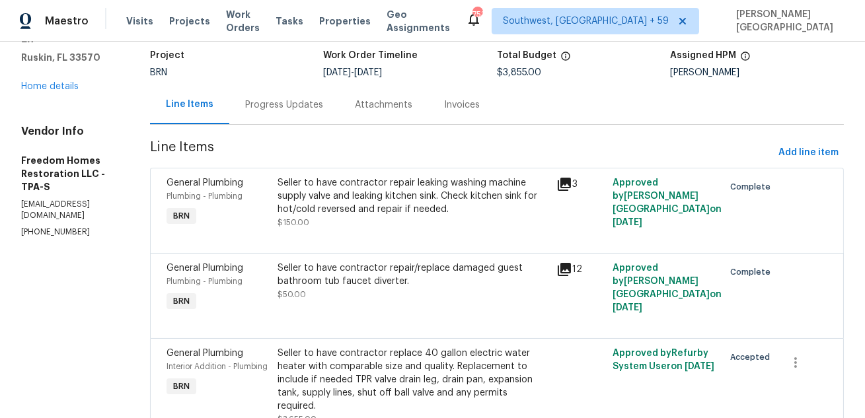
click at [380, 215] on div "Seller to have contractor repair leaking washing machine supply valve and leaki…" at bounding box center [412, 196] width 271 height 40
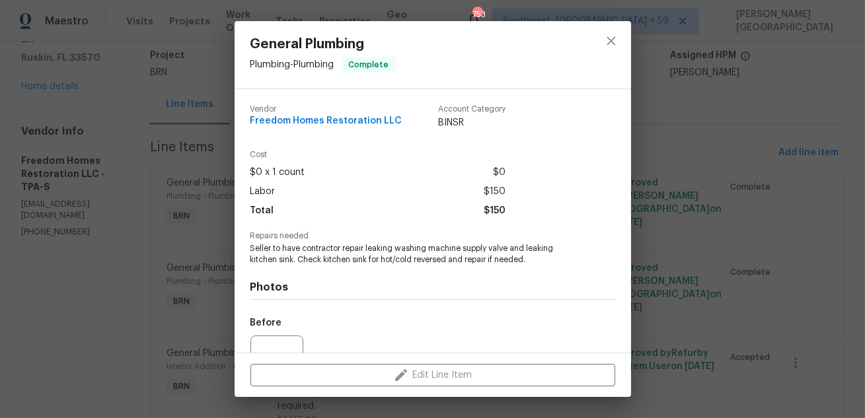
click at [183, 241] on div "General Plumbing Plumbing - Plumbing Complete Vendor Freedom Homes Restoration …" at bounding box center [432, 209] width 865 height 418
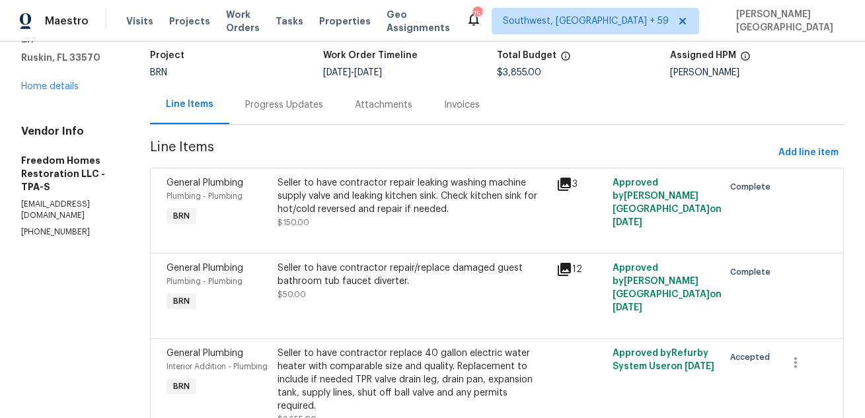
click at [402, 238] on div at bounding box center [496, 237] width 661 height 16
click at [328, 220] on div "Seller to have contractor repair leaking washing machine supply valve and leaki…" at bounding box center [412, 202] width 271 height 53
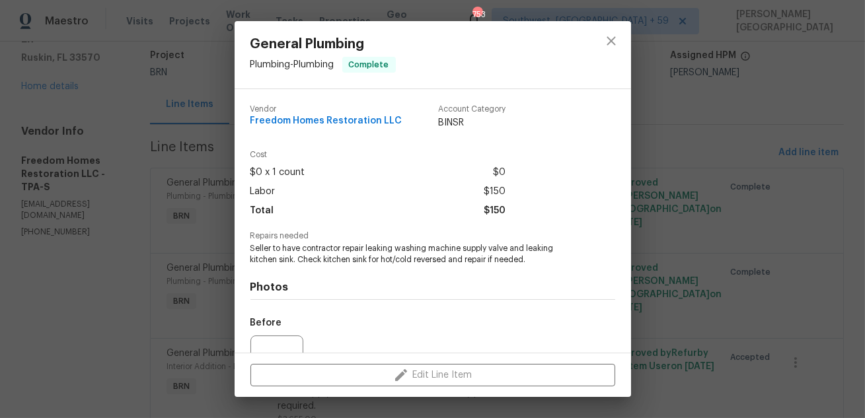
click at [729, 287] on div "General Plumbing Plumbing - Plumbing Complete Vendor Freedom Homes Restoration …" at bounding box center [432, 209] width 865 height 418
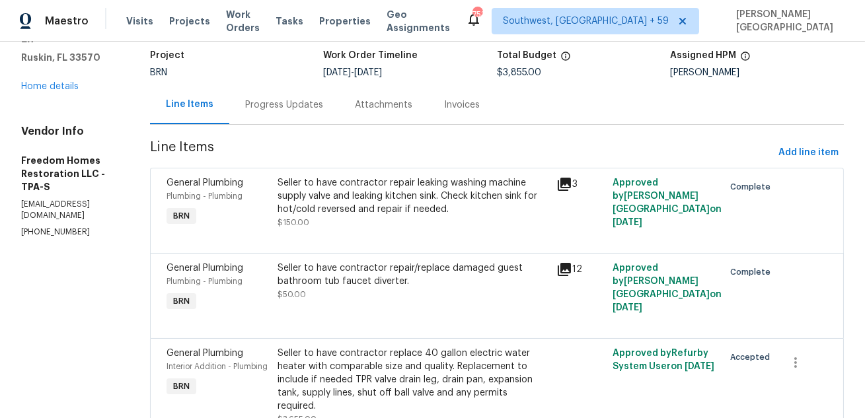
scroll to position [250, 0]
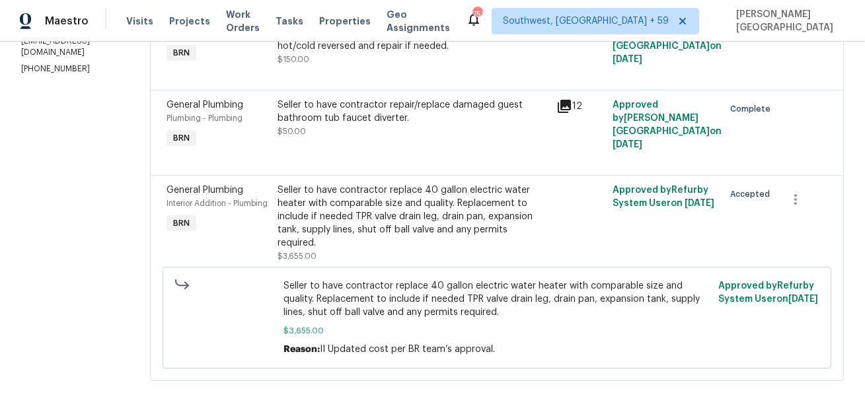
click at [423, 218] on div "Seller to have contractor replace 40 gallon electric water heater with comparab…" at bounding box center [412, 217] width 271 height 66
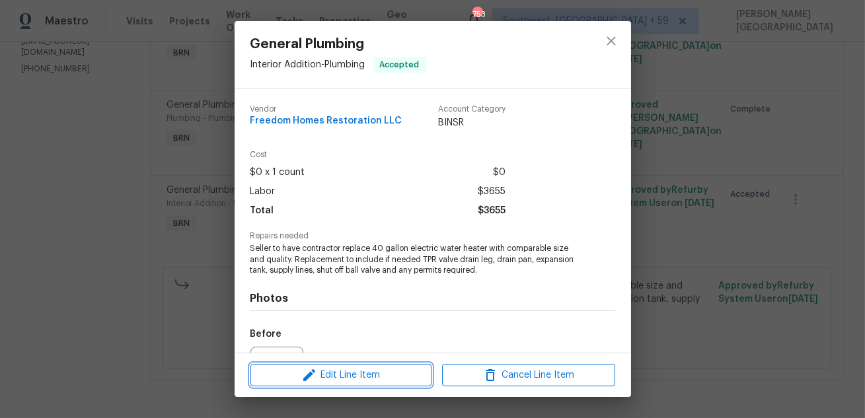
click at [385, 370] on span "Edit Line Item" at bounding box center [340, 375] width 173 height 17
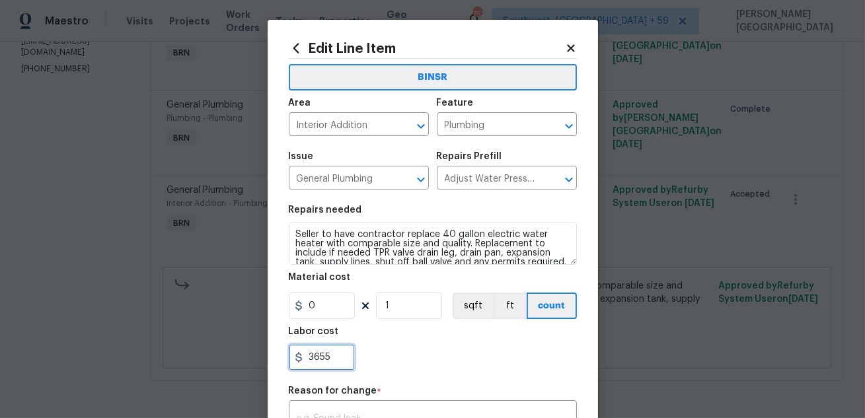
click at [318, 356] on input "3655" at bounding box center [322, 357] width 66 height 26
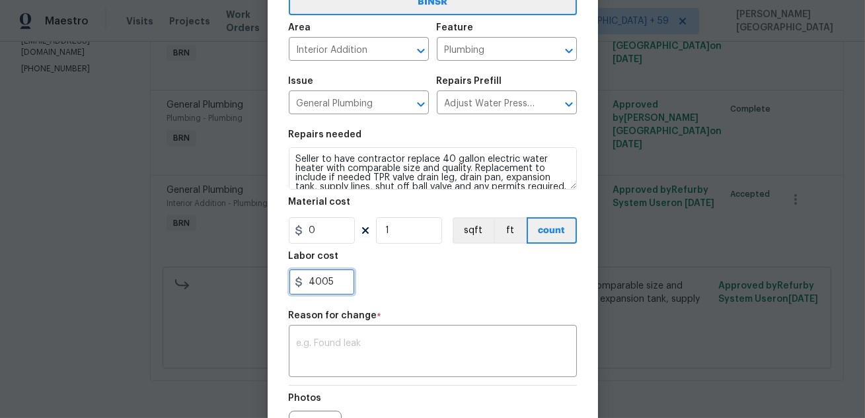
scroll to position [193, 0]
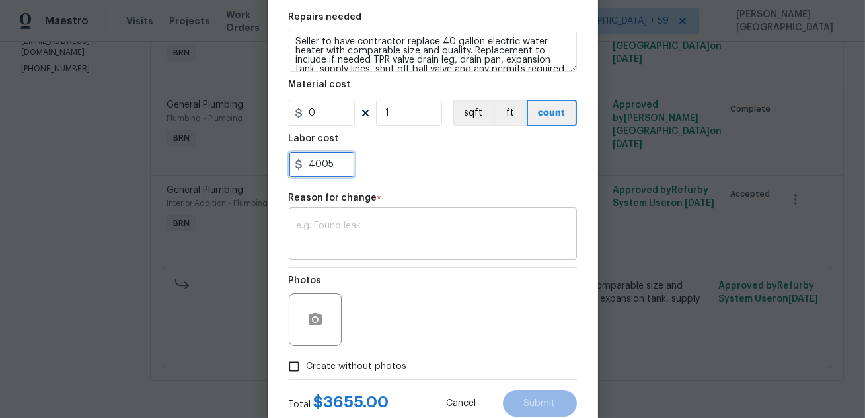
type input "4005"
click at [349, 234] on textarea at bounding box center [433, 235] width 272 height 28
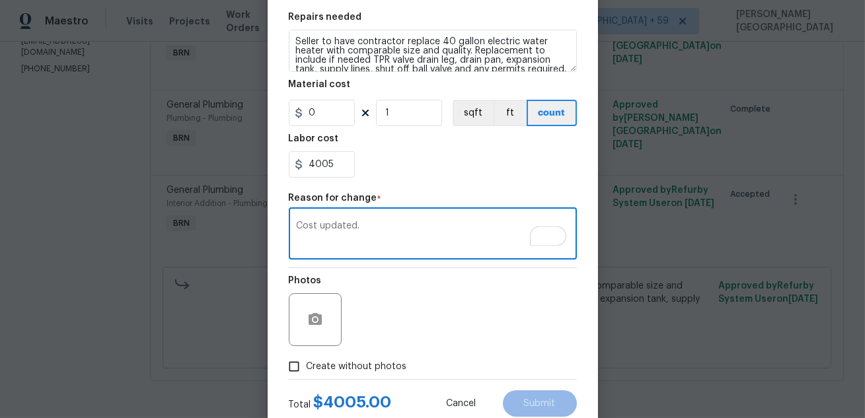
type textarea "Cost updated."
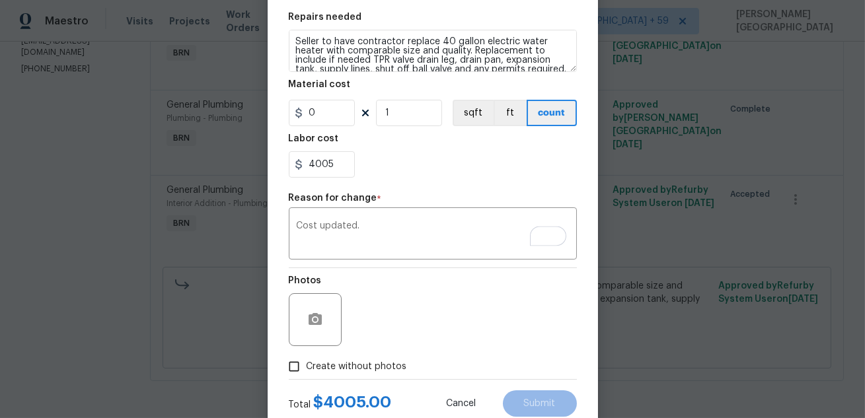
click at [393, 367] on span "Create without photos" at bounding box center [357, 367] width 100 height 14
click at [307, 367] on input "Create without photos" at bounding box center [293, 366] width 25 height 25
checkbox input "true"
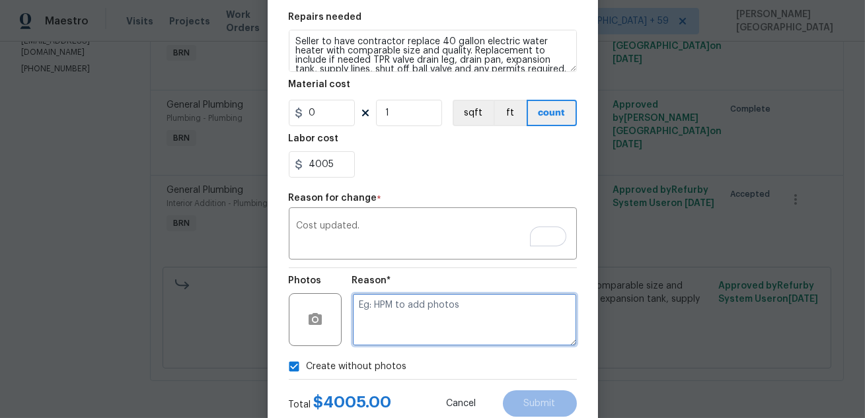
click at [429, 317] on textarea at bounding box center [464, 319] width 225 height 53
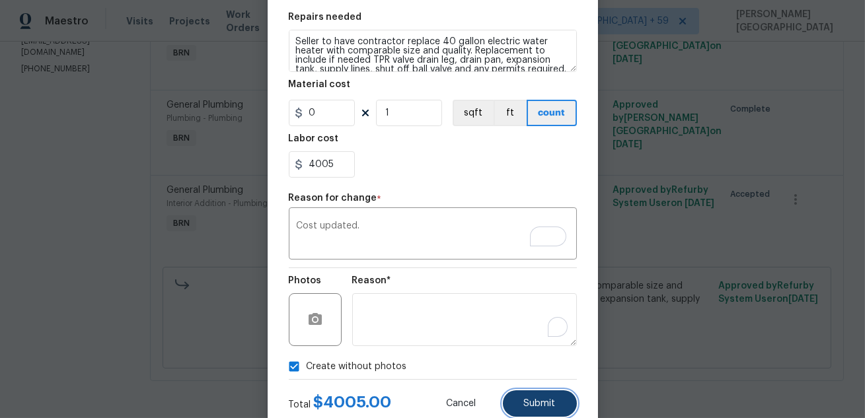
click at [532, 401] on span "Submit" at bounding box center [540, 404] width 32 height 10
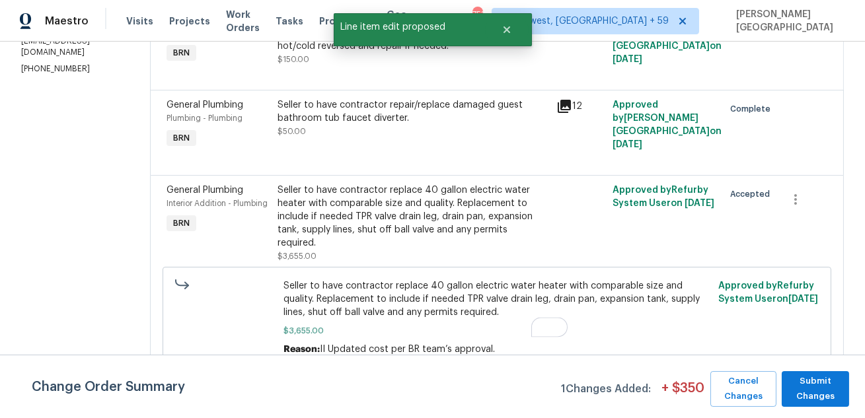
scroll to position [0, 0]
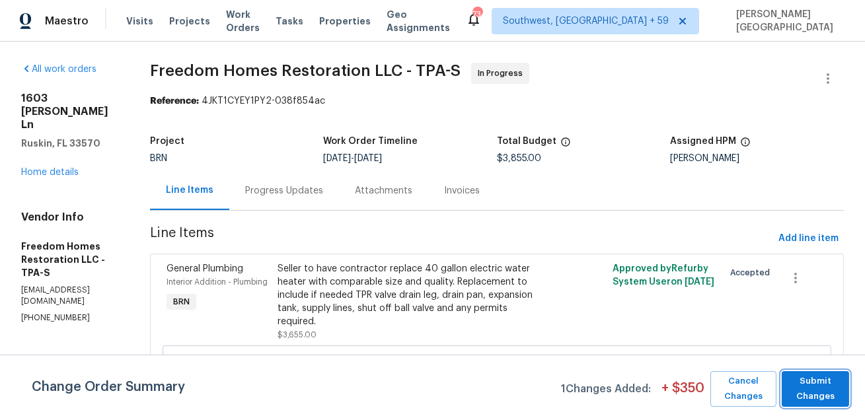
click at [807, 386] on span "Submit Changes" at bounding box center [815, 389] width 54 height 30
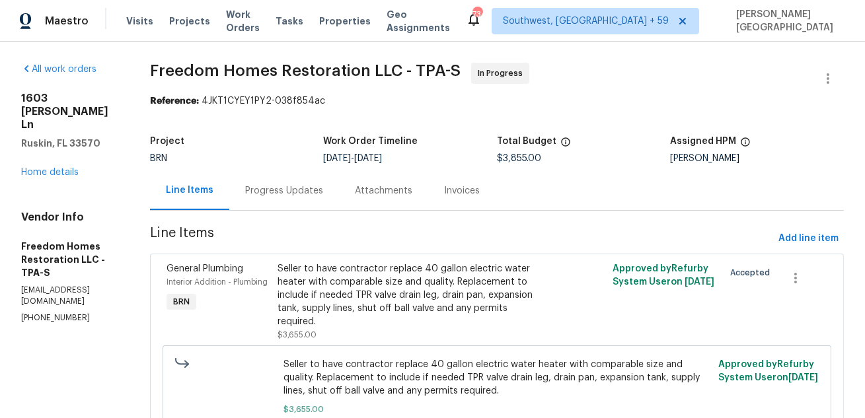
click at [286, 194] on div "Progress Updates" at bounding box center [284, 190] width 78 height 13
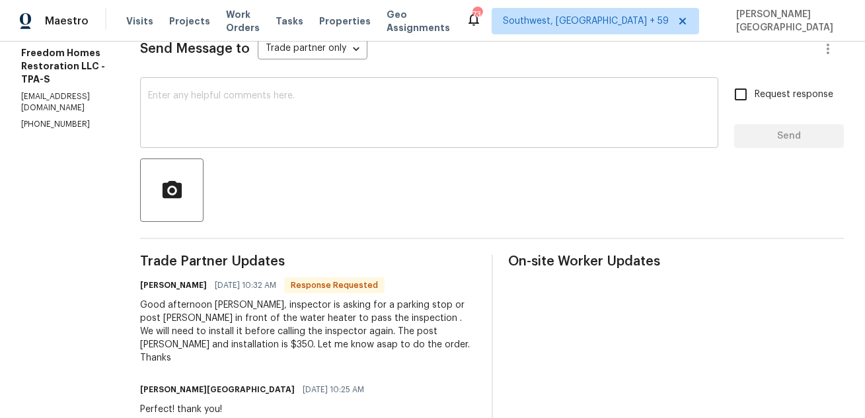
scroll to position [227, 0]
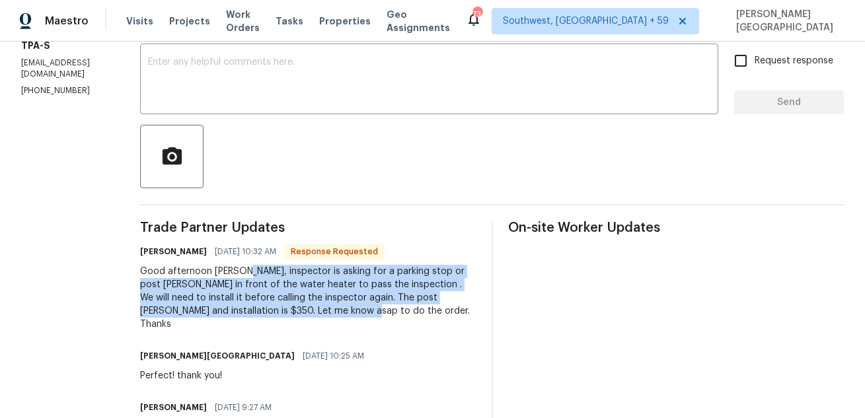
drag, startPoint x: 259, startPoint y: 270, endPoint x: 342, endPoint y: 308, distance: 90.8
click at [342, 308] on div "Good afternoon [PERSON_NAME], inspector is asking for a parking stop or post [P…" at bounding box center [308, 298] width 336 height 66
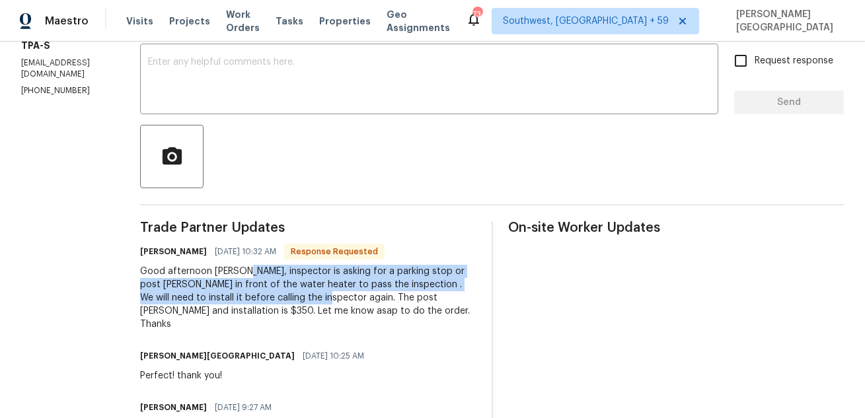
click at [340, 297] on div "Good afternoon [PERSON_NAME], inspector is asking for a parking stop or post [P…" at bounding box center [308, 298] width 336 height 66
copy div "inspector is asking for a parking stop or post [PERSON_NAME] in front of the wa…"
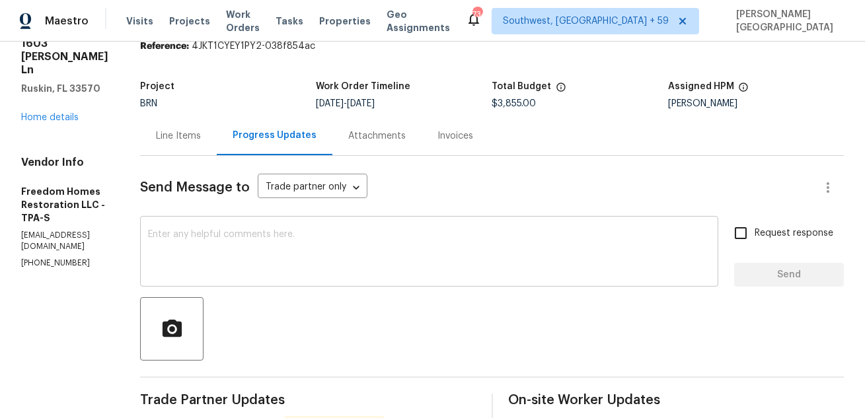
scroll to position [20, 0]
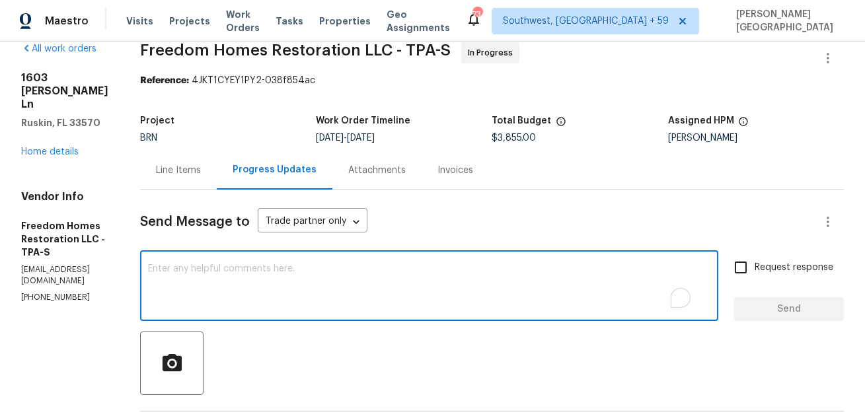
click at [192, 280] on textarea "To enrich screen reader interactions, please activate Accessibility in Grammarl…" at bounding box center [429, 287] width 562 height 46
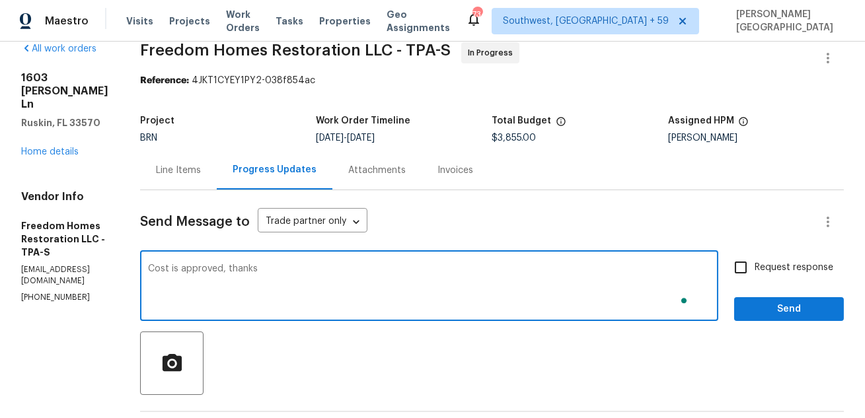
type textarea "Cost is approved, thanks"
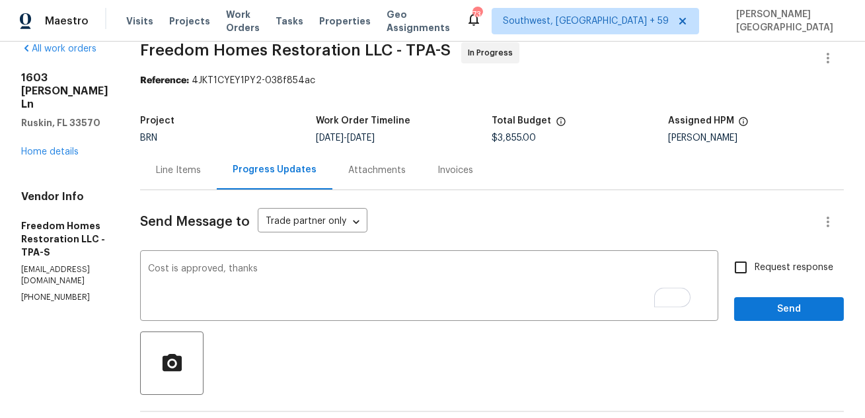
click at [758, 257] on label "Request response" at bounding box center [780, 268] width 106 height 28
click at [754, 257] on input "Request response" at bounding box center [741, 268] width 28 height 28
checkbox input "true"
click at [774, 320] on button "Send" at bounding box center [789, 309] width 110 height 24
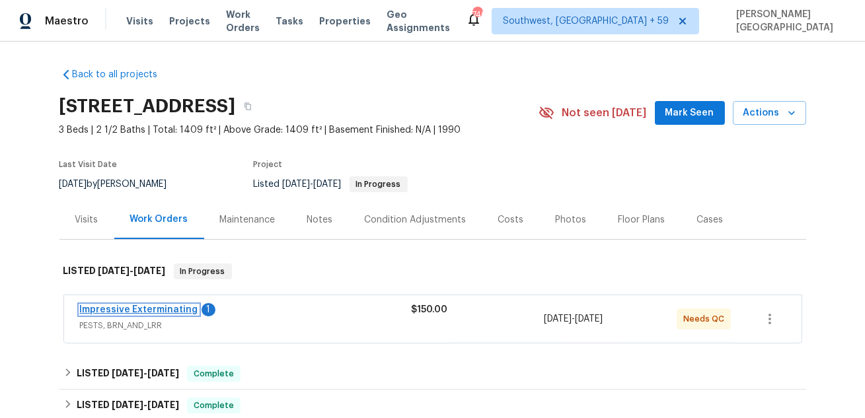
click at [131, 309] on link "Impressive Exterminating" at bounding box center [139, 309] width 118 height 9
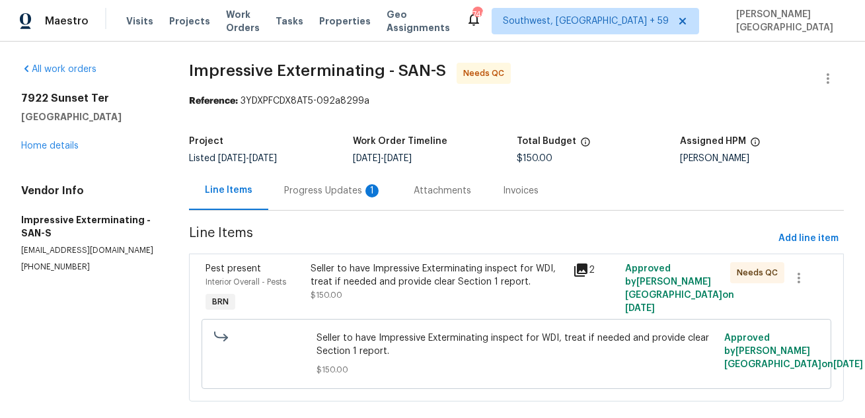
click at [324, 194] on div "Progress Updates 1" at bounding box center [333, 190] width 98 height 13
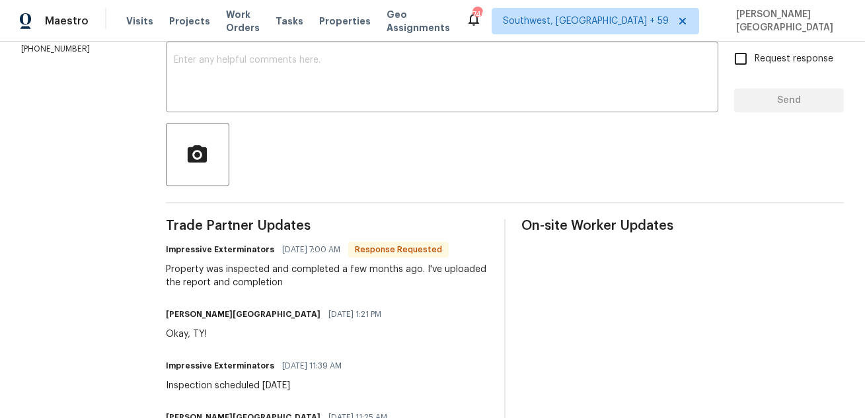
scroll to position [201, 0]
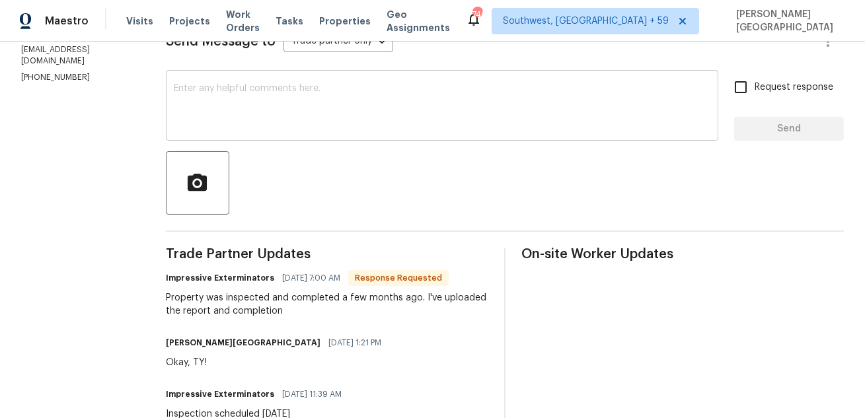
click at [215, 82] on div "x ​" at bounding box center [442, 106] width 552 height 67
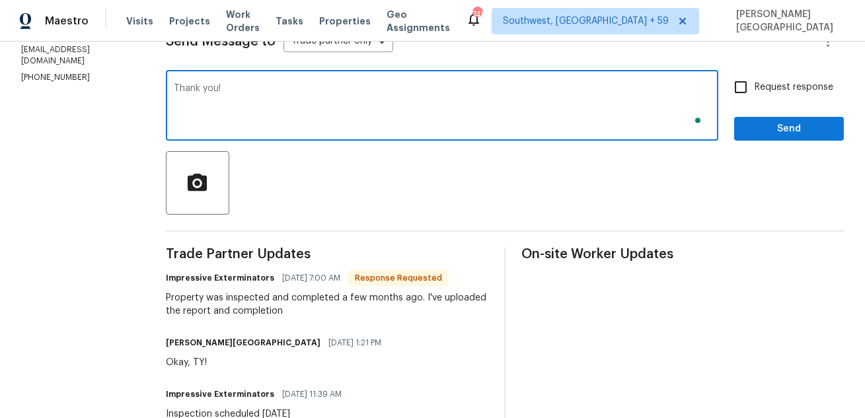
type textarea "Thank you!"
click at [745, 77] on input "Request response" at bounding box center [741, 87] width 28 height 28
checkbox input "true"
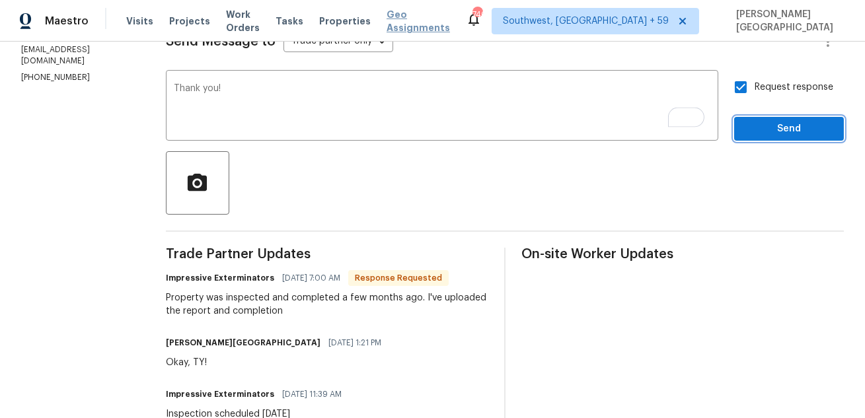
click at [767, 129] on span "Send" at bounding box center [788, 129] width 89 height 17
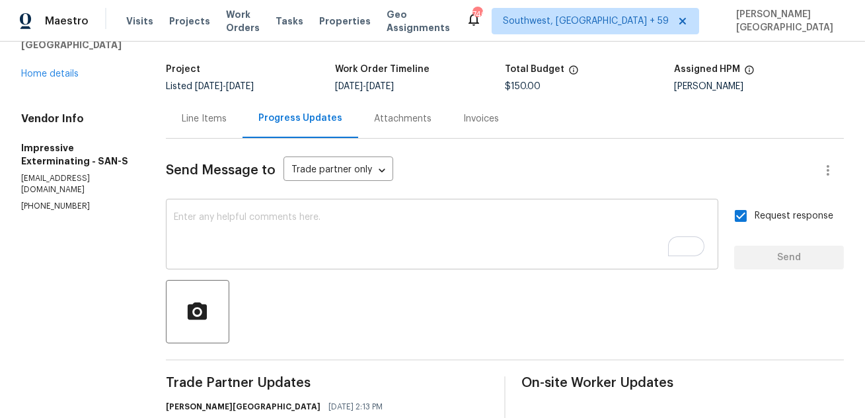
scroll to position [0, 0]
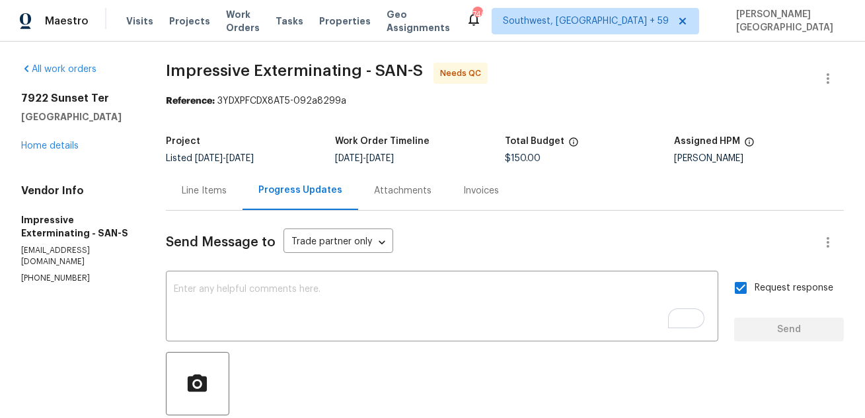
click at [201, 74] on span "Impressive Exterminating - SAN-S" at bounding box center [294, 71] width 257 height 16
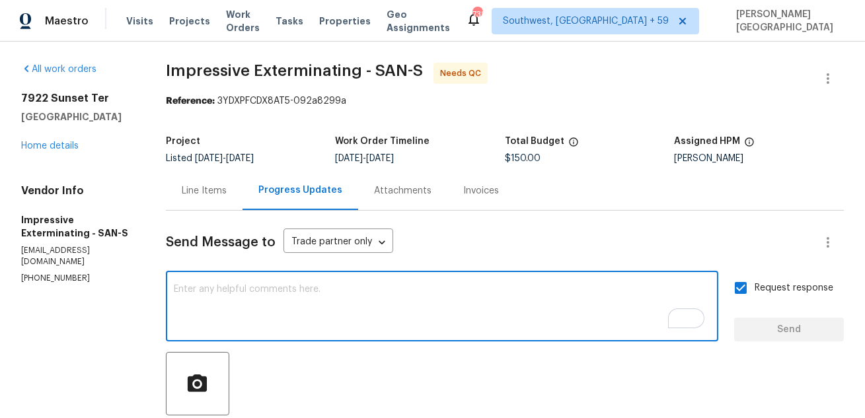
click at [199, 308] on textarea "To enrich screen reader interactions, please activate Accessibility in Grammarl…" at bounding box center [442, 308] width 536 height 46
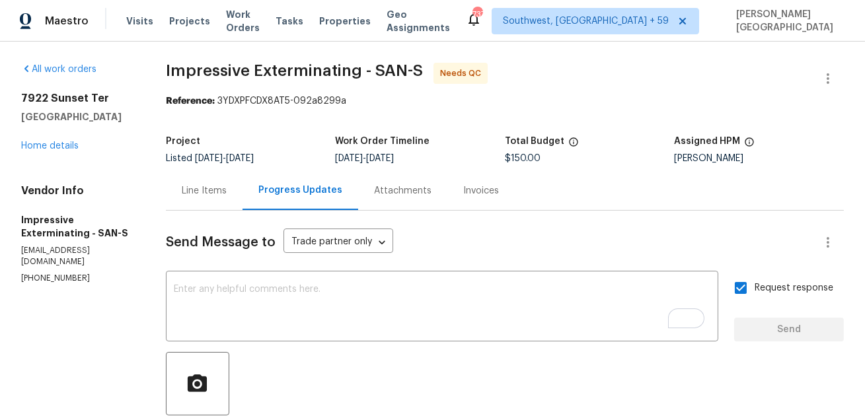
click at [184, 64] on span "Impressive Exterminating - SAN-S" at bounding box center [294, 71] width 257 height 16
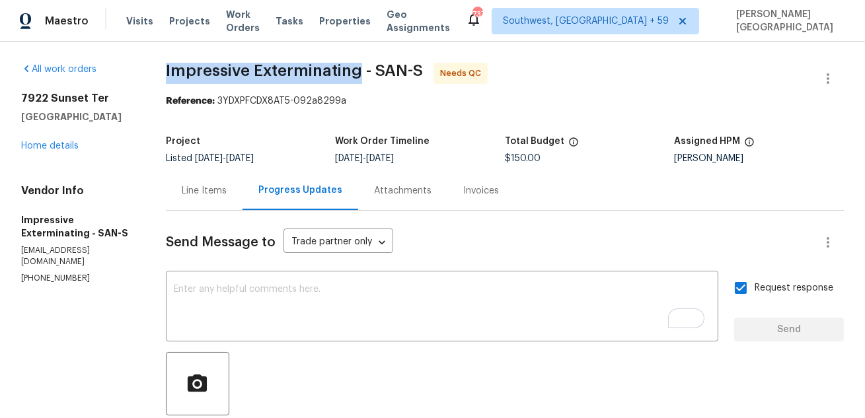
click at [287, 73] on span "Impressive Exterminating - SAN-S" at bounding box center [294, 71] width 257 height 16
copy span "Impressive Exterminating"
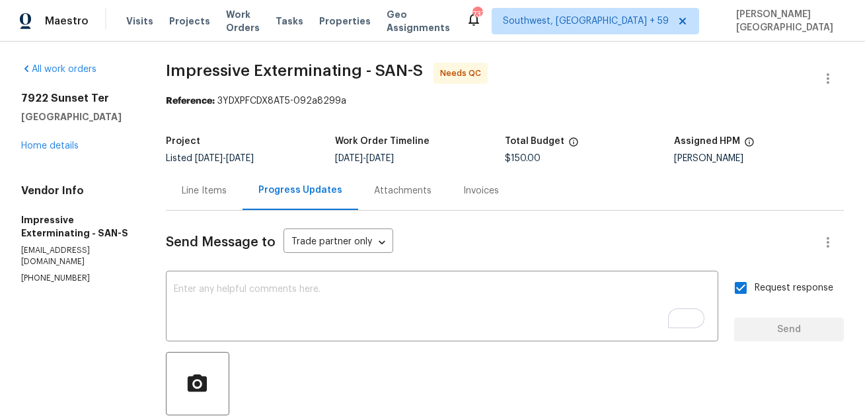
click at [202, 193] on div "Line Items" at bounding box center [204, 190] width 45 height 13
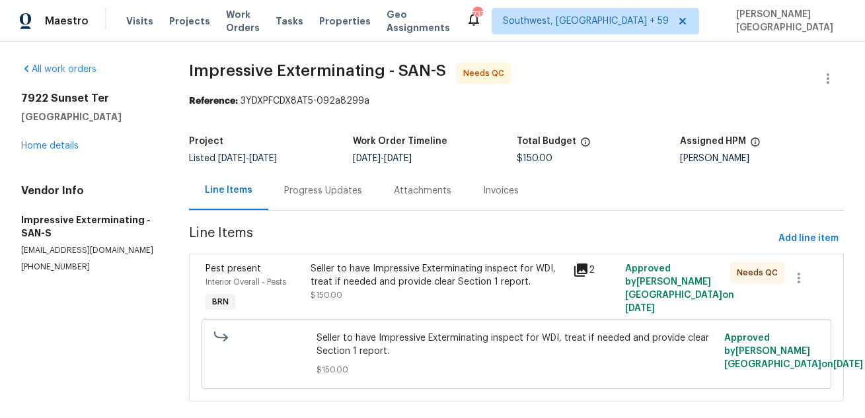
click at [361, 288] on div "Seller to have Impressive Exterminating inspect for WDI, treat if needed and pr…" at bounding box center [437, 275] width 254 height 26
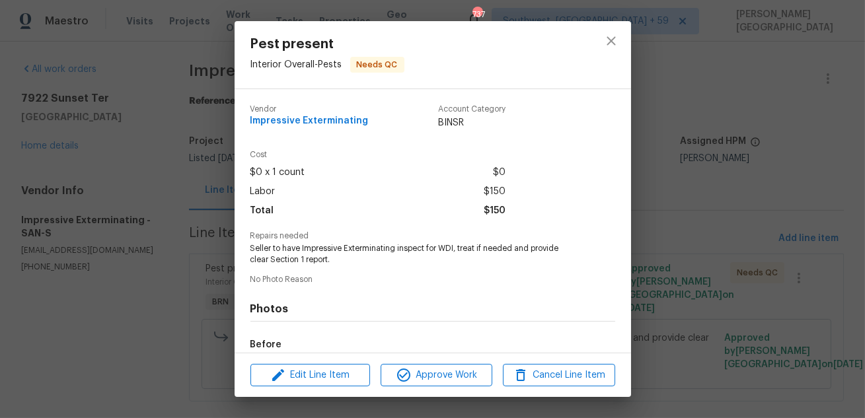
click at [345, 249] on span "Seller to have Impressive Exterminating inspect for WDI, treat if needed and pr…" at bounding box center [414, 254] width 328 height 22
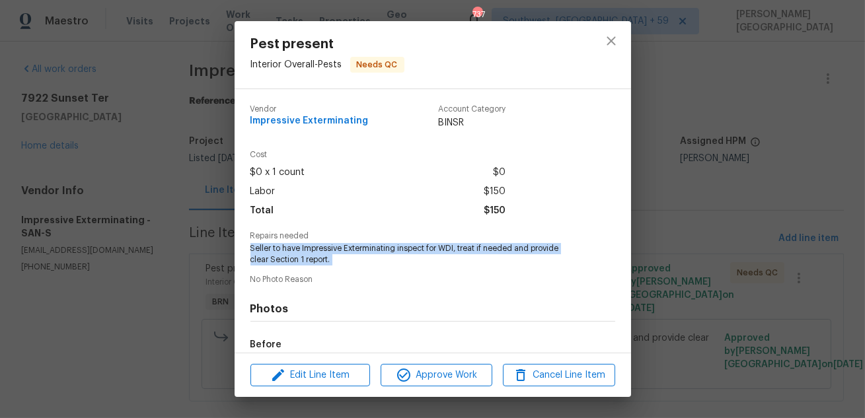
click at [345, 249] on span "Seller to have Impressive Exterminating inspect for WDI, treat if needed and pr…" at bounding box center [414, 254] width 328 height 22
copy span "Seller to have Impressive Exterminating inspect for WDI, treat if needed and pr…"
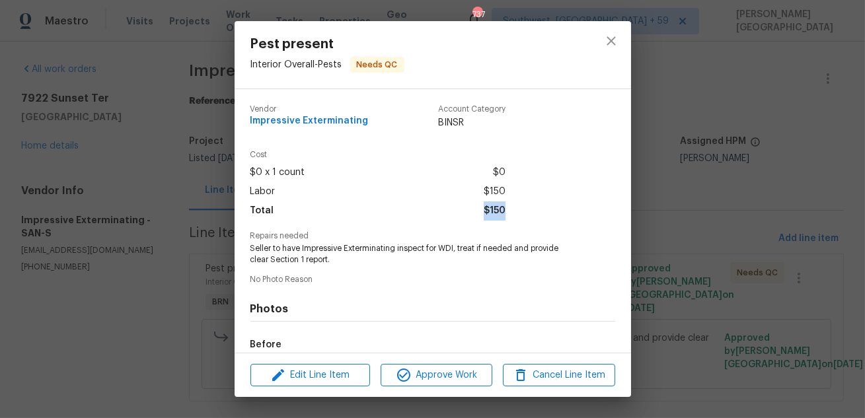
drag, startPoint x: 477, startPoint y: 209, endPoint x: 565, endPoint y: 212, distance: 88.6
click at [565, 212] on div "Cost $0 x 1 count $0 Labor $150 Total $150" at bounding box center [432, 191] width 365 height 81
copy span "$150"
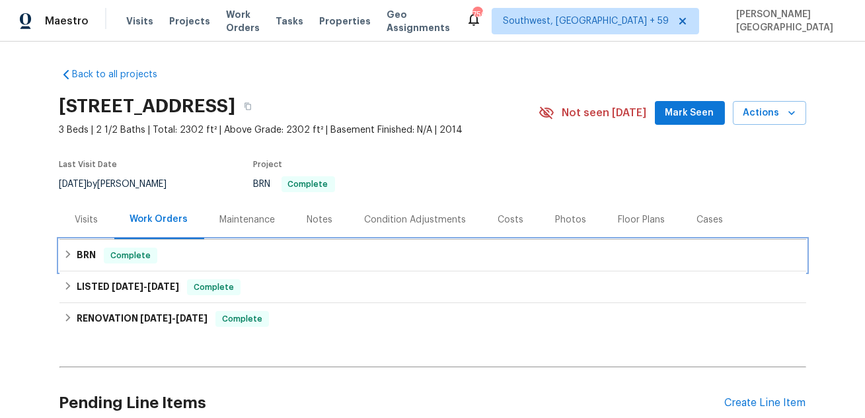
click at [115, 251] on span "Complete" at bounding box center [130, 255] width 51 height 13
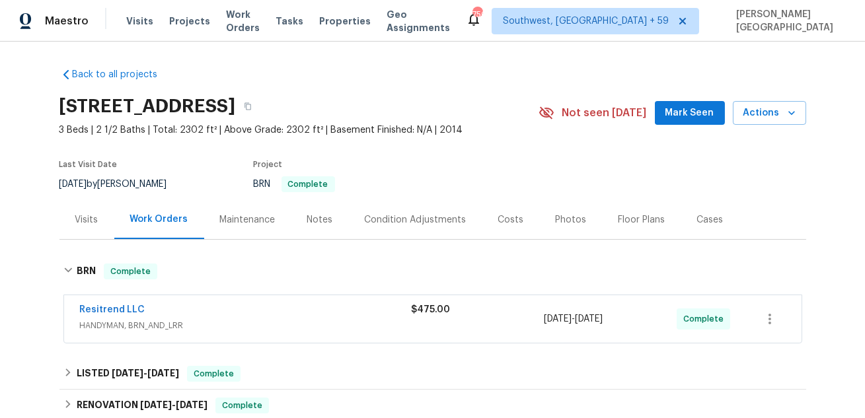
click at [126, 319] on span "HANDYMAN, BRN_AND_LRR" at bounding box center [246, 325] width 332 height 13
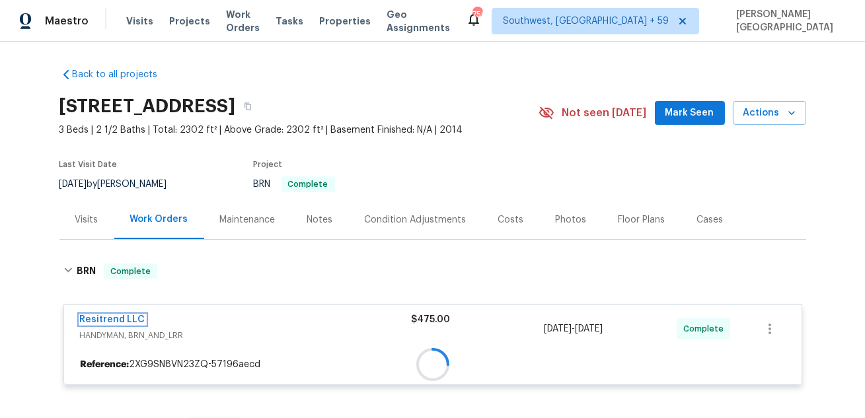
click at [126, 318] on div "Resitrend LLC HANDYMAN, BRN_AND_LRR $475.00 [DATE] - [DATE] Complete Reference:…" at bounding box center [432, 345] width 739 height 81
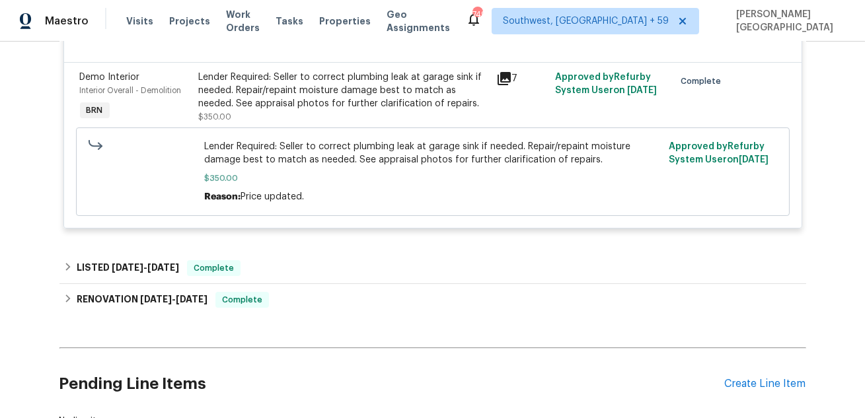
scroll to position [499, 0]
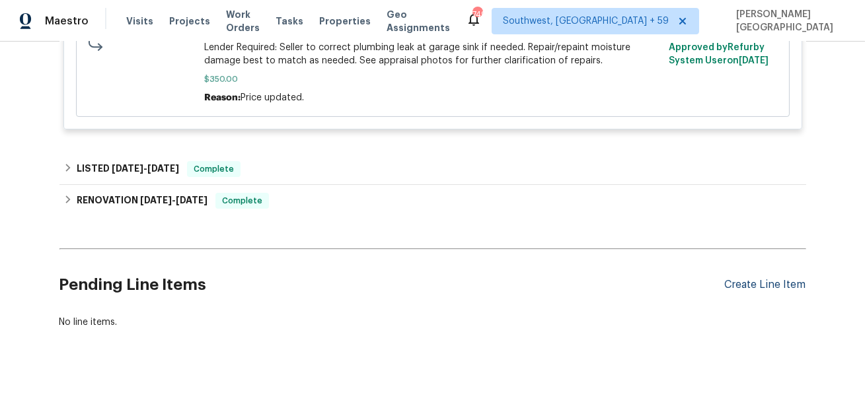
click at [742, 281] on div "Create Line Item" at bounding box center [765, 285] width 81 height 13
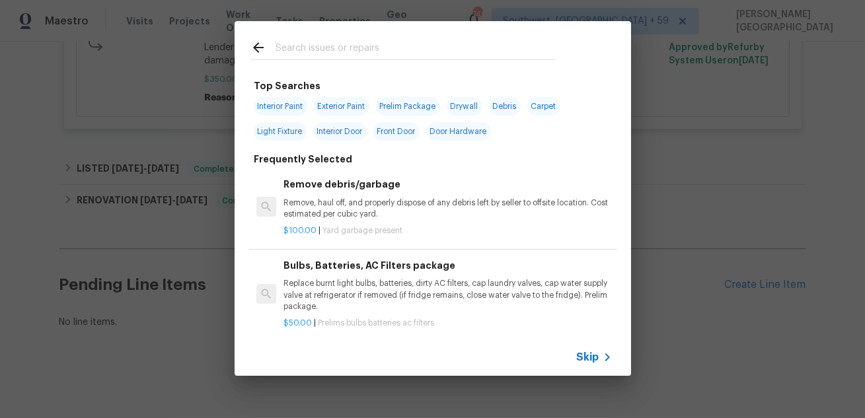
click at [591, 355] on span "Skip" at bounding box center [588, 357] width 22 height 13
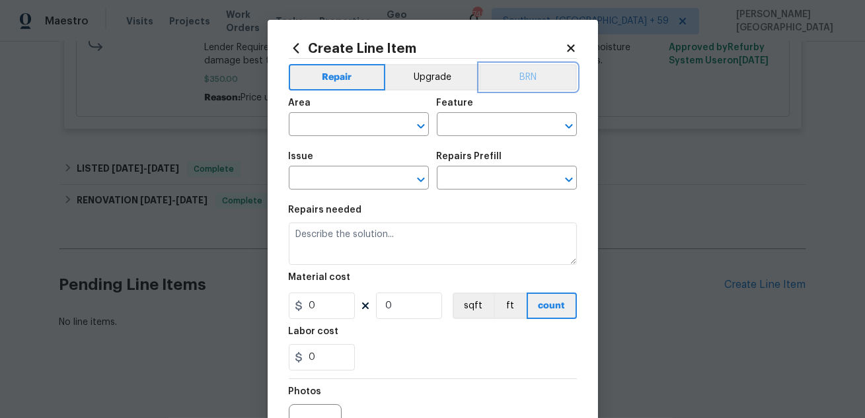
click at [554, 74] on button "BRN" at bounding box center [528, 77] width 97 height 26
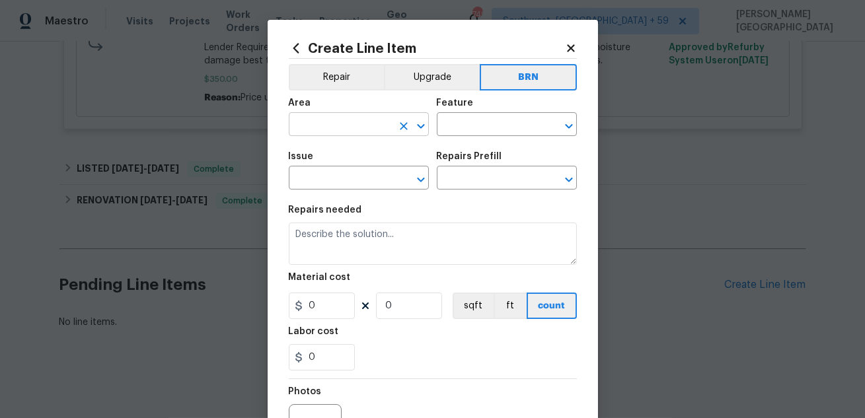
click at [371, 118] on input "text" at bounding box center [340, 126] width 103 height 20
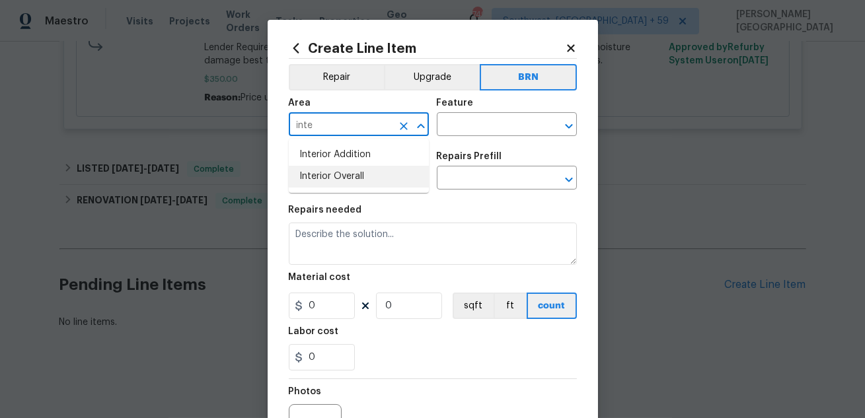
click at [378, 172] on li "Interior Overall" at bounding box center [359, 177] width 140 height 22
type input "Interior Overall"
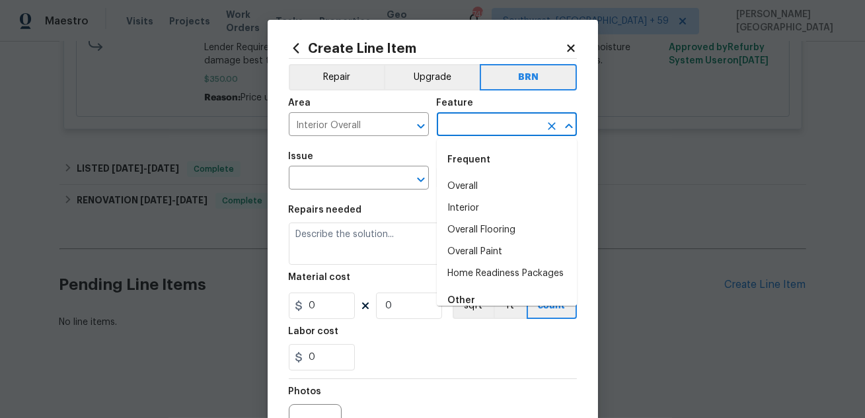
click at [501, 125] on input "text" at bounding box center [488, 126] width 103 height 20
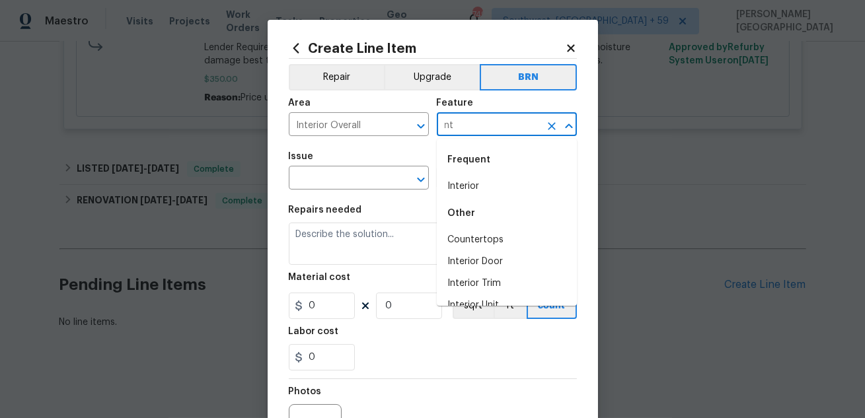
type input "n"
click at [512, 188] on li "Interior" at bounding box center [507, 187] width 140 height 22
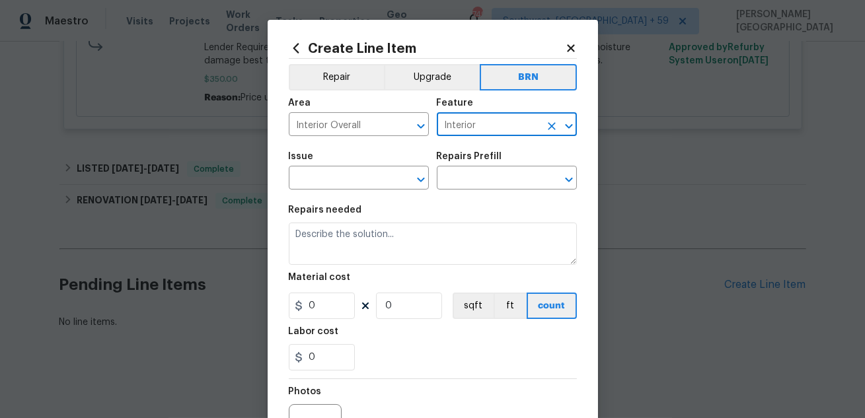
type input "Interior"
click at [336, 191] on span "Issue ​" at bounding box center [359, 171] width 140 height 54
click at [318, 176] on input "text" at bounding box center [340, 179] width 103 height 20
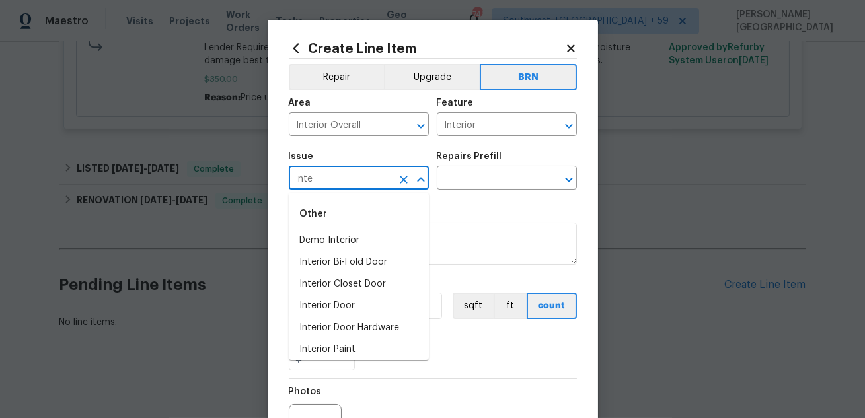
click at [345, 236] on li "Demo Interior" at bounding box center [359, 241] width 140 height 22
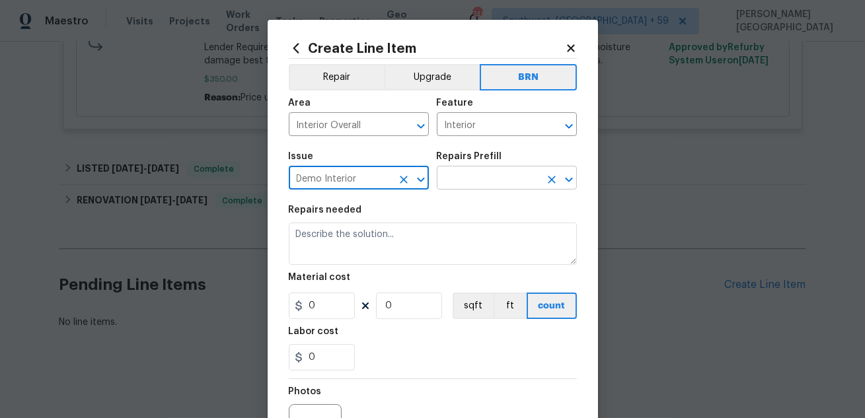
type input "Demo Interior"
click at [465, 183] on input "text" at bounding box center [488, 179] width 103 height 20
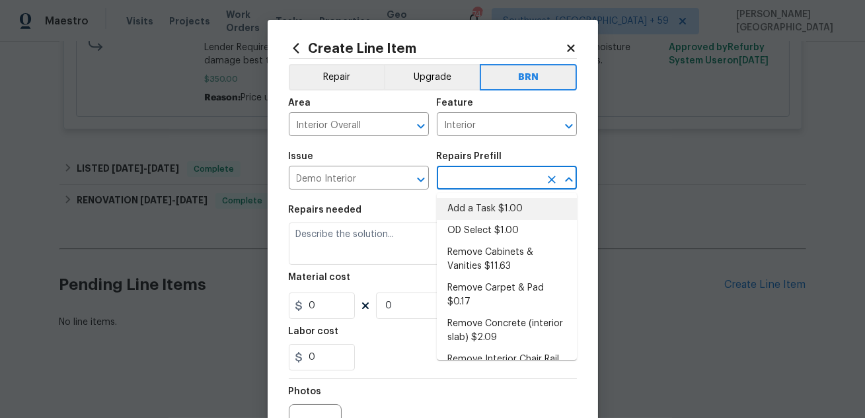
click at [465, 223] on li "OD Select $1.00" at bounding box center [507, 231] width 140 height 22
type input "Demolition"
type input "OD Select $1.00"
type textarea "Refer to the agreed upon scope document for further details."
type input "1"
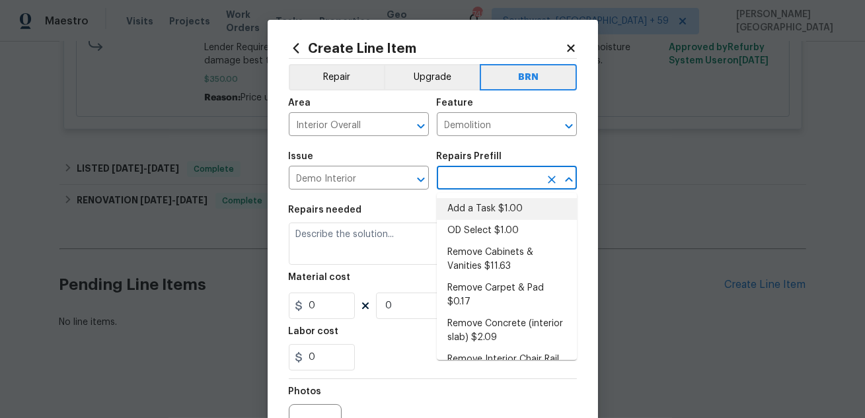
type input "1"
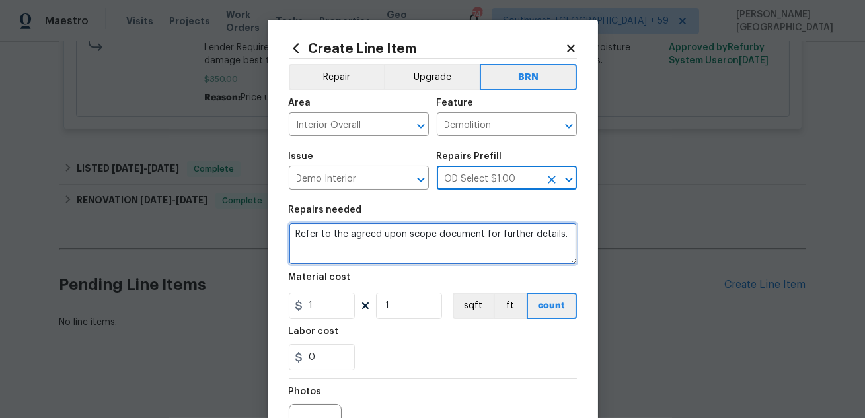
click at [377, 228] on textarea "Refer to the agreed upon scope document for further details." at bounding box center [433, 244] width 288 height 42
paste textarea "Lender Required: Seller to correct leaks at irrigation back flow valve and unde…"
type textarea "Lender Required: Seller to correct leaks at irrigation back flow valve and unde…"
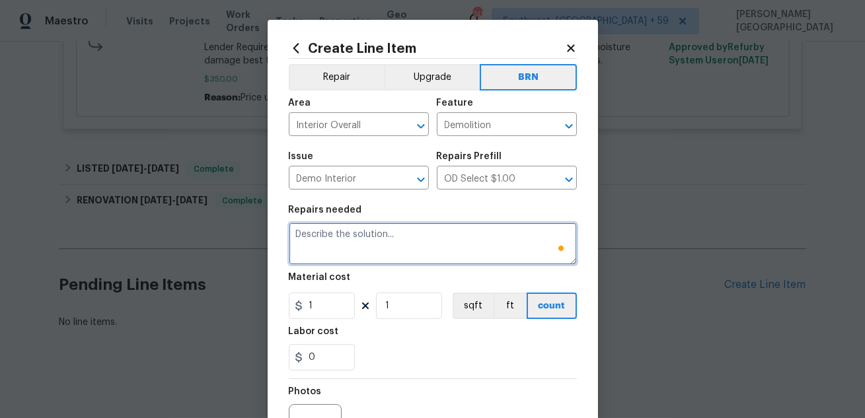
scroll to position [0, 0]
paste textarea "Lender Required: Seller to correct leaks at irrigation back flow valve and unde…"
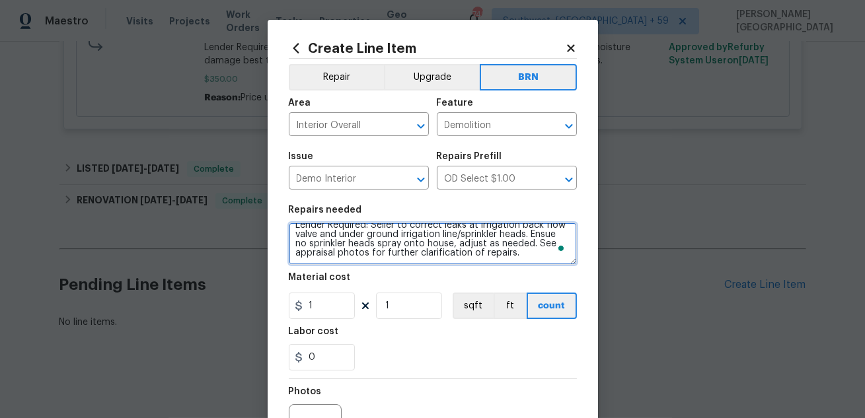
scroll to position [12, 0]
type textarea "Lender Required: Seller to correct leaks at irrigation back flow valve and unde…"
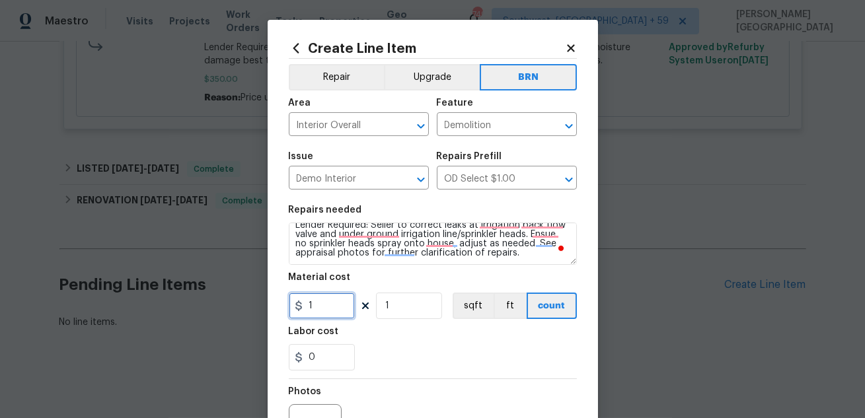
click at [315, 308] on input "1" at bounding box center [322, 306] width 66 height 26
type input "0"
click at [327, 361] on input "0" at bounding box center [322, 357] width 66 height 26
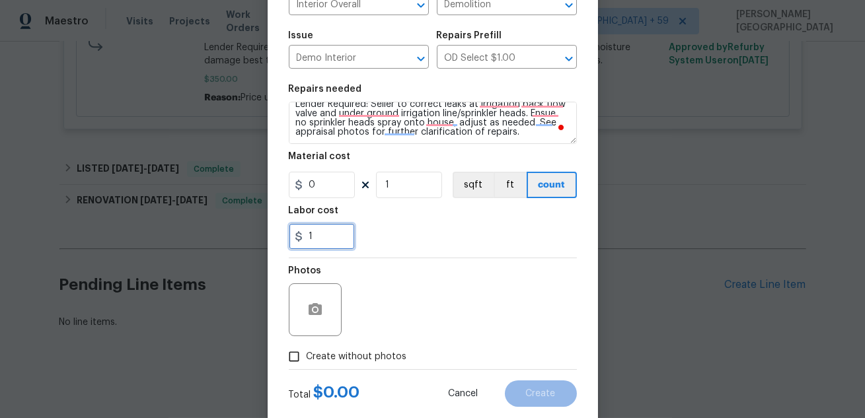
scroll to position [132, 0]
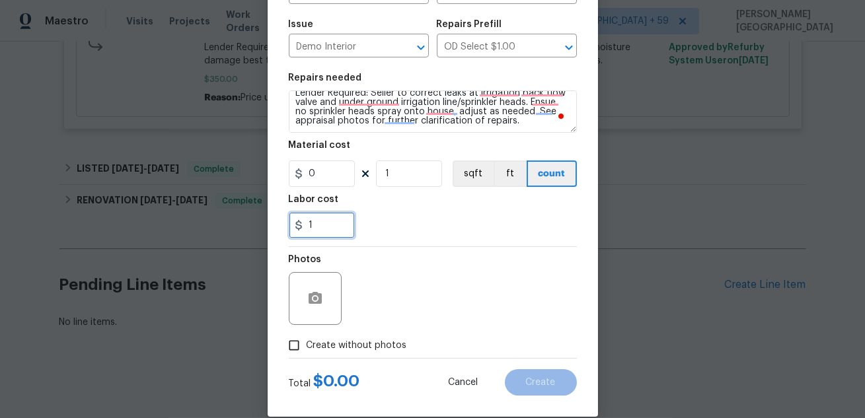
type input "1"
click at [318, 340] on span "Create without photos" at bounding box center [357, 346] width 100 height 14
click at [307, 340] on input "Create without photos" at bounding box center [293, 345] width 25 height 25
checkbox input "true"
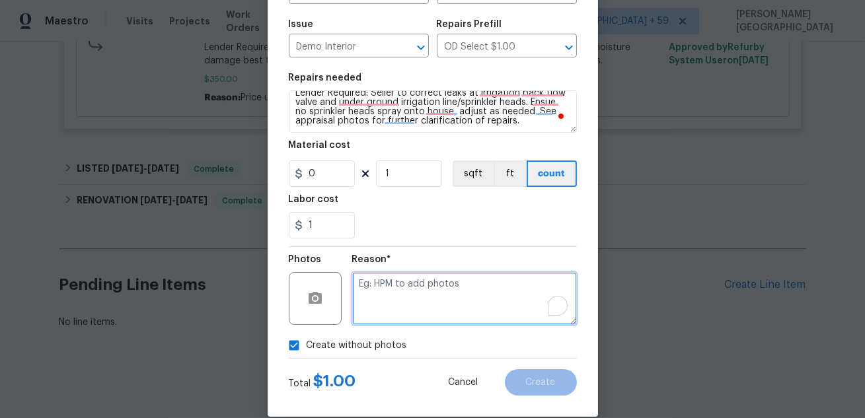
click at [416, 301] on textarea "To enrich screen reader interactions, please activate Accessibility in Grammarl…" at bounding box center [464, 298] width 225 height 53
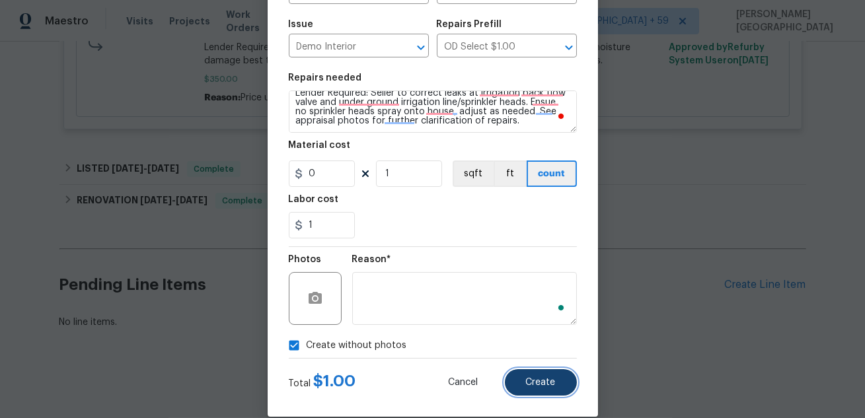
click at [536, 380] on span "Create" at bounding box center [541, 383] width 30 height 10
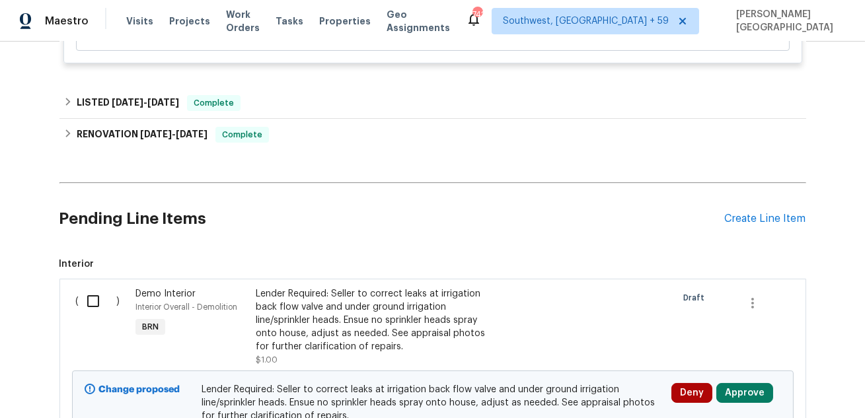
scroll to position [703, 0]
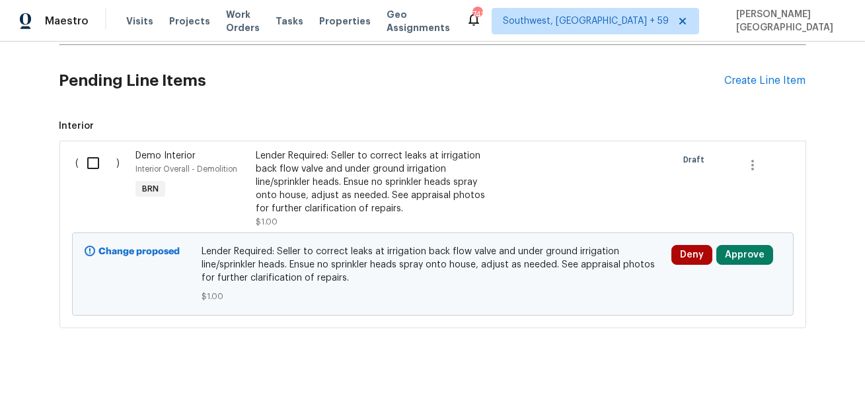
click at [318, 198] on div "Lender Required: Seller to correct leaks at irrigation back flow valve and unde…" at bounding box center [372, 182] width 233 height 66
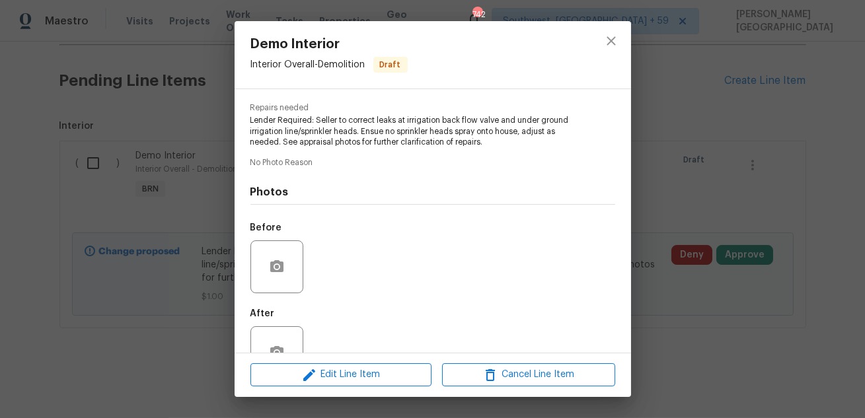
scroll to position [168, 0]
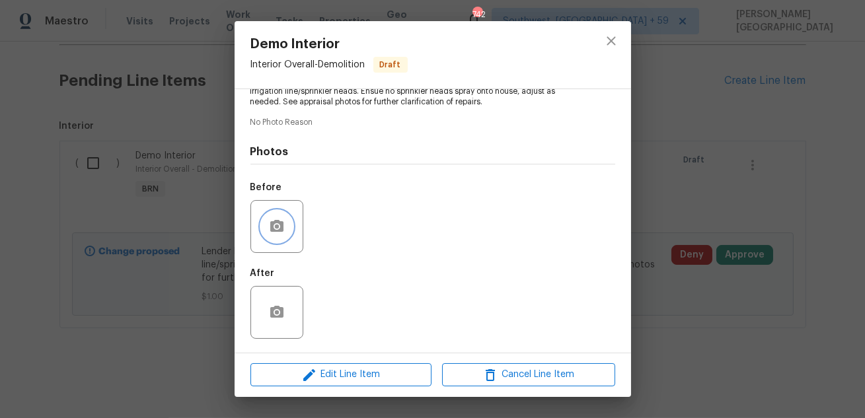
click at [279, 238] on button "button" at bounding box center [277, 227] width 32 height 32
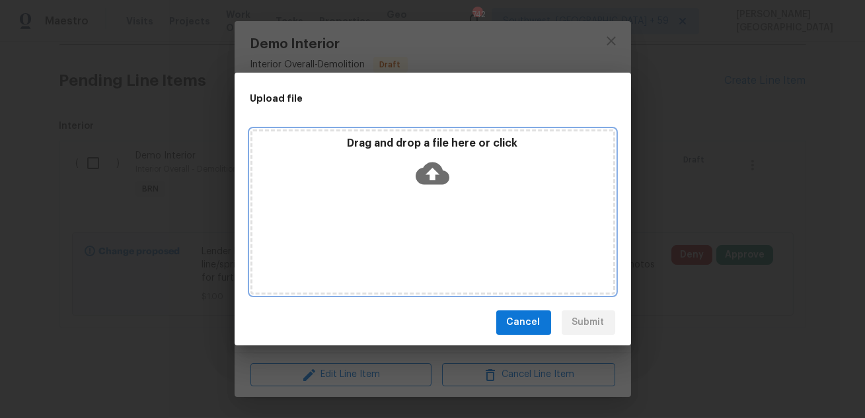
click at [437, 178] on icon at bounding box center [432, 173] width 34 height 22
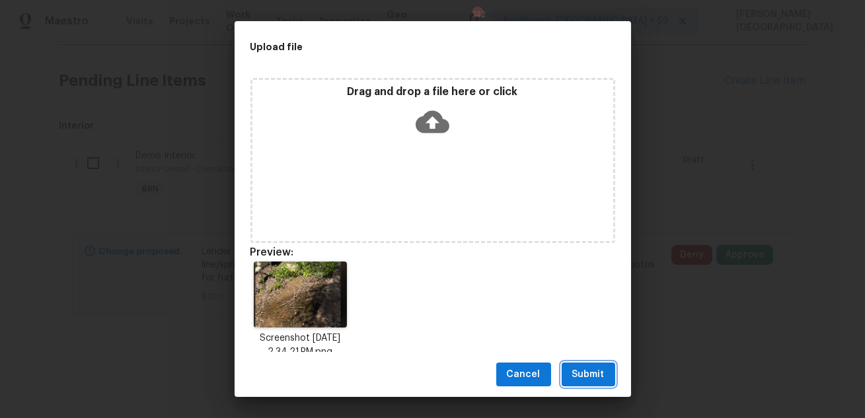
click at [600, 372] on span "Submit" at bounding box center [588, 375] width 32 height 17
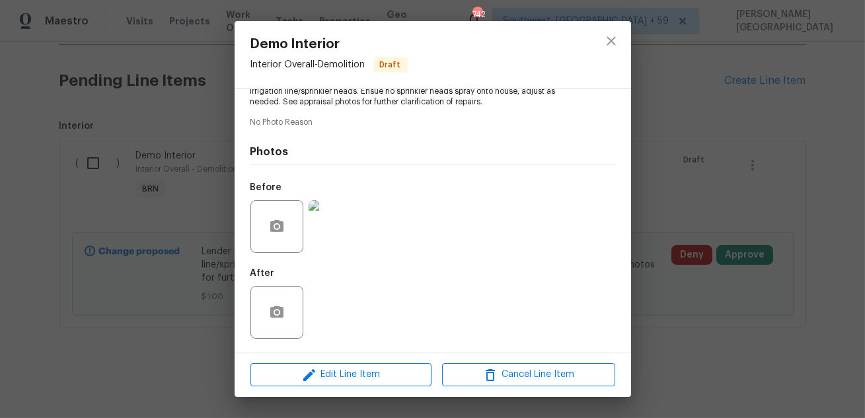
click at [861, 171] on div "Demo Interior Interior Overall - Demolition Draft Vendor No assigned vendor Acc…" at bounding box center [432, 209] width 865 height 418
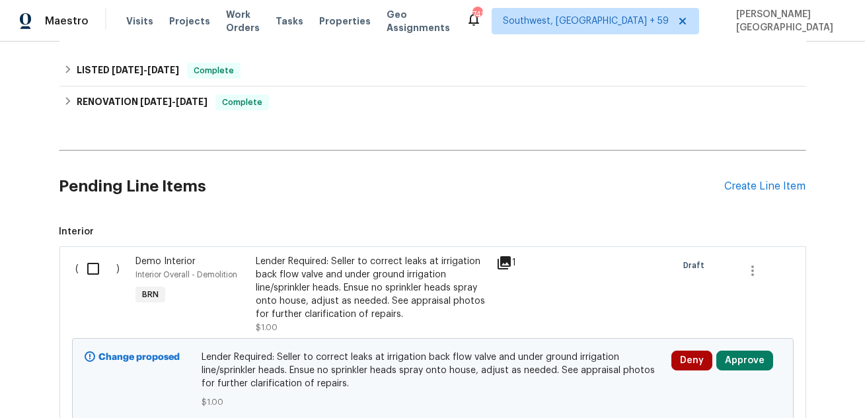
scroll to position [677, 0]
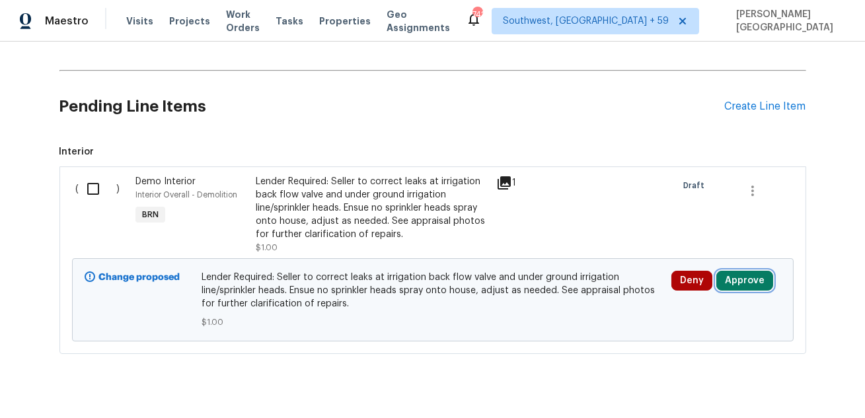
click at [741, 285] on button "Approve" at bounding box center [744, 281] width 57 height 20
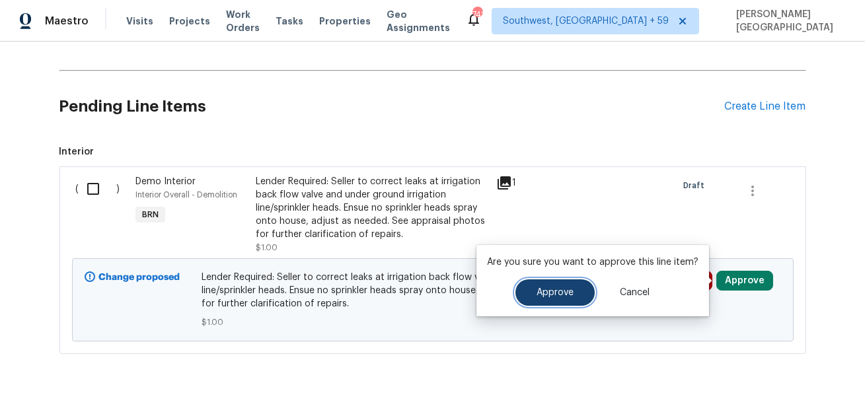
click at [520, 297] on button "Approve" at bounding box center [554, 292] width 79 height 26
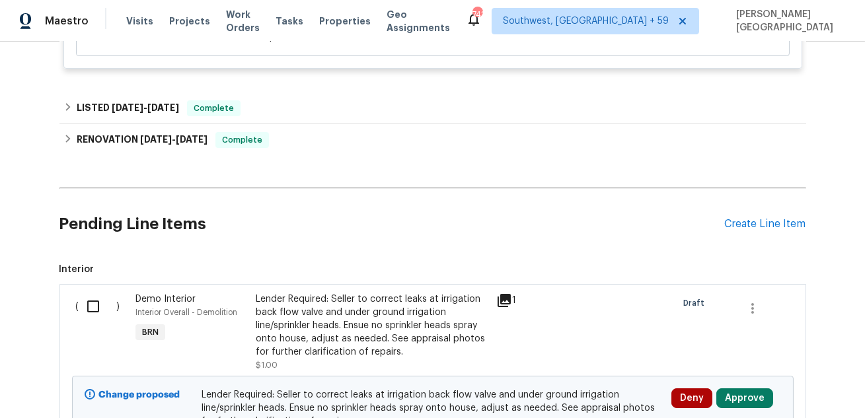
scroll to position [703, 0]
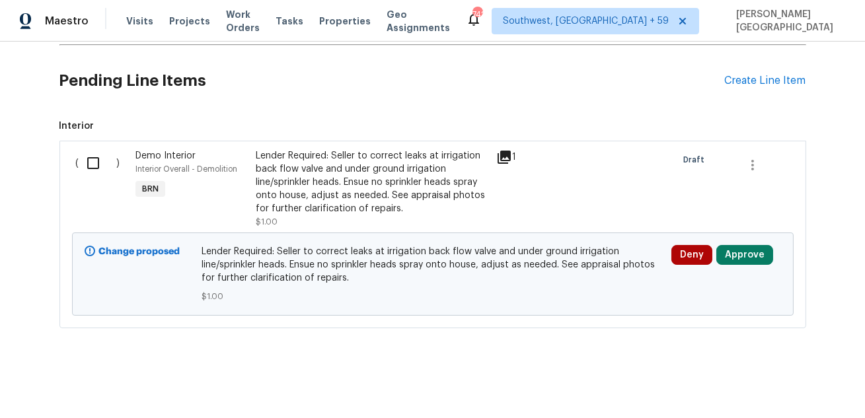
click at [348, 186] on div "Lender Required: Seller to correct leaks at irrigation back flow valve and unde…" at bounding box center [372, 182] width 233 height 66
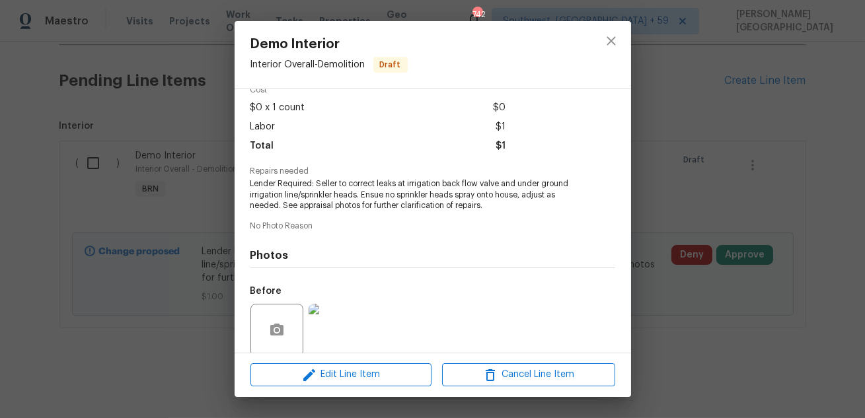
scroll to position [168, 0]
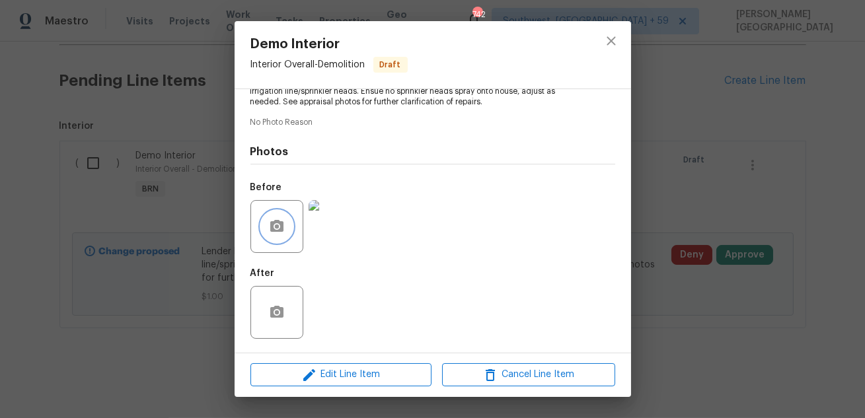
click at [277, 216] on button "button" at bounding box center [277, 227] width 32 height 32
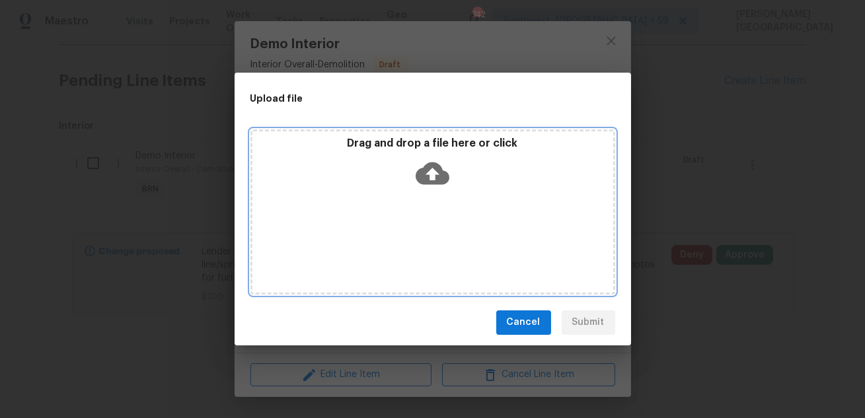
click at [433, 172] on icon at bounding box center [432, 174] width 34 height 34
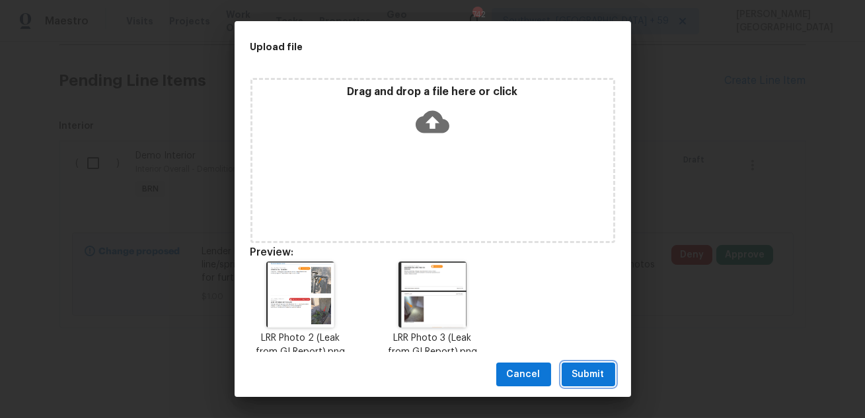
click at [591, 373] on span "Submit" at bounding box center [588, 375] width 32 height 17
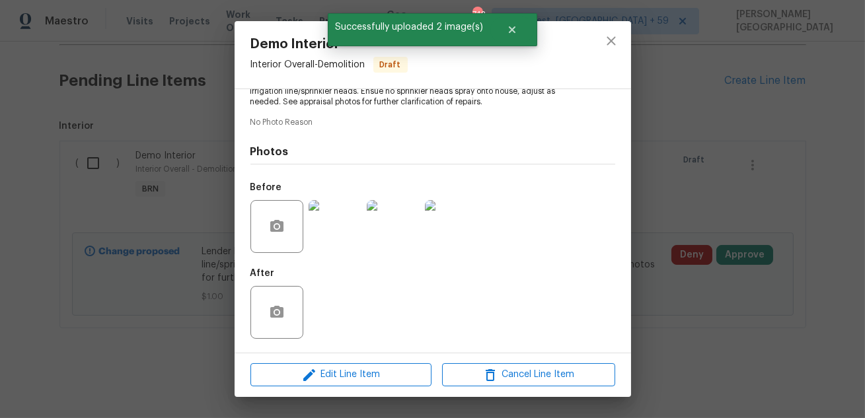
click at [752, 205] on div "Demo Interior Interior Overall - Demolition Draft Vendor No assigned vendor Acc…" at bounding box center [432, 209] width 865 height 418
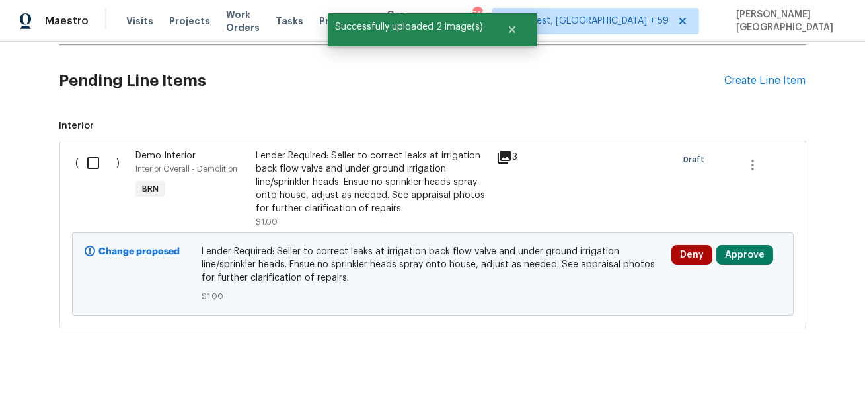
click at [90, 165] on input "checkbox" at bounding box center [98, 163] width 38 height 28
checkbox input "true"
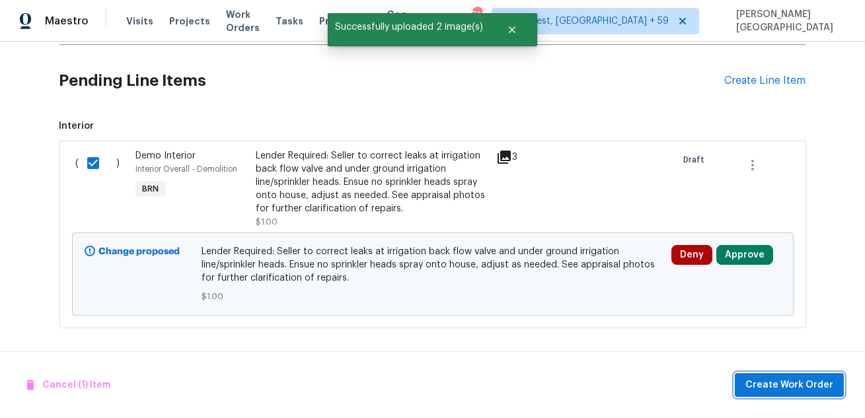
click at [821, 384] on span "Create Work Order" at bounding box center [789, 385] width 88 height 17
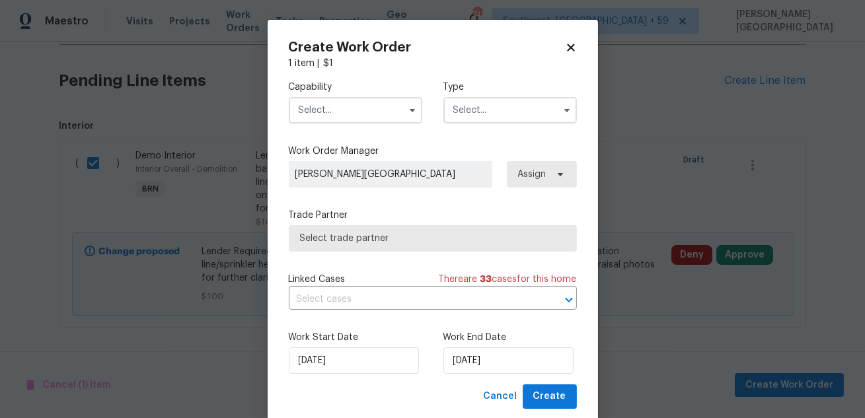
click at [351, 110] on input "text" at bounding box center [355, 110] width 133 height 26
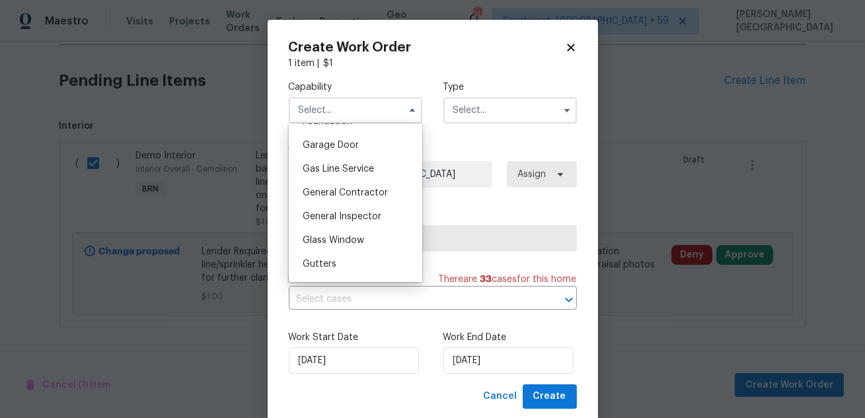
scroll to position [660, 0]
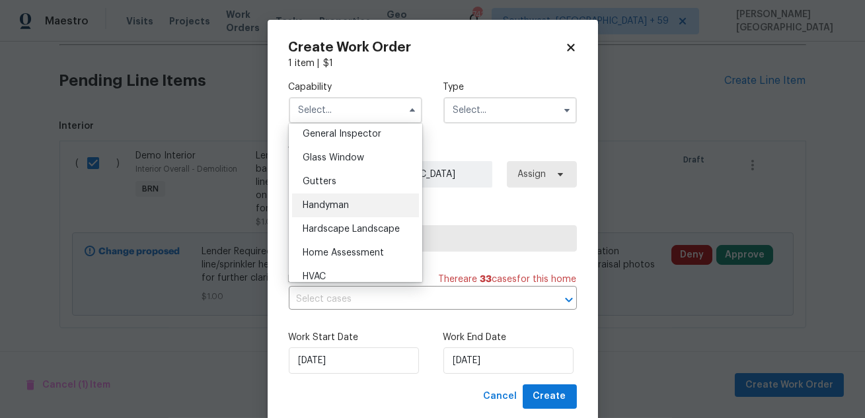
click at [340, 203] on span "Handyman" at bounding box center [326, 205] width 46 height 9
type input "Handyman"
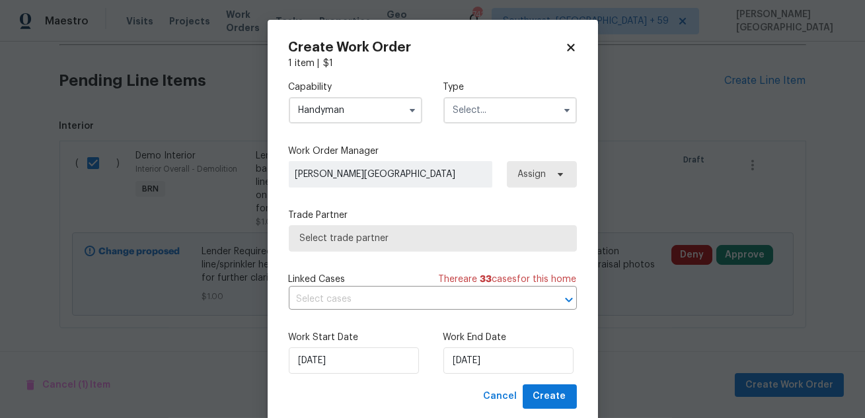
click at [431, 119] on div "Capability Handyman Type" at bounding box center [433, 102] width 288 height 64
click at [435, 119] on div "Capability Handyman Type" at bounding box center [433, 102] width 288 height 64
click at [475, 118] on input "text" at bounding box center [509, 110] width 133 height 26
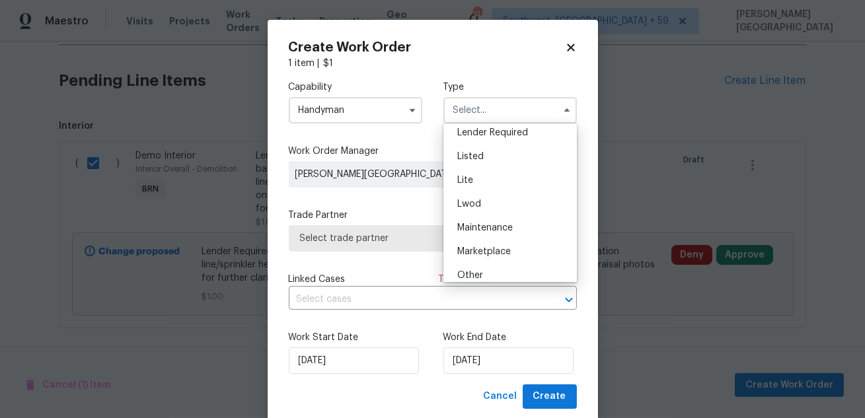
scroll to position [300, 0]
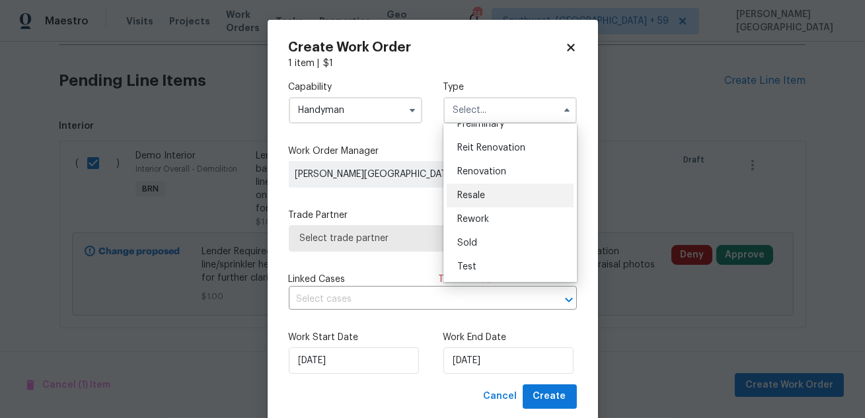
click at [470, 186] on div "Resale" at bounding box center [510, 196] width 127 height 24
type input "Resale"
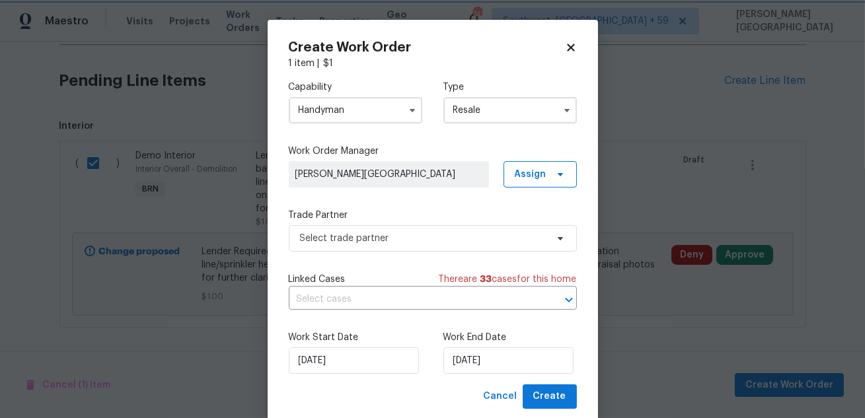
scroll to position [0, 0]
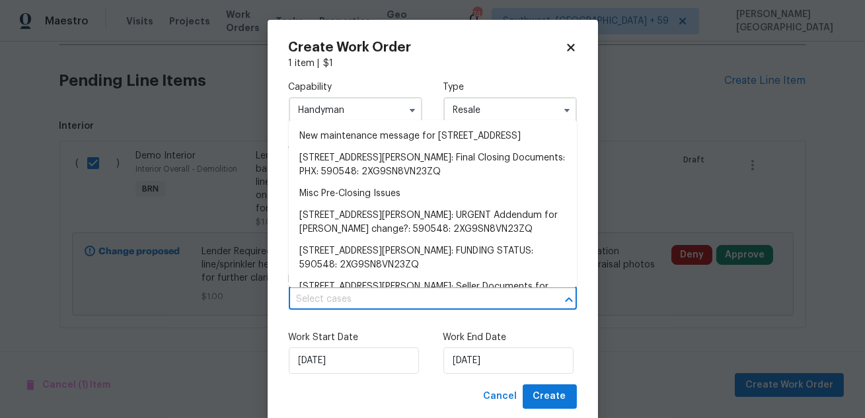
click at [355, 304] on input "text" at bounding box center [414, 299] width 251 height 20
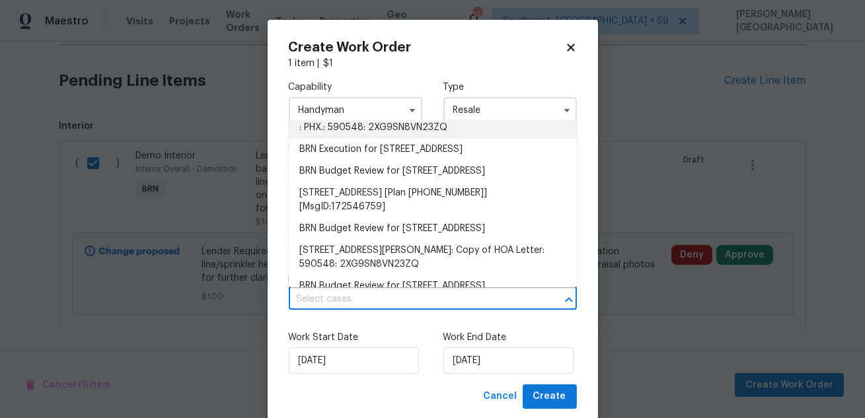
scroll to position [258, 0]
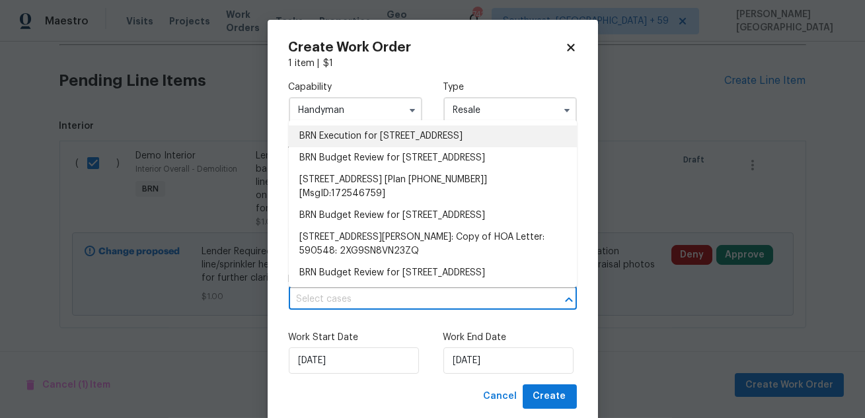
click at [379, 147] on li "BRN Execution for [STREET_ADDRESS]" at bounding box center [433, 137] width 288 height 22
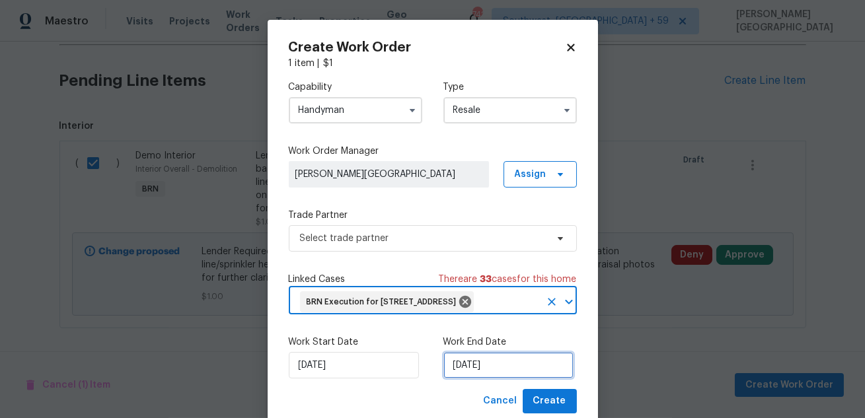
click at [474, 379] on input "[DATE]" at bounding box center [508, 365] width 130 height 26
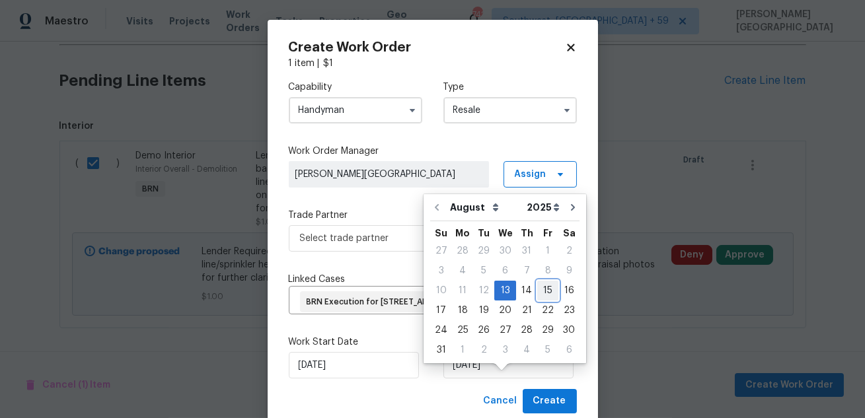
click at [549, 289] on div "15" at bounding box center [547, 290] width 21 height 18
type input "[DATE]"
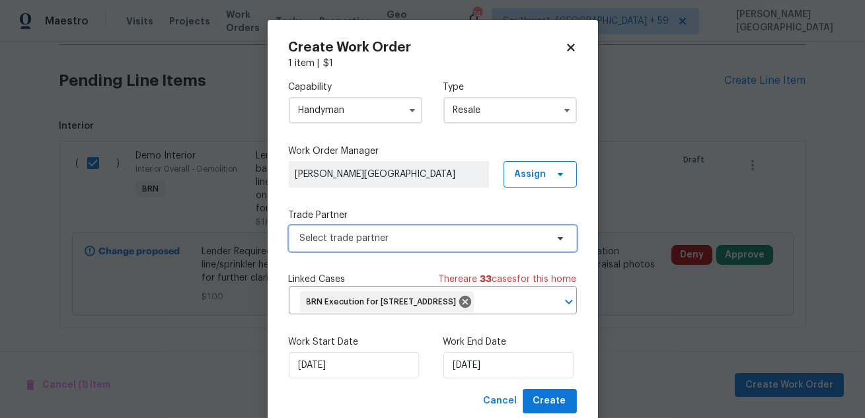
click at [396, 226] on span "Select trade partner" at bounding box center [433, 238] width 288 height 26
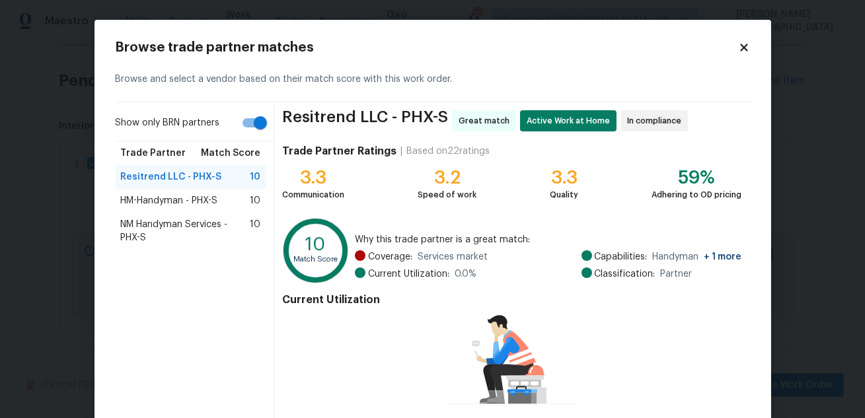
scroll to position [110, 0]
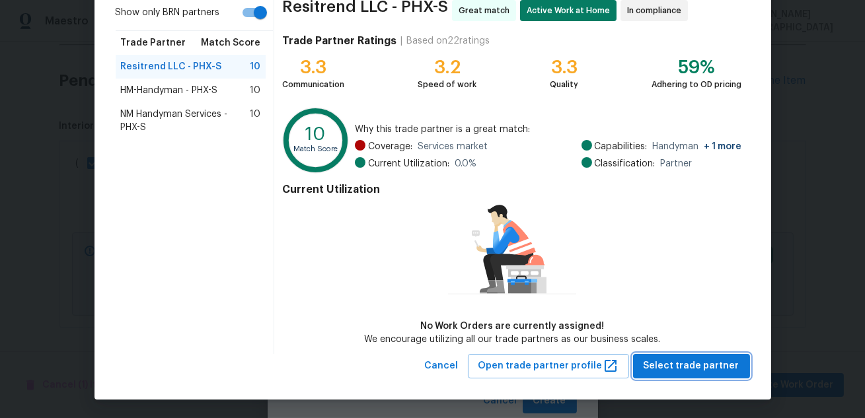
click at [659, 372] on span "Select trade partner" at bounding box center [691, 366] width 96 height 17
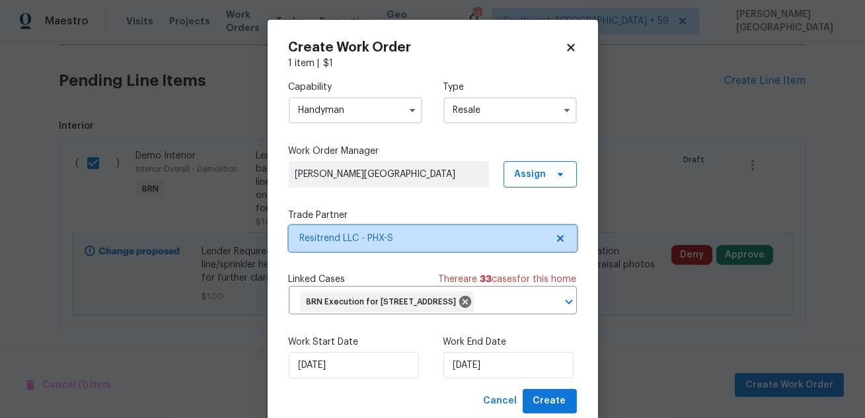
scroll to position [56, 0]
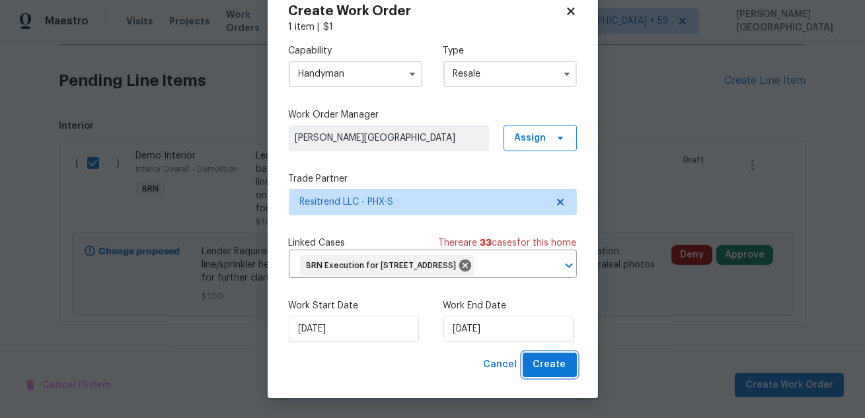
click at [538, 366] on span "Create" at bounding box center [549, 365] width 33 height 17
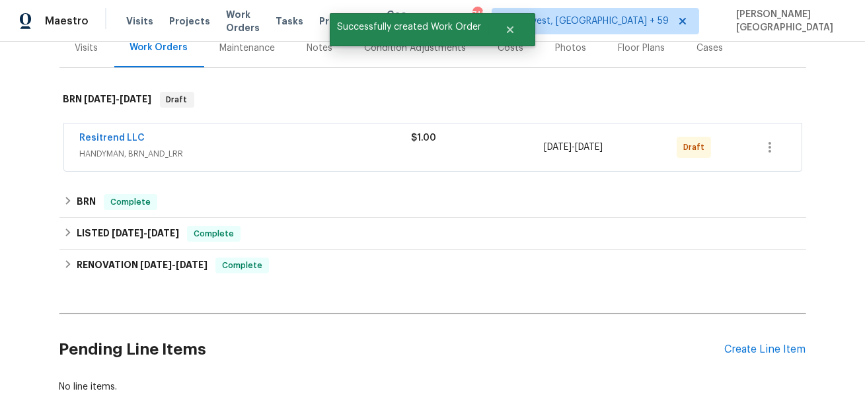
scroll to position [107, 0]
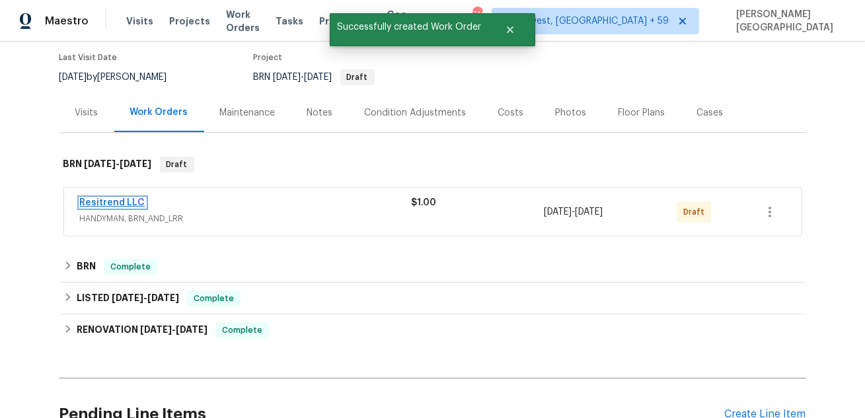
click at [124, 198] on link "Resitrend LLC" at bounding box center [112, 202] width 65 height 9
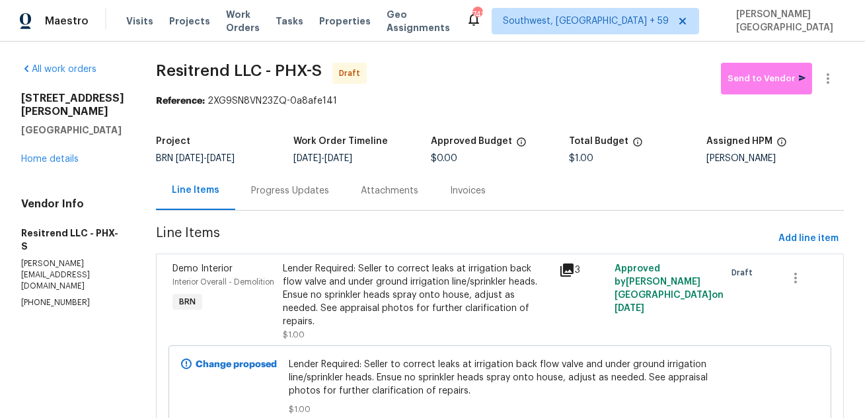
click at [278, 193] on div "Progress Updates" at bounding box center [290, 190] width 78 height 13
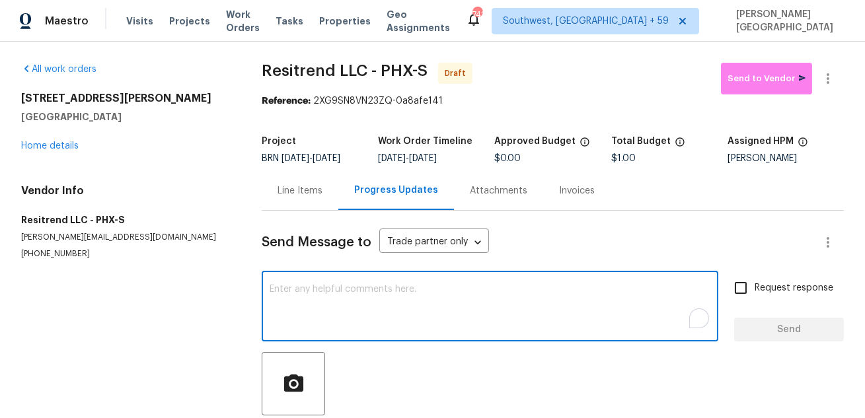
click at [279, 306] on textarea "To enrich screen reader interactions, please activate Accessibility in Grammarl…" at bounding box center [490, 308] width 441 height 46
paste textarea "This is [PERSON_NAME] from Opendoor. Please confirm receipt of the work order d…"
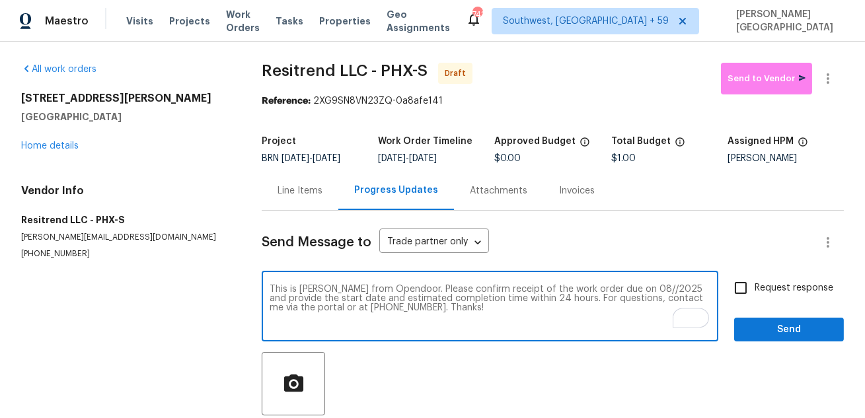
click at [618, 287] on textarea "This is [PERSON_NAME] from Opendoor. Please confirm receipt of the work order d…" at bounding box center [490, 308] width 441 height 46
click at [621, 288] on textarea "This is [PERSON_NAME] from Opendoor. Please confirm receipt of the work order d…" at bounding box center [490, 308] width 441 height 46
type textarea "This is [PERSON_NAME] from Opendoor. Please confirm receipt of the work order d…"
click at [748, 285] on input "Request response" at bounding box center [741, 288] width 28 height 28
checkbox input "true"
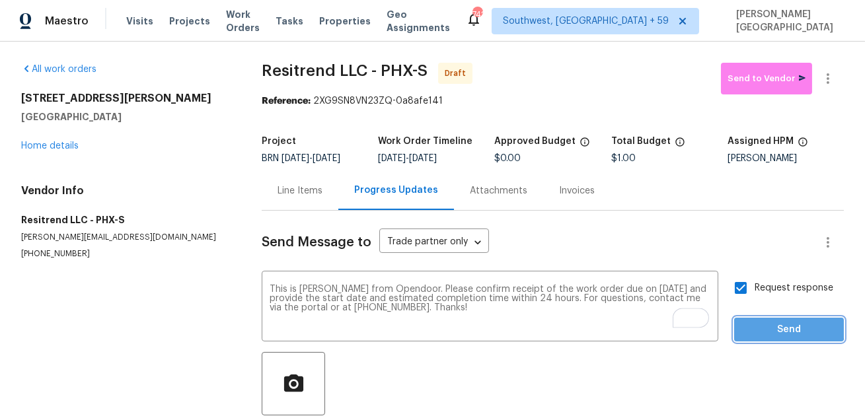
click at [760, 323] on span "Send" at bounding box center [788, 330] width 89 height 17
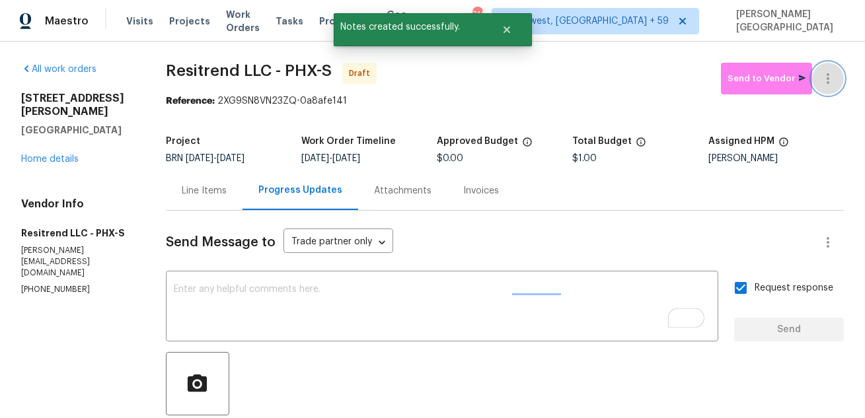
click at [833, 73] on icon "button" at bounding box center [828, 79] width 16 height 16
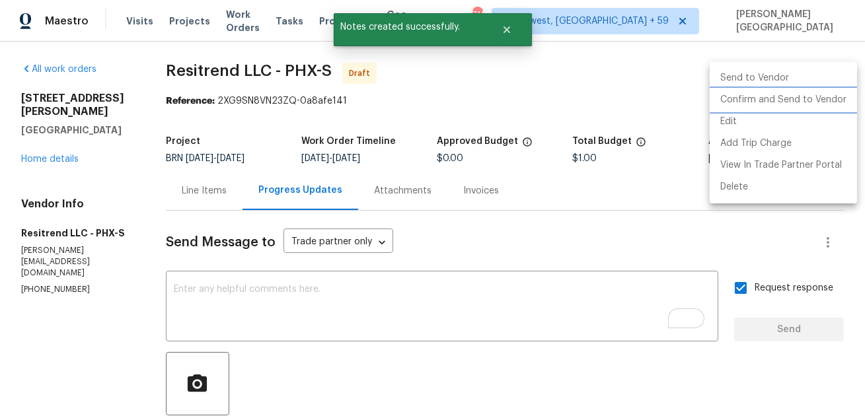
click at [810, 97] on li "Confirm and Send to Vendor" at bounding box center [782, 100] width 147 height 22
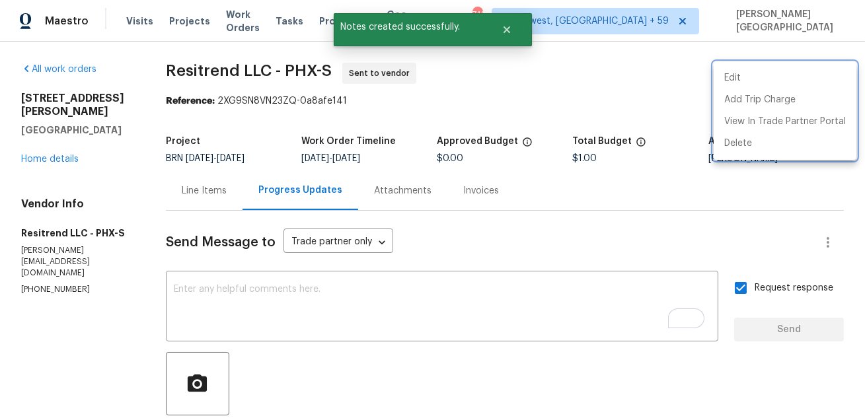
click at [38, 253] on div at bounding box center [432, 209] width 865 height 418
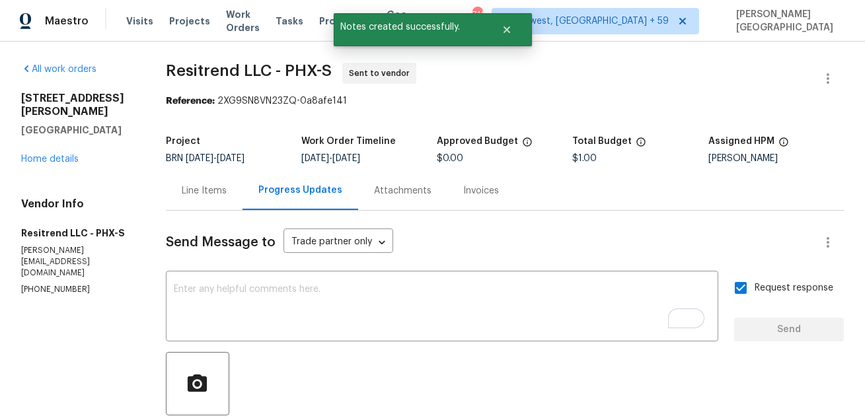
click at [38, 253] on div "Edit Add Trip Charge View In Trade Partner Portal Delete" at bounding box center [432, 209] width 865 height 418
click at [38, 284] on p "[PHONE_NUMBER]" at bounding box center [77, 289] width 113 height 11
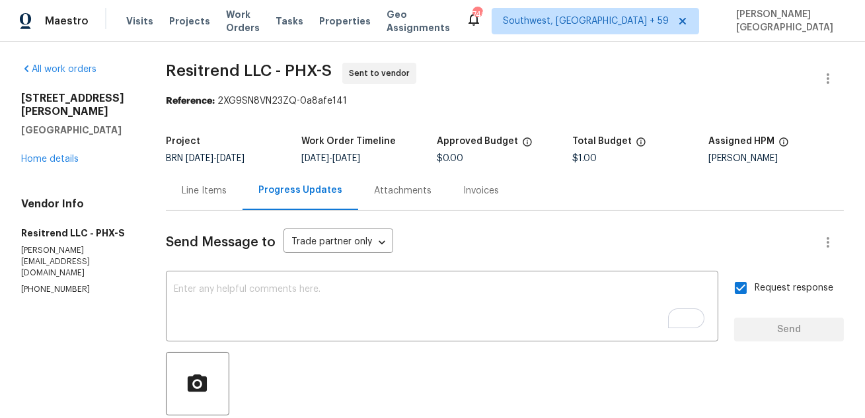
click at [211, 243] on span "Send Message to" at bounding box center [221, 242] width 110 height 13
click at [242, 187] on div "Line Items" at bounding box center [204, 190] width 77 height 39
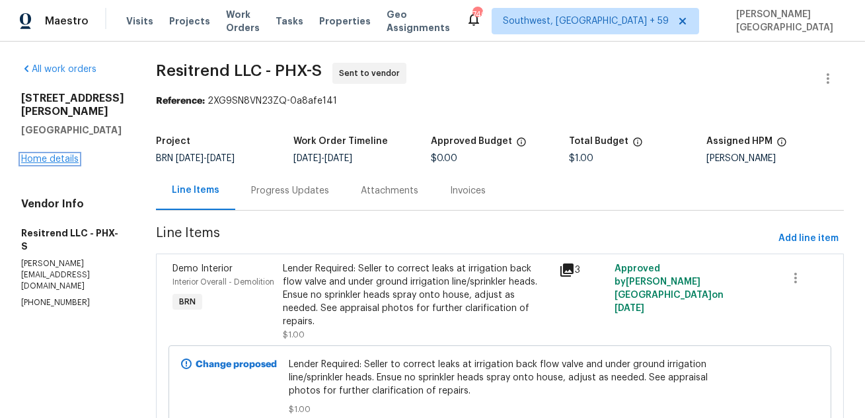
click at [68, 159] on link "Home details" at bounding box center [49, 159] width 57 height 9
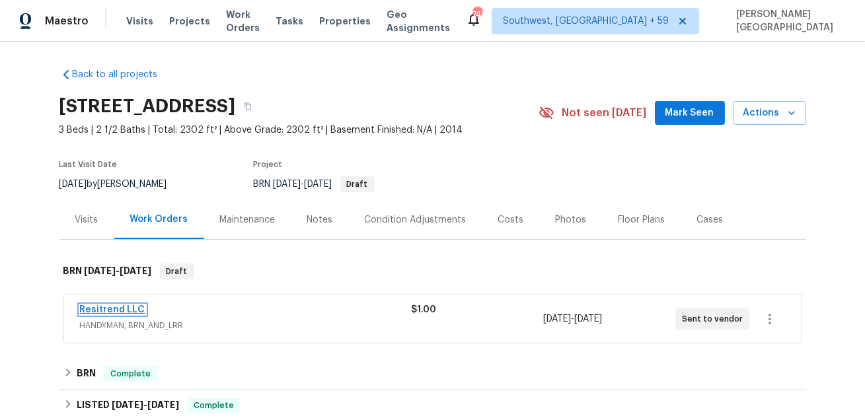
click at [134, 307] on link "Resitrend LLC" at bounding box center [112, 309] width 65 height 9
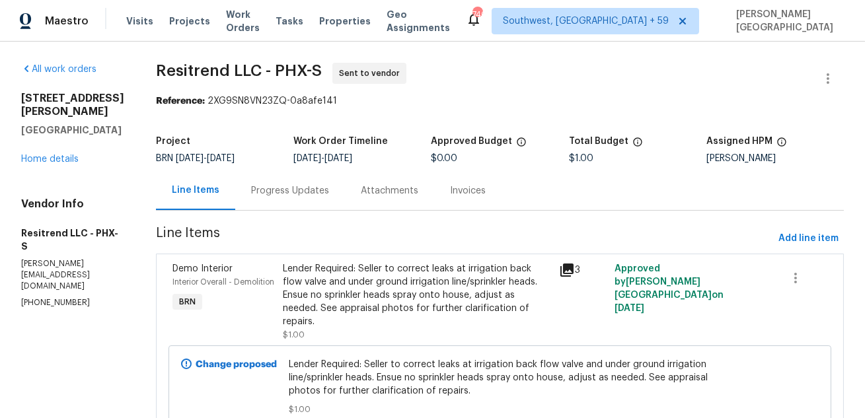
click at [300, 196] on div "Progress Updates" at bounding box center [290, 190] width 78 height 13
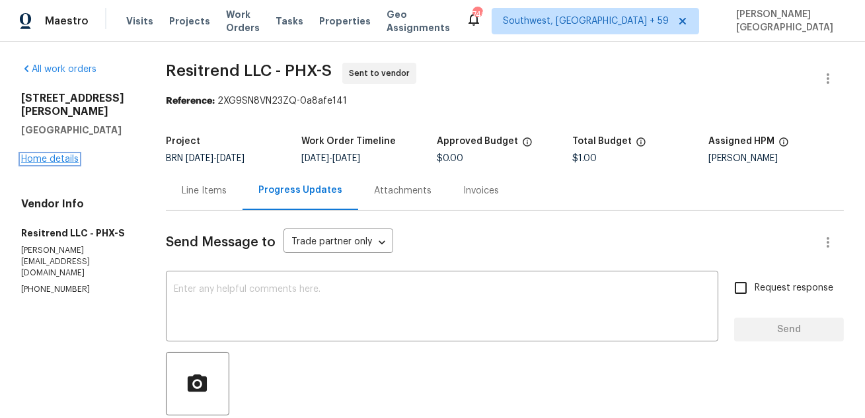
click at [42, 155] on link "Home details" at bounding box center [49, 159] width 57 height 9
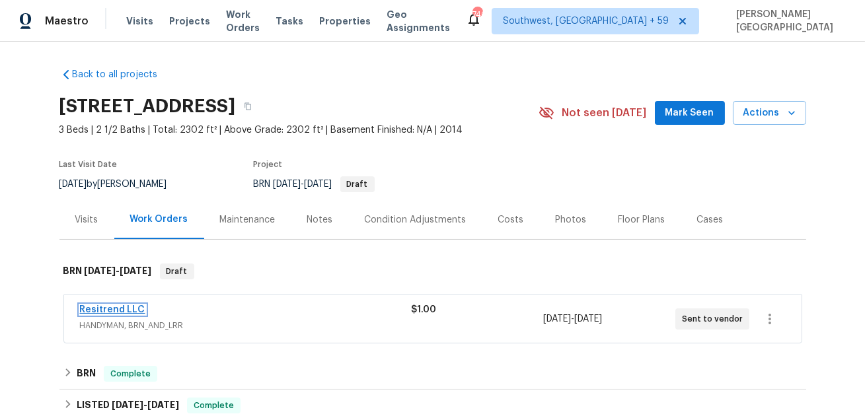
click at [124, 312] on link "Resitrend LLC" at bounding box center [112, 309] width 65 height 9
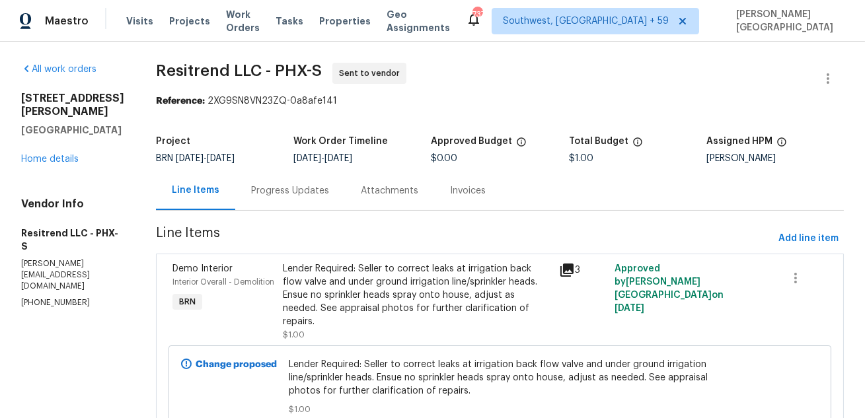
scroll to position [46, 0]
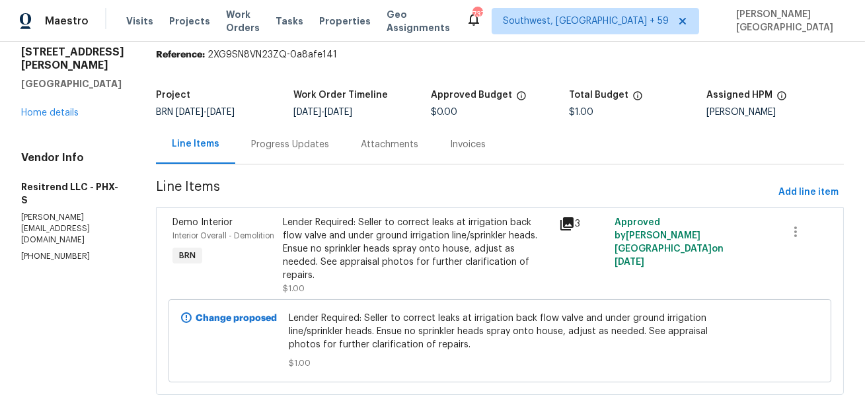
click at [423, 229] on div "Lender Required: Seller to correct leaks at irrigation back flow valve and unde…" at bounding box center [417, 249] width 268 height 66
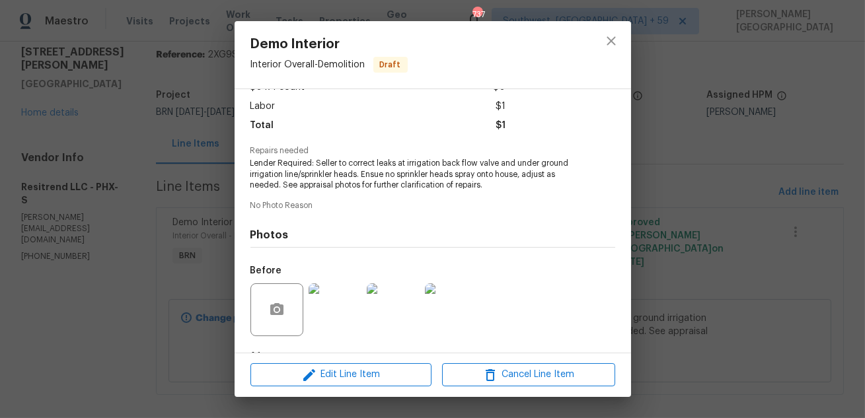
scroll to position [168, 0]
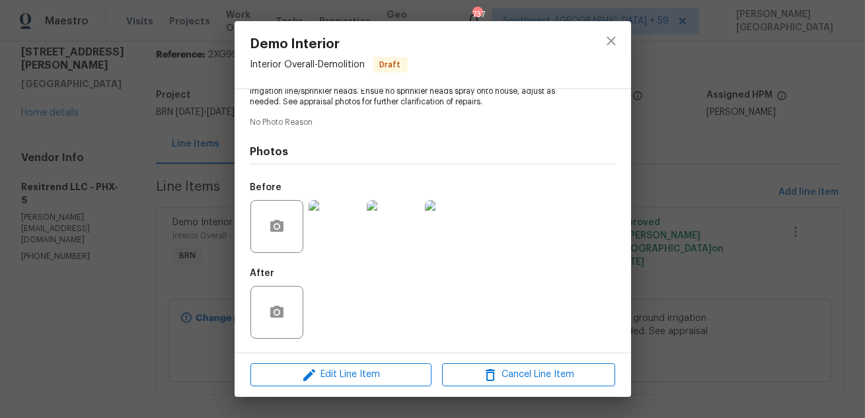
click at [694, 259] on div "Demo Interior Interior Overall - Demolition Draft Vendor Resitrend LLC Account …" at bounding box center [432, 209] width 865 height 418
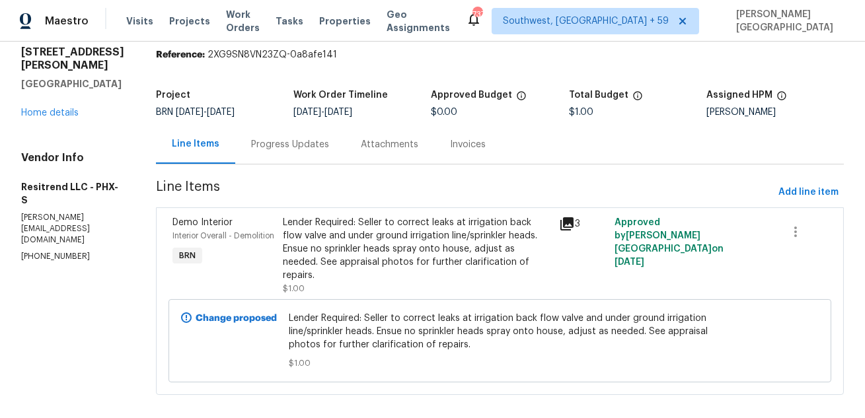
scroll to position [0, 0]
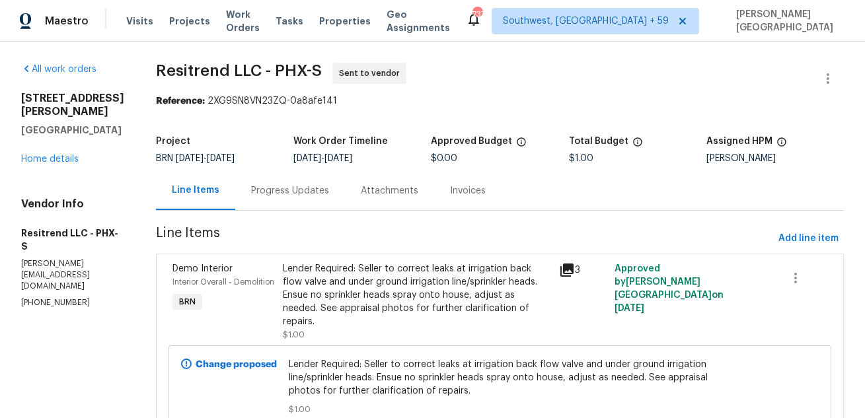
click at [170, 65] on span "Resitrend LLC - PHX-S" at bounding box center [239, 71] width 166 height 16
click at [236, 65] on span "Resitrend LLC - PHX-S" at bounding box center [239, 71] width 166 height 16
copy span "Resitrend LLC"
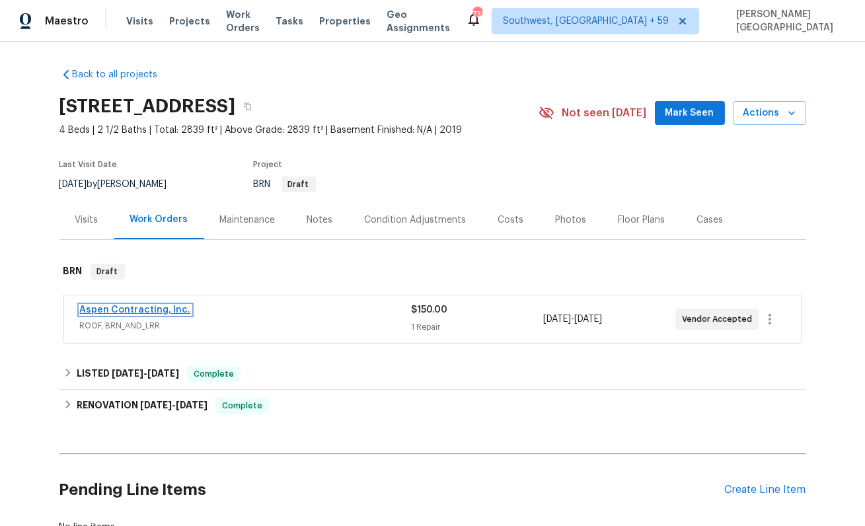
click at [162, 308] on link "Aspen Contracting, Inc." at bounding box center [135, 309] width 111 height 9
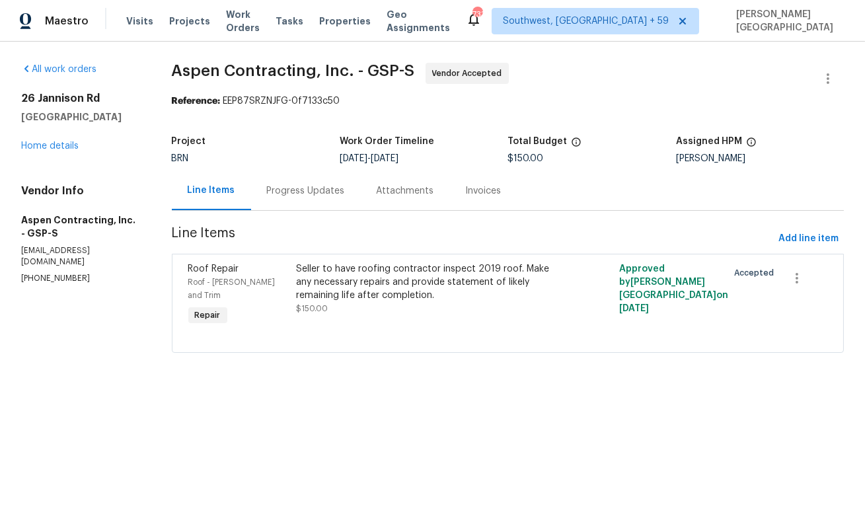
click at [335, 194] on div "Progress Updates" at bounding box center [306, 190] width 78 height 13
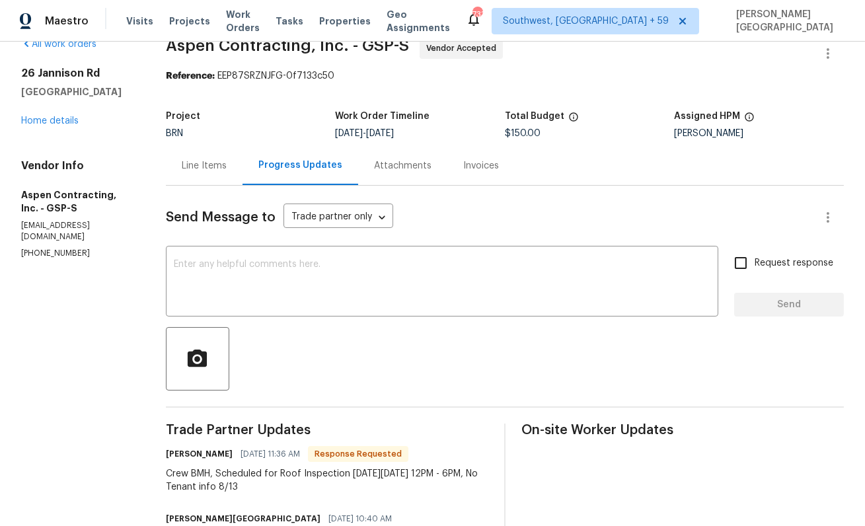
scroll to position [46, 0]
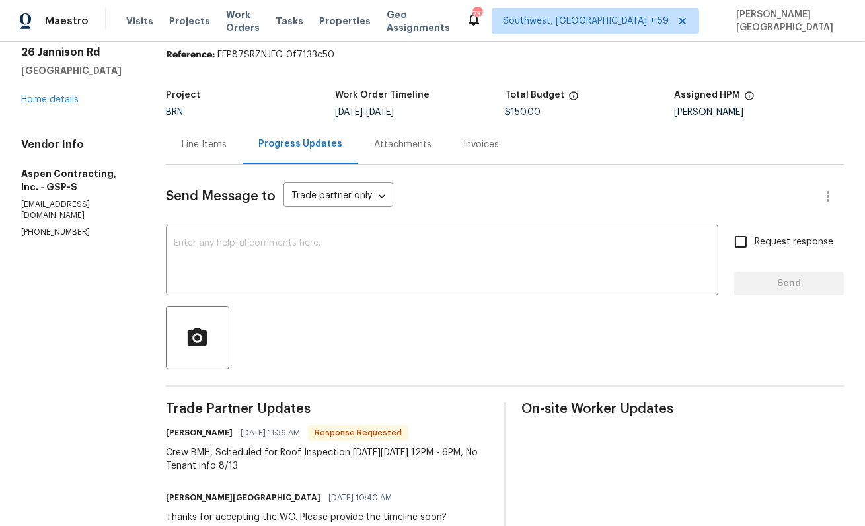
drag, startPoint x: 221, startPoint y: 450, endPoint x: 303, endPoint y: 468, distance: 83.3
click at [303, 468] on div "Crew BMH, Scheduled for Roof Inspection [DATE][DATE] 12PM - 6PM, No Tenant info…" at bounding box center [327, 459] width 322 height 26
copy div "Scheduled for Roof Inspection [DATE][DATE] 12PM - 6PM, No Tenant info 8/13"
click at [229, 266] on textarea at bounding box center [442, 261] width 536 height 46
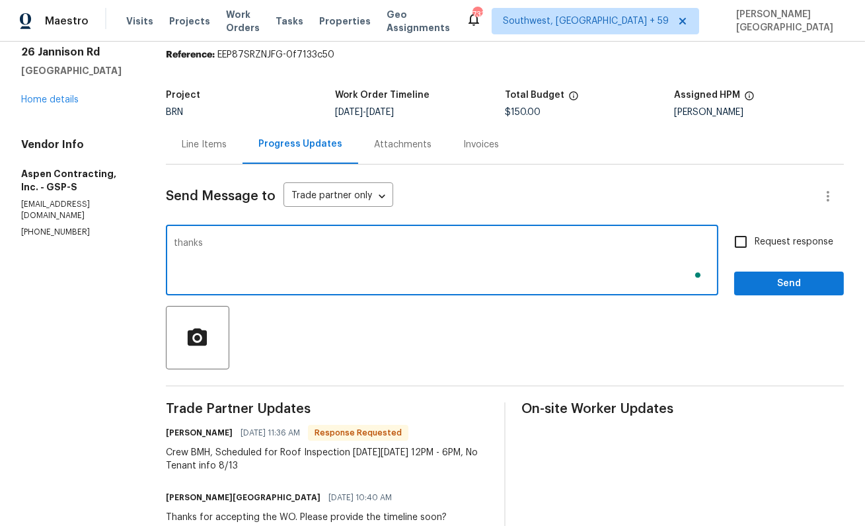
type textarea "thanks"
type textarea "Thanks for the update."
click at [758, 244] on span "Request response" at bounding box center [793, 242] width 79 height 14
click at [754, 244] on input "Request response" at bounding box center [741, 242] width 28 height 28
checkbox input "true"
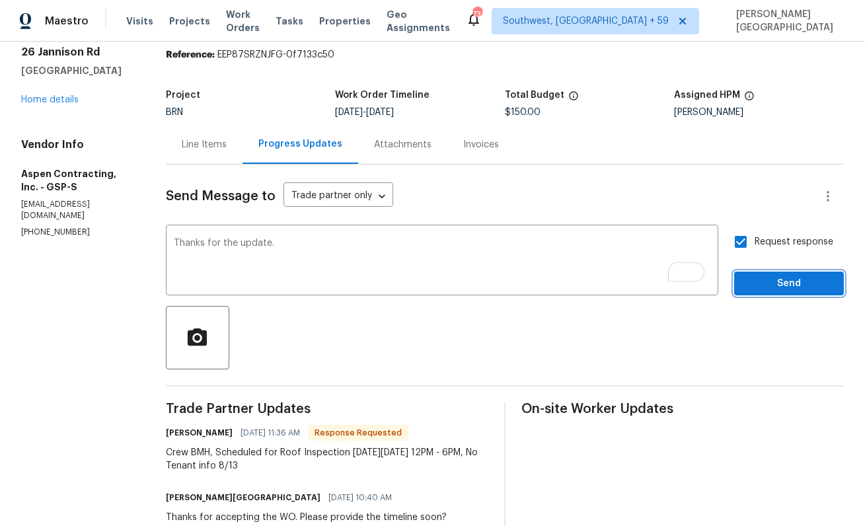
click at [759, 276] on span "Send" at bounding box center [788, 283] width 89 height 17
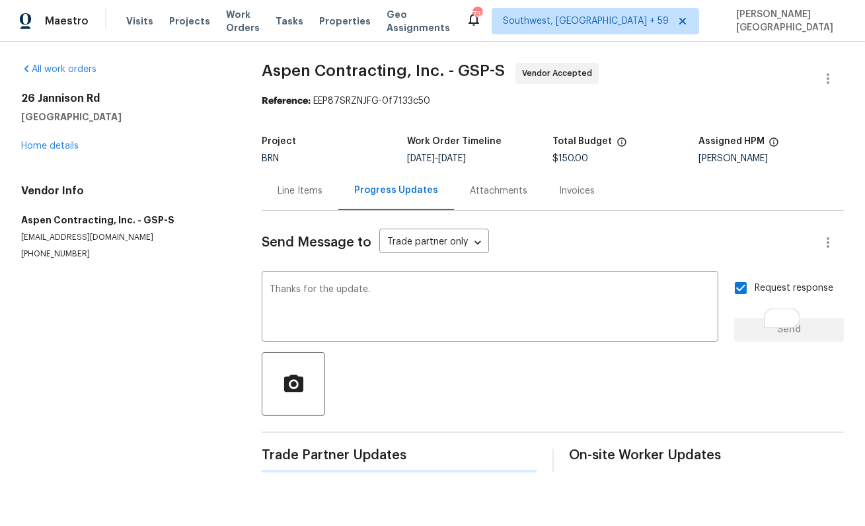
scroll to position [0, 0]
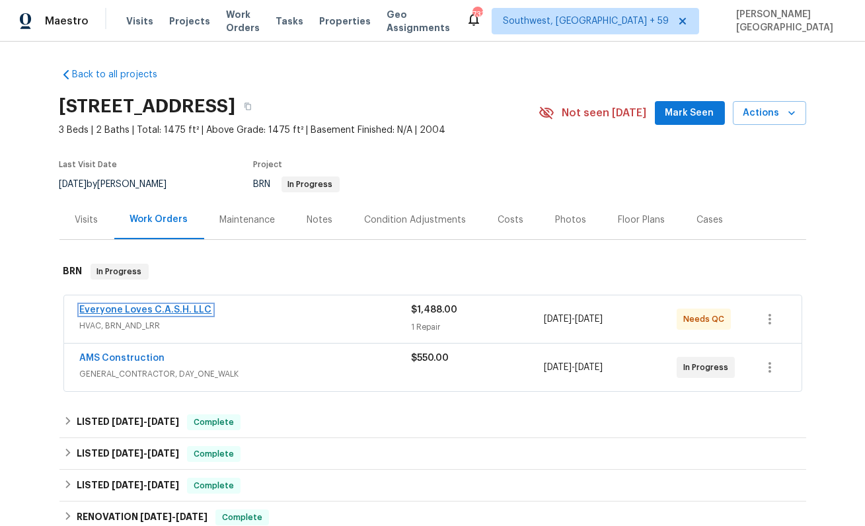
click at [172, 312] on link "Everyone Loves C.A.S.H. LLC" at bounding box center [146, 309] width 132 height 9
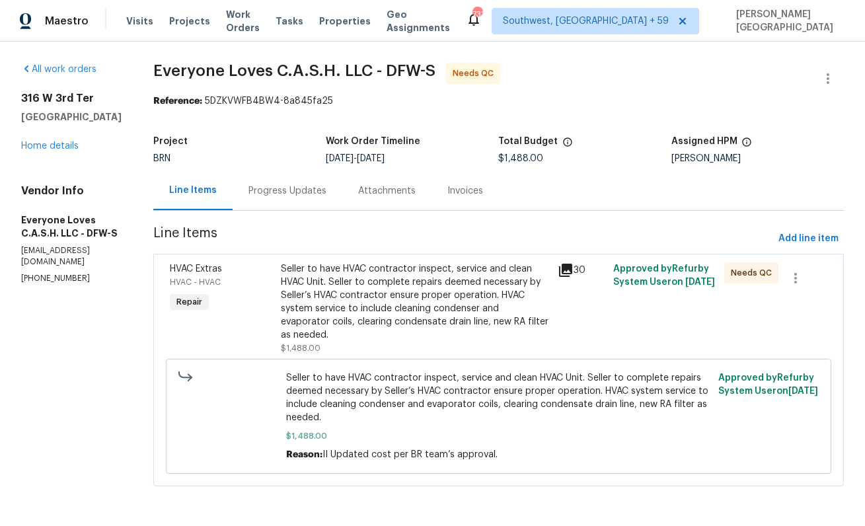
click at [336, 203] on div "Progress Updates" at bounding box center [288, 190] width 110 height 39
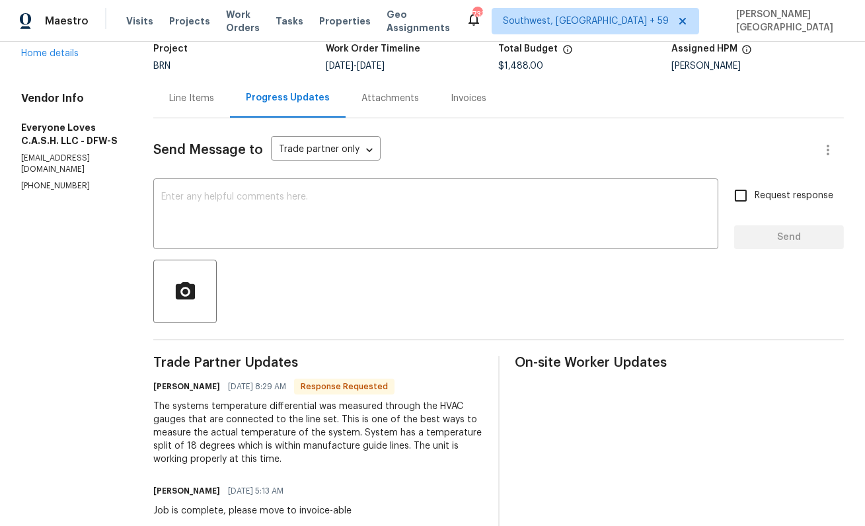
scroll to position [136, 0]
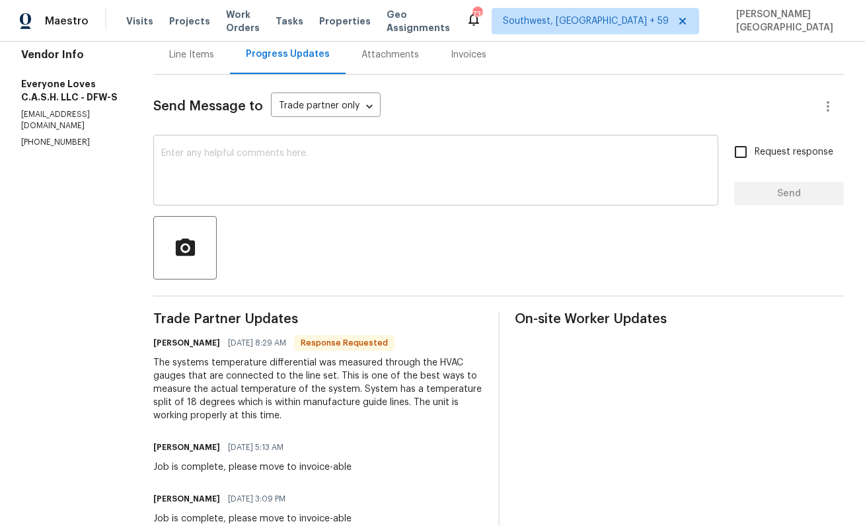
click at [225, 183] on textarea at bounding box center [435, 172] width 549 height 46
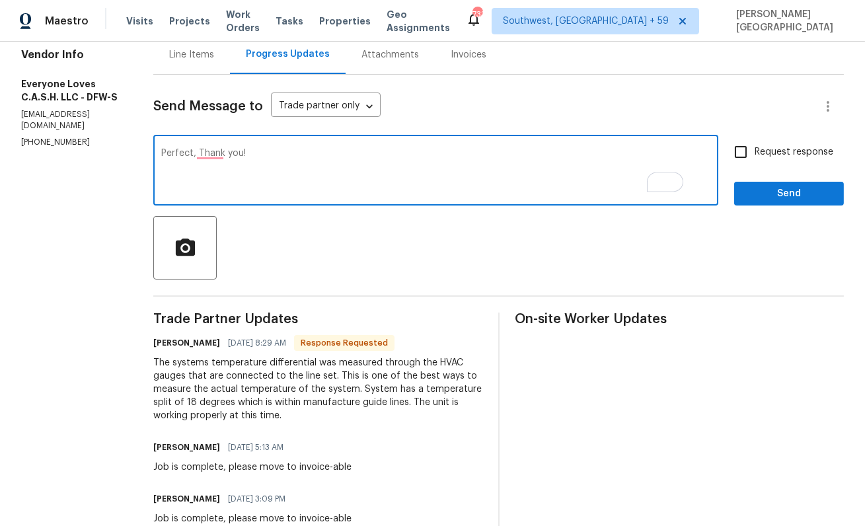
type textarea "Perfect, Thank you!"
click at [785, 157] on span "Request response" at bounding box center [793, 152] width 79 height 14
click at [754, 157] on input "Request response" at bounding box center [741, 152] width 28 height 28
checkbox input "true"
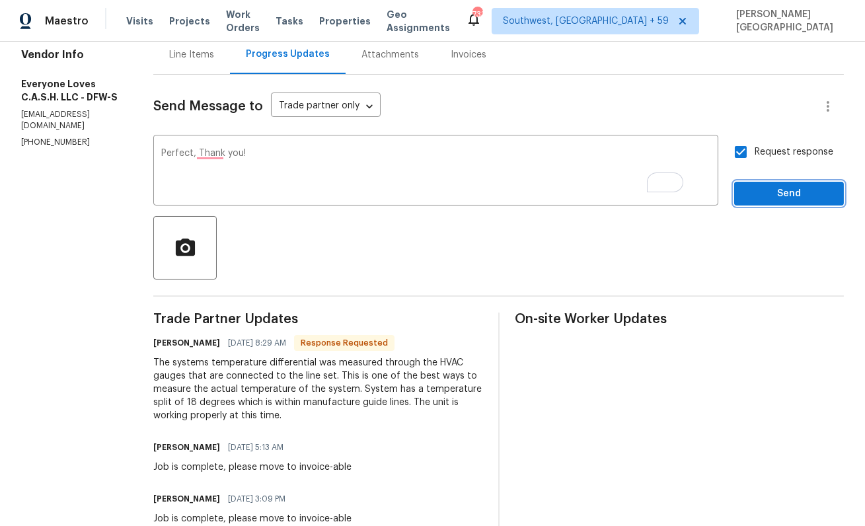
click at [785, 182] on button "Send" at bounding box center [789, 194] width 110 height 24
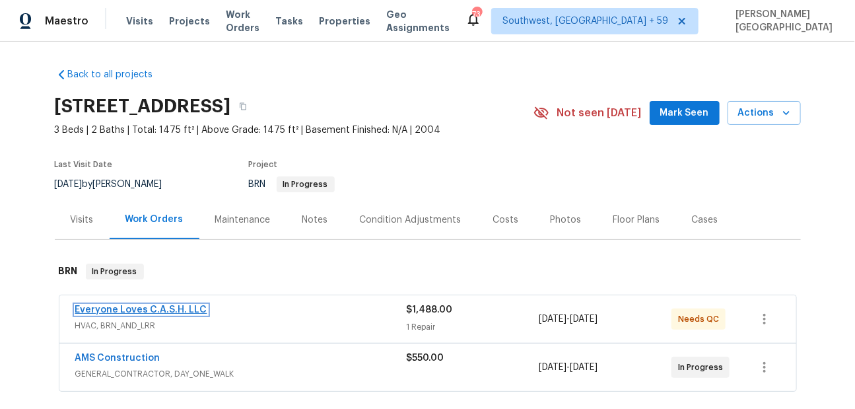
click at [193, 310] on link "Everyone Loves C.A.S.H. LLC" at bounding box center [141, 309] width 132 height 9
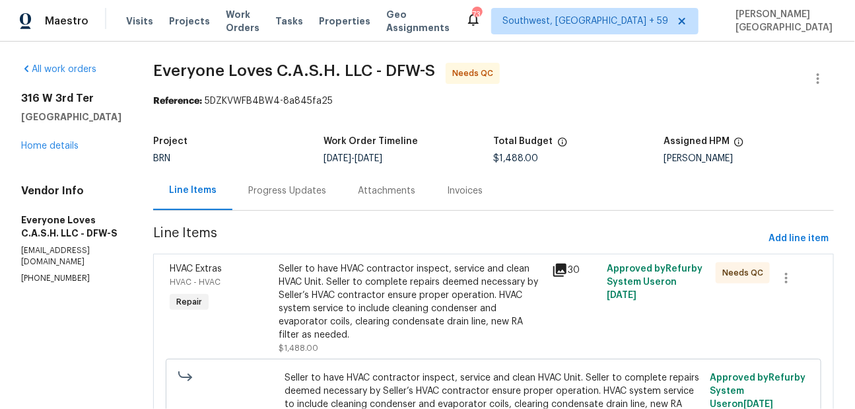
click at [441, 267] on div "Seller to have HVAC contractor inspect, service and clean HVAC Unit. Seller to …" at bounding box center [412, 301] width 266 height 79
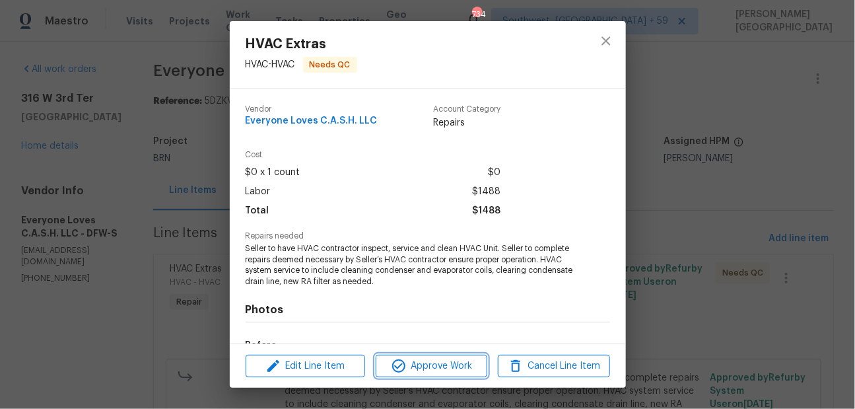
click at [448, 359] on span "Approve Work" at bounding box center [432, 366] width 104 height 17
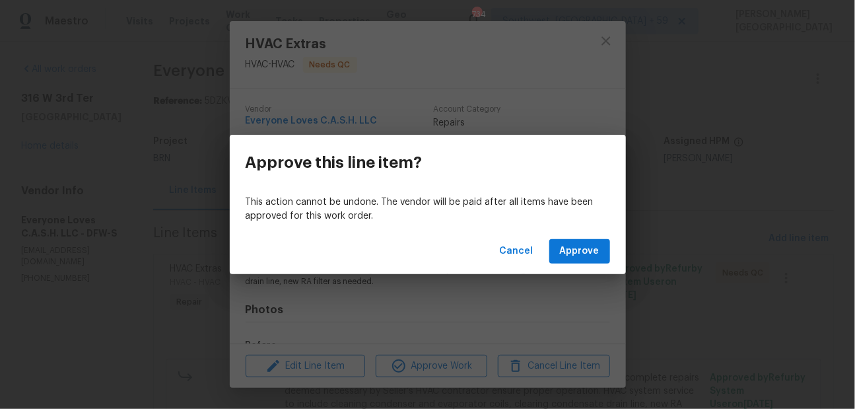
click at [583, 239] on div "Cancel Approve" at bounding box center [428, 252] width 396 height 46
click at [583, 250] on span "Approve" at bounding box center [580, 251] width 40 height 17
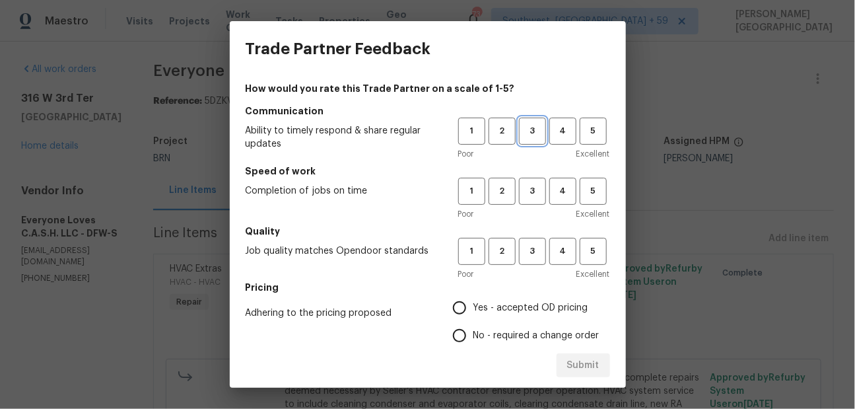
click at [537, 133] on span "3" at bounding box center [533, 131] width 24 height 15
click at [533, 187] on span "3" at bounding box center [533, 191] width 24 height 15
click at [530, 252] on span "3" at bounding box center [533, 251] width 24 height 15
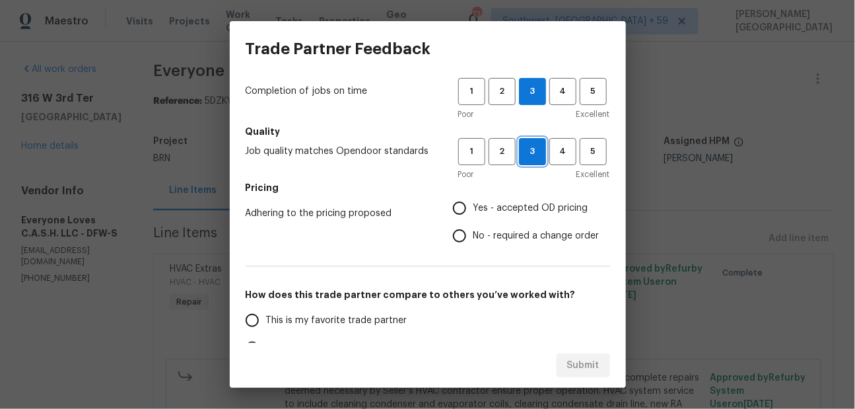
scroll to position [116, 0]
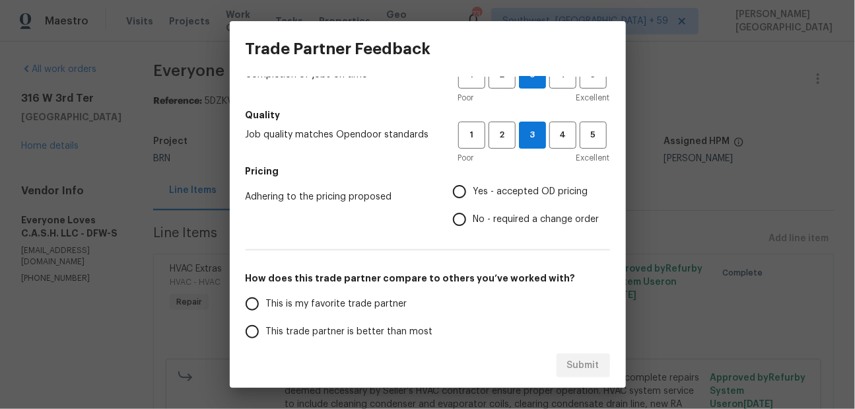
click at [498, 223] on span "No - required a change order" at bounding box center [537, 220] width 126 height 14
click at [474, 223] on input "No - required a change order" at bounding box center [460, 219] width 28 height 28
radio input "true"
click at [345, 328] on span "This trade partner is better than most" at bounding box center [349, 332] width 167 height 14
click at [266, 328] on input "This trade partner is better than most" at bounding box center [252, 332] width 28 height 28
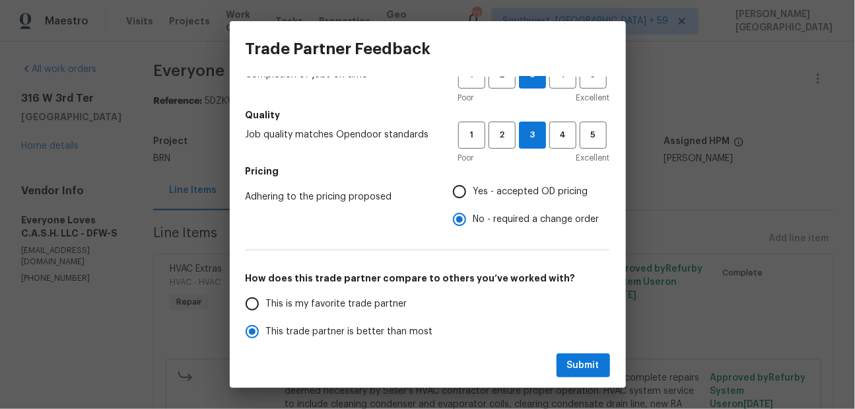
scroll to position [119, 0]
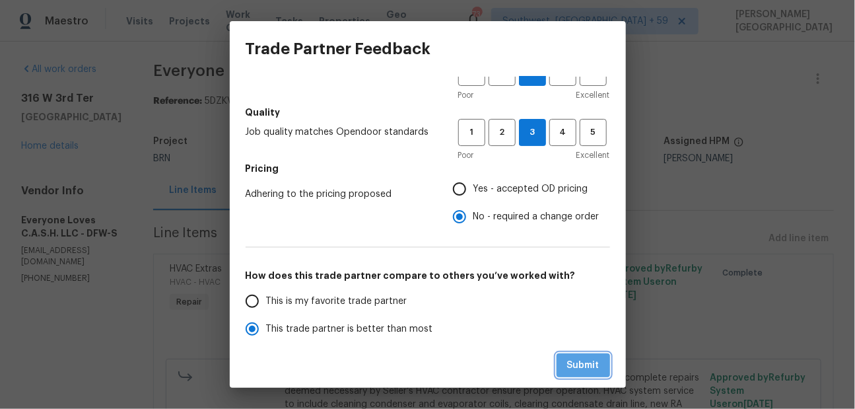
click at [582, 363] on span "Submit" at bounding box center [583, 365] width 32 height 17
radio input "true"
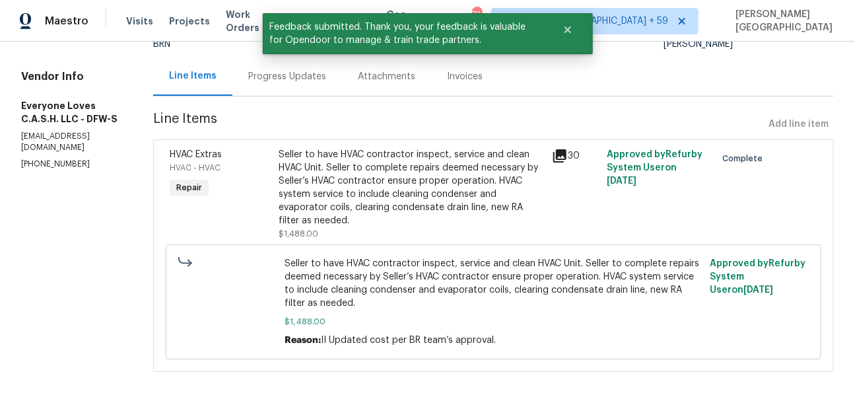
scroll to position [0, 0]
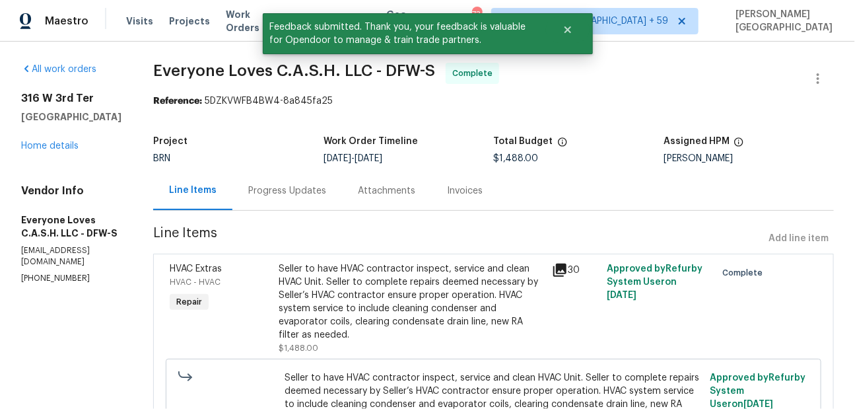
click at [309, 171] on div "Progress Updates" at bounding box center [288, 190] width 110 height 39
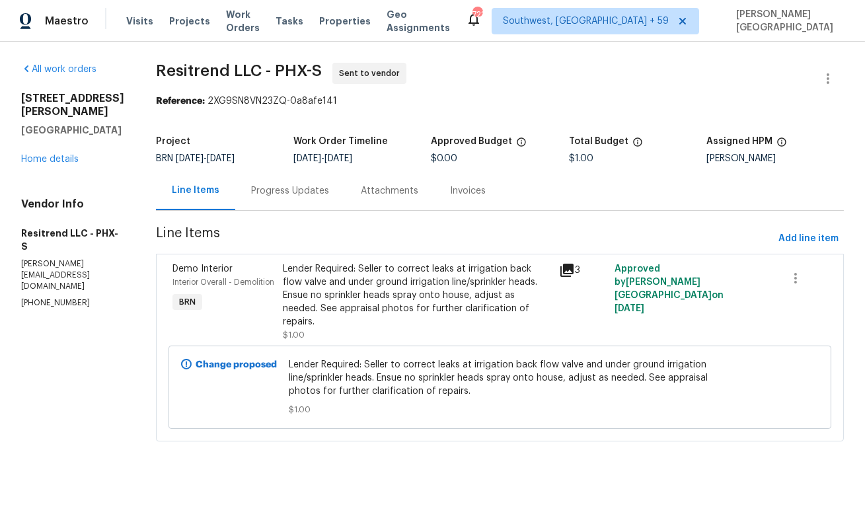
click at [282, 190] on div "Progress Updates" at bounding box center [290, 190] width 78 height 13
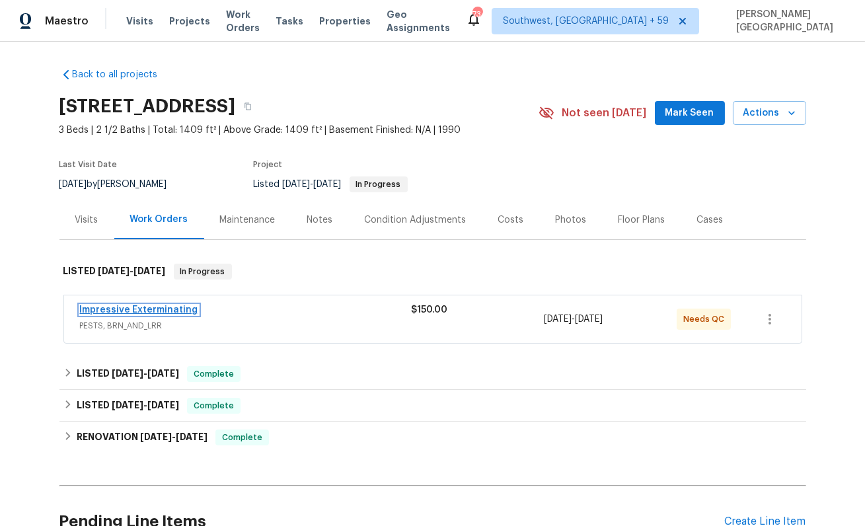
click at [169, 308] on link "Impressive Exterminating" at bounding box center [139, 309] width 118 height 9
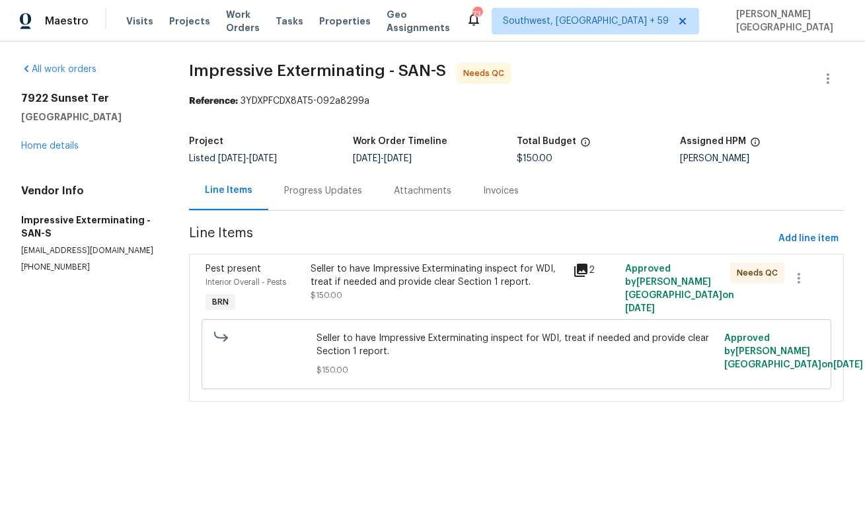
click at [337, 291] on span "$150.00" at bounding box center [326, 295] width 32 height 8
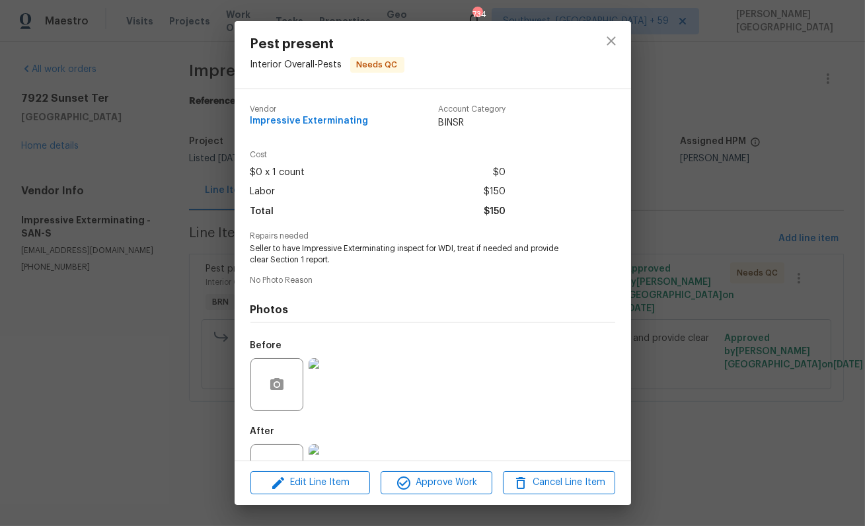
click at [299, 496] on div "Edit Line Item Approve Work Cancel Line Item" at bounding box center [433, 482] width 396 height 44
click at [305, 487] on span "Edit Line Item" at bounding box center [310, 482] width 112 height 17
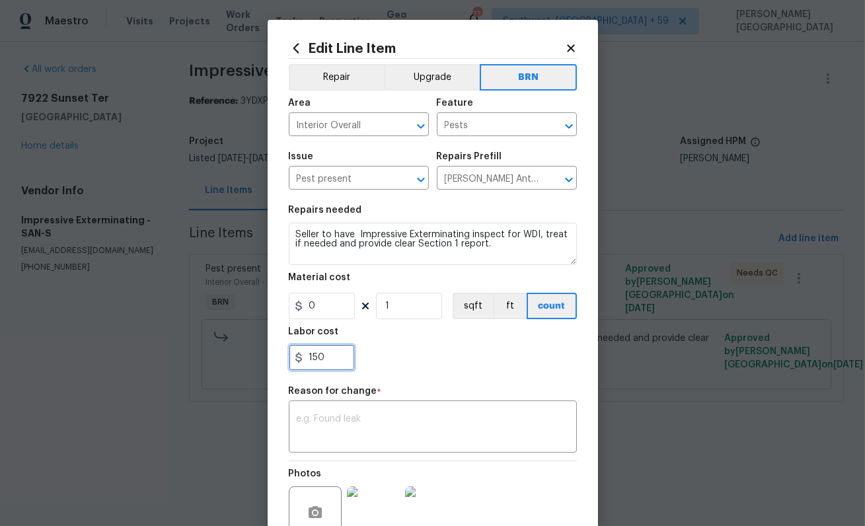
click at [322, 353] on input "150" at bounding box center [322, 357] width 66 height 26
paste input "975"
type input "1975"
click at [330, 413] on div "x ​" at bounding box center [433, 428] width 288 height 49
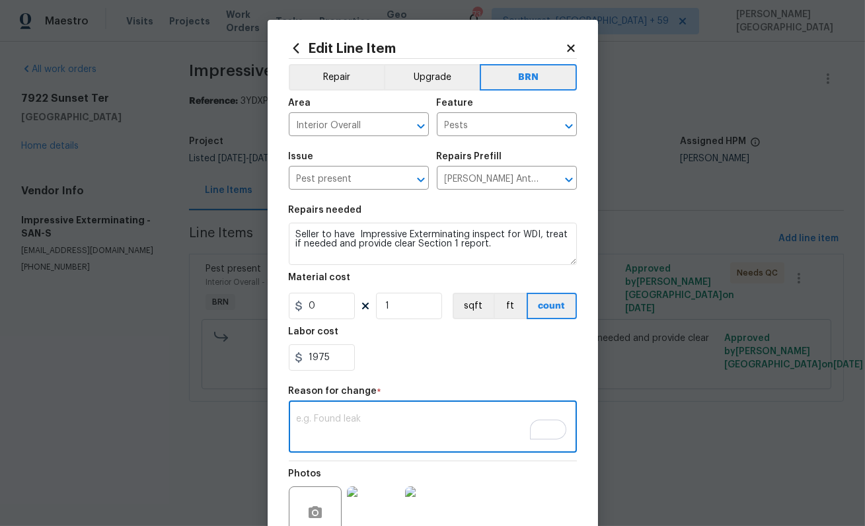
paste textarea "II Updated per vendor's final cost."
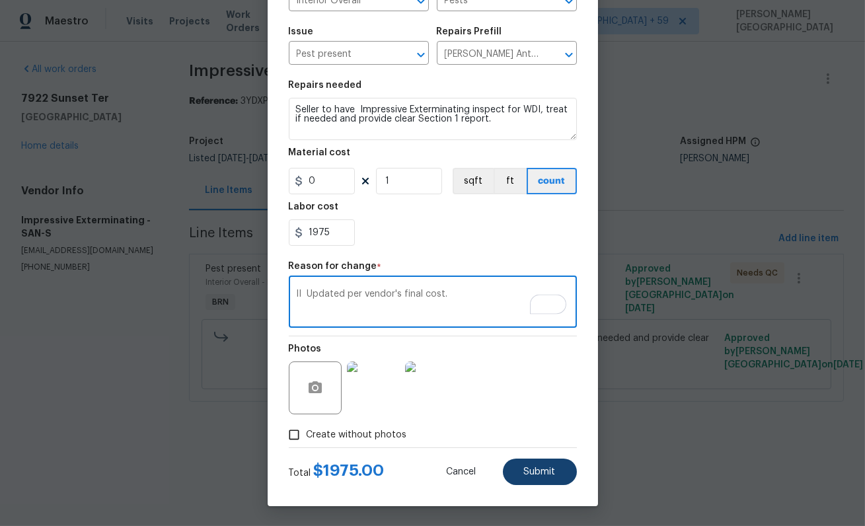
type textarea "II Updated per vendor's final cost."
click at [534, 461] on button "Submit" at bounding box center [540, 471] width 74 height 26
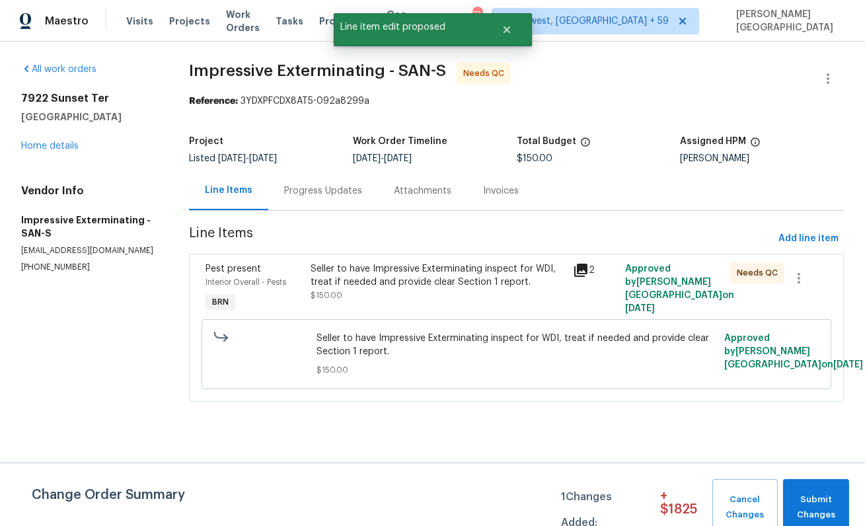
scroll to position [0, 0]
click at [797, 501] on span "Submit Changes" at bounding box center [815, 507] width 53 height 30
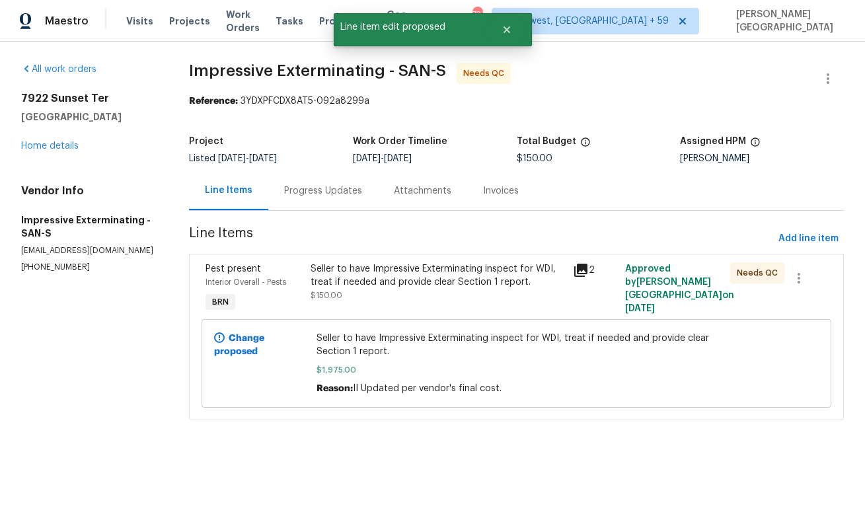
click at [322, 193] on div "Progress Updates" at bounding box center [323, 190] width 78 height 13
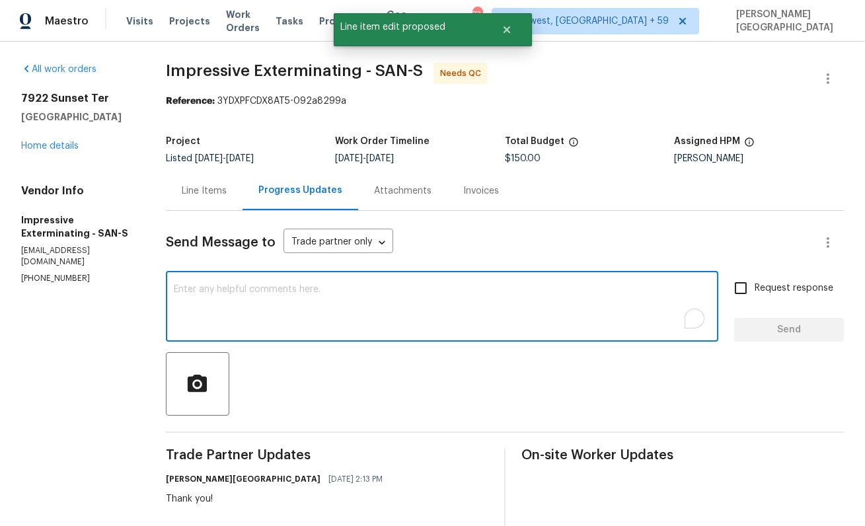
click at [315, 316] on textarea "To enrich screen reader interactions, please activate Accessibility in Grammarl…" at bounding box center [442, 308] width 536 height 46
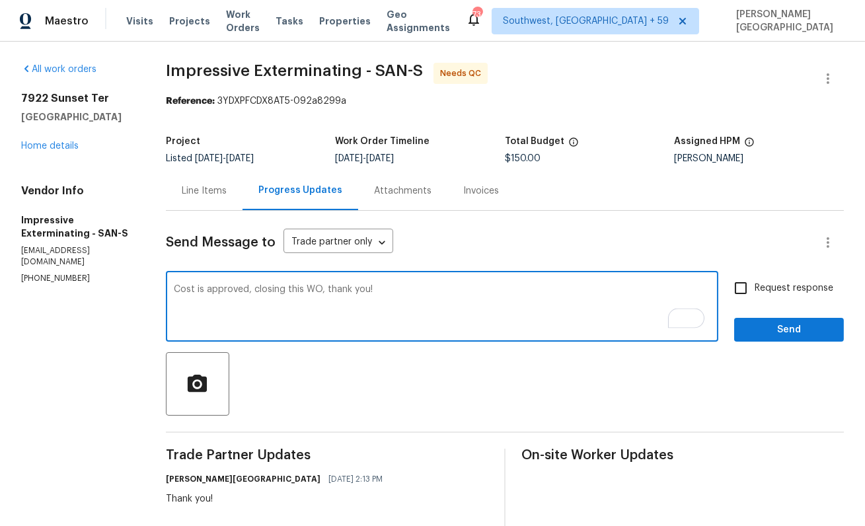
type textarea "Cost is approved, closing this WO, thank you!"
click at [772, 296] on label "Request response" at bounding box center [780, 288] width 106 height 28
click at [754, 296] on input "Request response" at bounding box center [741, 288] width 28 height 28
checkbox input "true"
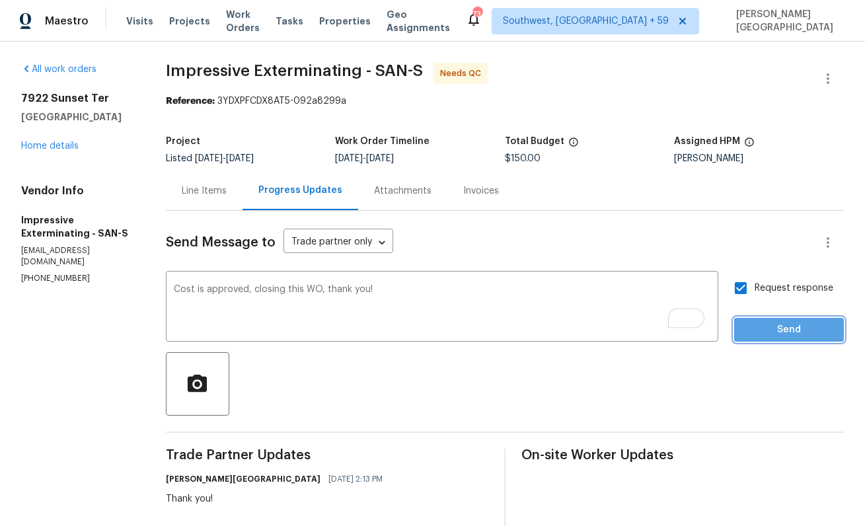
click at [777, 322] on span "Send" at bounding box center [788, 330] width 89 height 17
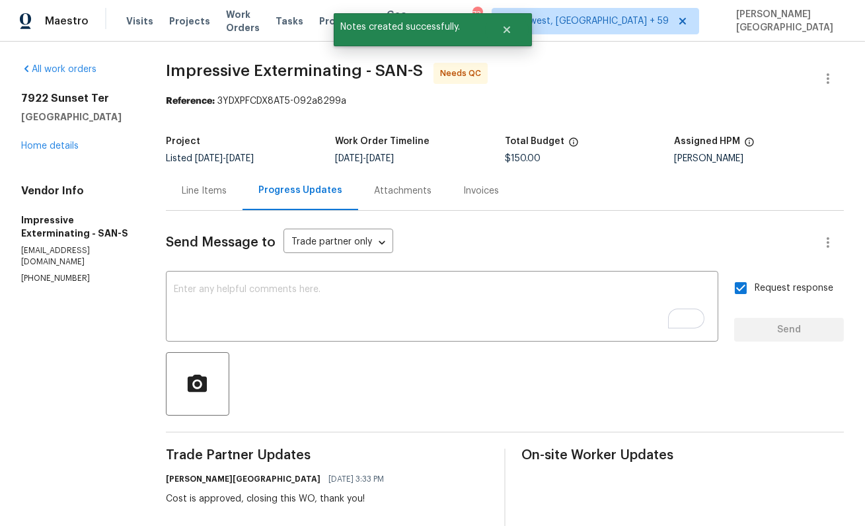
click at [194, 190] on div "Line Items" at bounding box center [204, 190] width 45 height 13
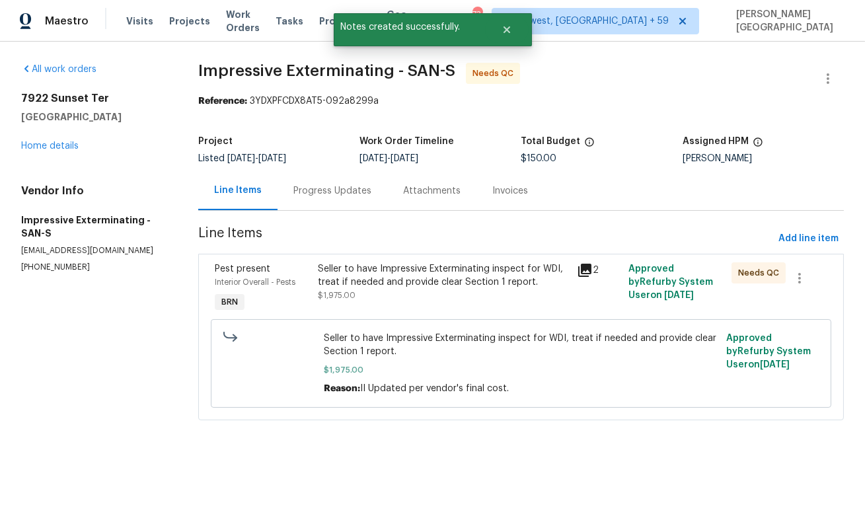
click at [365, 303] on div "Seller to have Impressive Exterminating inspect for WDI, treat if needed and pr…" at bounding box center [443, 288] width 258 height 61
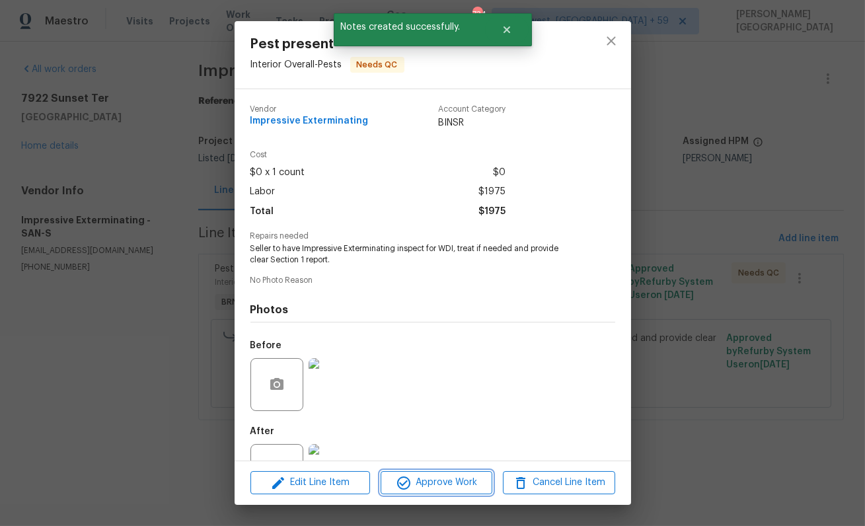
click at [407, 486] on icon "button" at bounding box center [404, 483] width 16 height 16
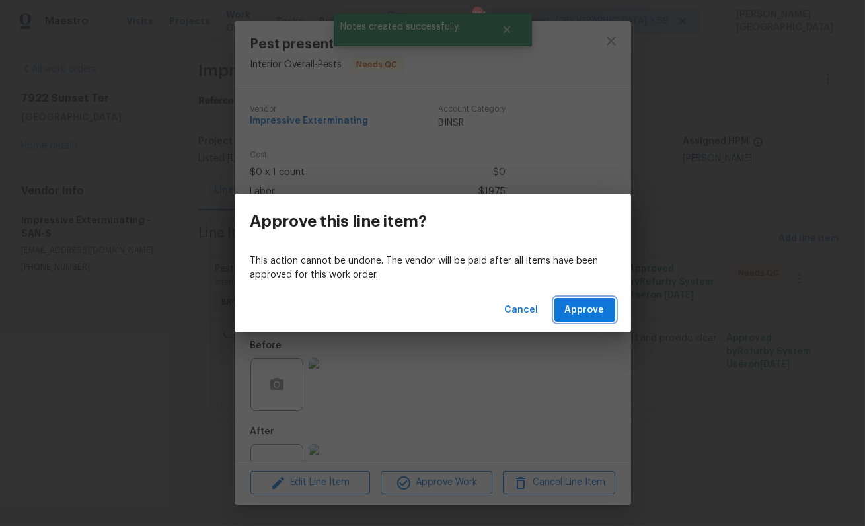
click at [583, 308] on span "Approve" at bounding box center [585, 310] width 40 height 17
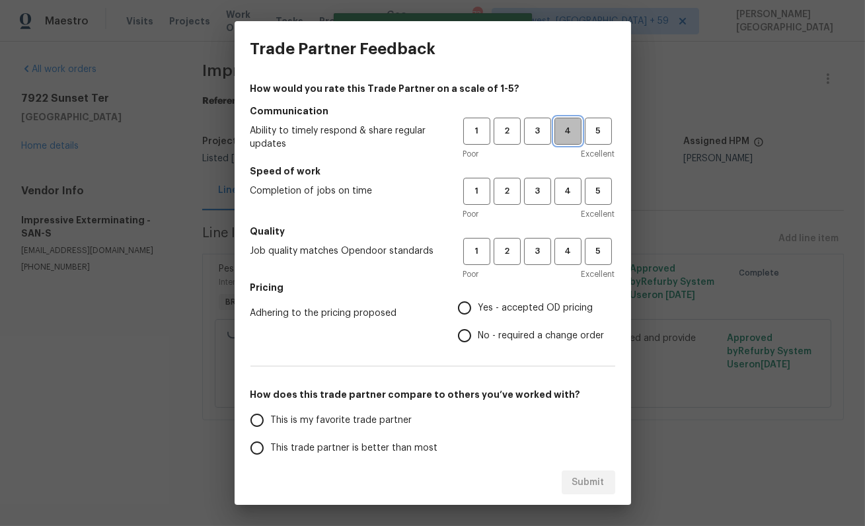
click at [569, 138] on button "4" at bounding box center [567, 131] width 27 height 27
click at [569, 201] on button "4" at bounding box center [567, 191] width 27 height 27
drag, startPoint x: 569, startPoint y: 249, endPoint x: 569, endPoint y: 278, distance: 29.1
click at [569, 249] on span "4" at bounding box center [568, 251] width 24 height 15
click at [459, 341] on input "No - required a change order" at bounding box center [465, 336] width 28 height 28
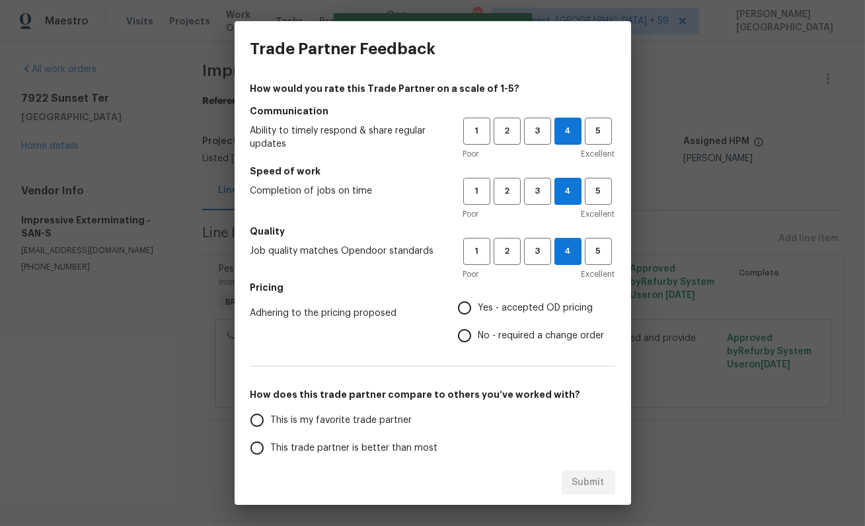
radio input "true"
click at [323, 445] on span "This trade partner is better than most" at bounding box center [354, 448] width 167 height 14
click at [271, 445] on input "This trade partner is better than most" at bounding box center [257, 448] width 28 height 28
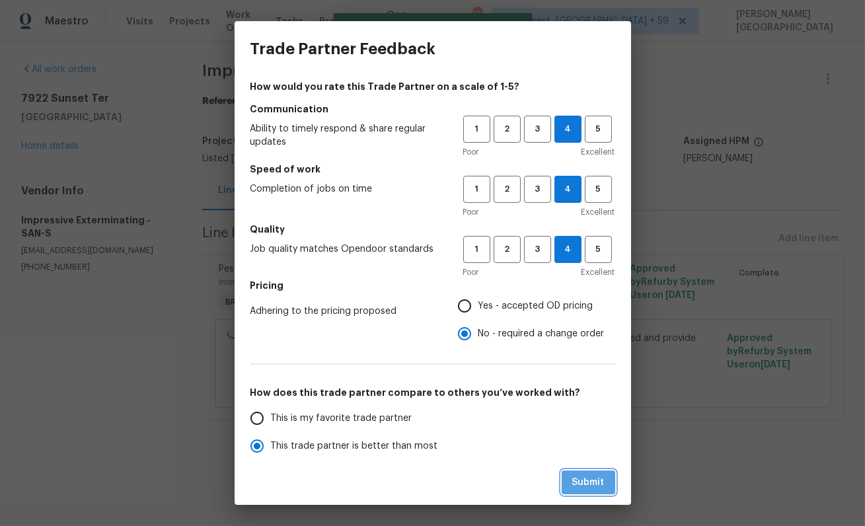
click at [573, 489] on span "Submit" at bounding box center [588, 482] width 32 height 17
radio input "true"
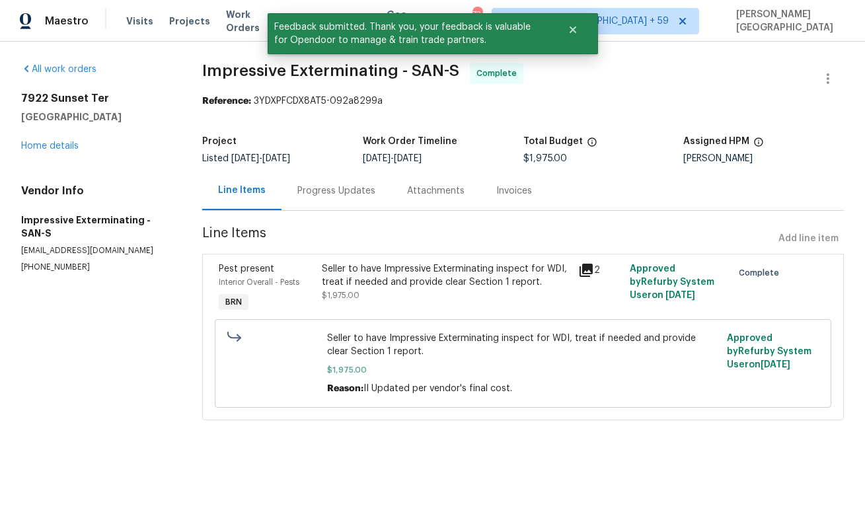
click at [234, 71] on span "Impressive Exterminating - SAN-S" at bounding box center [330, 71] width 257 height 16
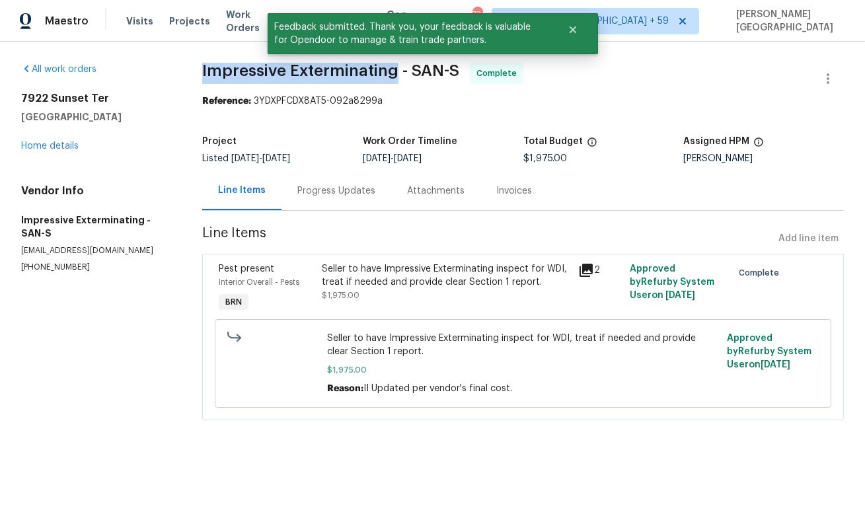
click at [303, 71] on span "Impressive Exterminating - SAN-S" at bounding box center [330, 71] width 257 height 16
copy span "Impressive Exterminating"
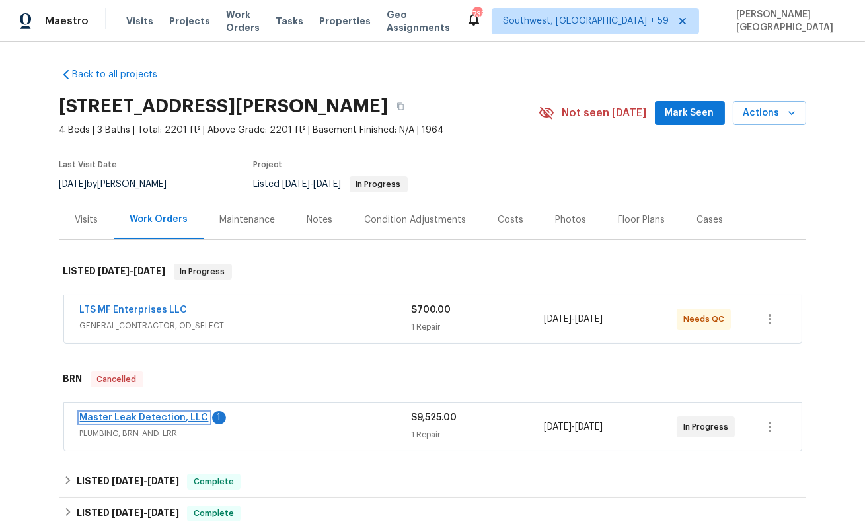
click at [147, 413] on link "Master Leak Detection, LLC" at bounding box center [144, 417] width 129 height 9
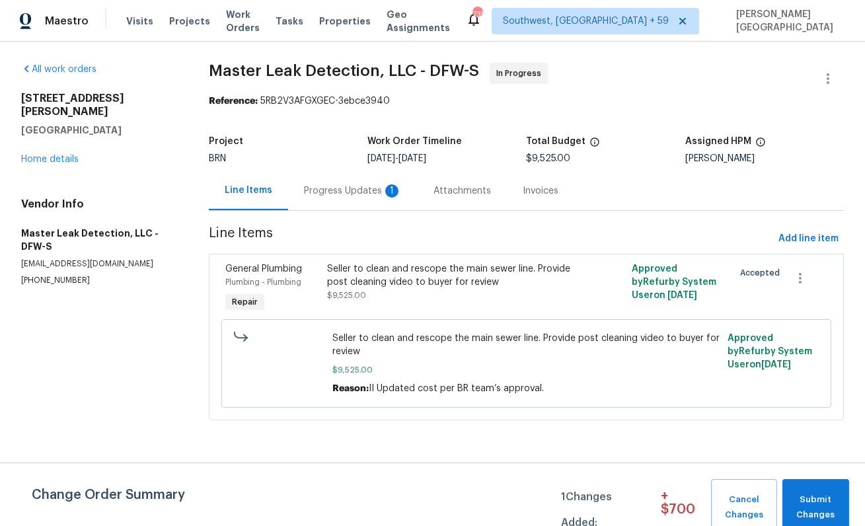
click at [372, 195] on div "Progress Updates 1" at bounding box center [353, 190] width 98 height 13
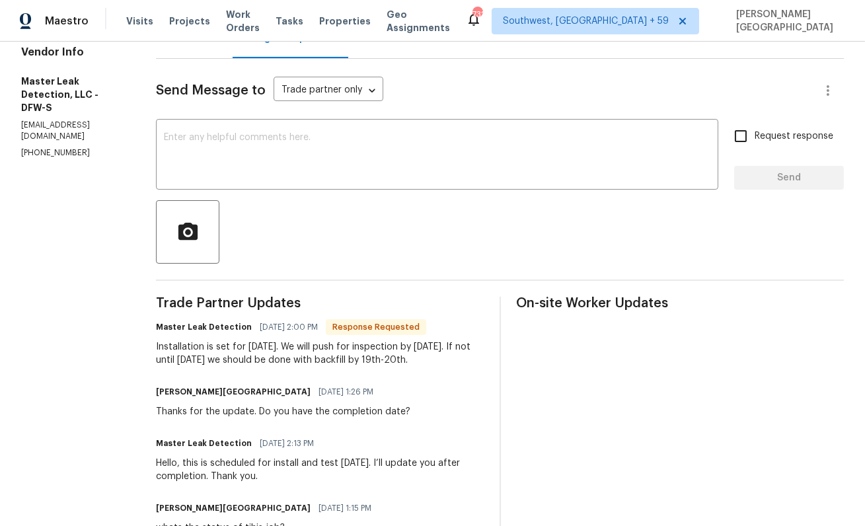
scroll to position [164, 0]
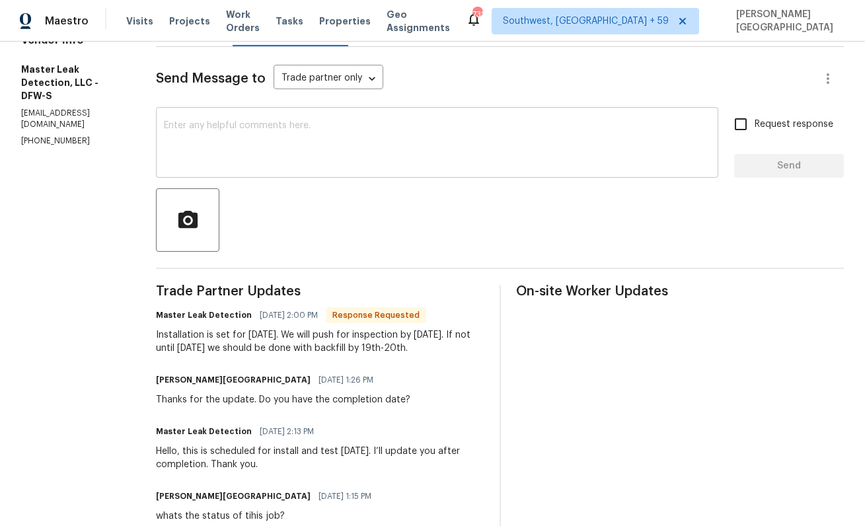
click at [219, 147] on textarea at bounding box center [437, 144] width 546 height 46
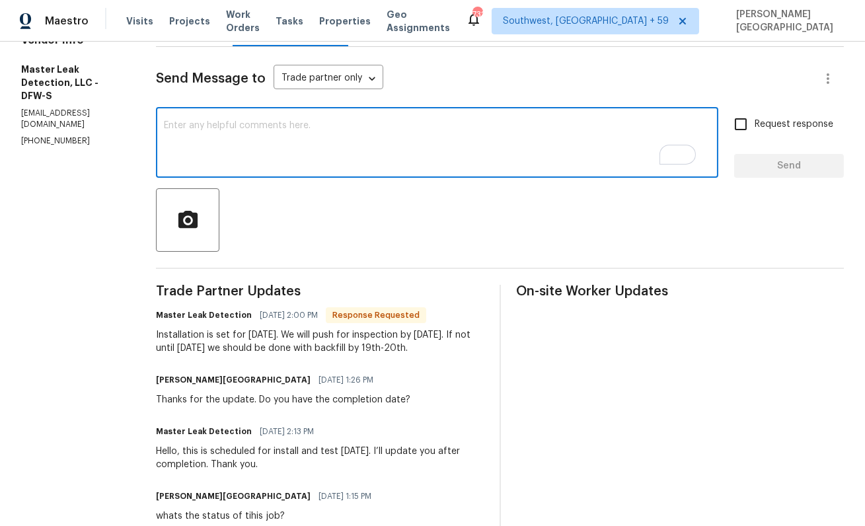
click at [215, 143] on textarea "To enrich screen reader interactions, please activate Accessibility in Grammarl…" at bounding box center [437, 144] width 546 height 46
type textarea "Thank you!"
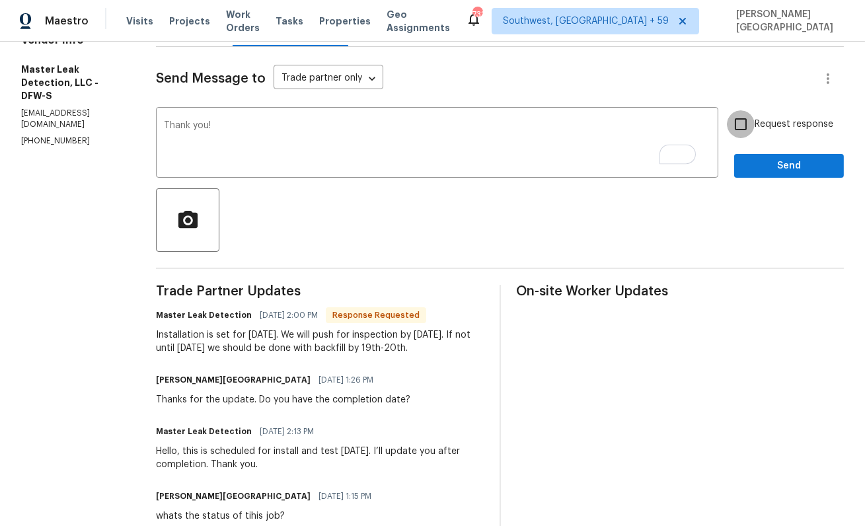
click at [732, 136] on input "Request response" at bounding box center [741, 124] width 28 height 28
checkbox input "true"
click at [750, 159] on span "Send" at bounding box center [788, 166] width 89 height 17
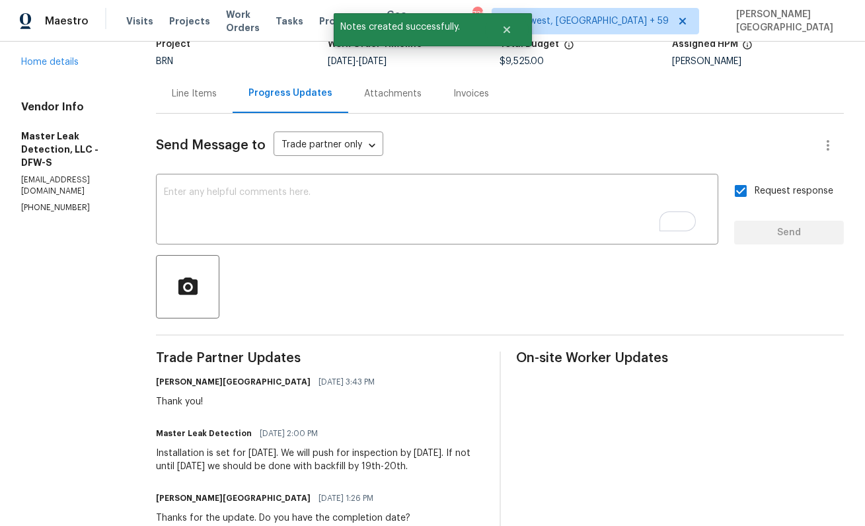
scroll to position [114, 0]
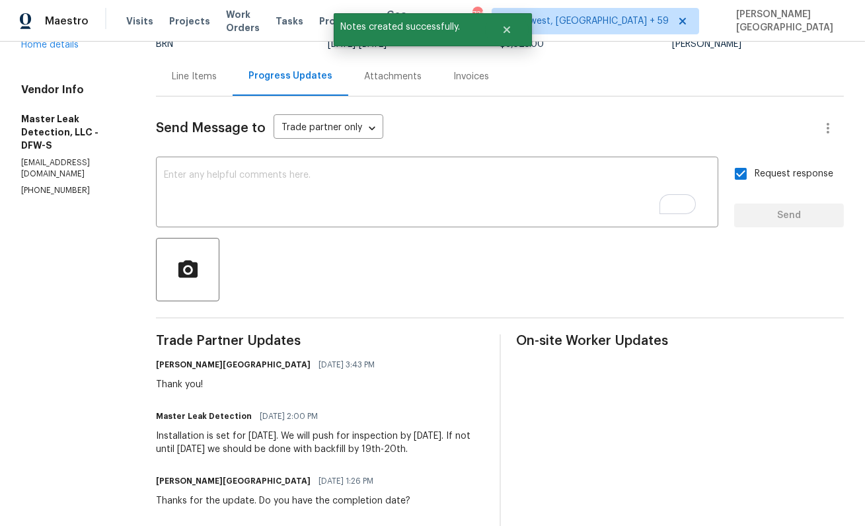
drag, startPoint x: 155, startPoint y: 431, endPoint x: 463, endPoint y: 456, distance: 308.8
copy div "Installation is set for [DATE]. We will push for inspection by [DATE]. If not u…"
